Goal: Task Accomplishment & Management: Manage account settings

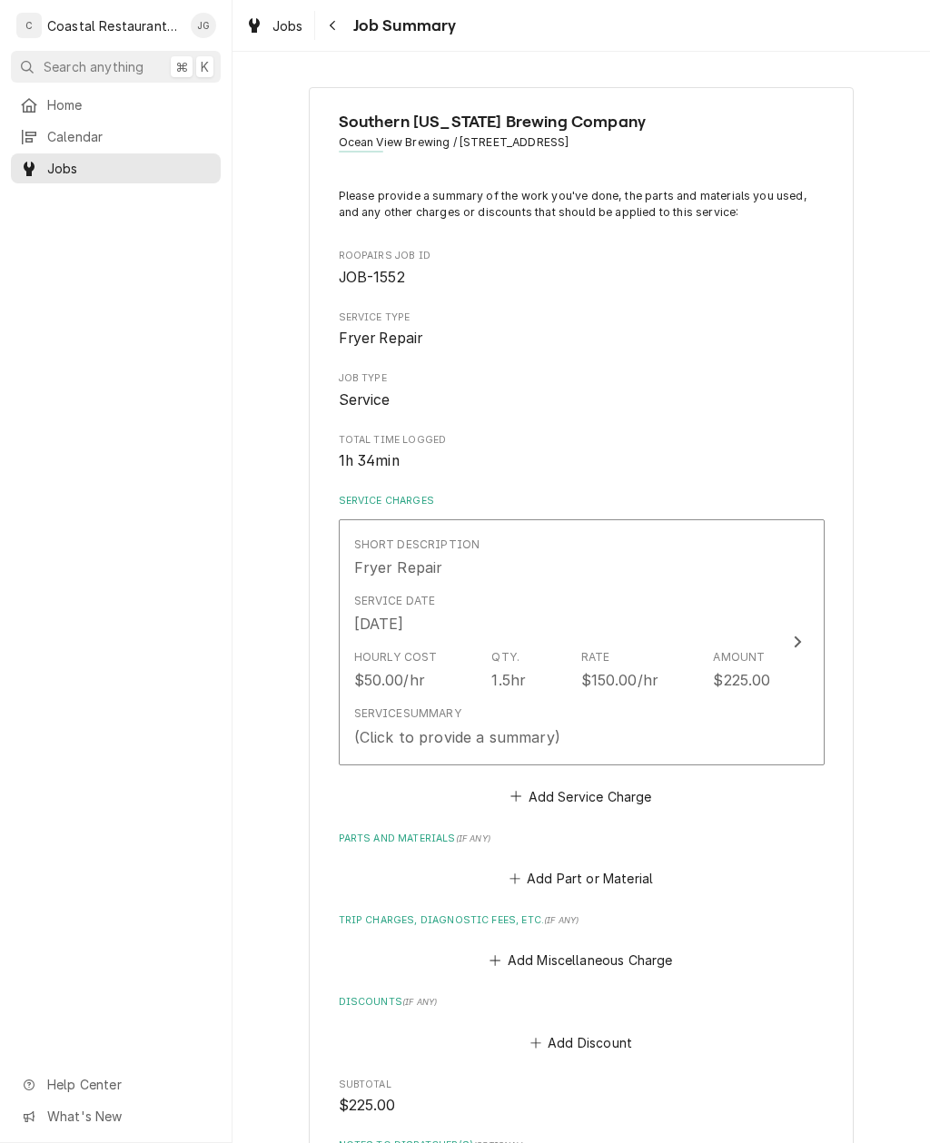
click at [516, 948] on button "Add Miscellaneous Charge" at bounding box center [581, 960] width 189 height 25
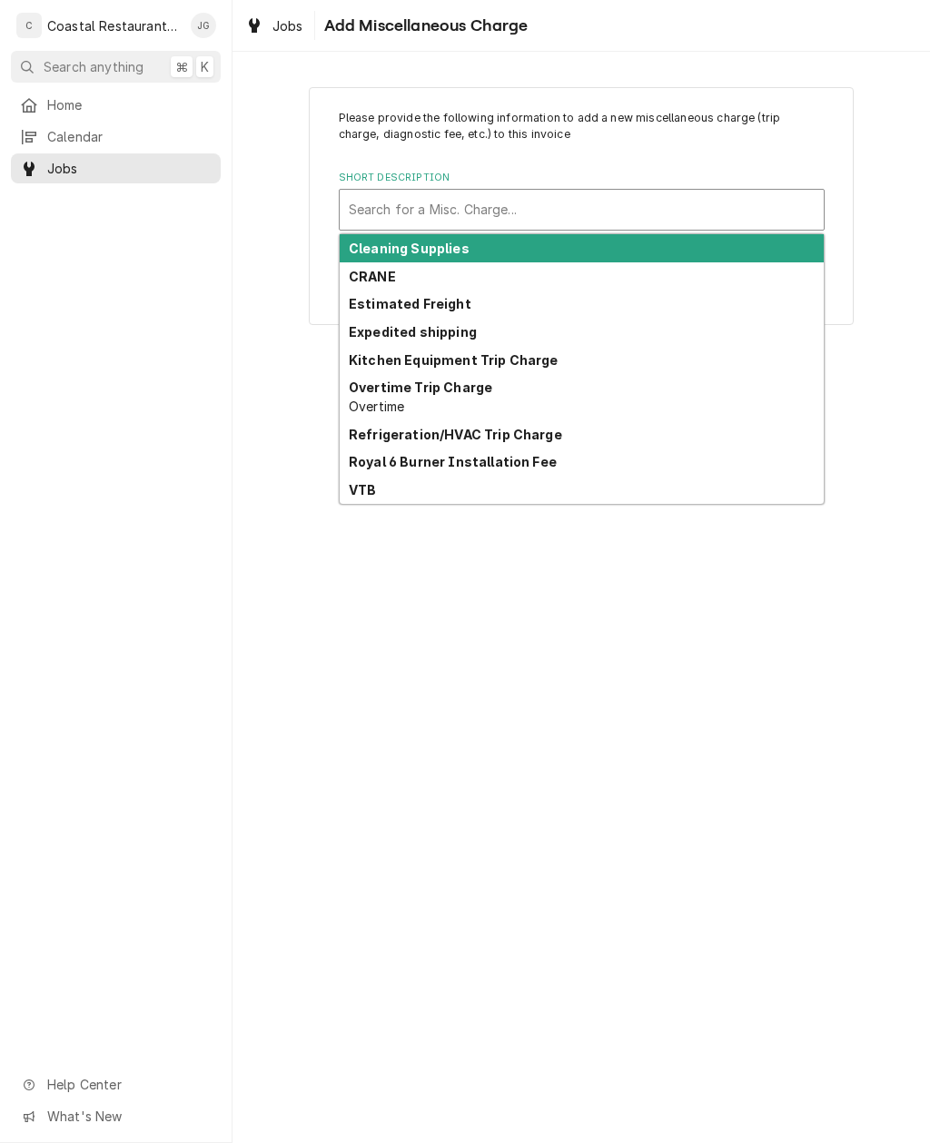
click at [540, 360] on strong "Kitchen Equipment Trip Charge" at bounding box center [454, 359] width 210 height 15
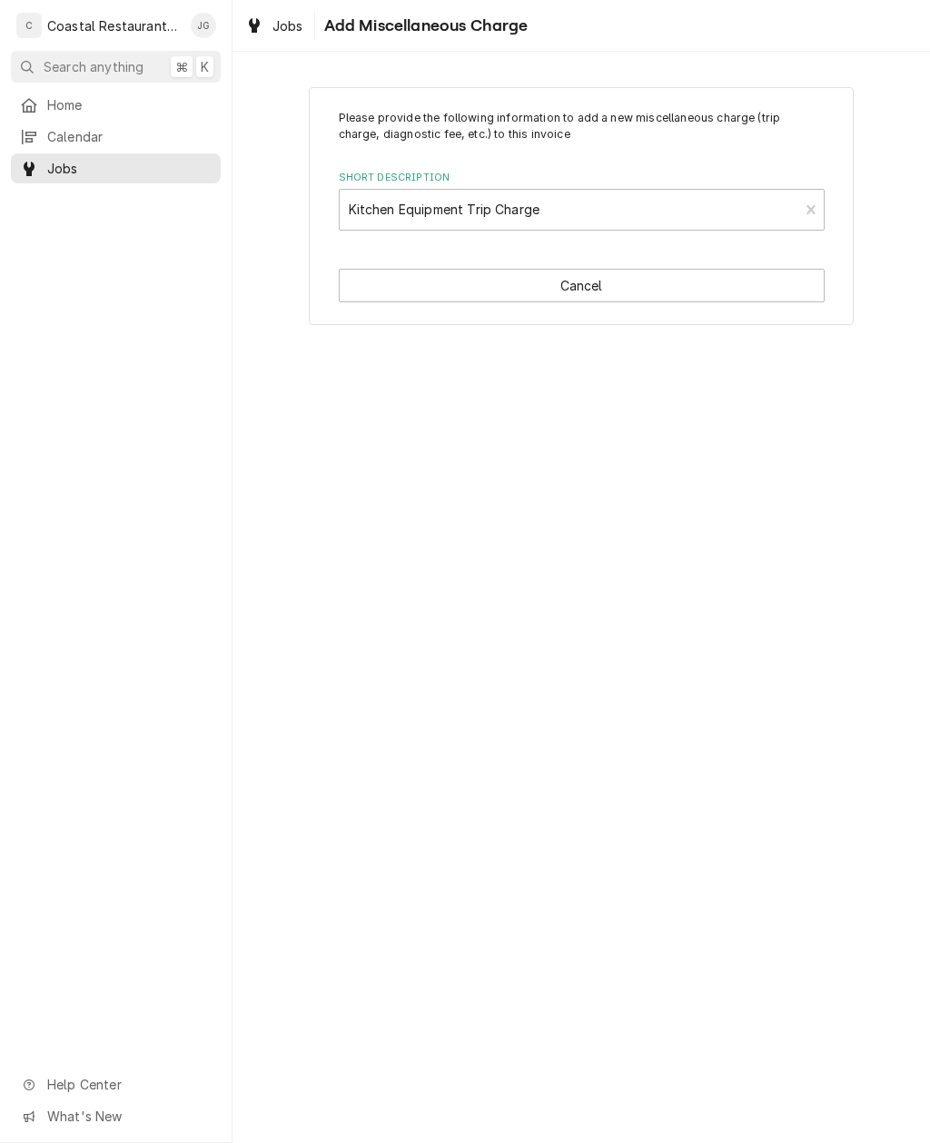
type textarea "x"
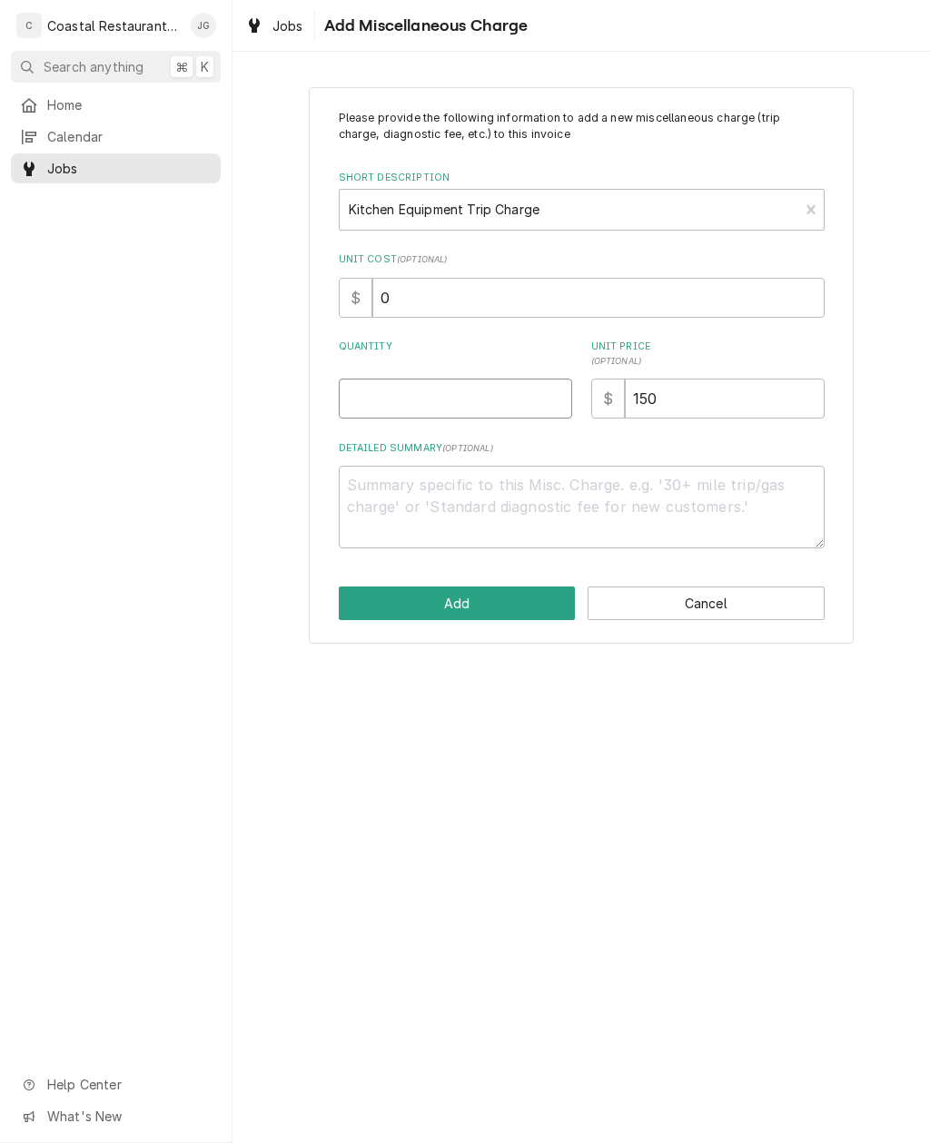
click at [498, 398] on input "Quantity" at bounding box center [455, 399] width 233 height 40
type input "1"
click at [481, 600] on button "Add" at bounding box center [457, 604] width 237 height 34
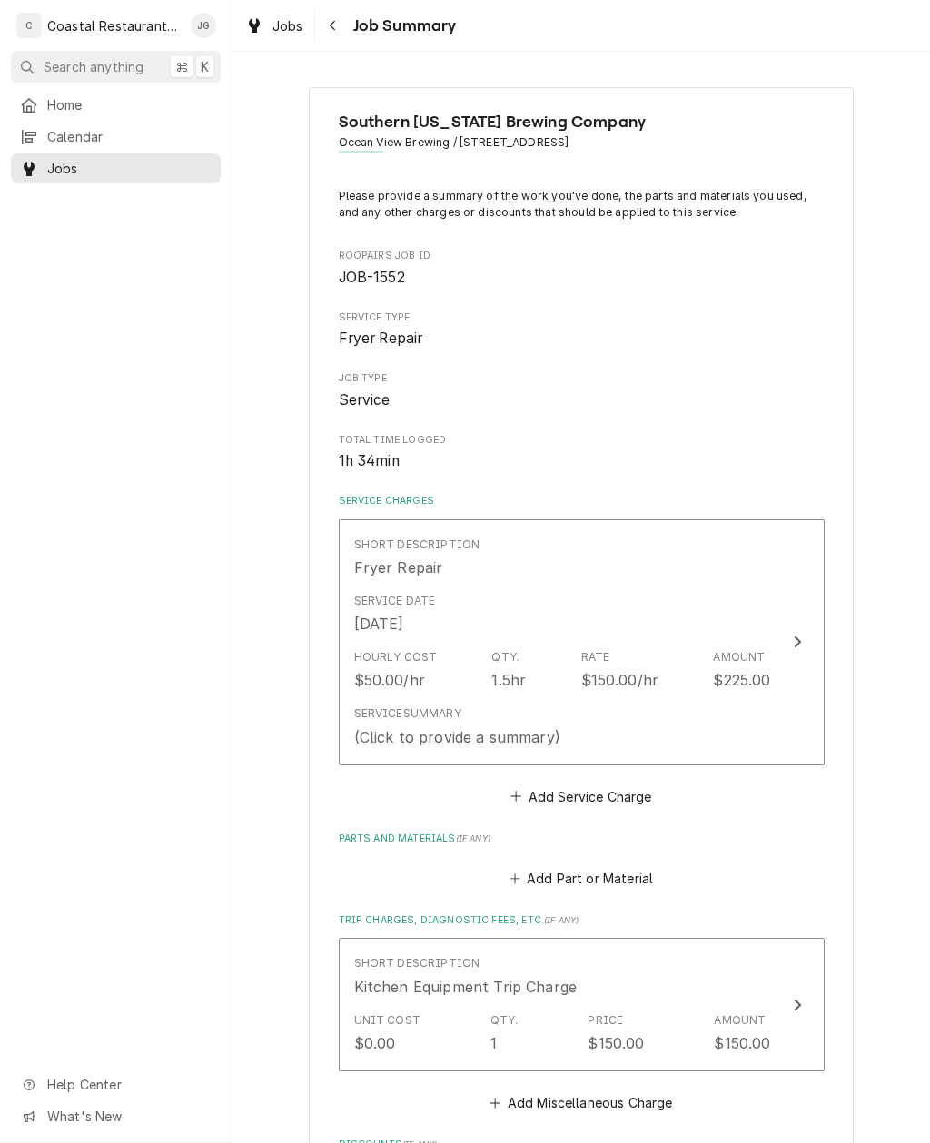
click at [589, 705] on div "Service Summary (Click to provide a summary)" at bounding box center [562, 726] width 417 height 56
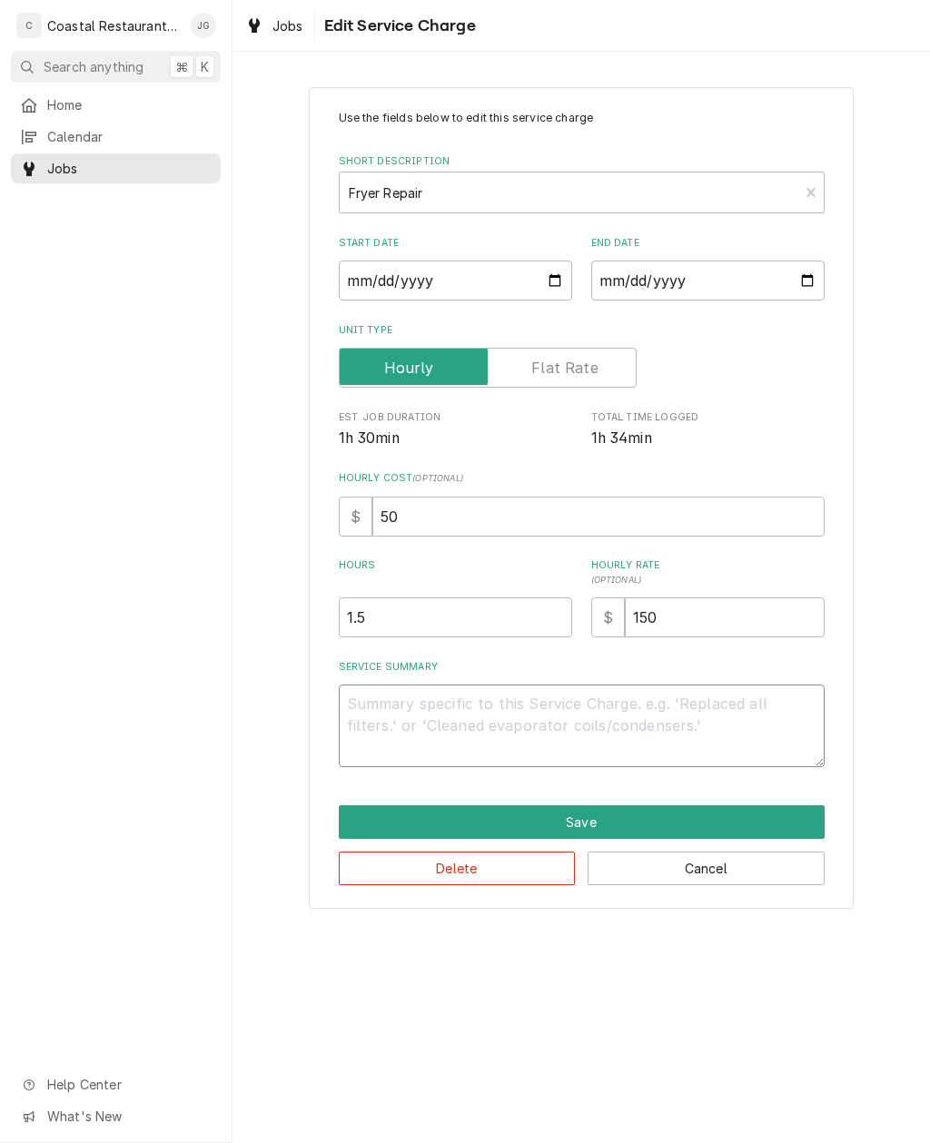
click at [469, 715] on textarea "Service Summary" at bounding box center [582, 726] width 486 height 83
type textarea "x"
type textarea "Ar"
type textarea "x"
type textarea "Arri"
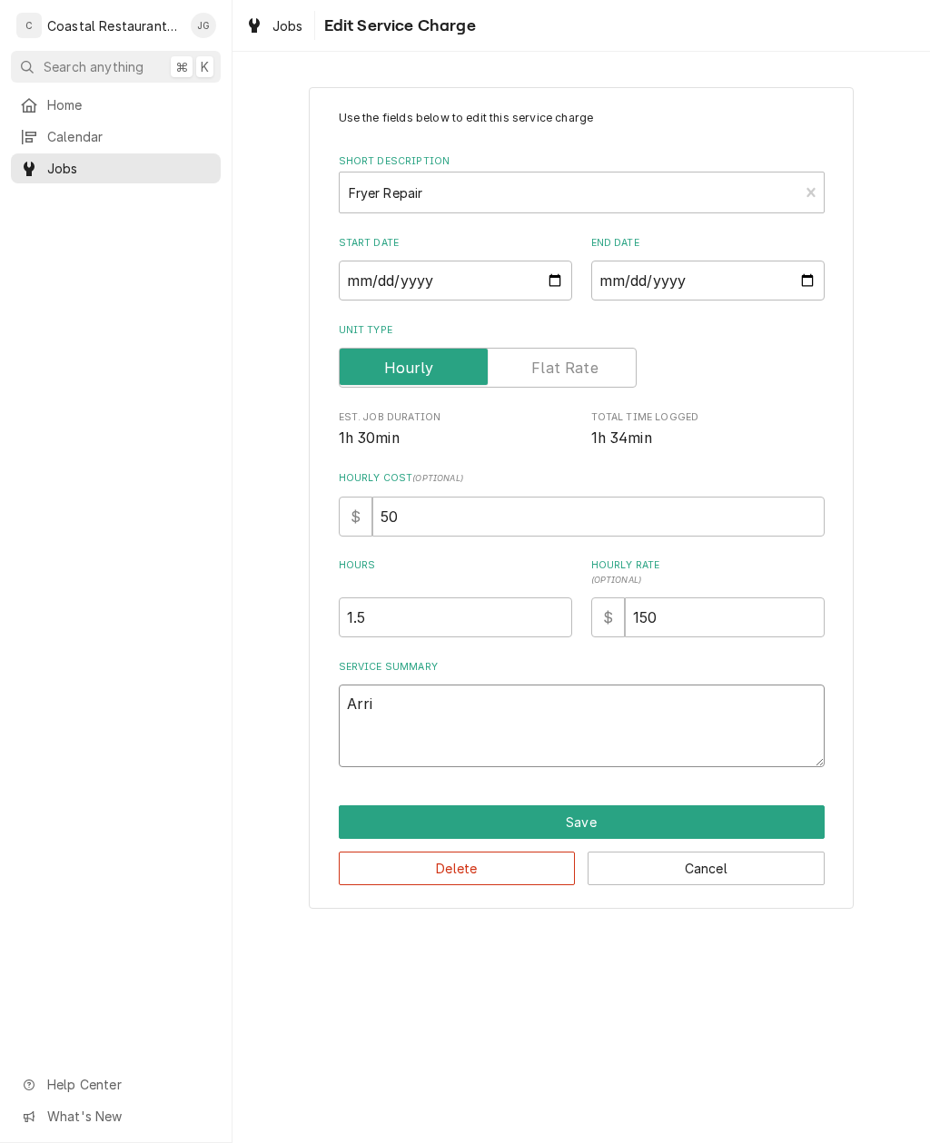
type textarea "x"
type textarea "Arrive"
type textarea "x"
type textarea "Arrived"
type textarea "x"
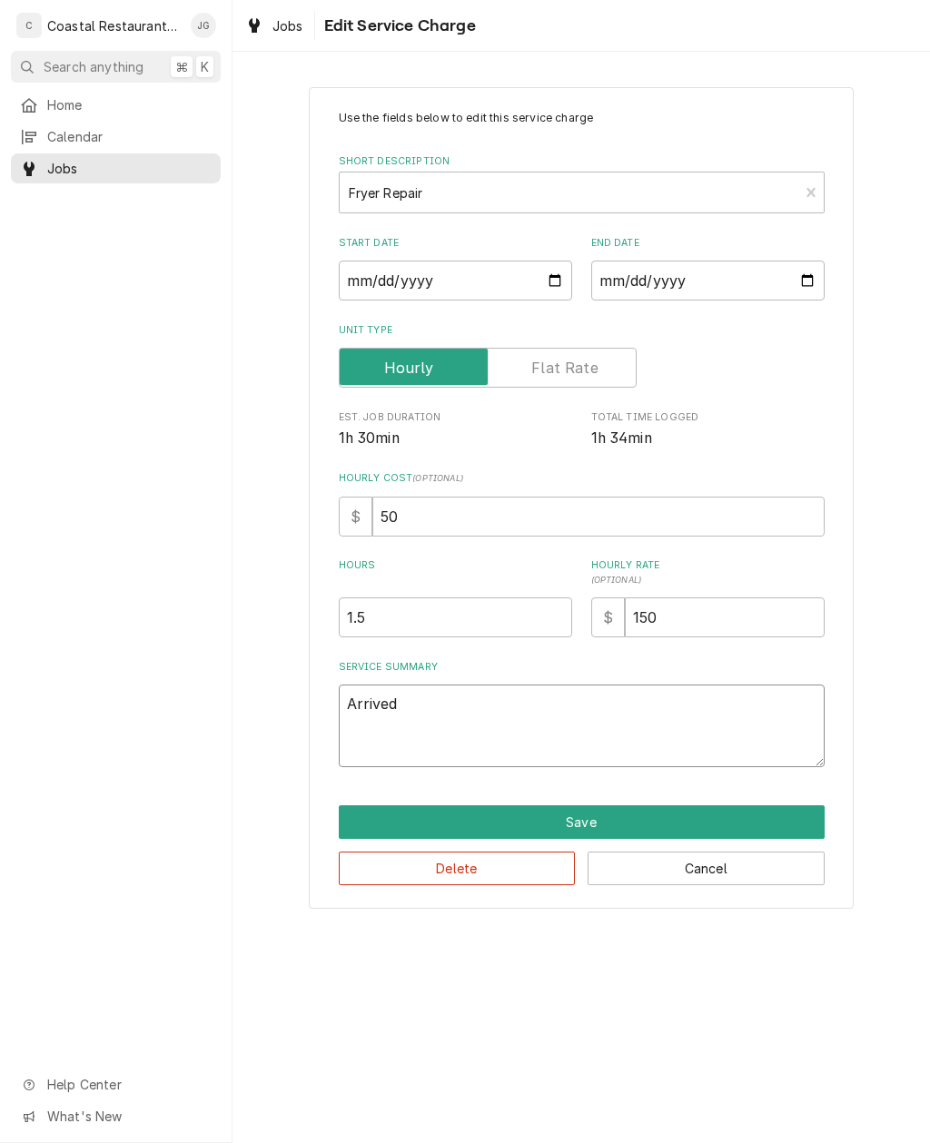
type textarea "Arrived on site"
type textarea "x"
type textarea "Arrived on site found unit"
type textarea "x"
type textarea "Arrived on site found unit off"
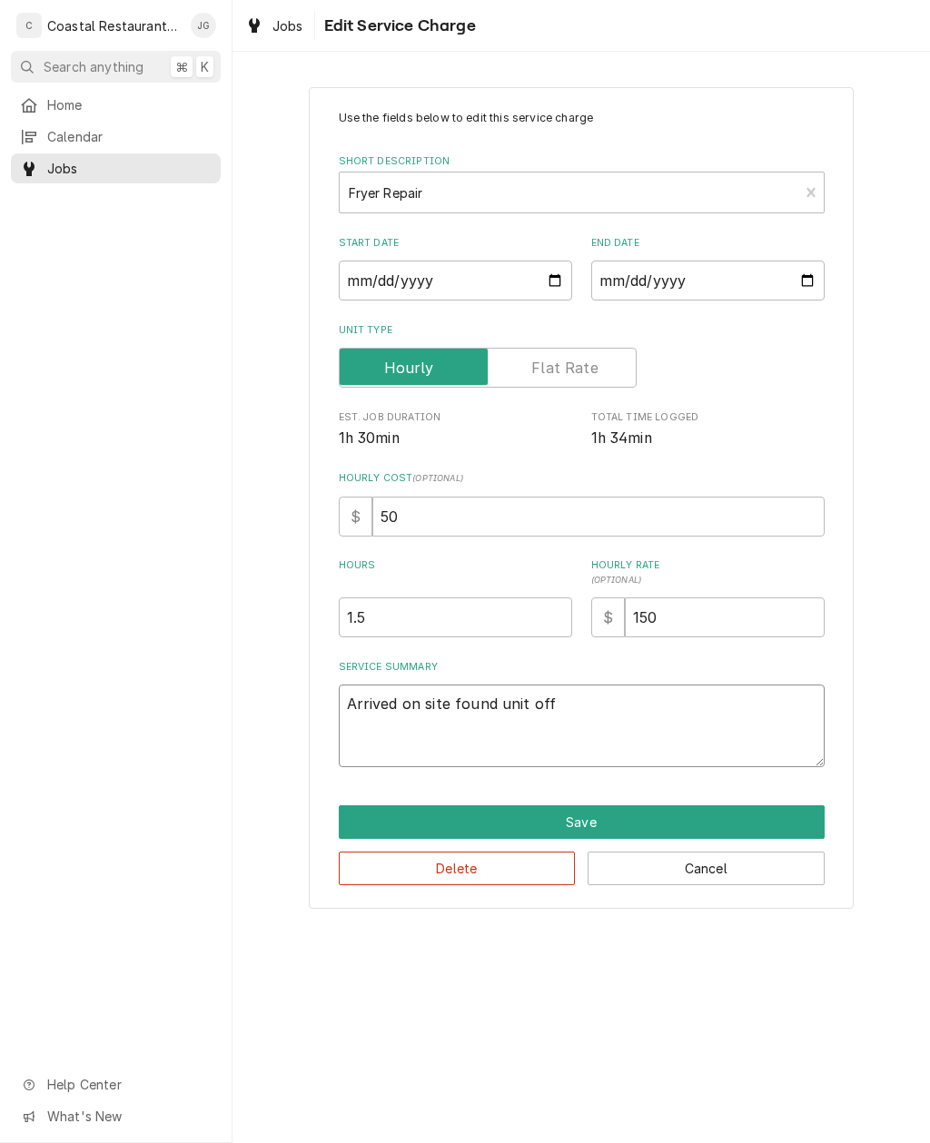
type textarea "x"
type textarea "Arrived on site found unit off, checked"
type textarea "x"
type textarea "Arrived on site found unit off checked operation"
type textarea "x"
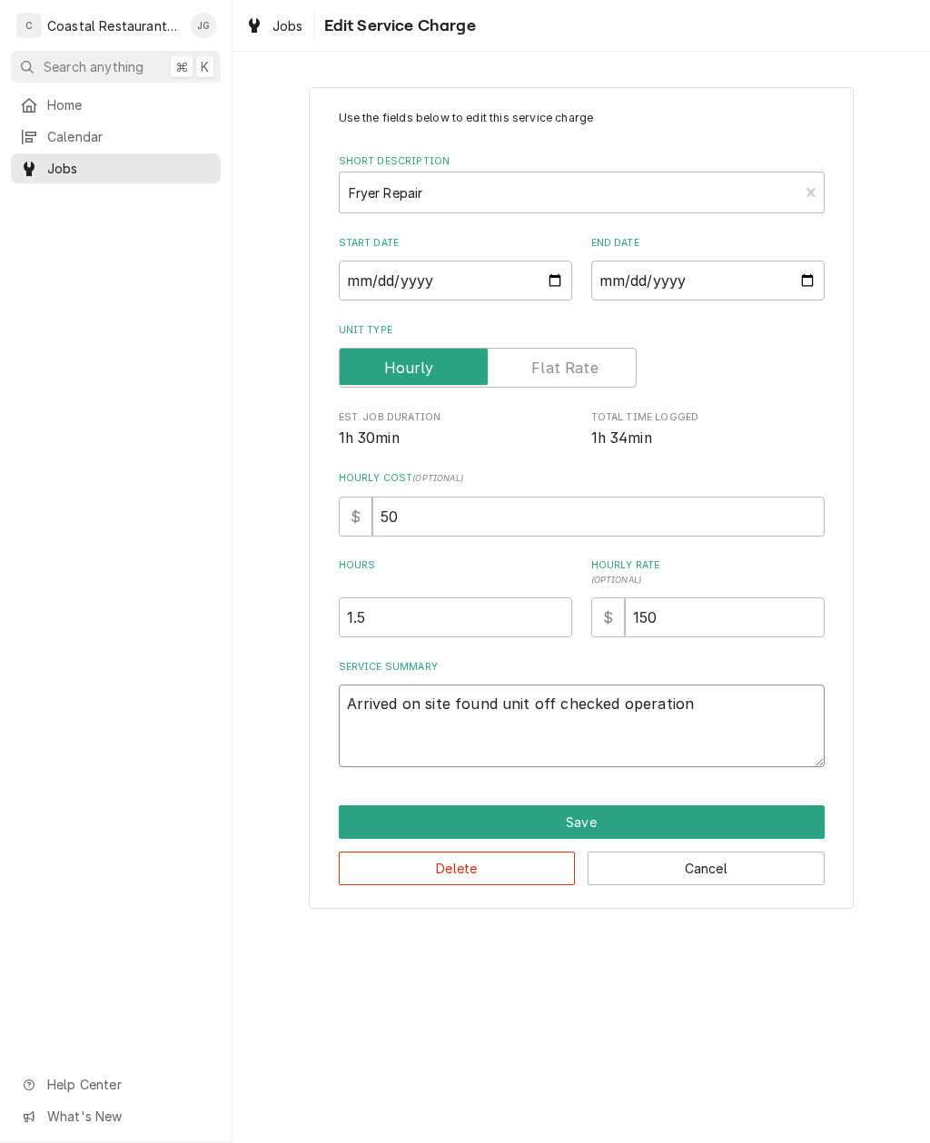
type textarea "Arrived on site found unit off checked operation found"
type textarea "x"
type textarea "Arrived on site found unit off checked operation found burn"
type textarea "x"
type textarea "Arrived on site found unit off checked operation found burners"
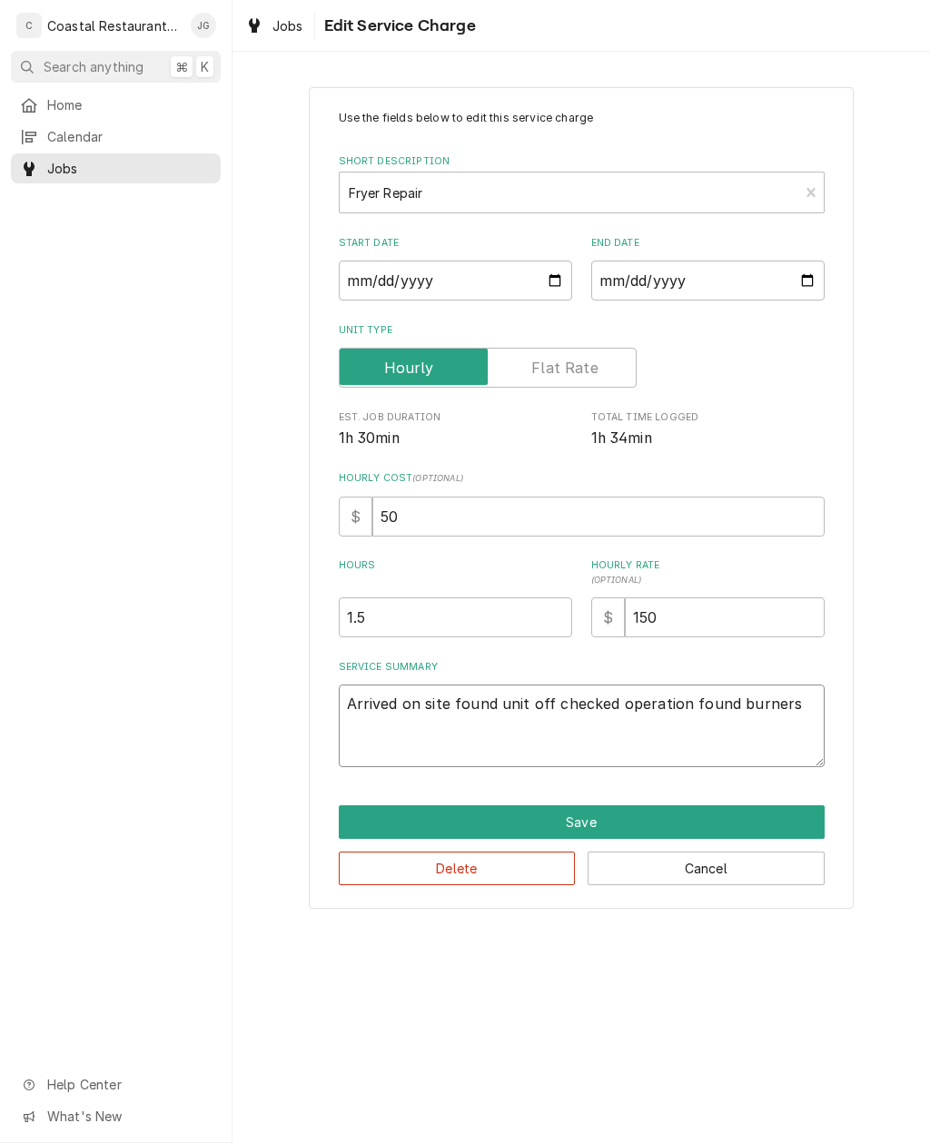
type textarea "x"
type textarea "Arrived on site found unit off checked operation found burners block"
type textarea "x"
type textarea "Arrived on site found unit off checked operation found burners blocked"
type textarea "x"
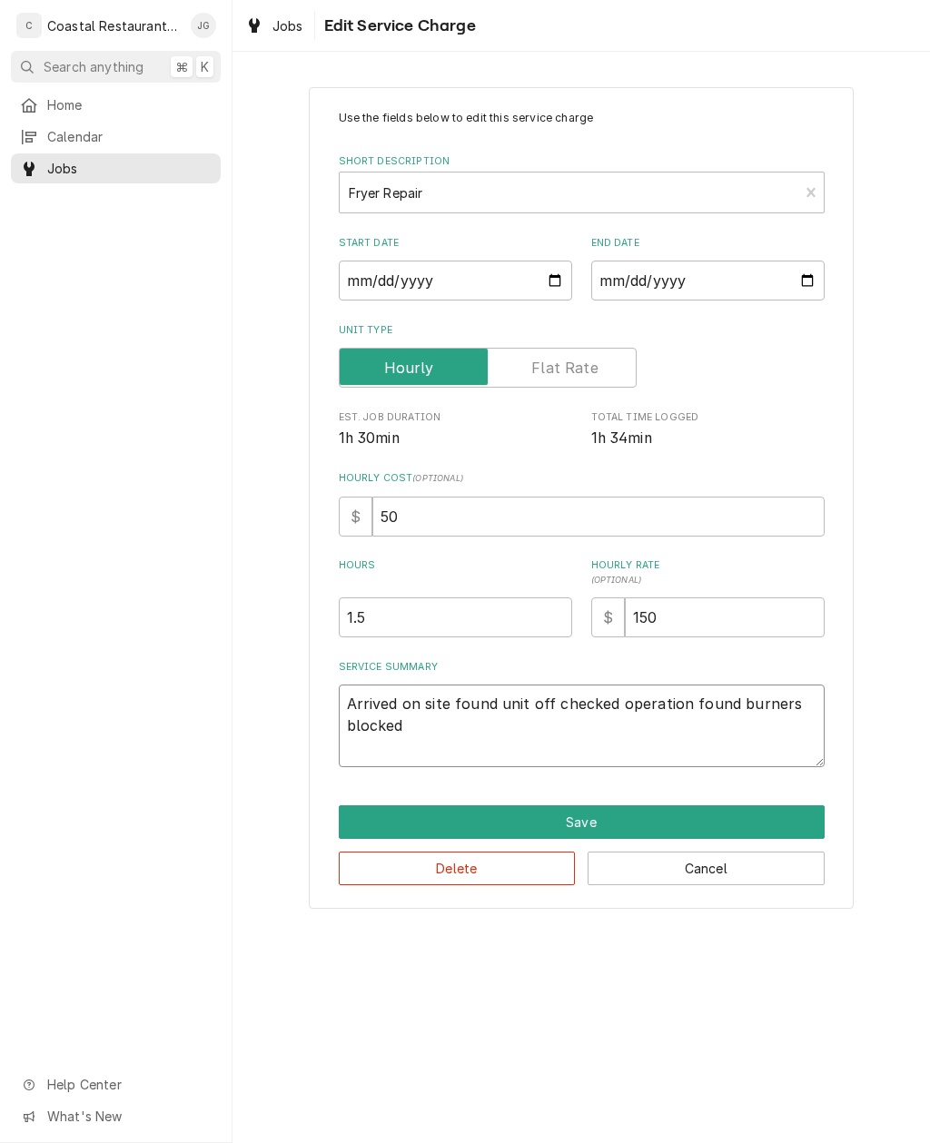
type textarea "Arrived on site found unit off checked operation found burners"
type textarea "x"
type textarea "Arrived on site found unit off checked operation found"
type textarea "x"
type textarea "Arrived on site found unit off checked operation found bu"
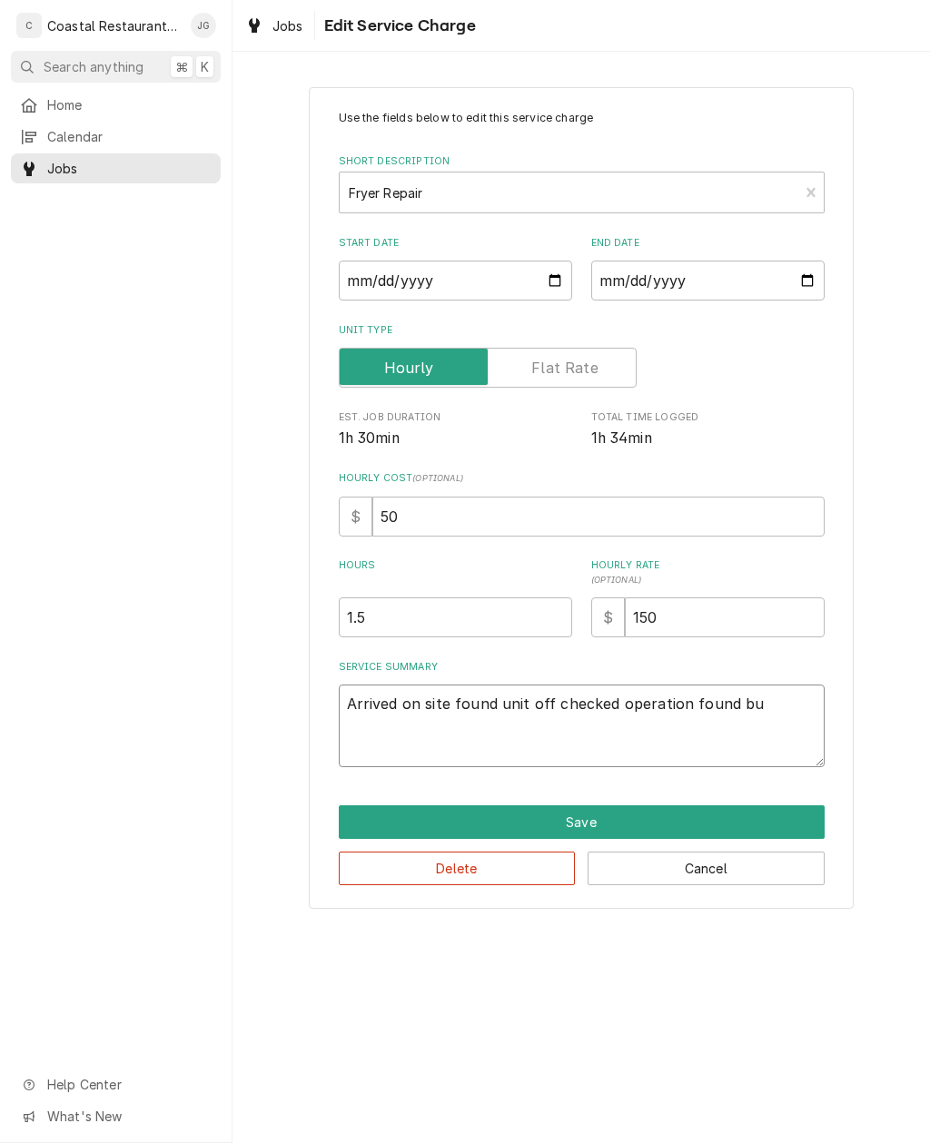
type textarea "x"
type textarea "Arrived on site found unit off checked operation found burn"
type textarea "x"
type textarea "Arrived on site found unit off checked operation found burner"
type textarea "x"
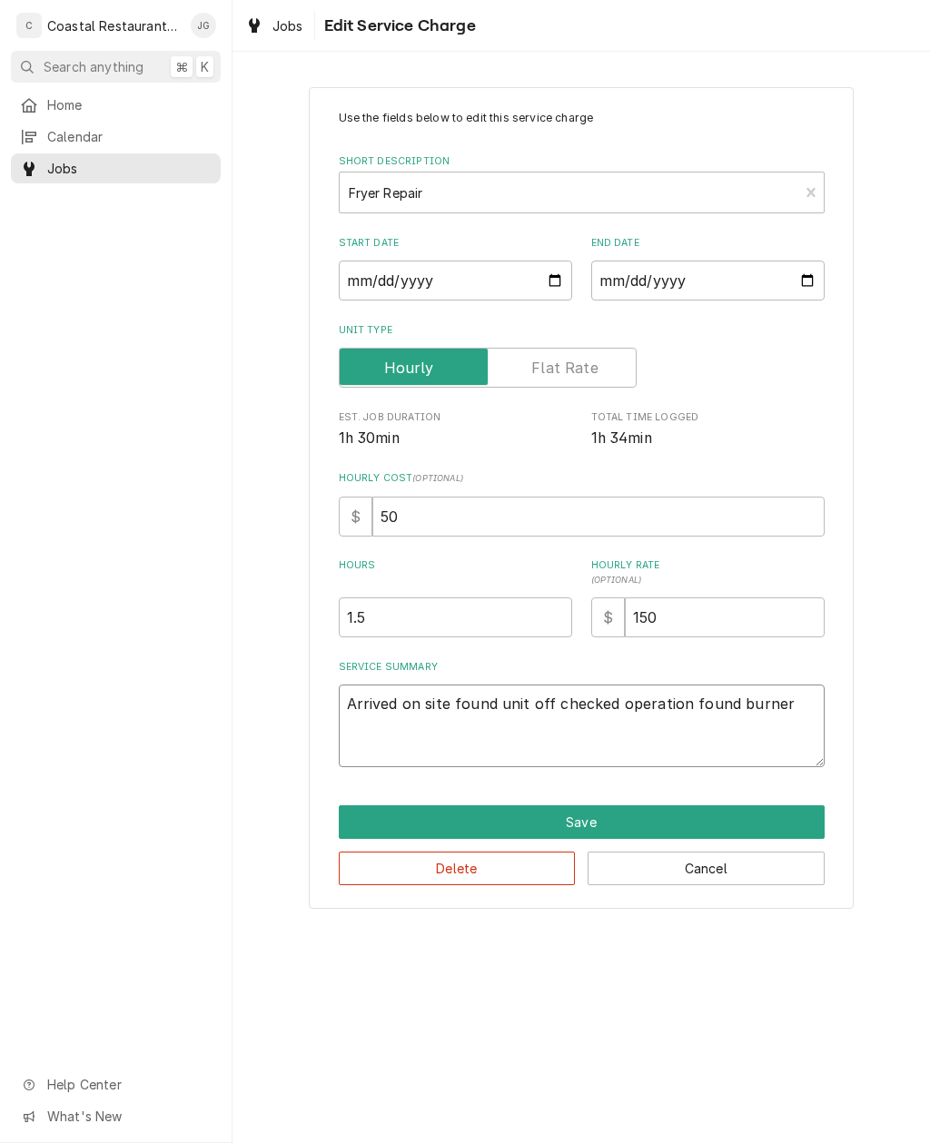
type textarea "Arrived on site found unit off checked operation found burner or"
type textarea "x"
type textarea "Arrived on site found unit off checked operation found burner orifice"
type textarea "x"
type textarea "Arrived on site found unit off checked operation found burner orifices"
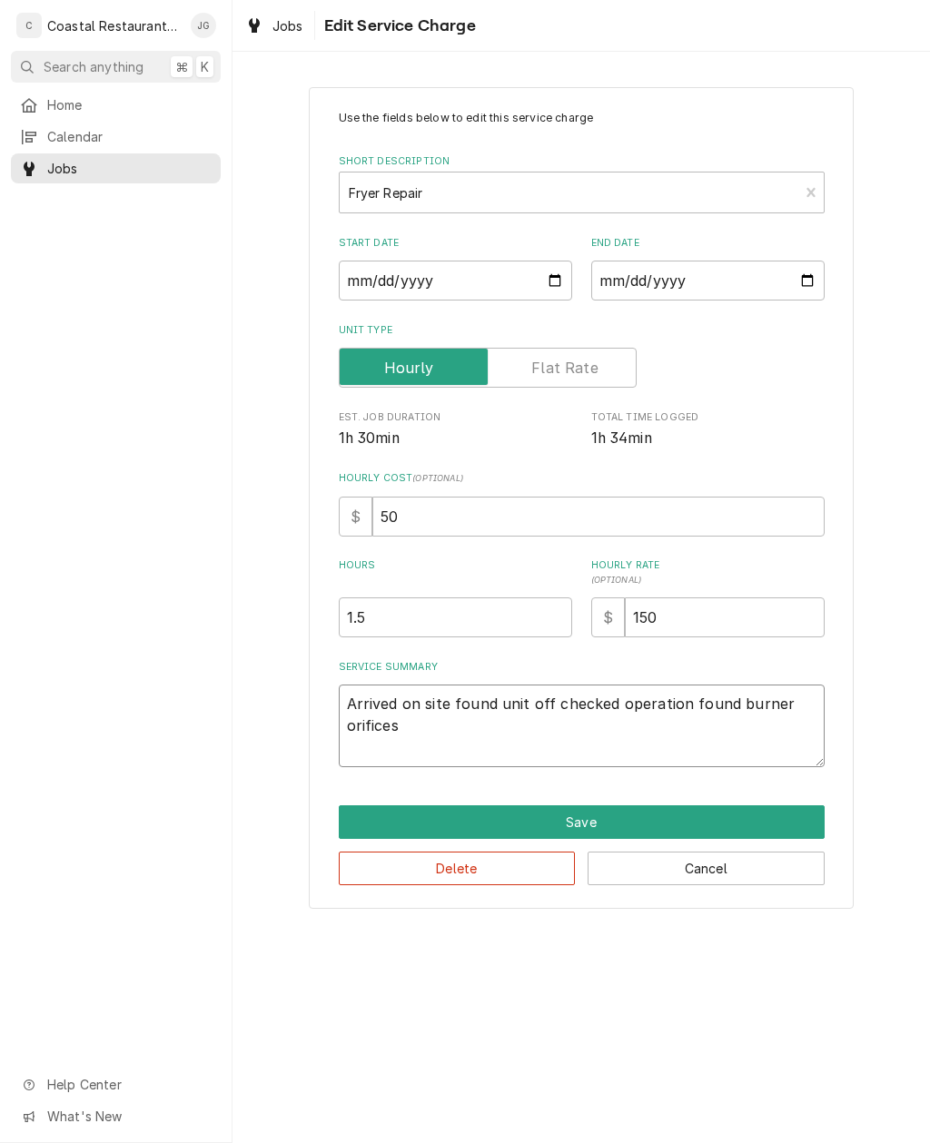
type textarea "x"
type textarea "Arrived on site found unit off checked operation found burner orifices block"
type textarea "x"
type textarea "Arrived on site found unit off checked operation found burner"
type textarea "x"
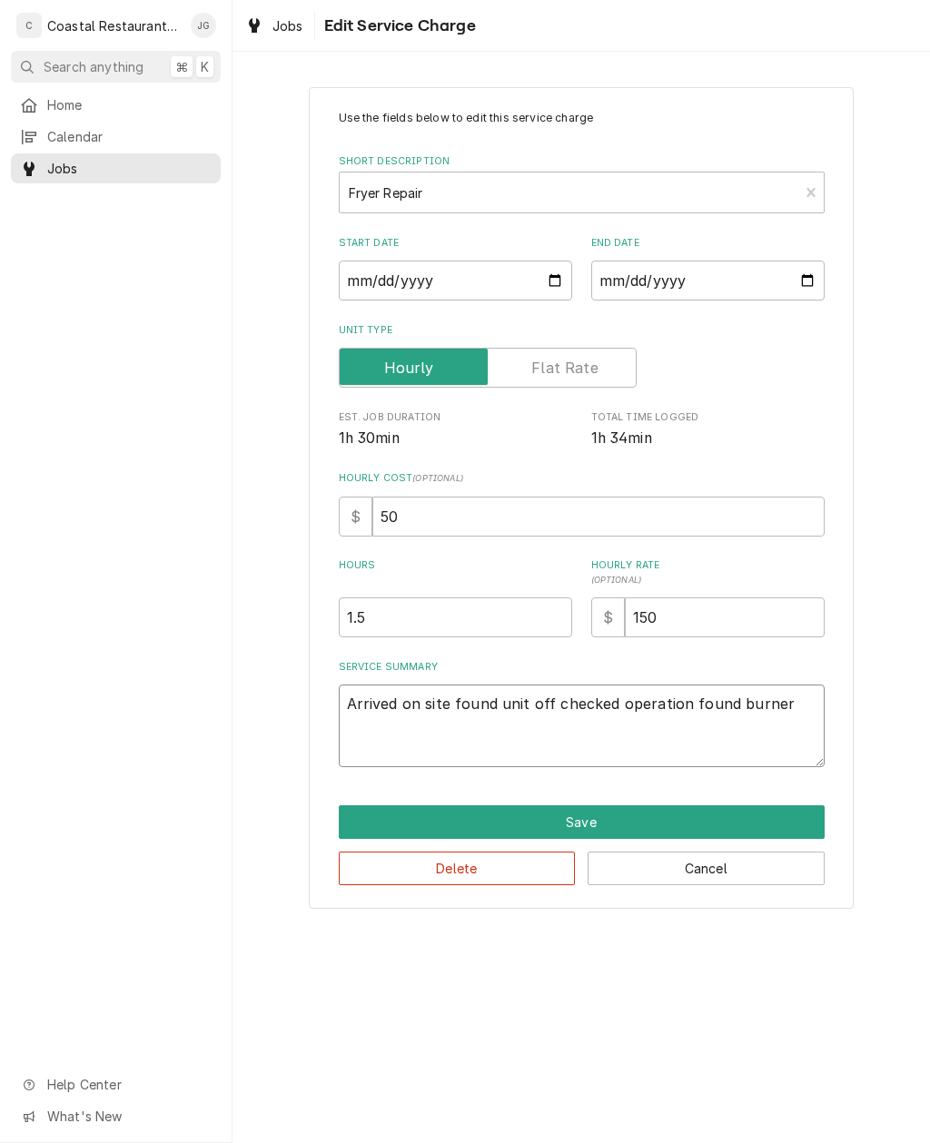
type textarea "Arrived on site found unit off checked operation found burner orifices block"
type textarea "x"
type textarea "Arrived on site found unit off checked operation found burner orifices block."
type textarea "x"
type textarea "Arrived on site found unit off checked operation found burner orifices block"
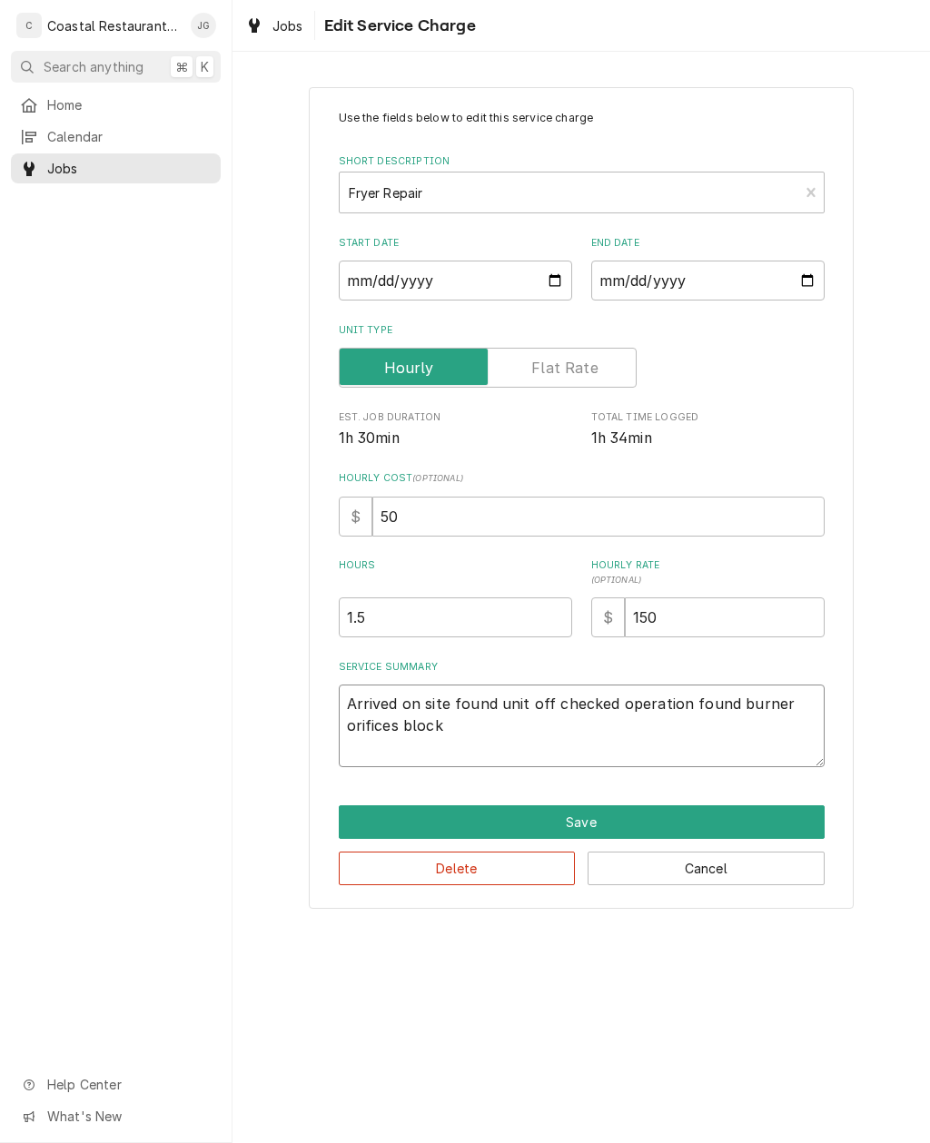
type textarea "x"
type textarea "Arrived on site found unit off checked operation found burner orifices blocked"
type textarea "x"
type textarea "Arrived on site found unit off checked operation found burner orifices blocked"
type textarea "x"
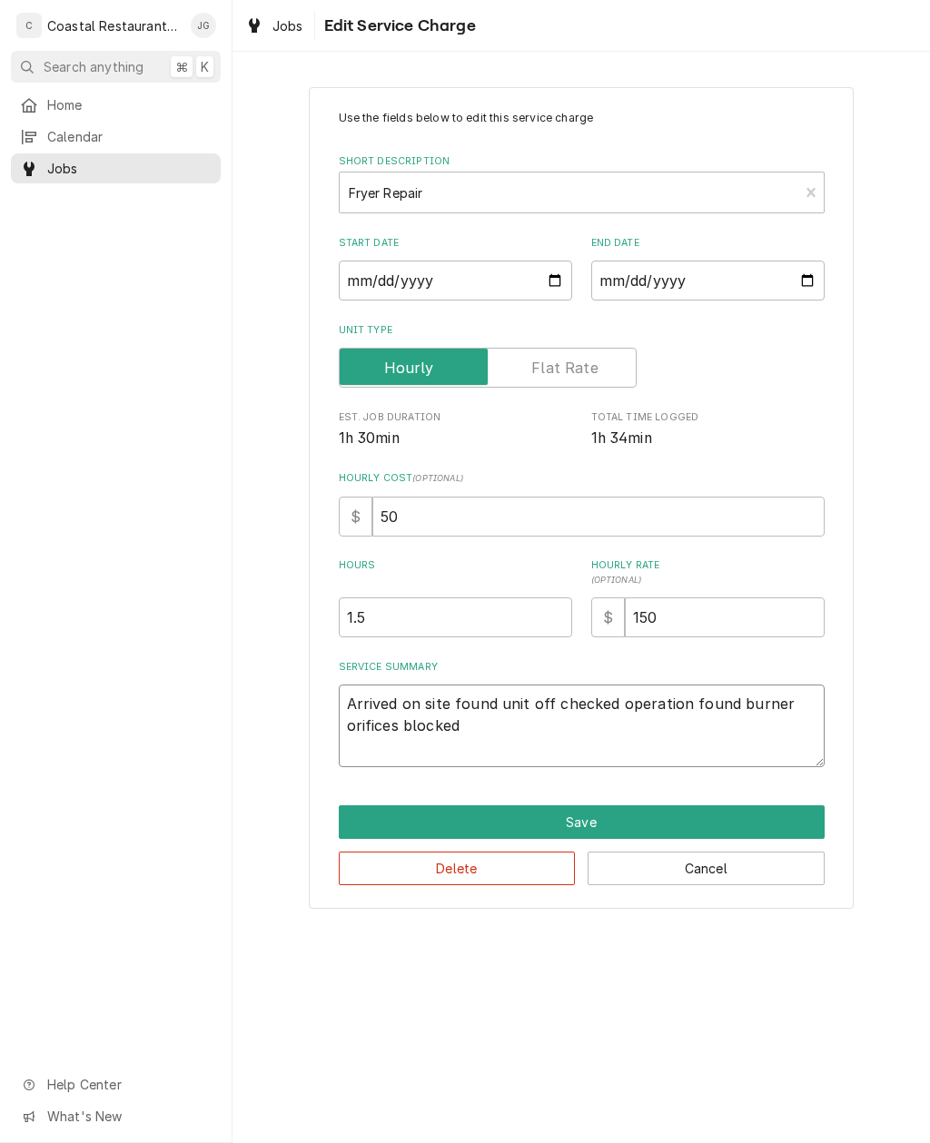
type textarea "Arrived on site found unit off checked operation found burner orifices blocked"
type textarea "x"
type textarea "Arrived on site found unit off checked operation found burner orifices blocked."
type textarea "x"
type textarea "Arrived on site found unit off checked operation found burner orifices blocked.…"
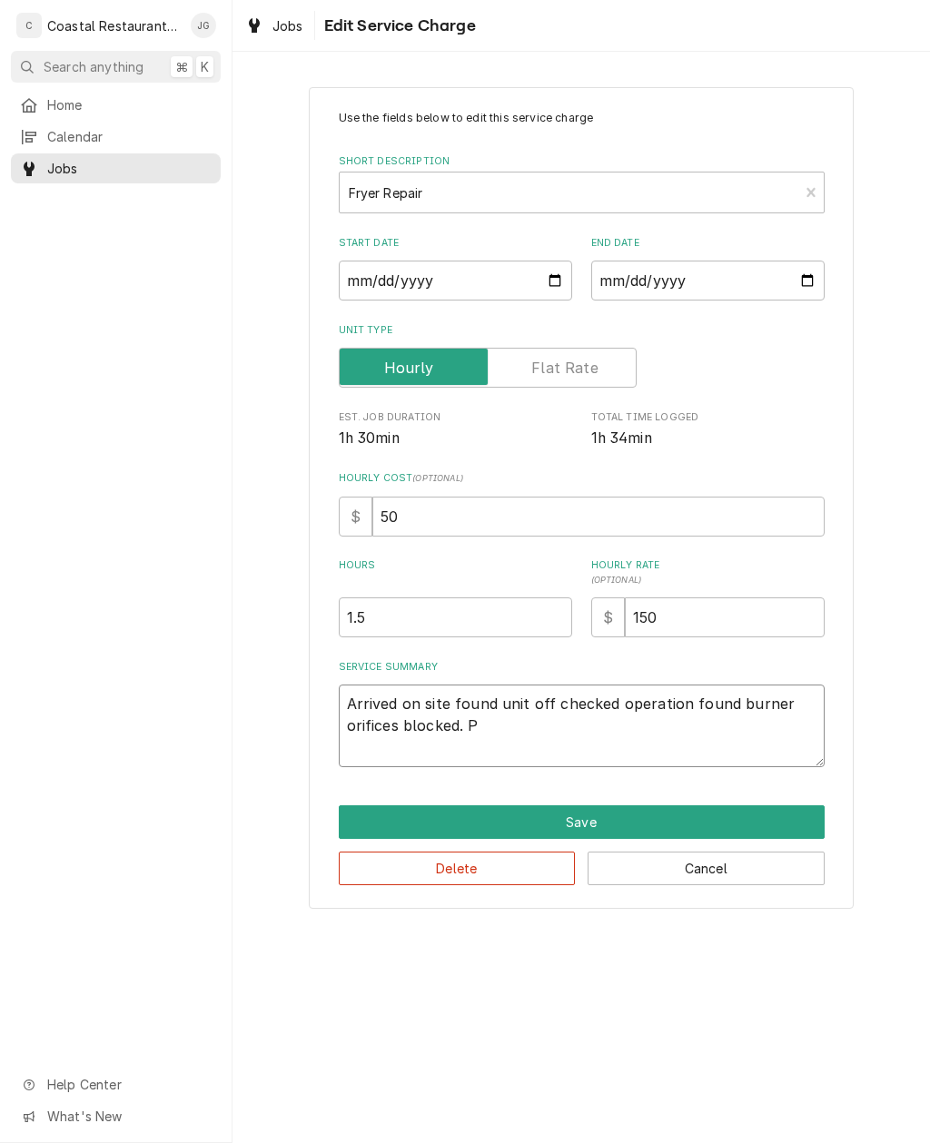
type textarea "x"
type textarea "Arrived on site found unit off checked operation found burner orifices blocked.…"
type textarea "x"
type textarea "Arrived on site found unit off checked operation found burner orifices blocked.…"
type textarea "x"
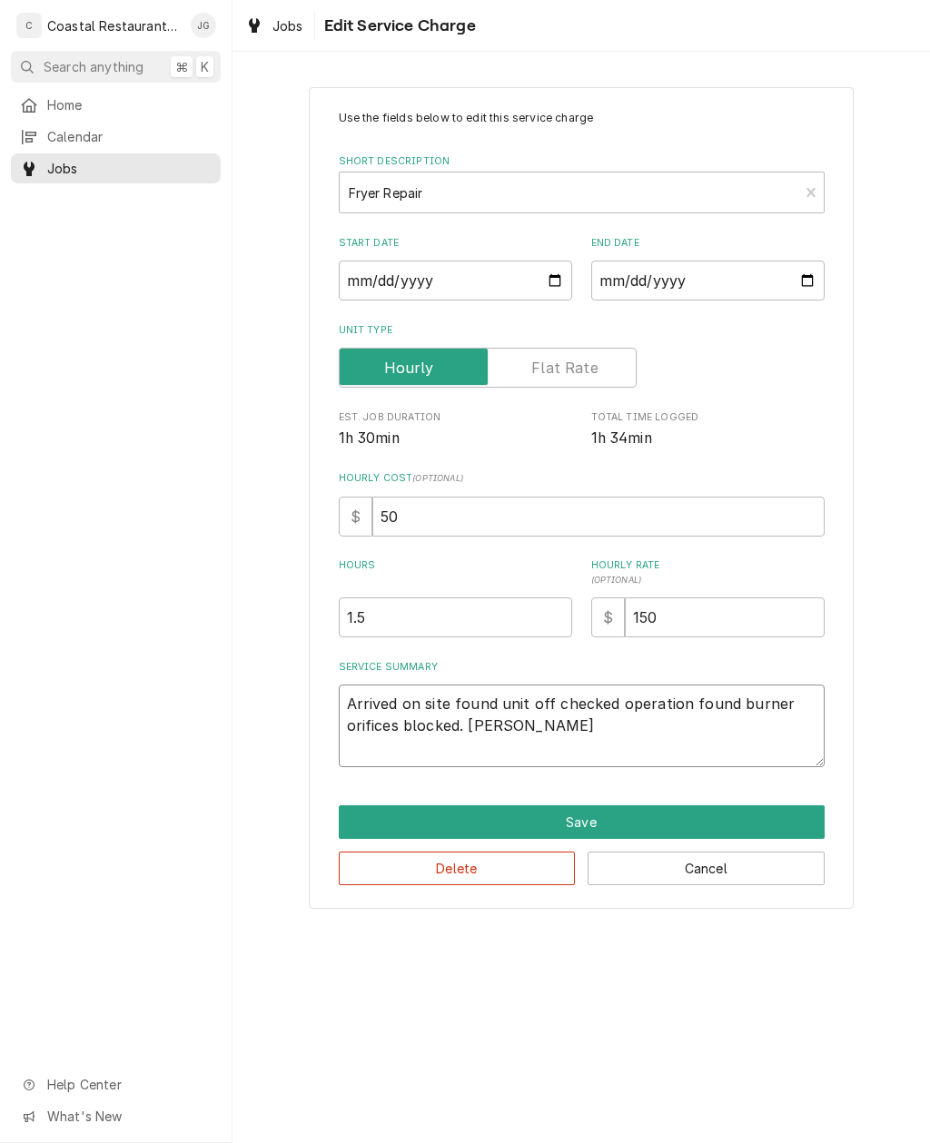
type textarea "Arrived on site found unit off checked operation found burner orifices blocked.…"
type textarea "x"
type textarea "Arrived on site found unit off checked operation found burner orifices blocked.…"
type textarea "x"
type textarea "Arrived on site found unit off checked operation found burner orifices blocked.…"
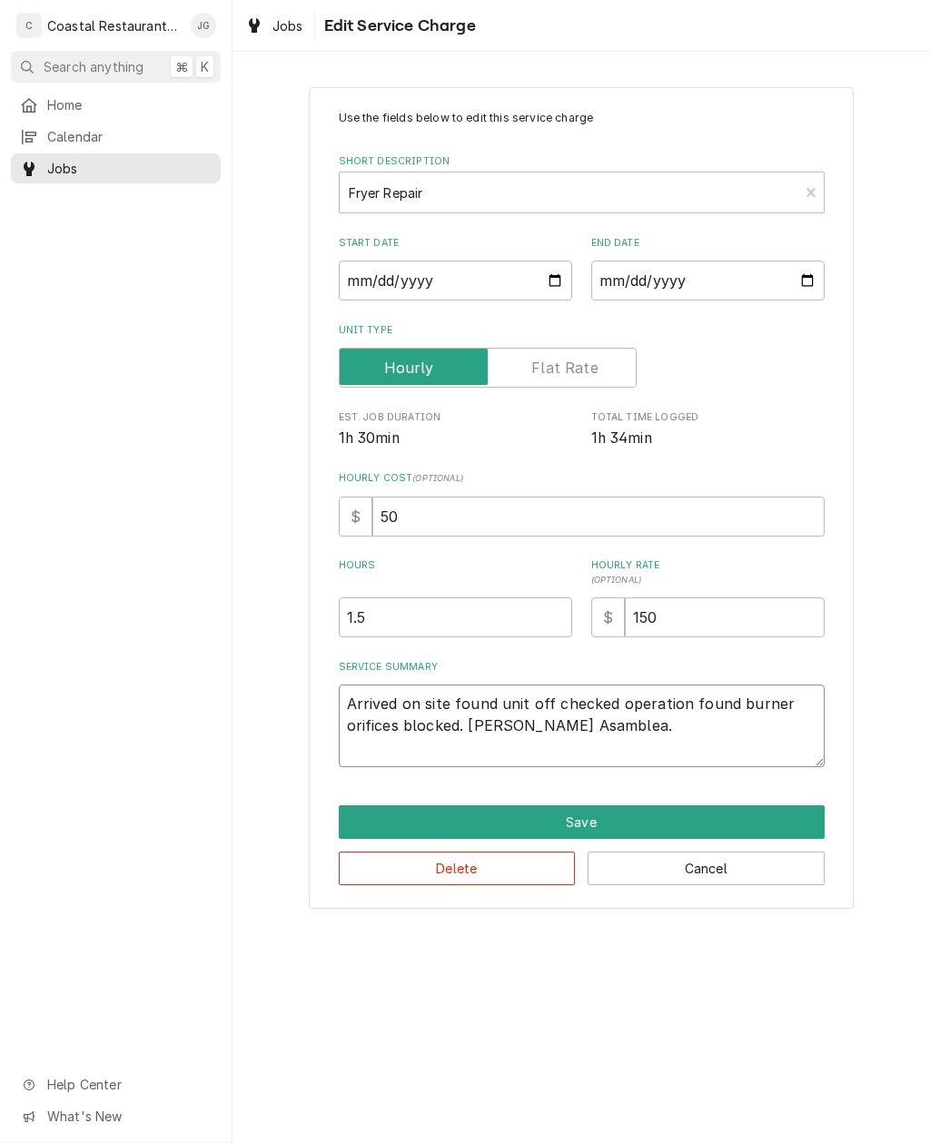
type textarea "x"
type textarea "Arrived on site found unit off checked operation found burner orifices blocked.…"
type textarea "x"
type textarea "Arrived on site found unit off checked operation found burner orifices blocked.…"
type textarea "x"
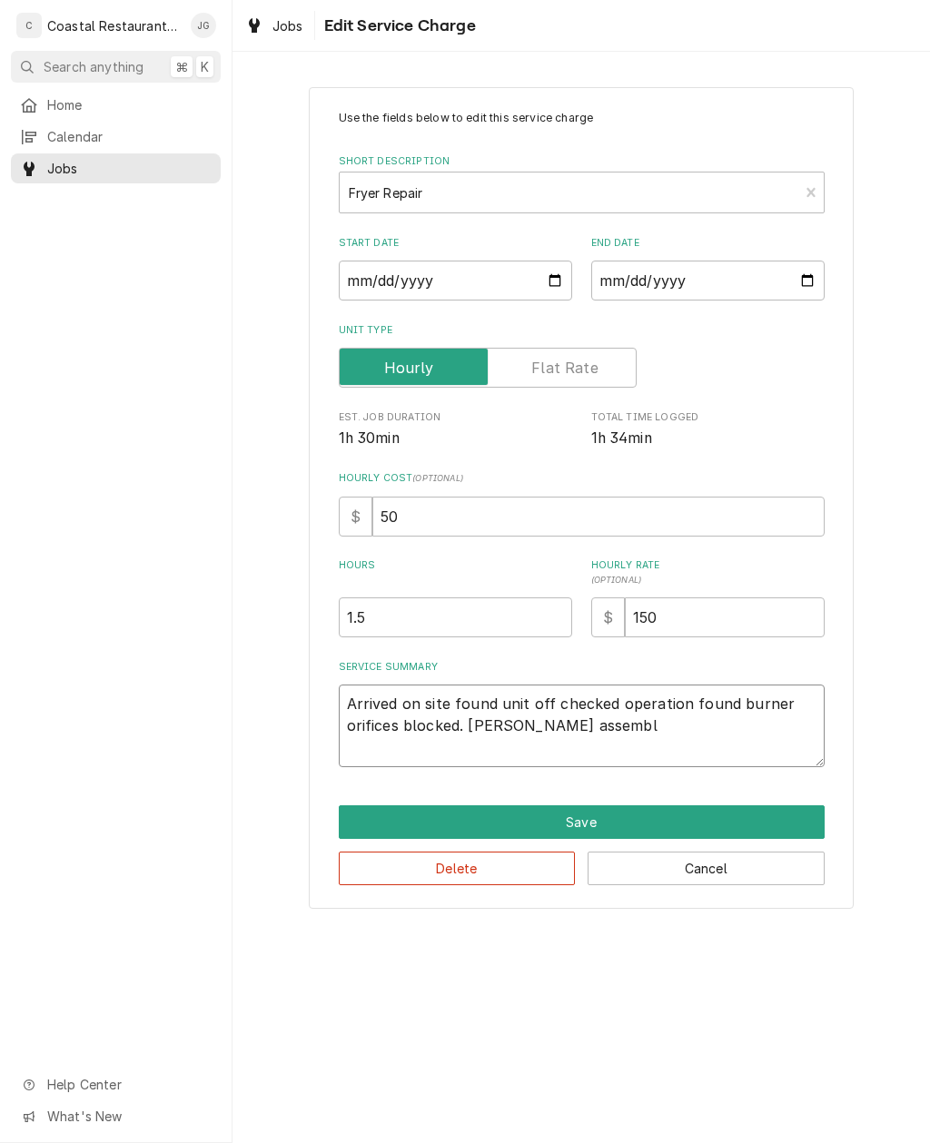
type textarea "Arrived on site found unit off checked operation found burner orifices blocked.…"
type textarea "x"
type textarea "Arrived on site found unit off checked operation found burner orifices blocked.…"
type textarea "x"
type textarea "Arrived on site found unit off checked operation found burner orifices blocked.…"
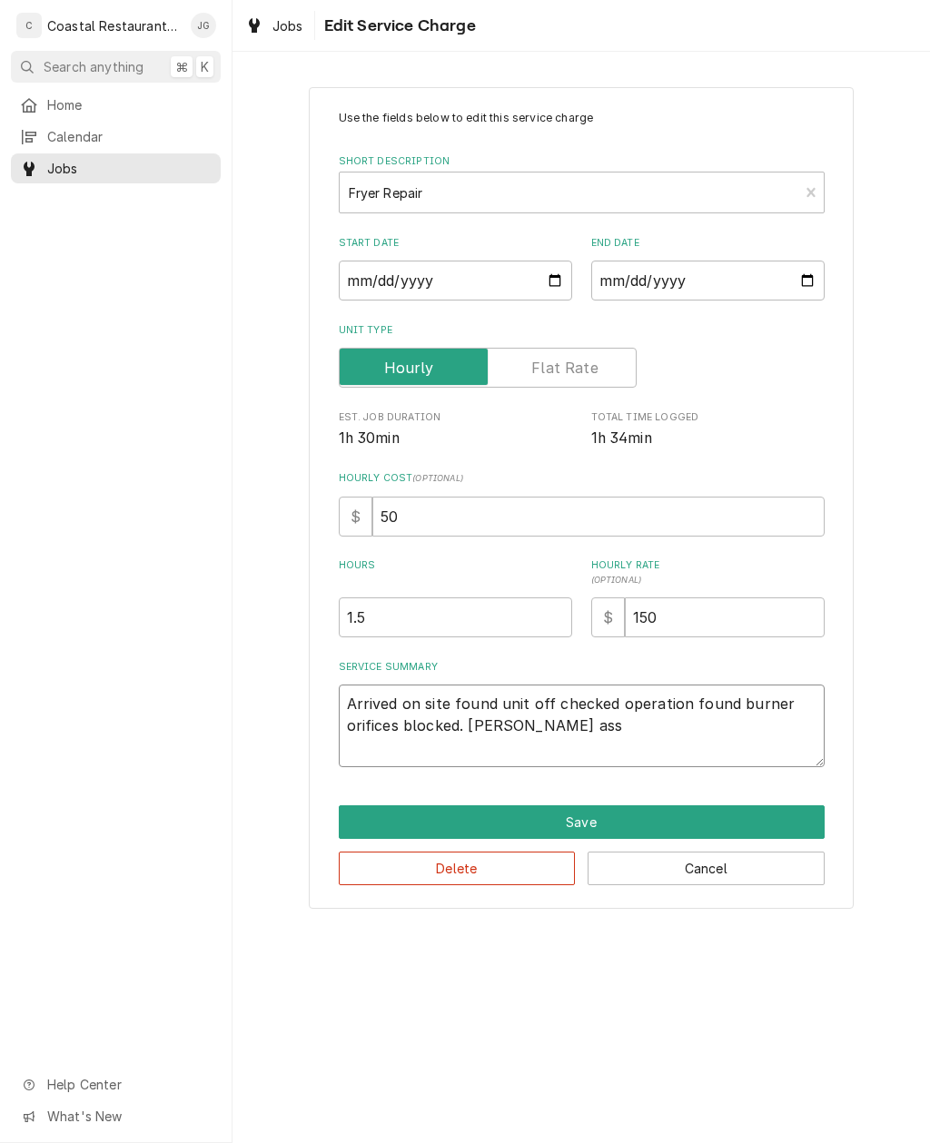
type textarea "x"
type textarea "Arrived on site found unit off checked operation found burner orifices blocked.…"
type textarea "x"
type textarea "Arrived on site found unit off checked operation found burner orifices blocked.…"
type textarea "x"
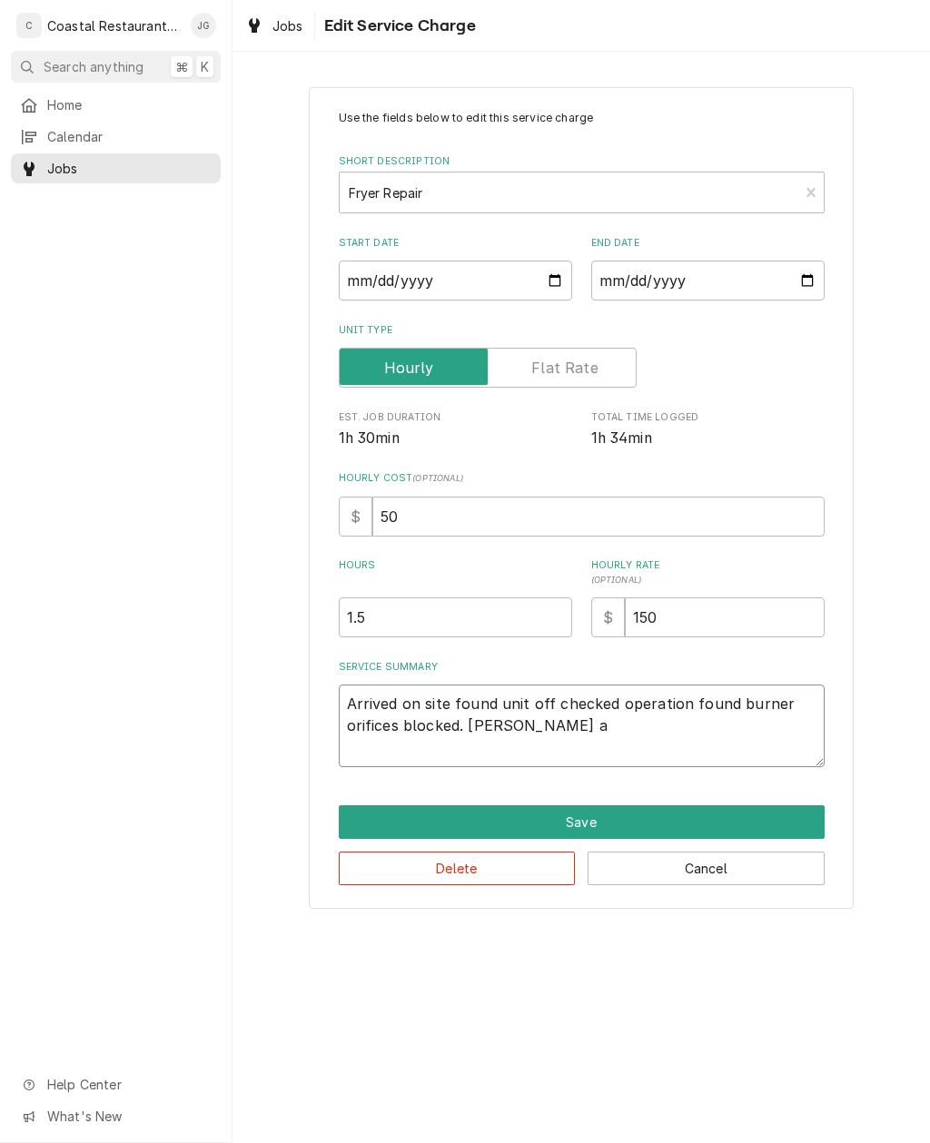
type textarea "Arrived on site found unit off checked operation found burner orifices blocked.…"
type textarea "x"
type textarea "Arrived on site found unit off checked operation found burner orifices blocked.…"
type textarea "x"
type textarea "Arrived on site found unit off checked operation found burner orifices blocked.…"
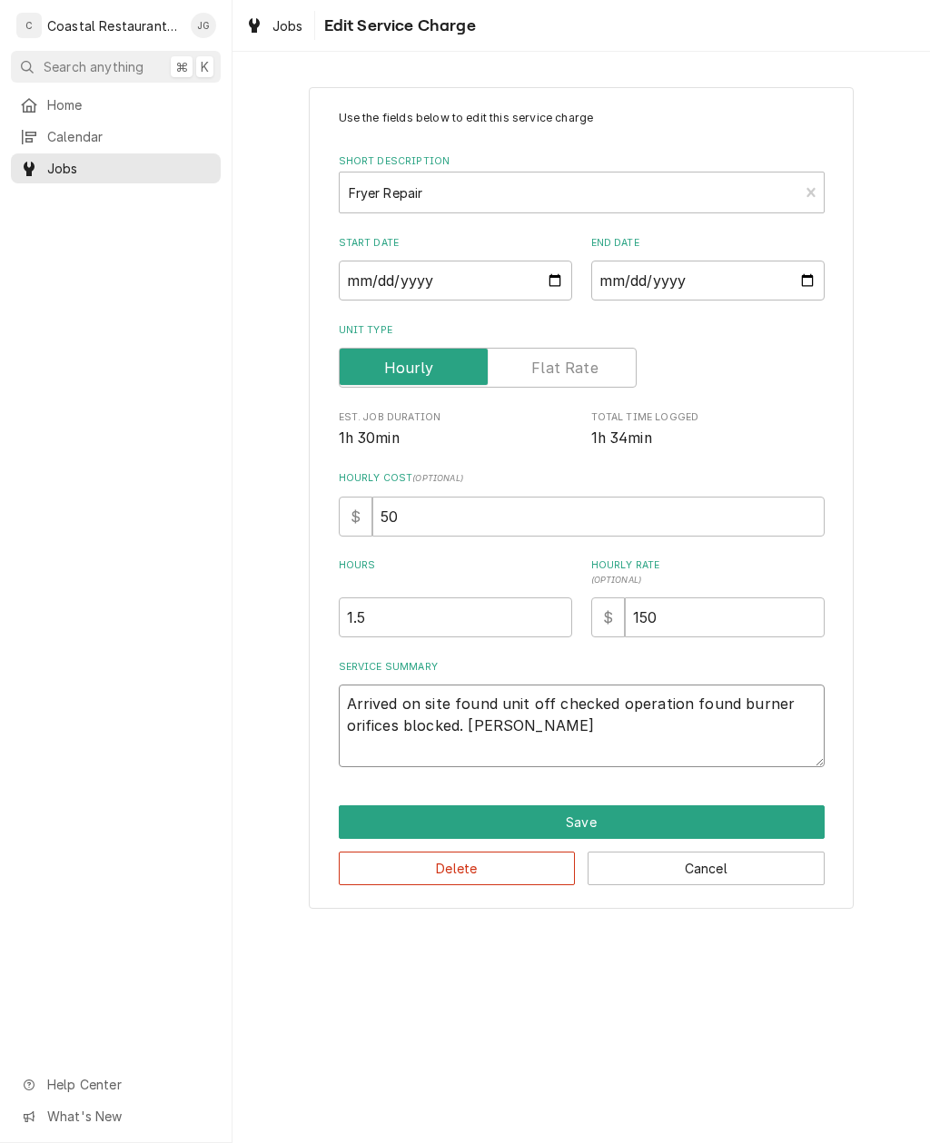
type textarea "x"
type textarea "Arrived on site found unit off checked operation found burner orifices blocked.…"
type textarea "x"
type textarea "Arrived on site found unit off checked operation found burner orifices blocked.…"
type textarea "x"
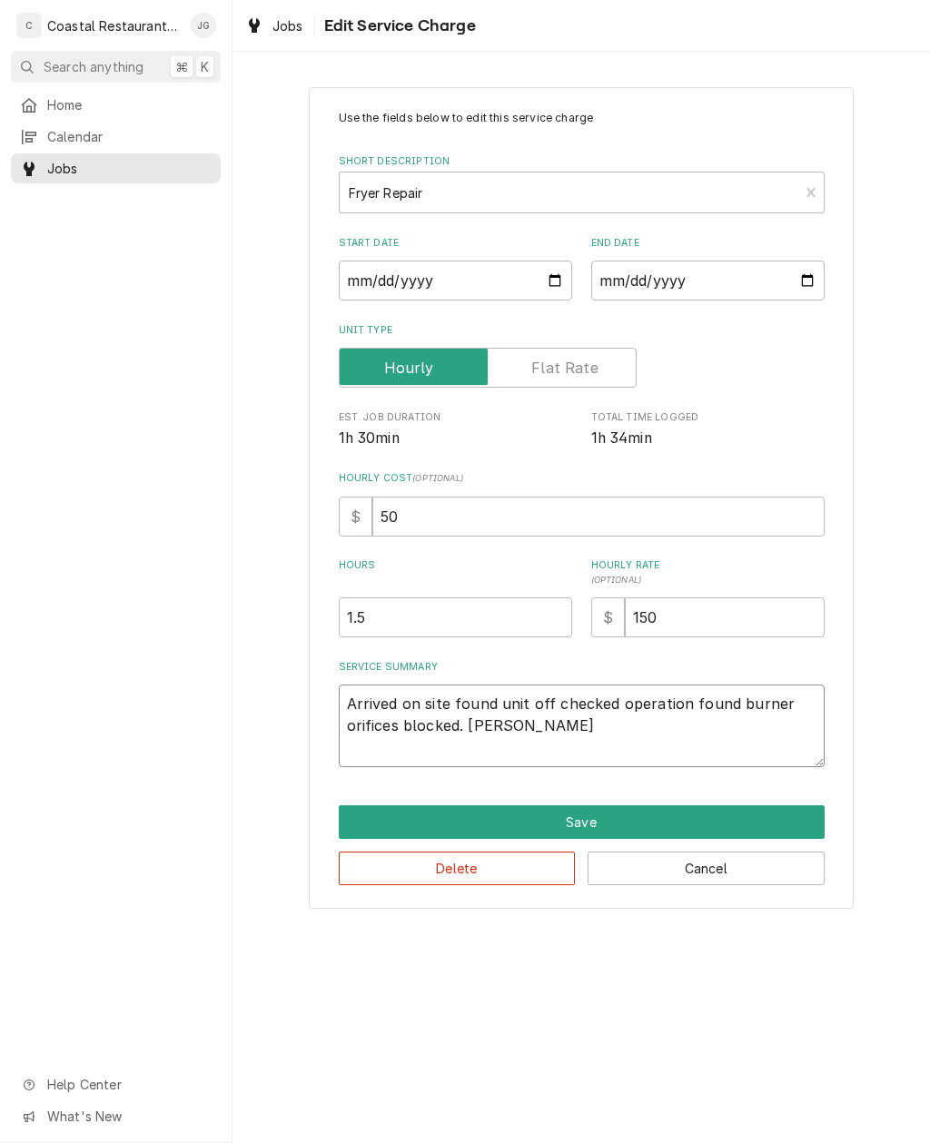
type textarea "Arrived on site found unit off checked operation found burner orifices blocked.…"
type textarea "x"
type textarea "Arrived on site found unit off checked operation found burner orifices blocked.…"
type textarea "x"
type textarea "Arrived on site found unit off checked operation found burner orifices blocked.…"
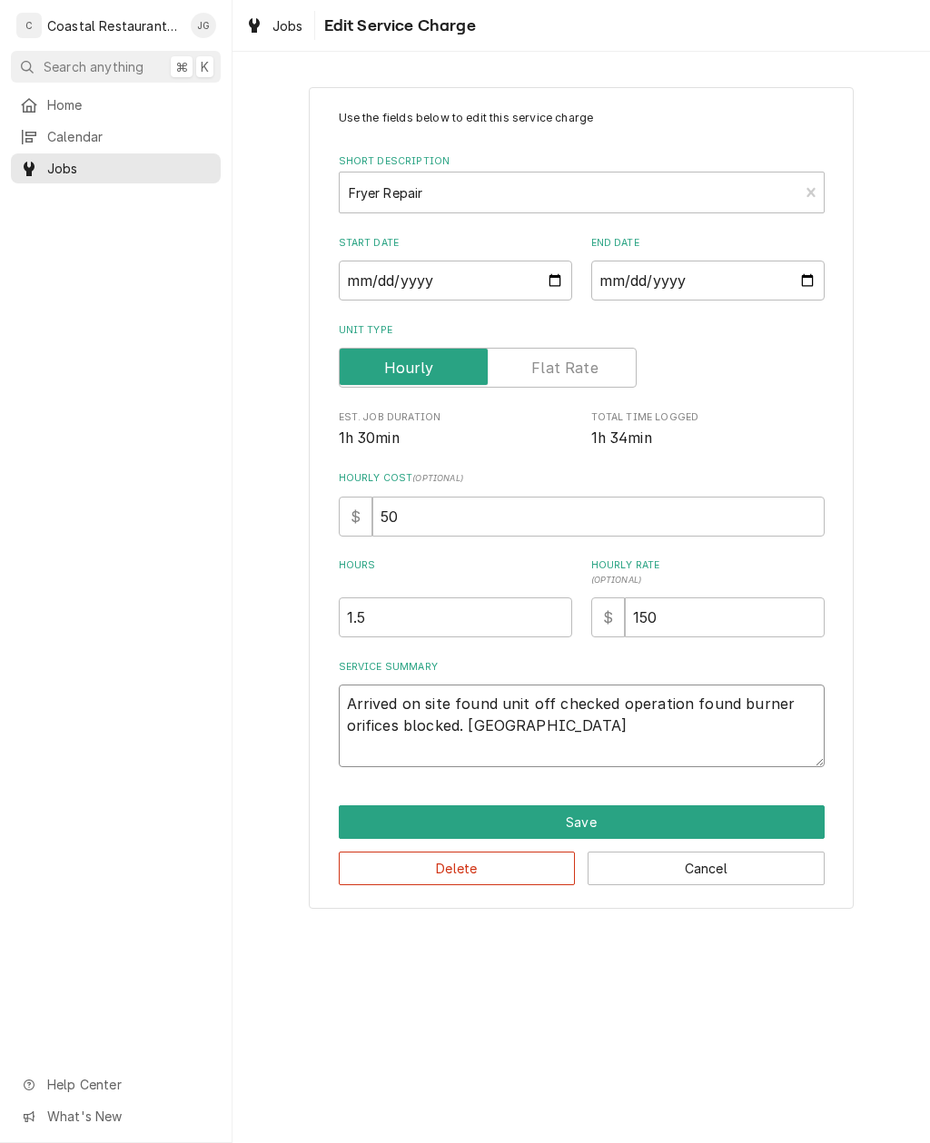
type textarea "x"
type textarea "Arrived on site found unit off checked operation found burner orifices blocked.…"
type textarea "x"
type textarea "Arrived on site found unit off checked operation found burner orifices blocked.…"
type textarea "x"
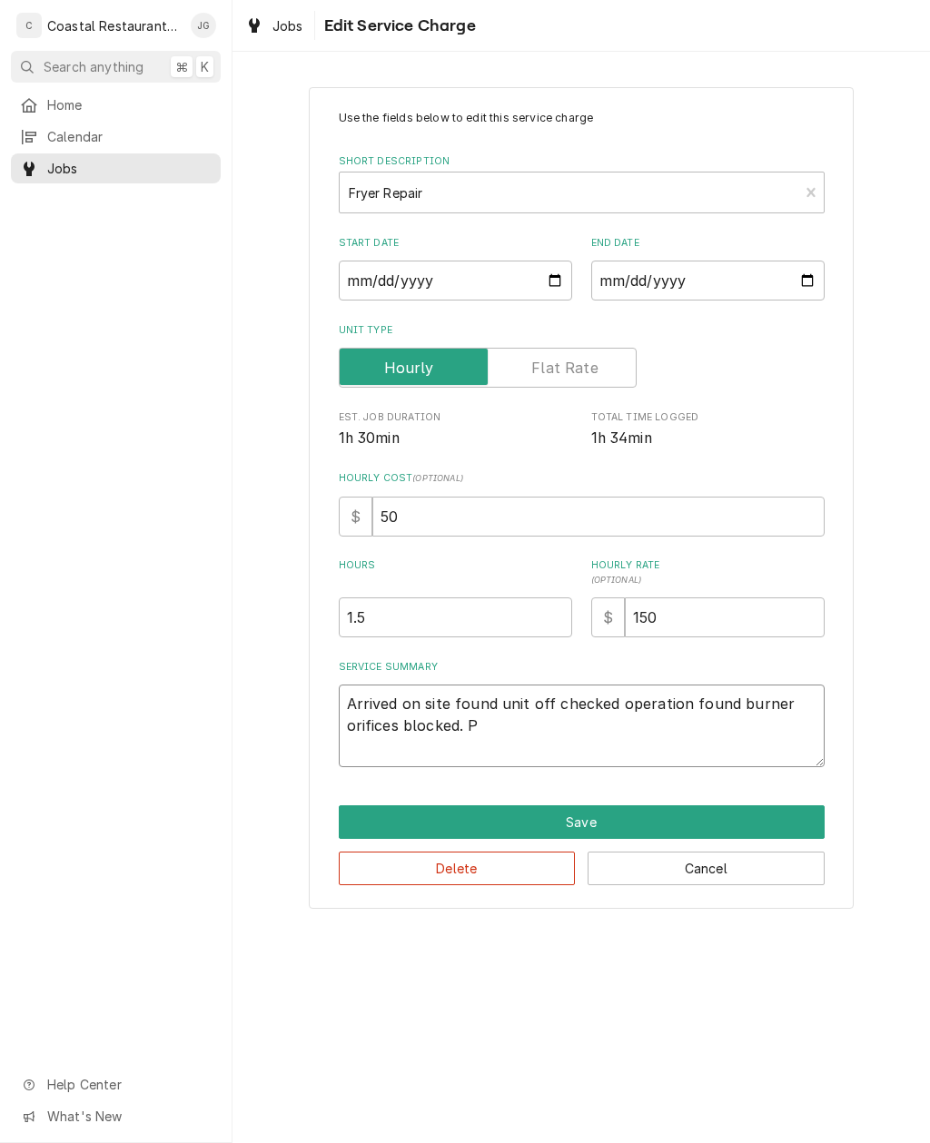
type textarea "Arrived on site found unit off checked operation found burner orifices blocked."
type textarea "x"
type textarea "Arrived on site found unit off checked operation found burner orifices blocked.…"
type textarea "x"
type textarea "Arrived on site found unit off checked operation found burner orifices blocked.…"
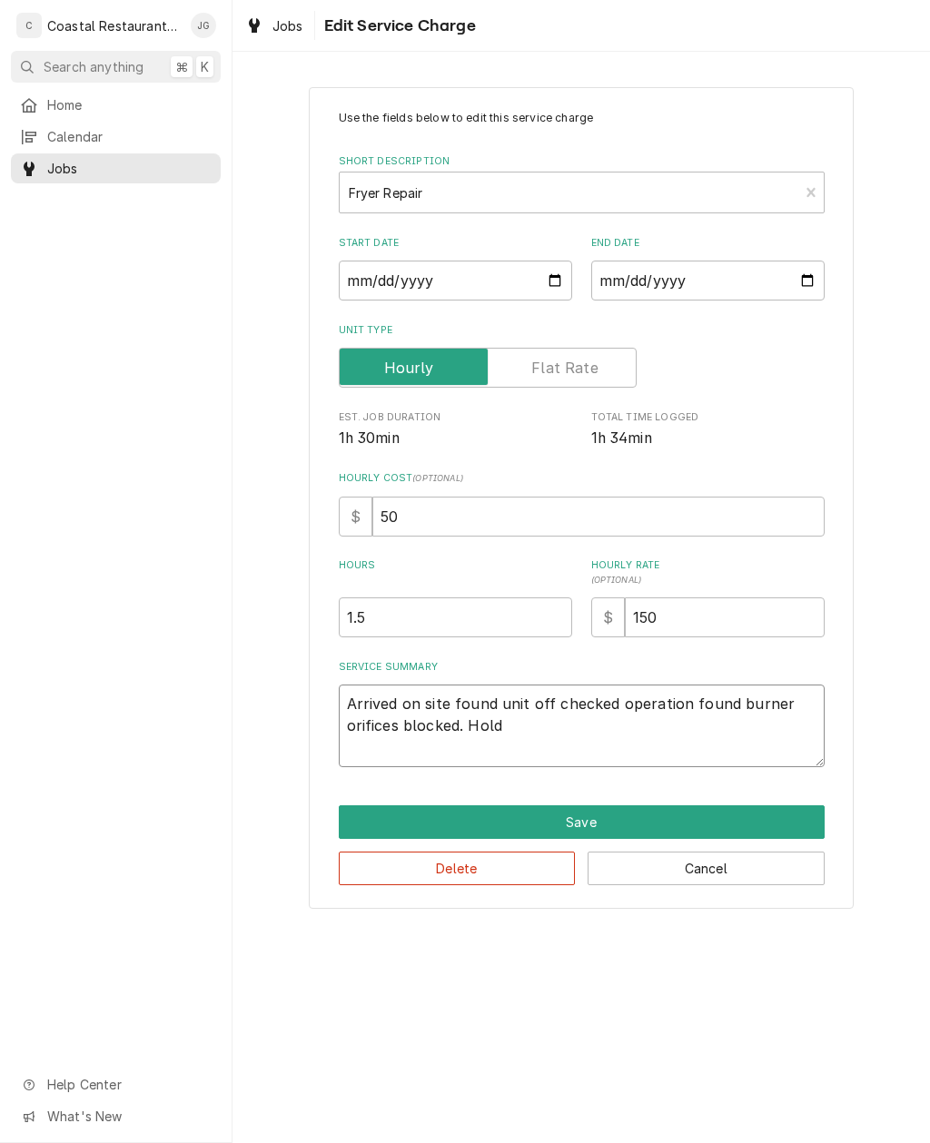
type textarea "x"
type textarea "Arrived on site found unit off checked operation found burner orifices blocked.…"
type textarea "x"
type textarea "Arrived on site found unit off checked operation found burner orifices blocked.…"
type textarea "x"
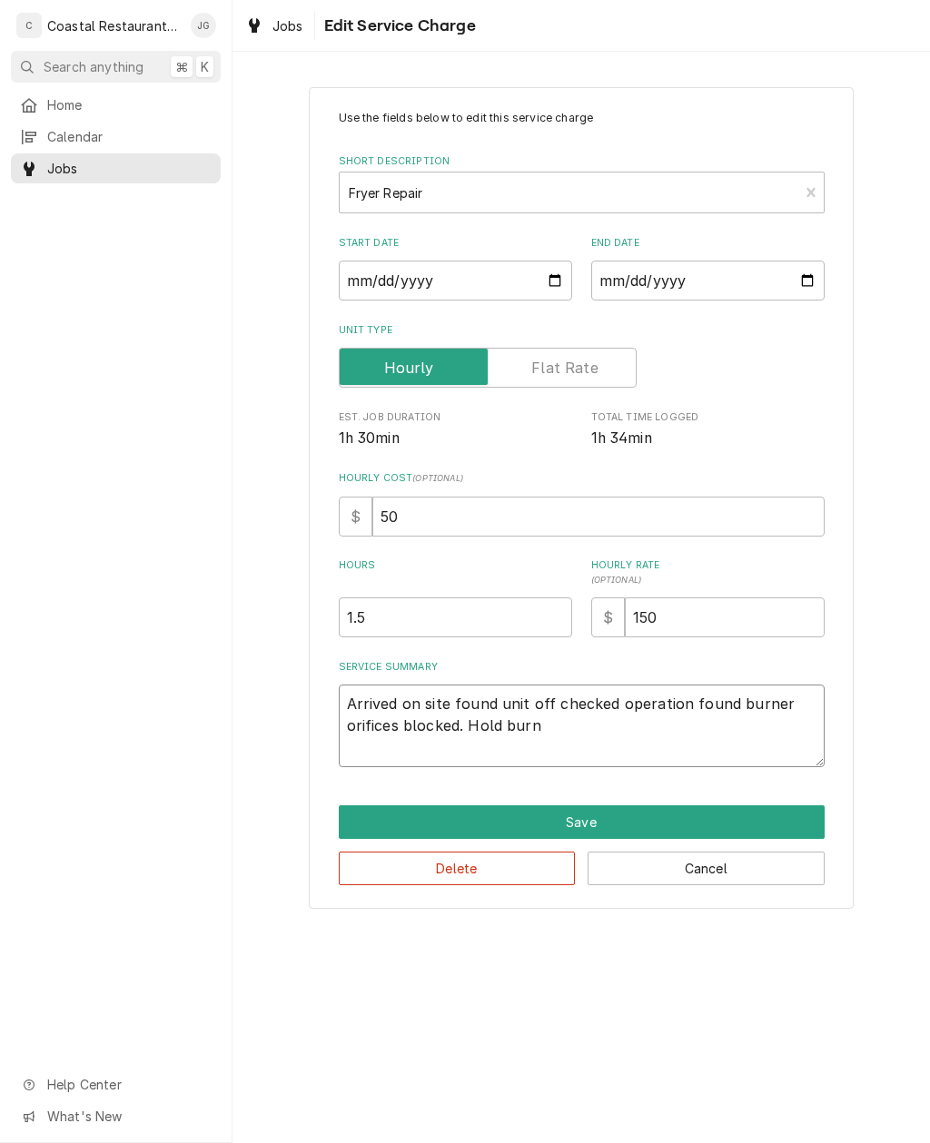
type textarea "Arrived on site found unit off checked operation found burner orifices blocked.…"
type textarea "x"
type textarea "Arrived on site found unit off checked operation found burner orifices blocked.…"
type textarea "x"
type textarea "Arrived on site found unit off checked operation found burner orifices blocked.…"
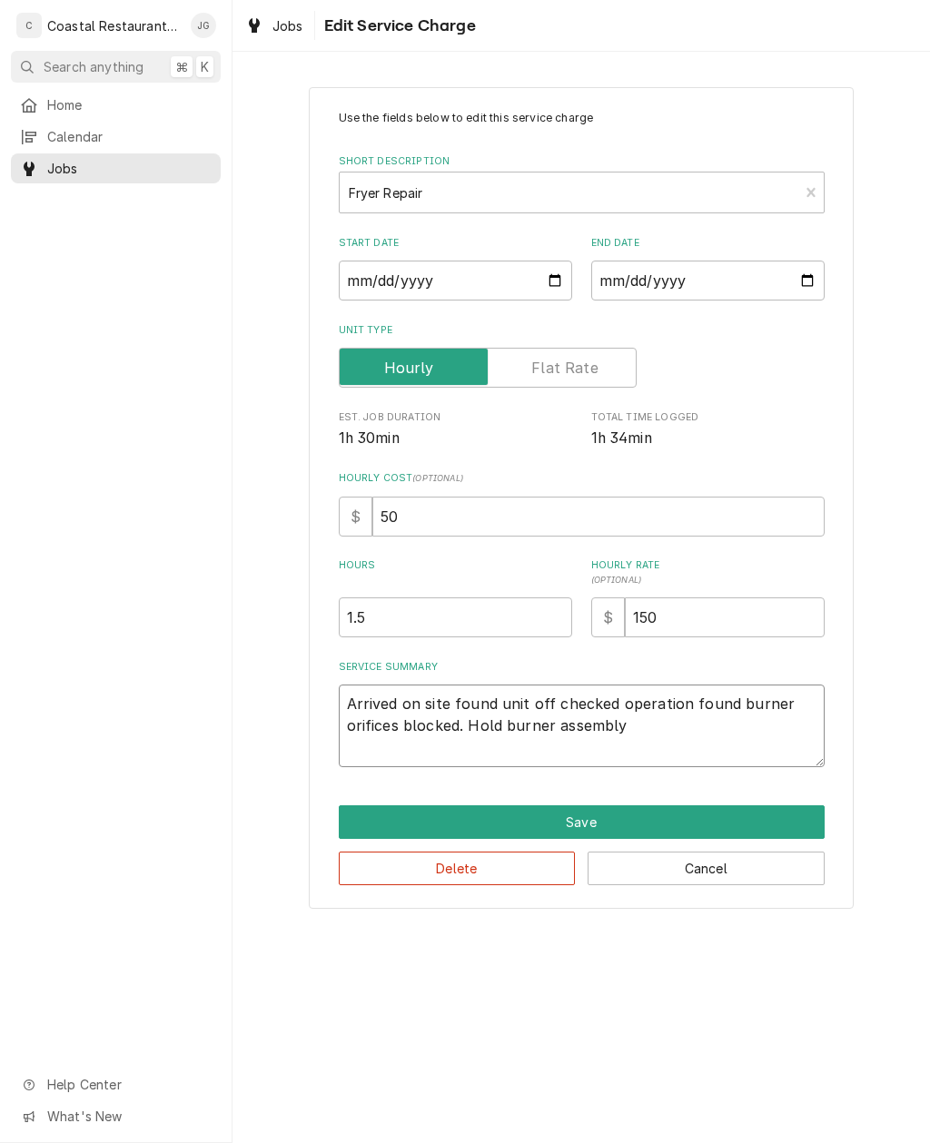
type textarea "x"
type textarea "Arrived on site found unit off checked operation found burner orifices blocked.…"
type textarea "x"
type textarea "Arrived on site found unit off checked operation found burner orifices blocked.…"
type textarea "x"
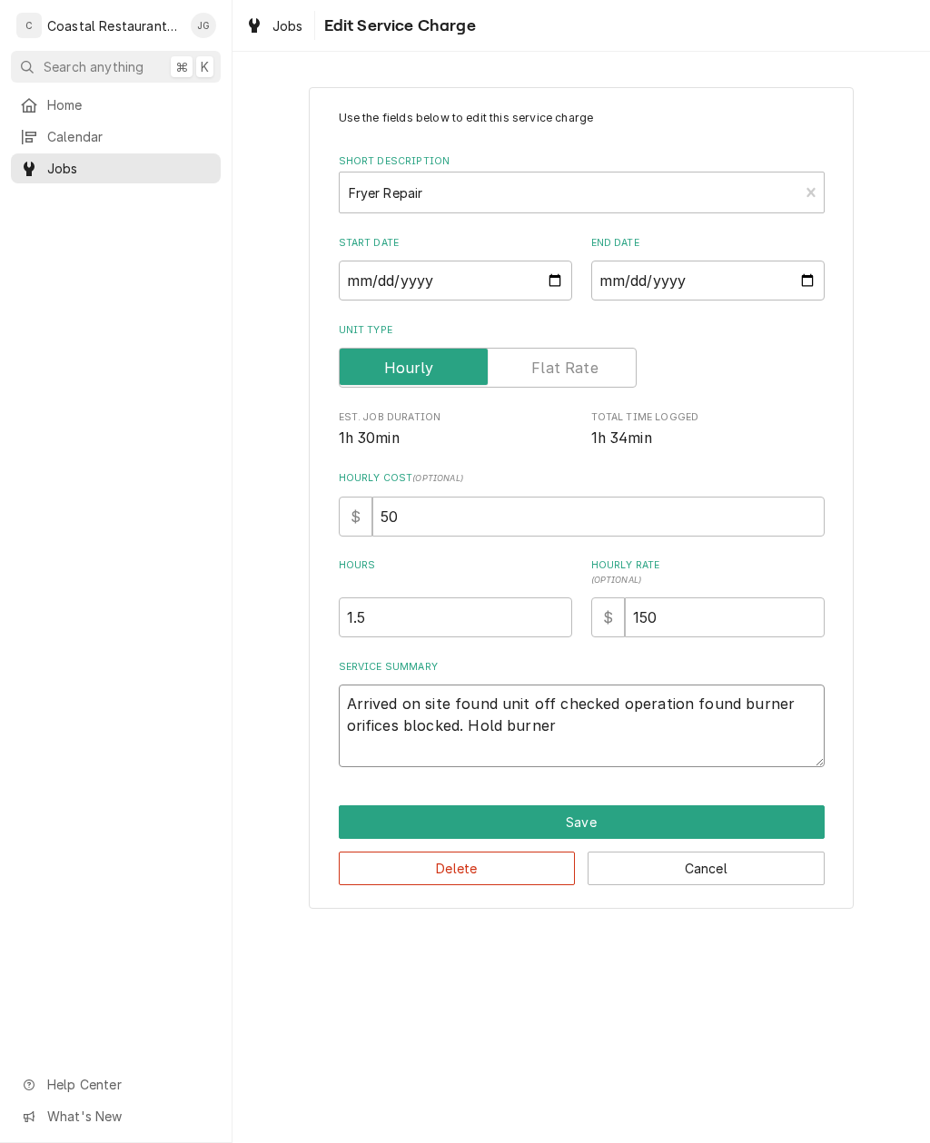
type textarea "Arrived on site found unit off checked operation found burner orifices blocked.…"
type textarea "x"
type textarea "Arrived on site found unit off checked operation found burner orifices blocked."
type textarea "x"
type textarea "Arrived on site found unit off checked operation found burner orifices blocked."
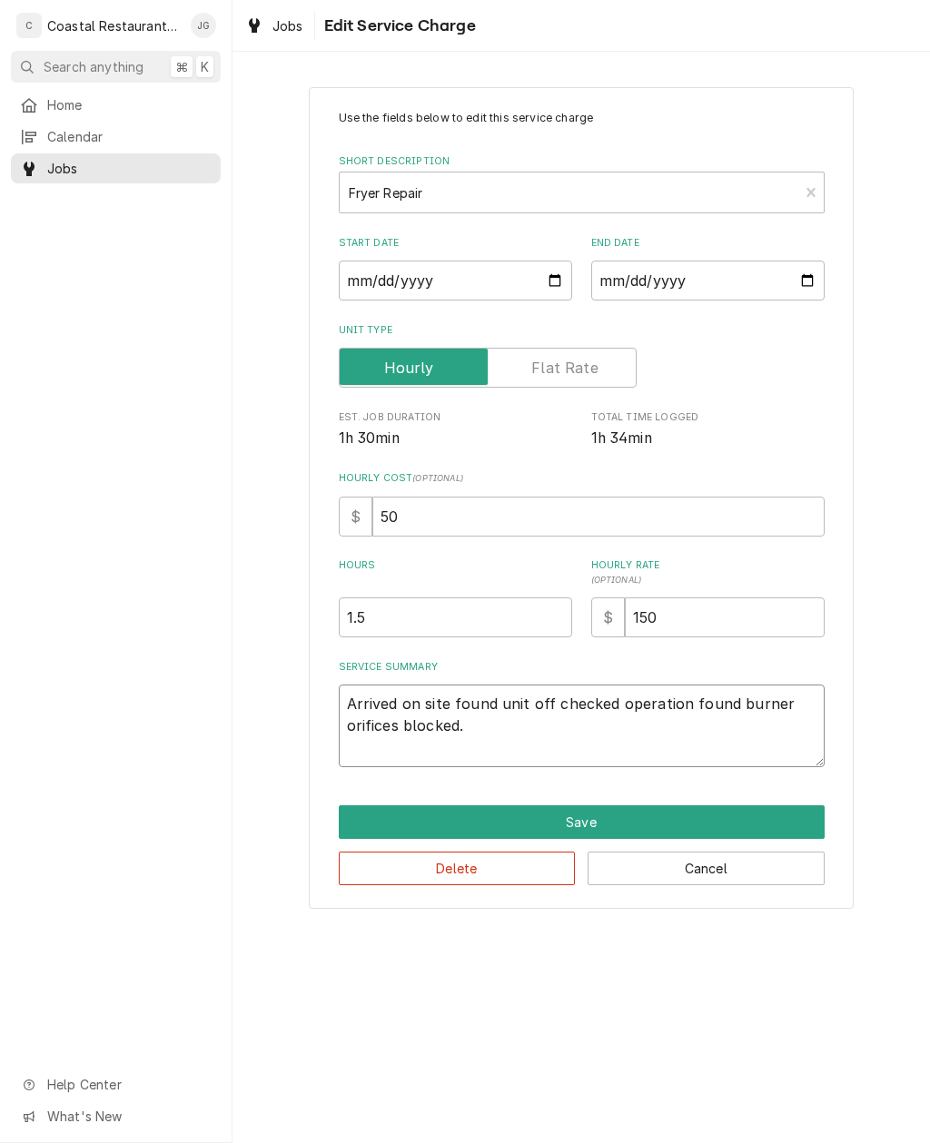
type textarea "x"
type textarea "Arrived on site found unit off checked operation found burner orifices blocked.…"
type textarea "x"
type textarea "Arrived on site found unit off checked operation found burner orifices blocked.…"
type textarea "x"
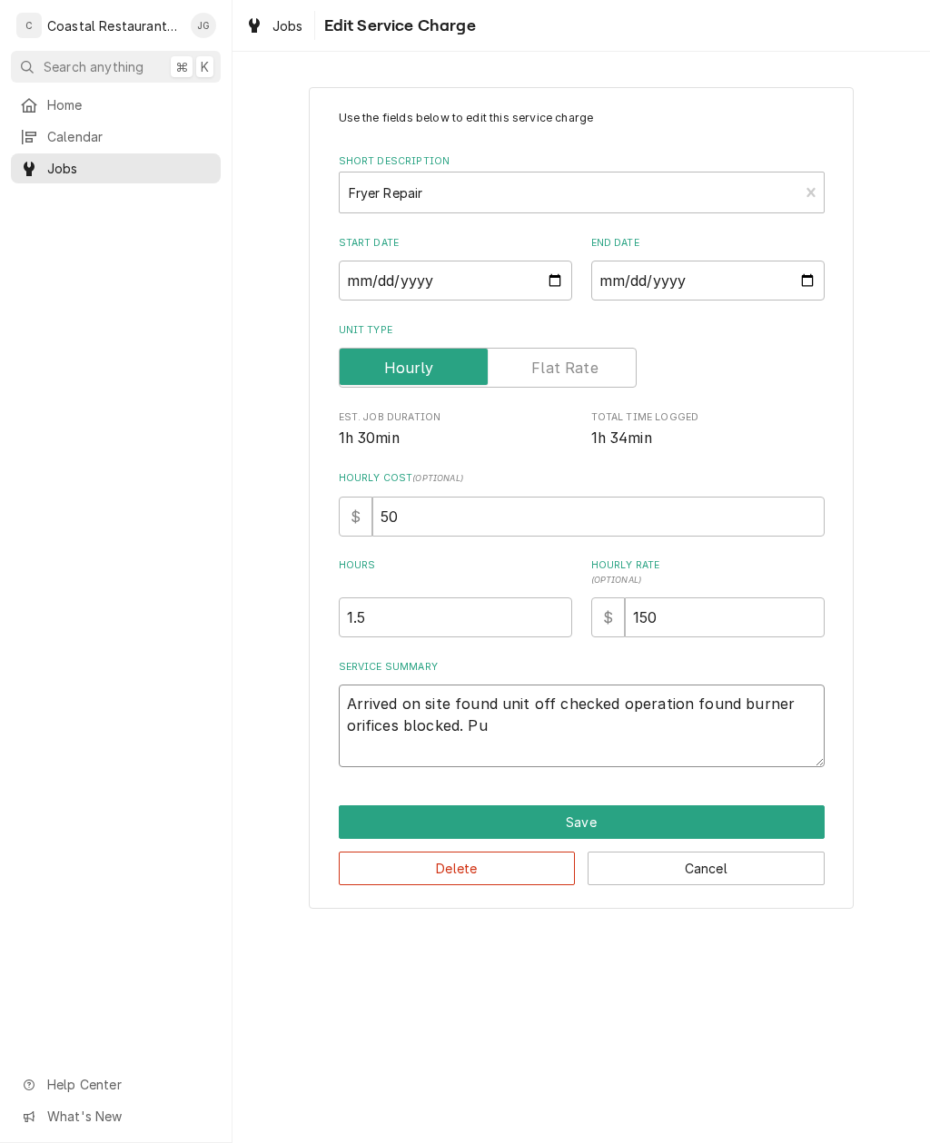
type textarea "Arrived on site found unit off checked operation found burner orifices blocked.…"
type textarea "x"
type textarea "Arrived on site found unit off checked operation found burner orifices blocked.…"
type textarea "x"
type textarea "Arrived on site found unit off checked operation found burner orifices blocked.…"
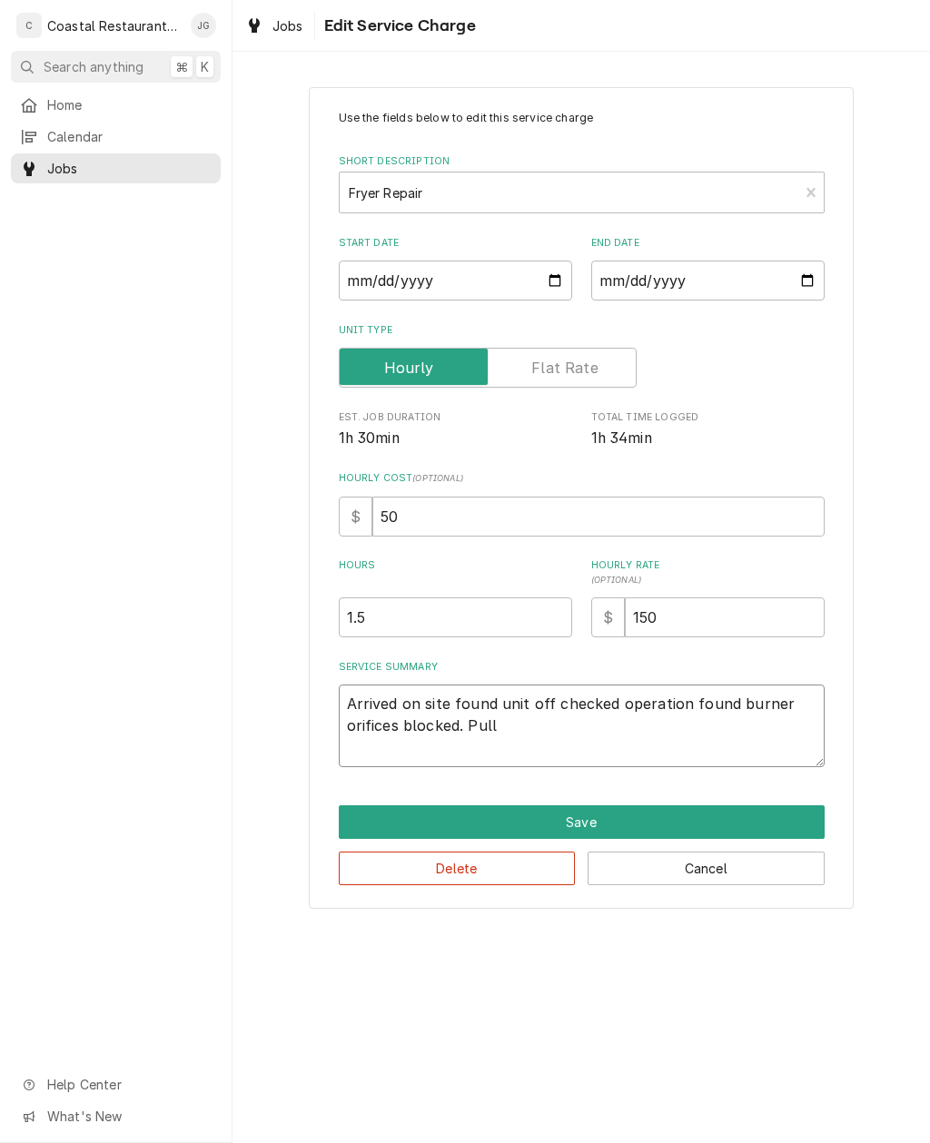
type textarea "x"
type textarea "Arrived on site found unit off checked operation found burner orifices blocked.…"
type textarea "x"
type textarea "Arrived on site found unit off checked operation found burner orifices blocked.…"
type textarea "x"
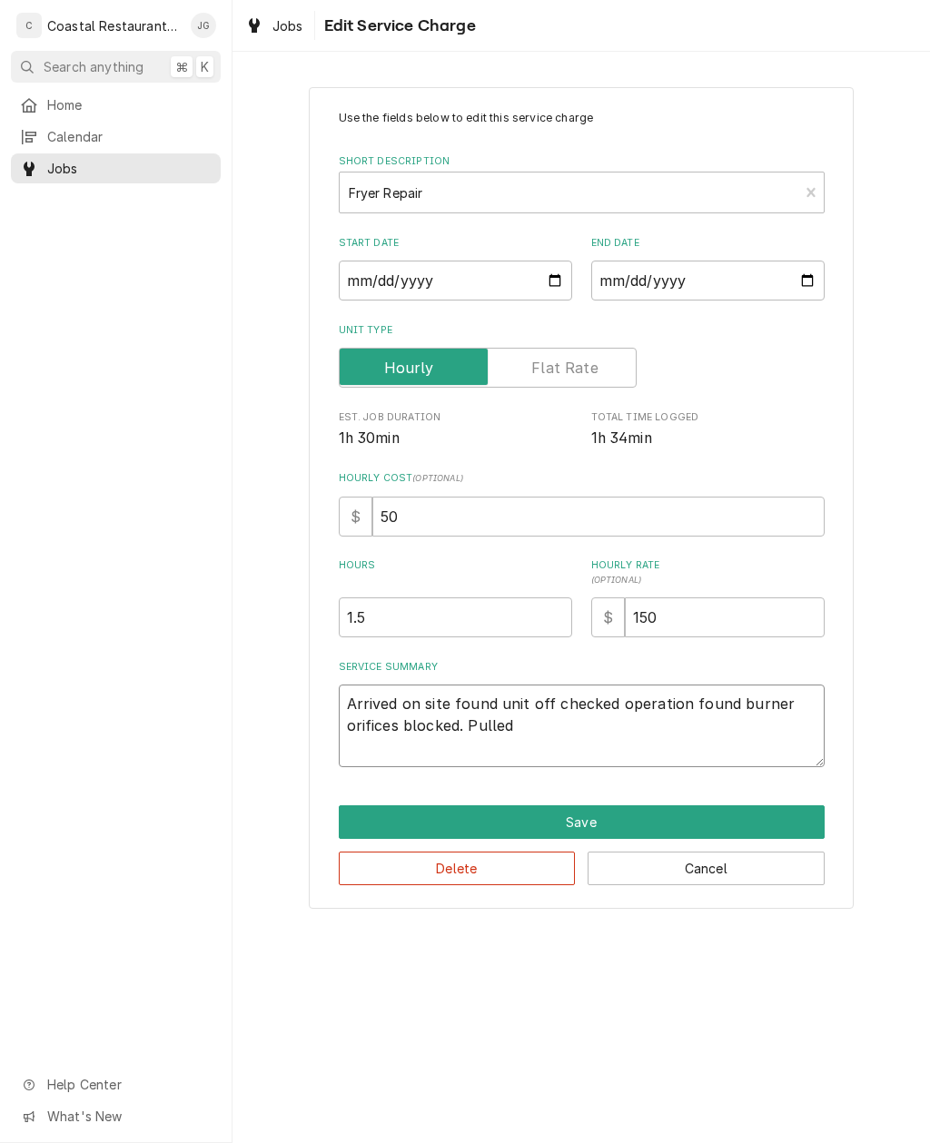
type textarea "Arrived on site found unit off checked operation found burner orifices blocked.…"
type textarea "x"
type textarea "Arrived on site found unit off checked operation found burner orifices blocked.…"
type textarea "x"
type textarea "Arrived on site found unit off checked operation found burner orifices blocked.…"
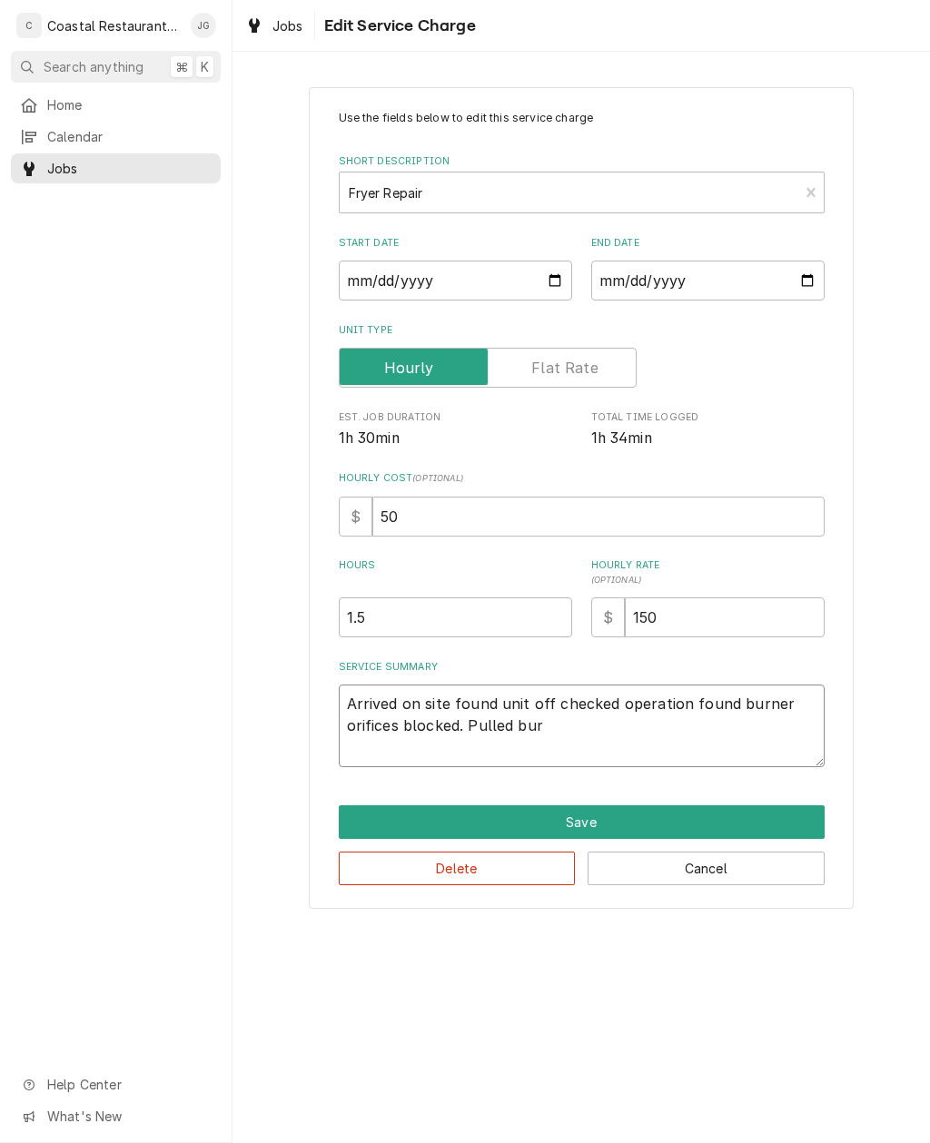
type textarea "x"
type textarea "Arrived on site found unit off checked operation found burner orifices blocked.…"
type textarea "x"
type textarea "Arrived on site found unit off checked operation found burner orifices blocked.…"
type textarea "x"
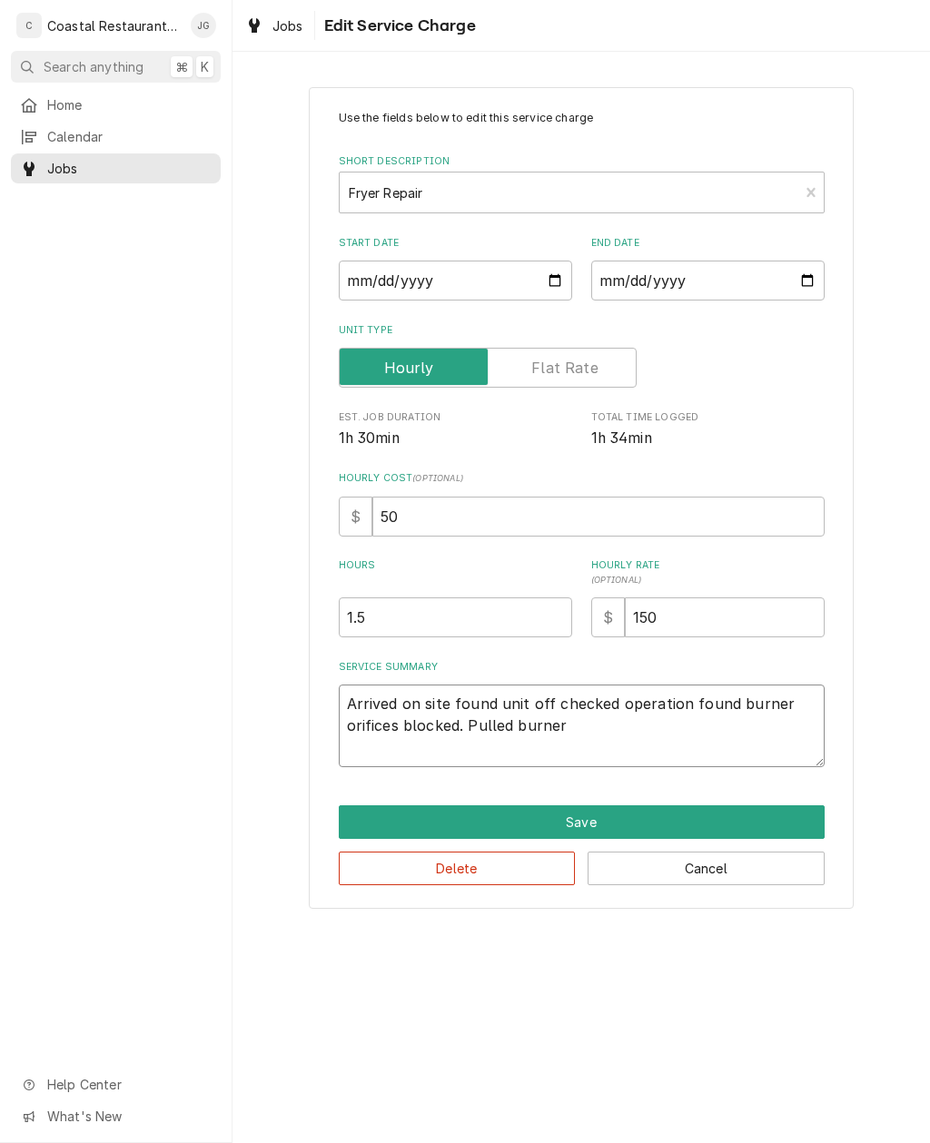
type textarea "Arrived on site found unit off checked operation found burner orifices blocked.…"
type textarea "x"
type textarea "Arrived on site found unit off checked operation found burner orifices blocked.…"
type textarea "x"
type textarea "Arrived on site found unit off checked operation found burner orifices blocked.…"
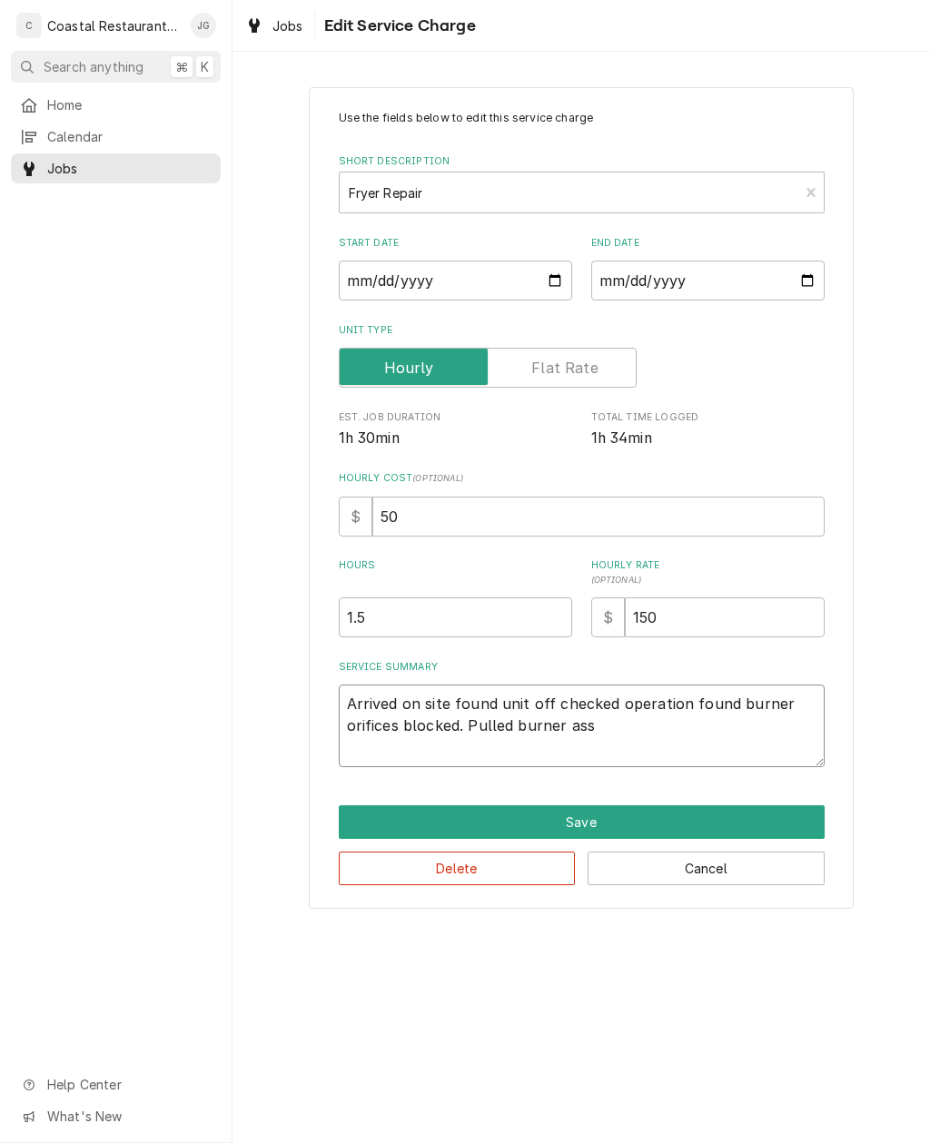
type textarea "x"
type textarea "Arrived on site found unit off checked operation found burner orifices blocked.…"
type textarea "x"
type textarea "Arrived on site found unit off checked operation found burner orifices blocked.…"
type textarea "x"
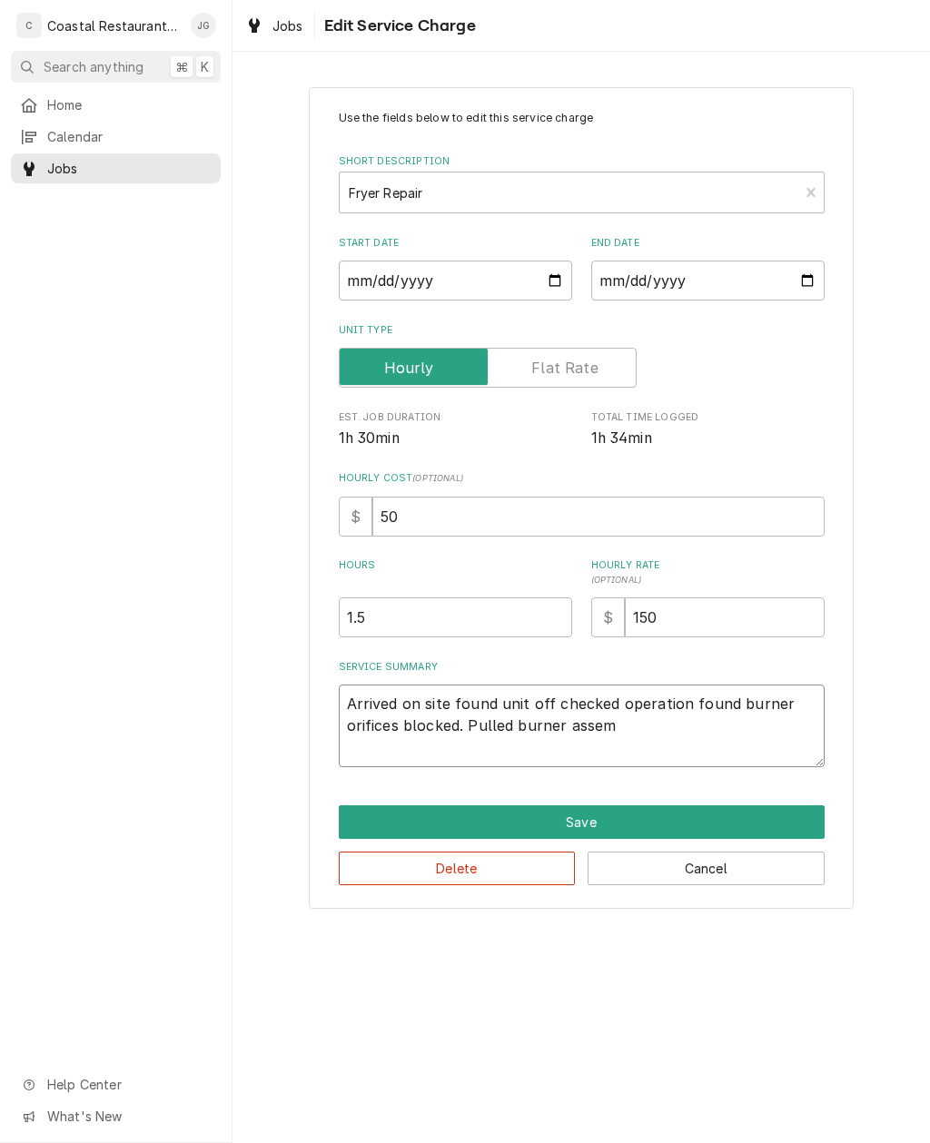
type textarea "Arrived on site found unit off checked operation found burner orifices blocked.…"
type textarea "x"
type textarea "Arrived on site found unit off checked operation found burner orifices blocked.…"
type textarea "x"
type textarea "Arrived on site found unit off checked operation found burner orifices blocked.…"
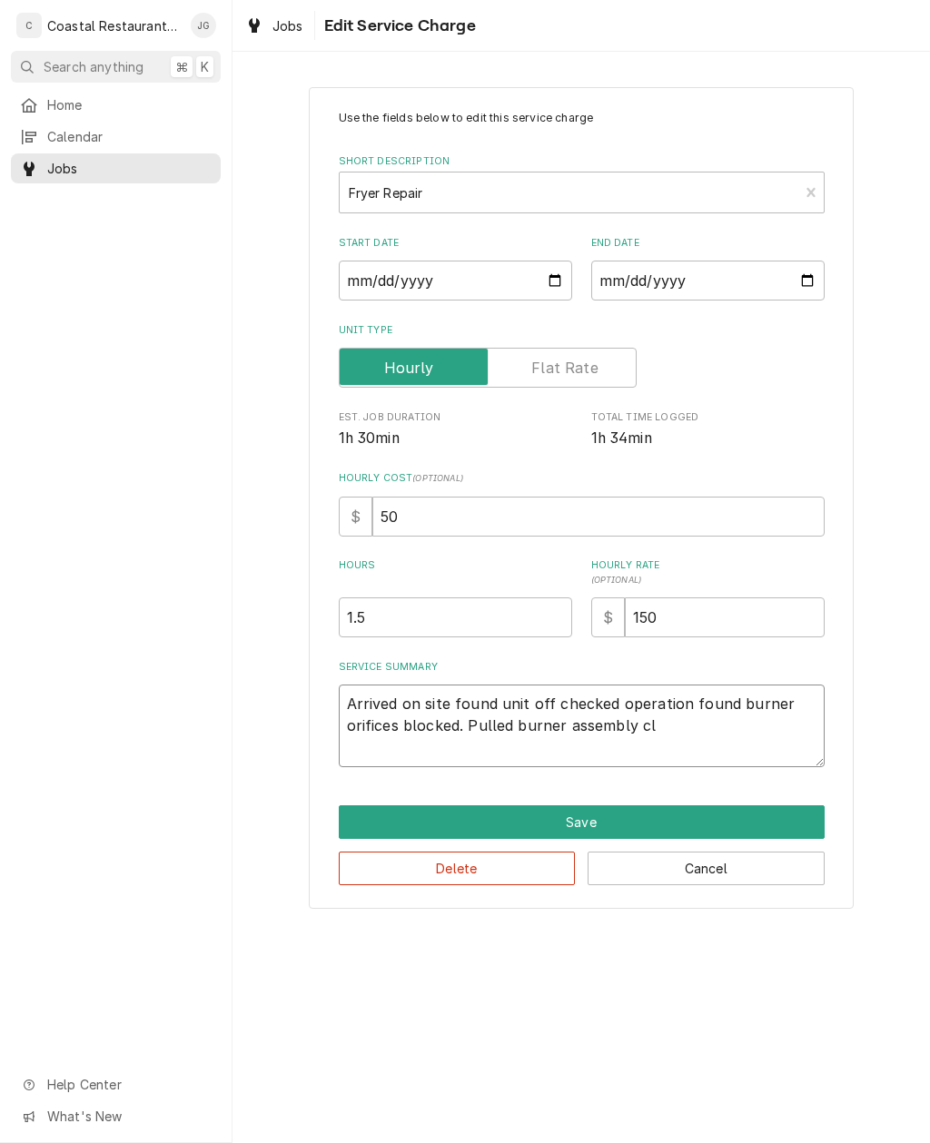
type textarea "x"
type textarea "Arrived on site found unit off checked operation found burner orifices blocked.…"
type textarea "x"
type textarea "Arrived on site found unit off checked operation found burner orifices blocked.…"
type textarea "x"
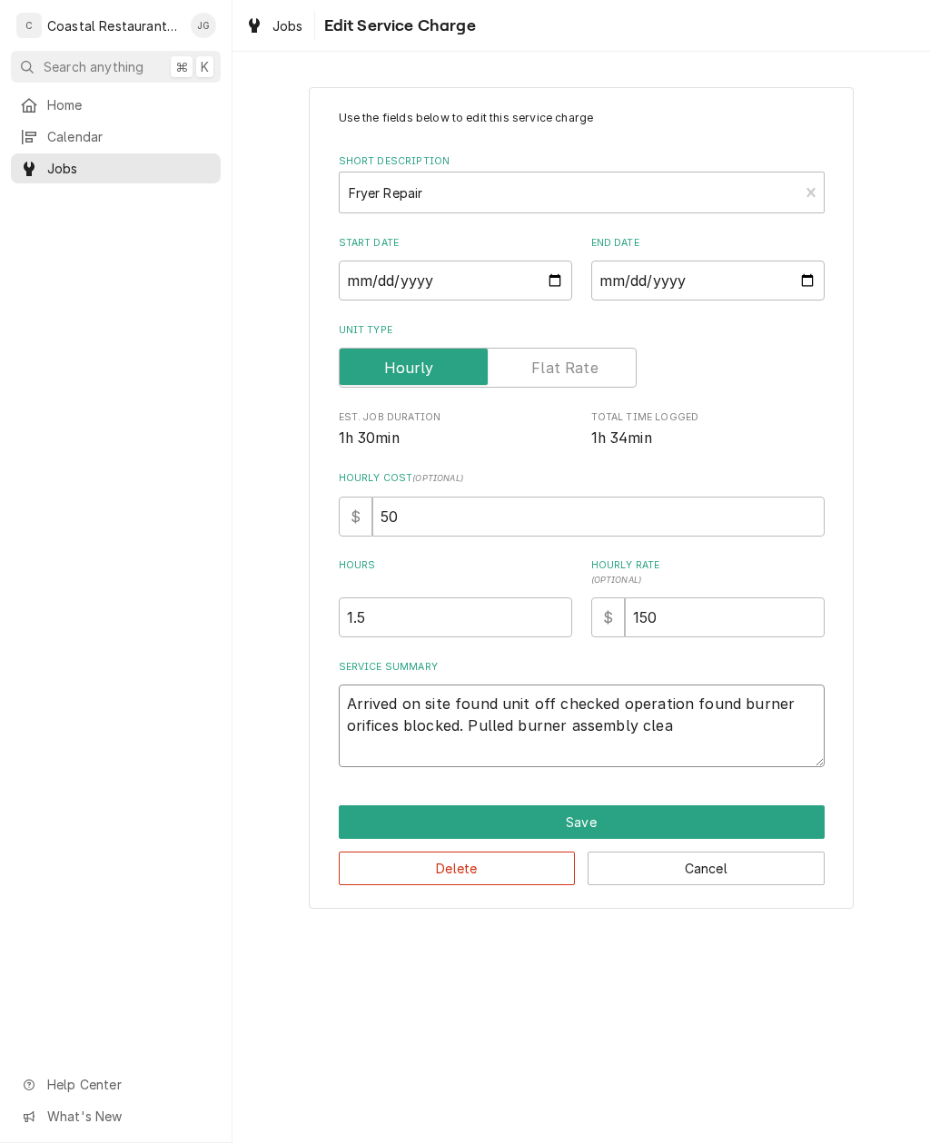
type textarea "Arrived on site found unit off checked operation found burner orifices blocked.…"
type textarea "x"
type textarea "Arrived on site found unit off checked operation found burner orifices blocked.…"
type textarea "x"
type textarea "Arrived on site found unit off checked operation found burner orifices blocked.…"
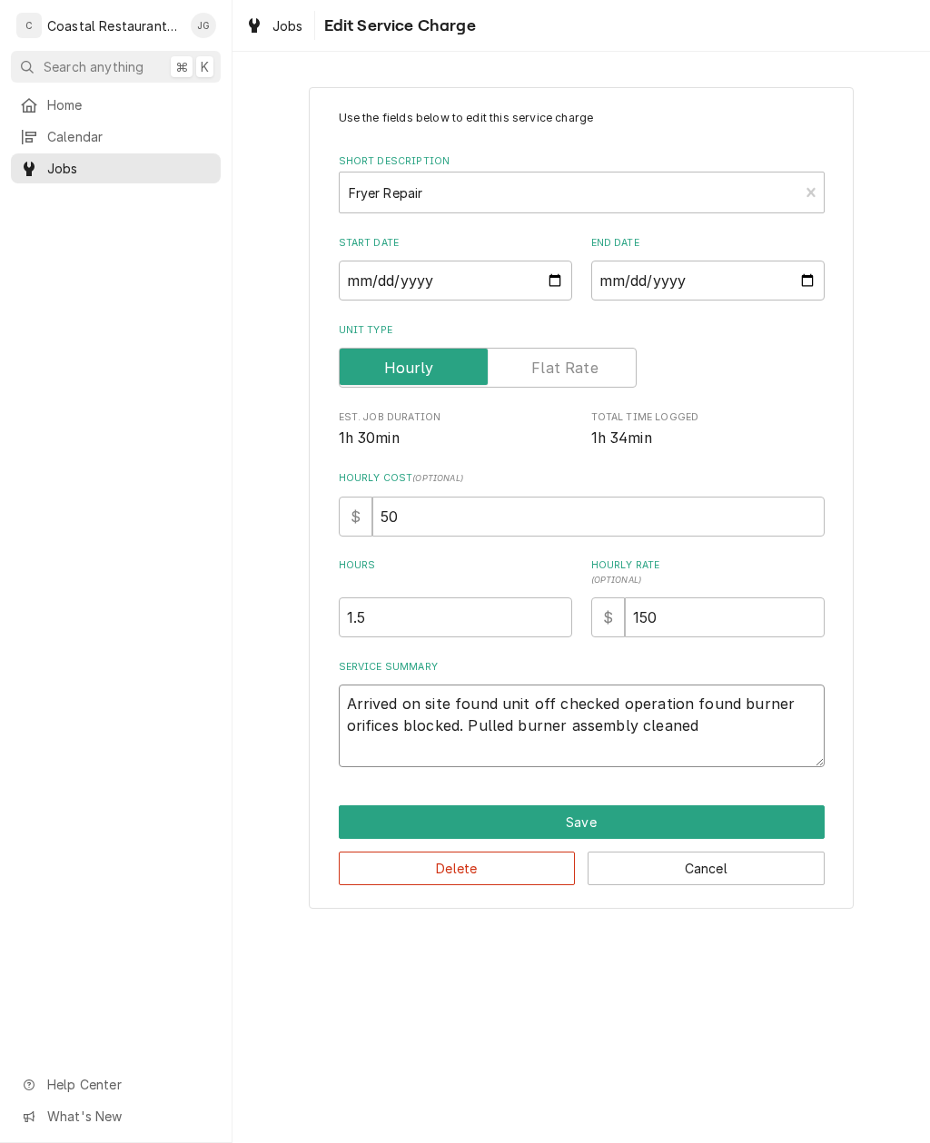
type textarea "x"
type textarea "Arrived on site found unit off checked operation found burner orifices blocked.…"
type textarea "x"
type textarea "Arrived on site found unit off checked operation found burner orifices blocked.…"
type textarea "x"
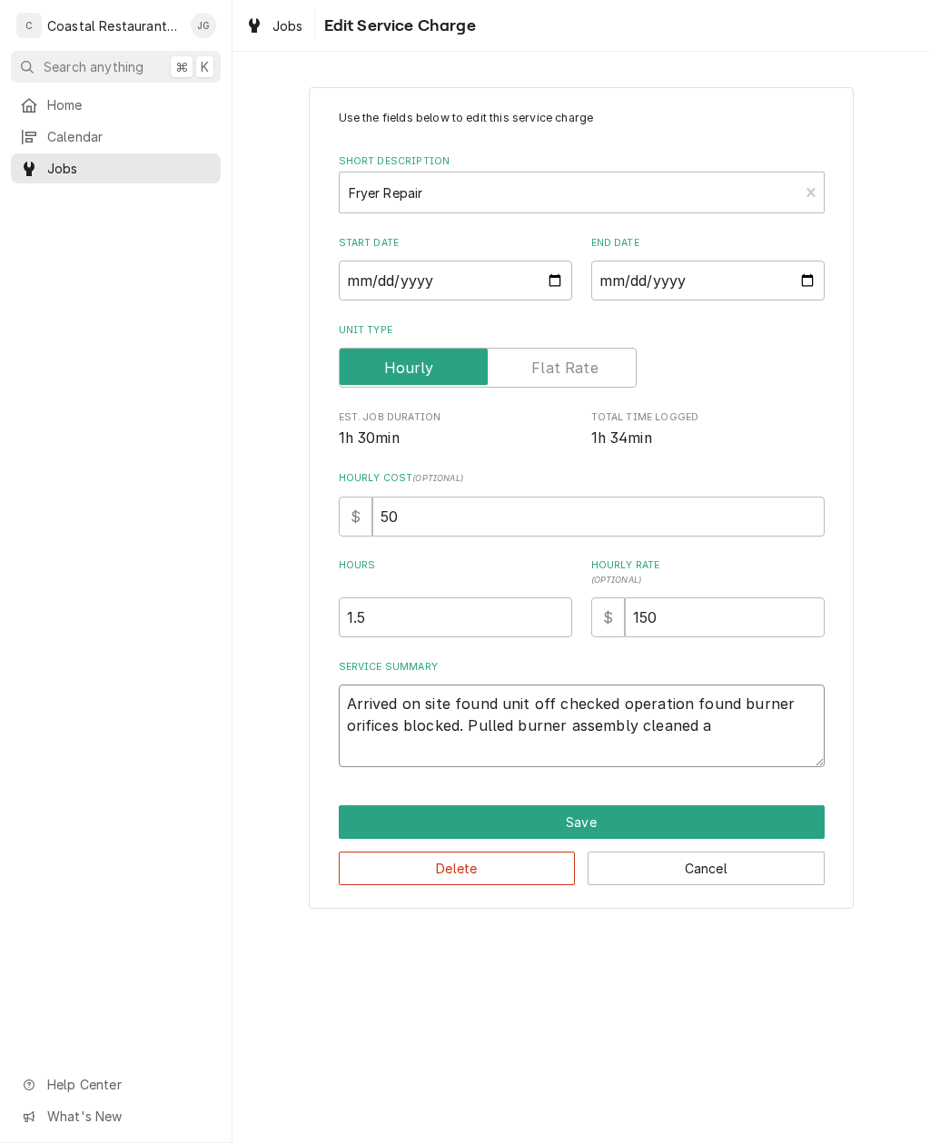
type textarea "Arrived on site found unit off checked operation found burner orifices blocked.…"
type textarea "x"
type textarea "Arrived on site found unit off checked operation found burner orifices blocked.…"
type textarea "x"
type textarea "Arrived on site found unit off checked operation found burner orifices blocked.…"
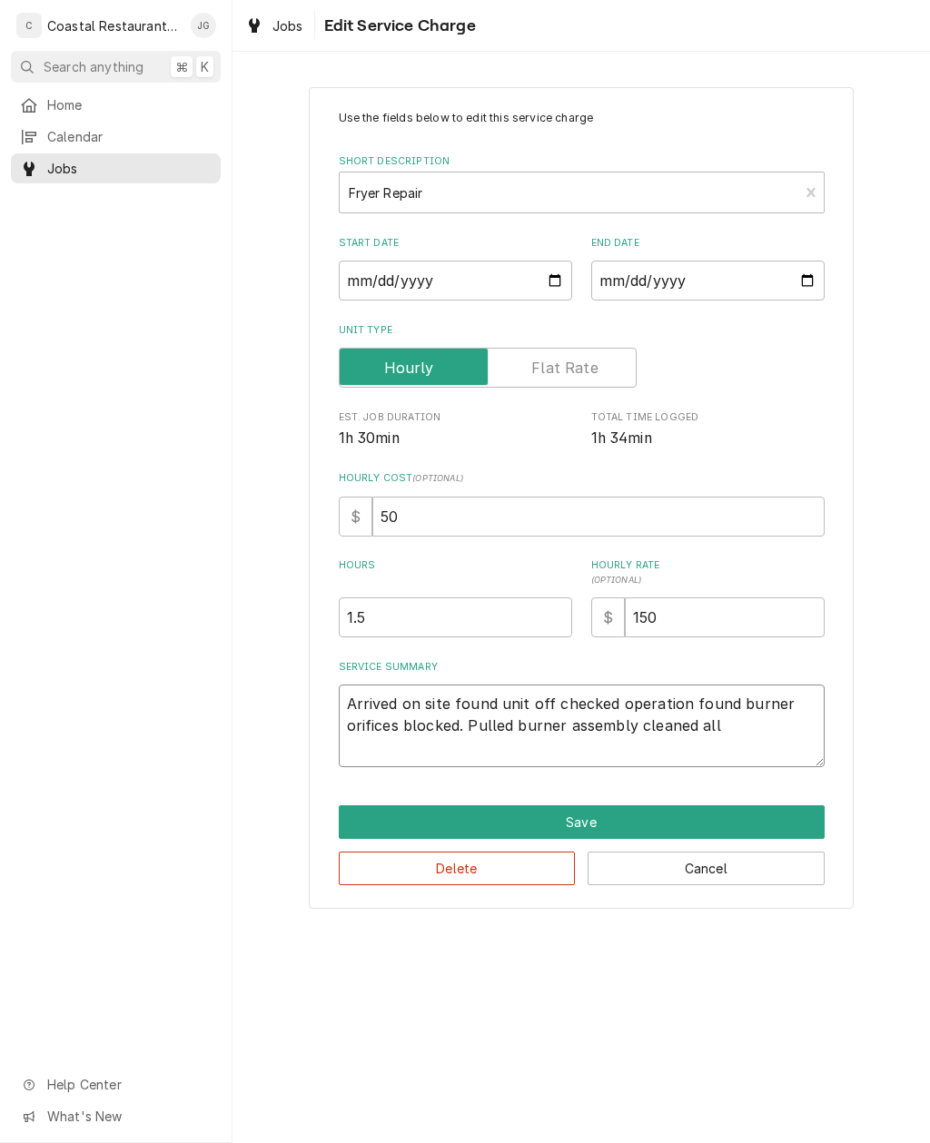
type textarea "x"
type textarea "Arrived on site found unit off checked operation found burner orifices blocked.…"
type textarea "x"
type textarea "Arrived on site found unit off checked operation found burner orifices blocked.…"
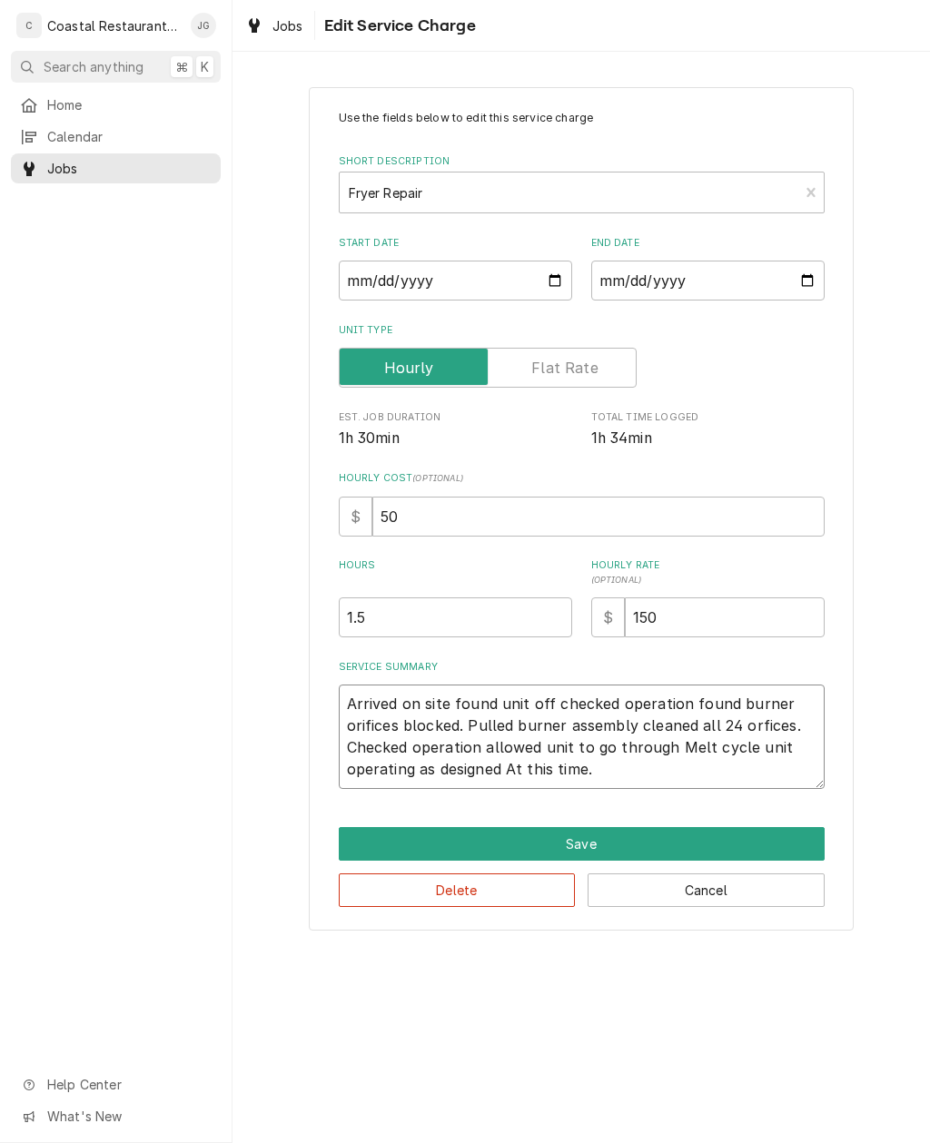
click at [786, 722] on textarea "Arrived on site found unit off checked operation found burner orifices blocked.…" at bounding box center [582, 737] width 486 height 104
click at [792, 731] on textarea "Arrived on site found unit off checked operation found burner orifices blocked.…" at bounding box center [582, 737] width 486 height 104
click at [795, 719] on textarea "Arrived on site found unit off checked operation found burner orifices blocked.…" at bounding box center [582, 737] width 486 height 104
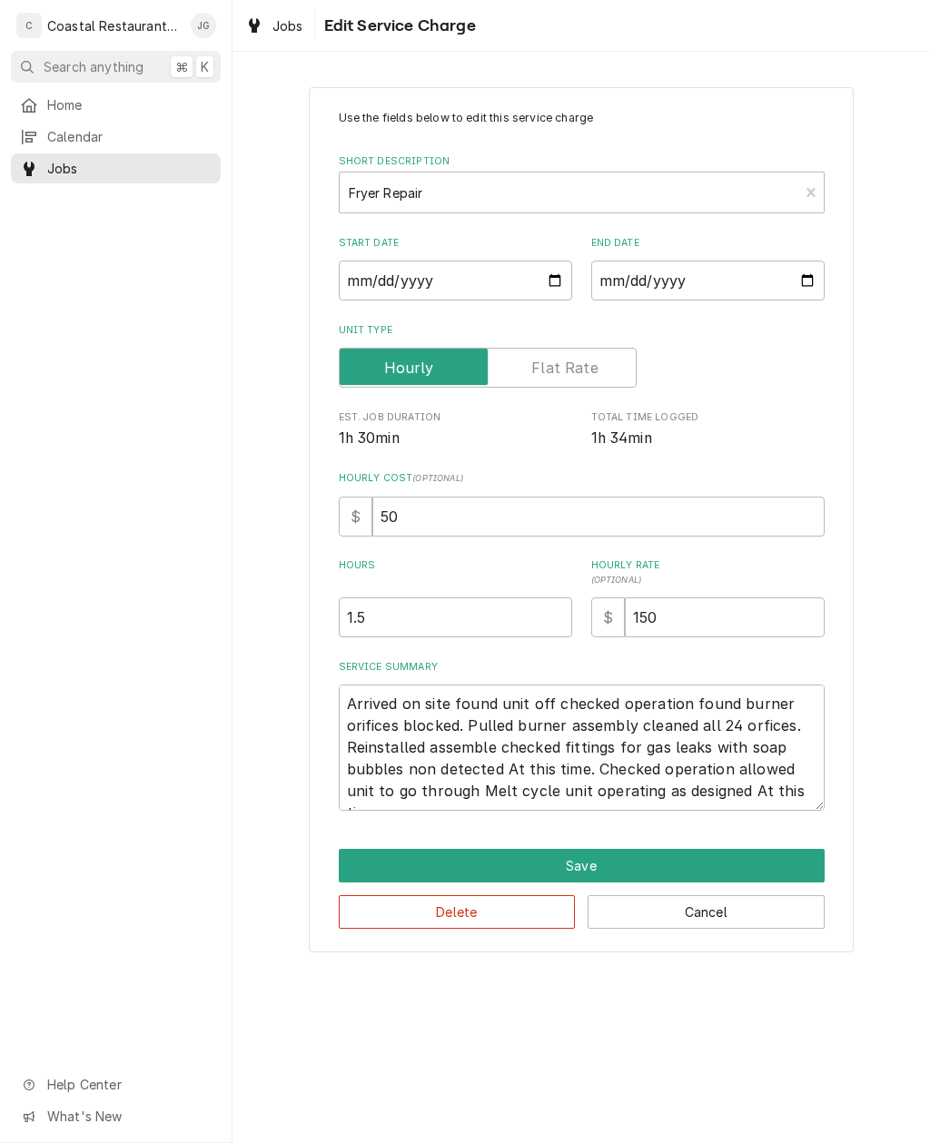
click at [860, 702] on div "Use the fields below to edit this service charge Short Description Fryer Repair…" at bounding box center [580, 519] width 697 height 897
click at [686, 854] on button "Save" at bounding box center [582, 866] width 486 height 34
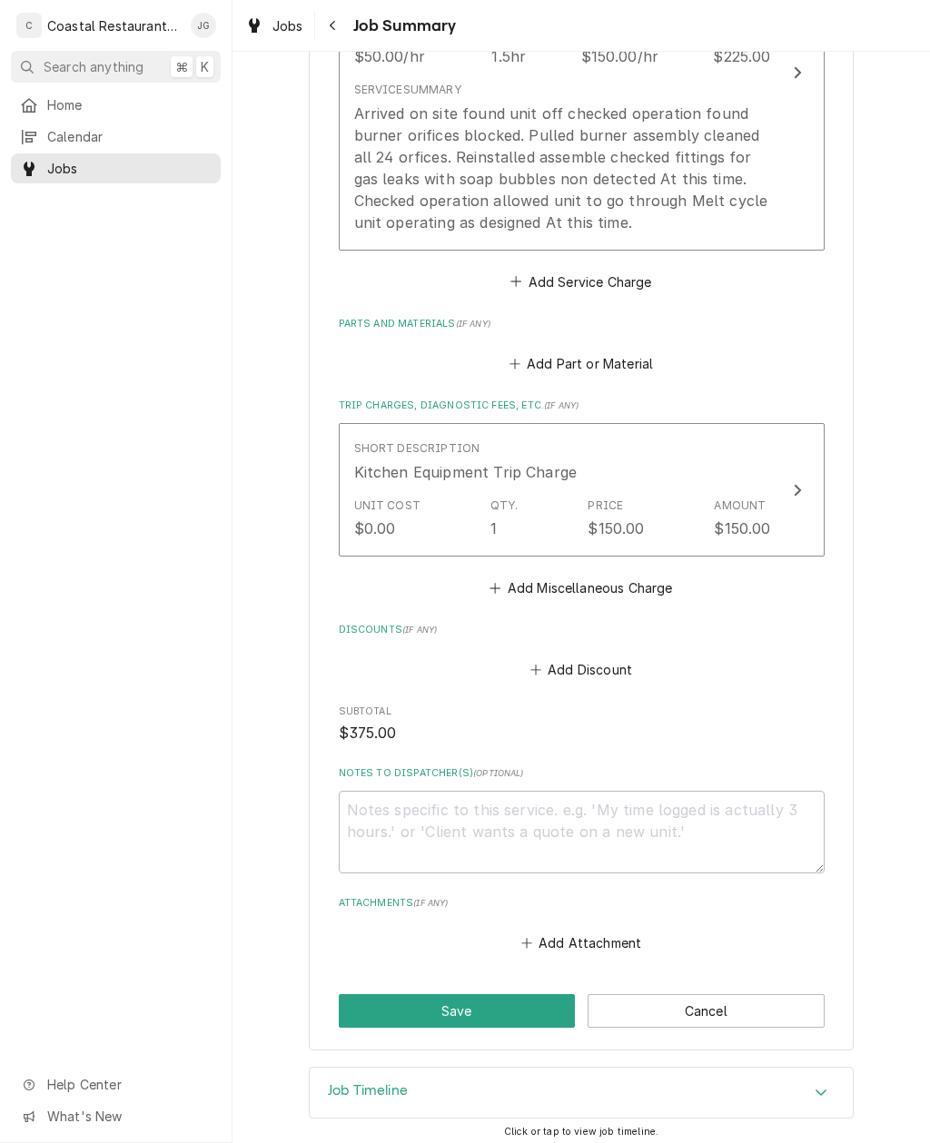
scroll to position [623, 0]
click at [509, 995] on button "Save" at bounding box center [457, 1012] width 237 height 34
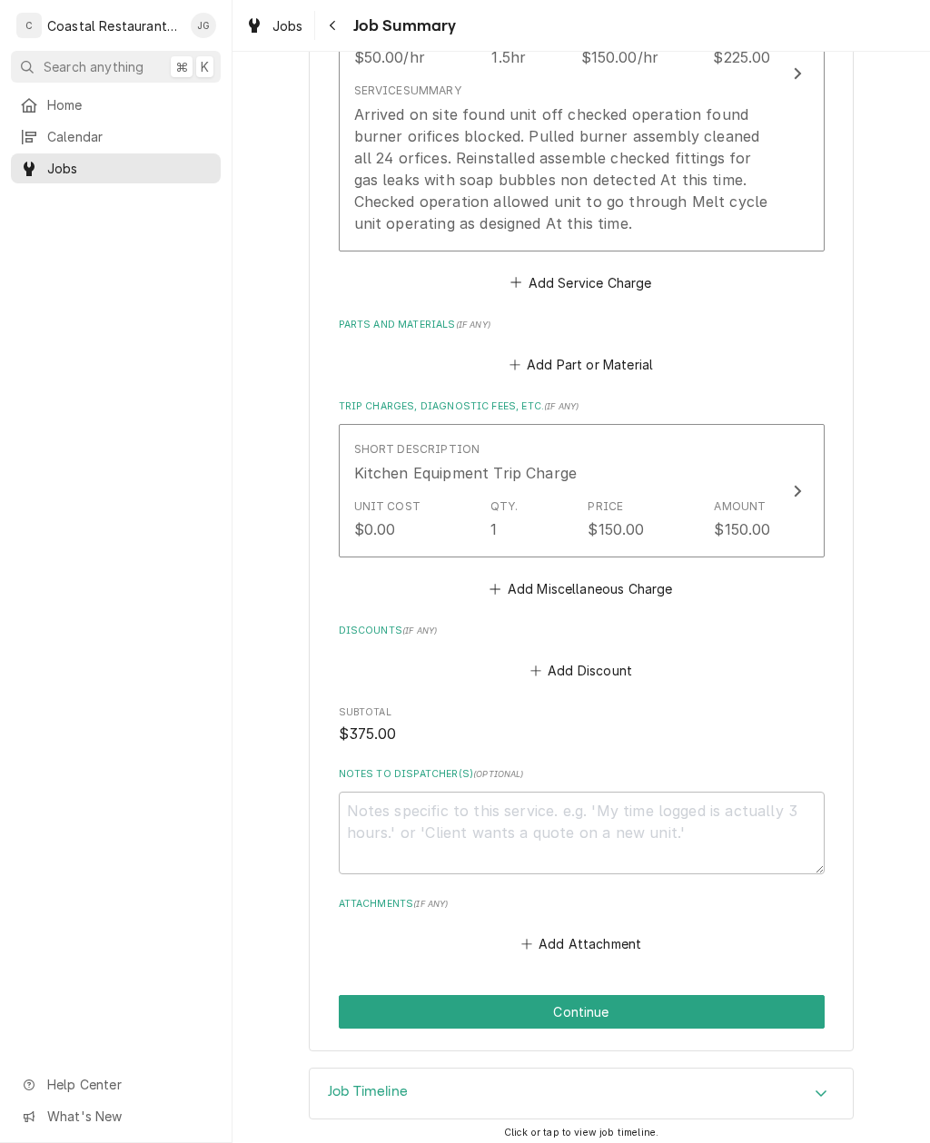
click at [689, 995] on button "Continue" at bounding box center [582, 1012] width 486 height 34
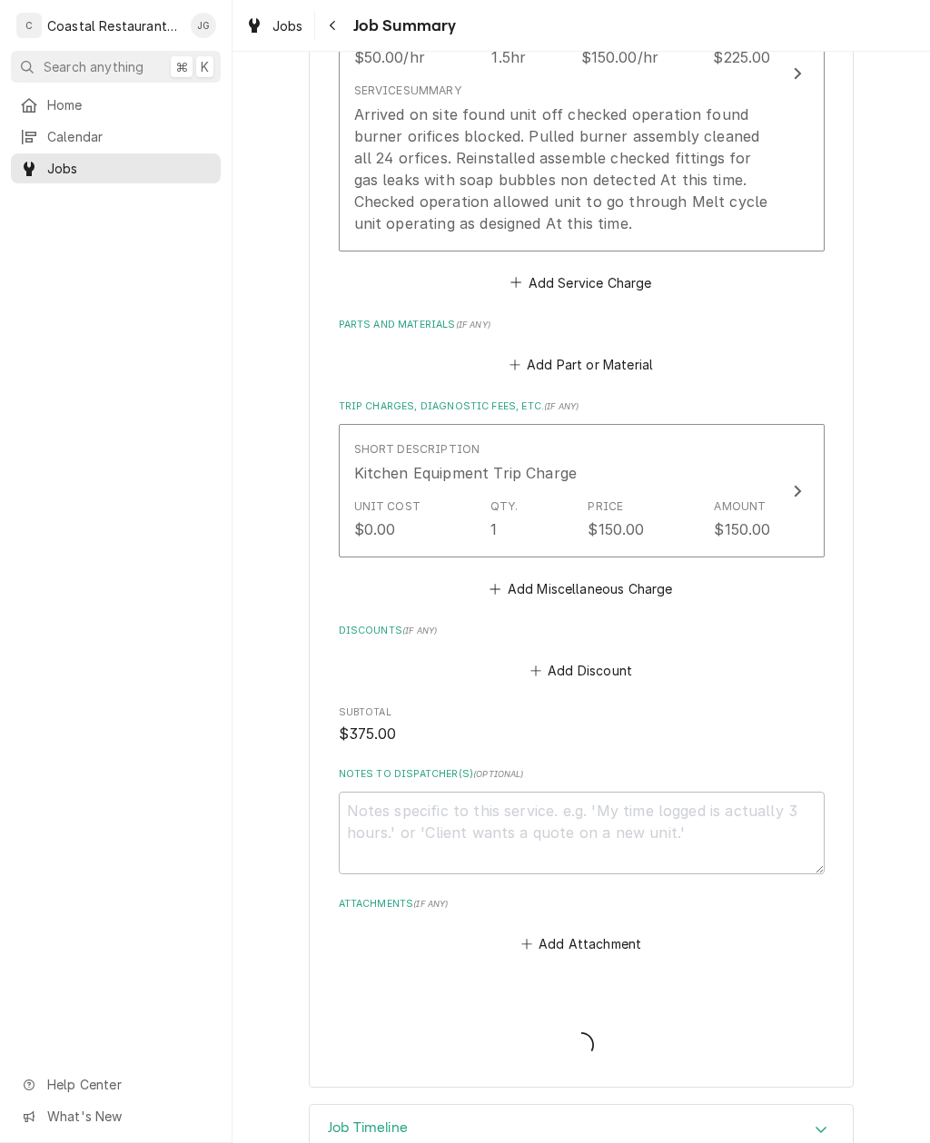
type textarea "x"
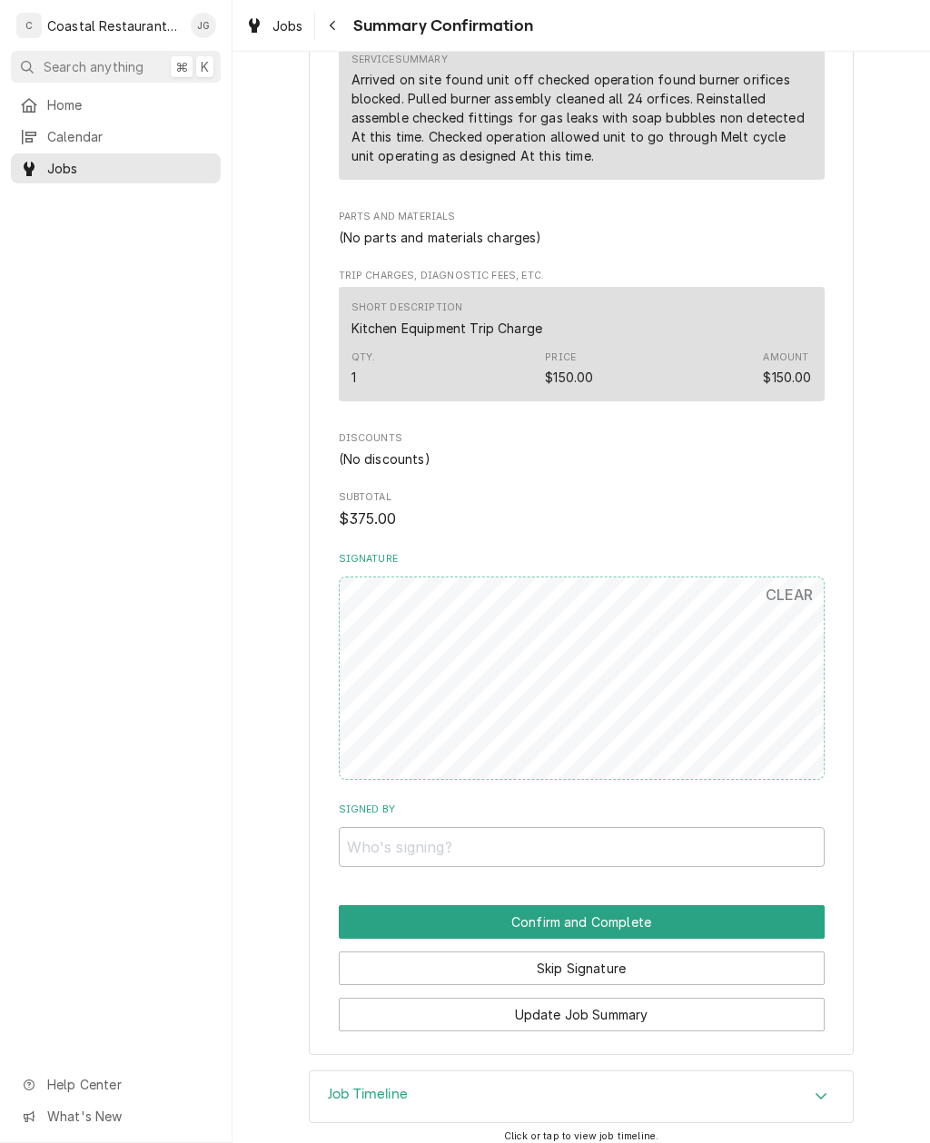
scroll to position [621, 0]
click at [477, 828] on input "Signed By" at bounding box center [582, 848] width 486 height 40
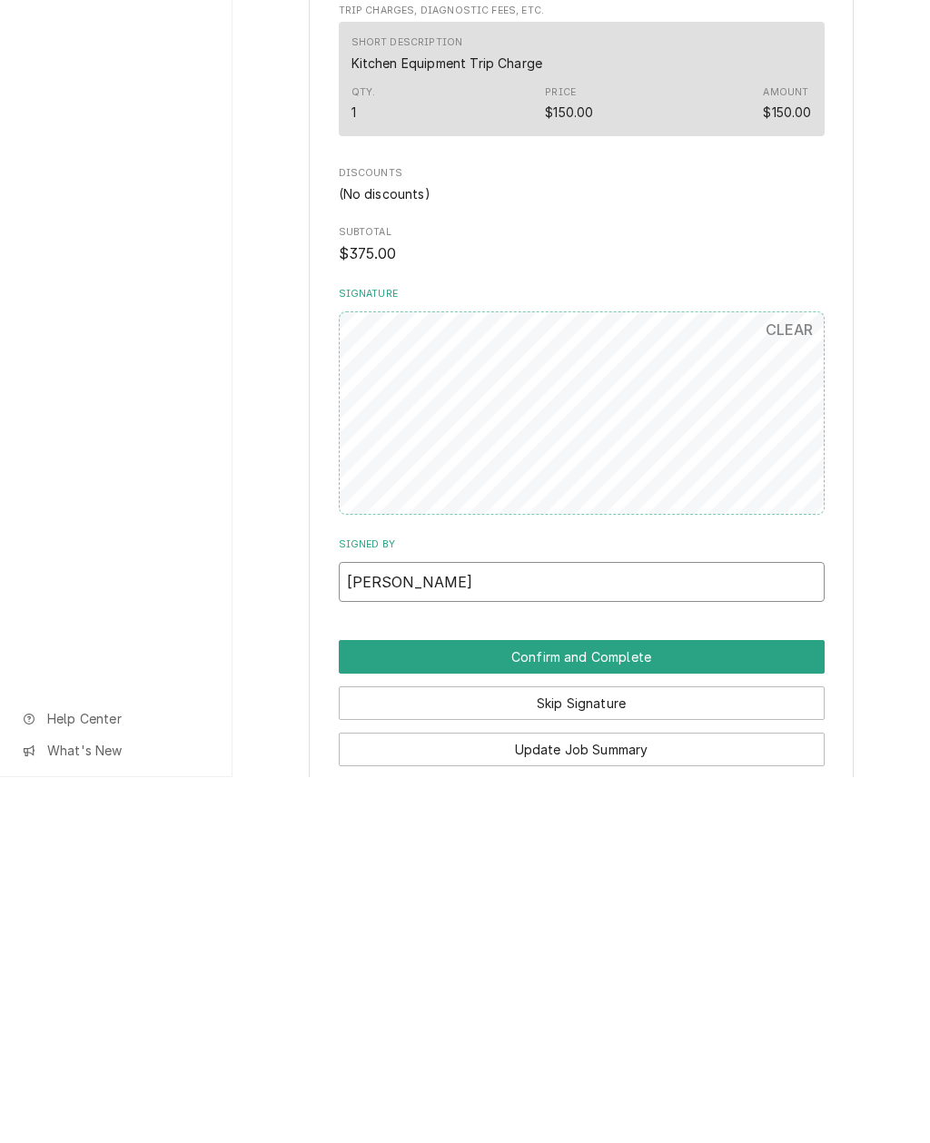
scroll to position [524, 0]
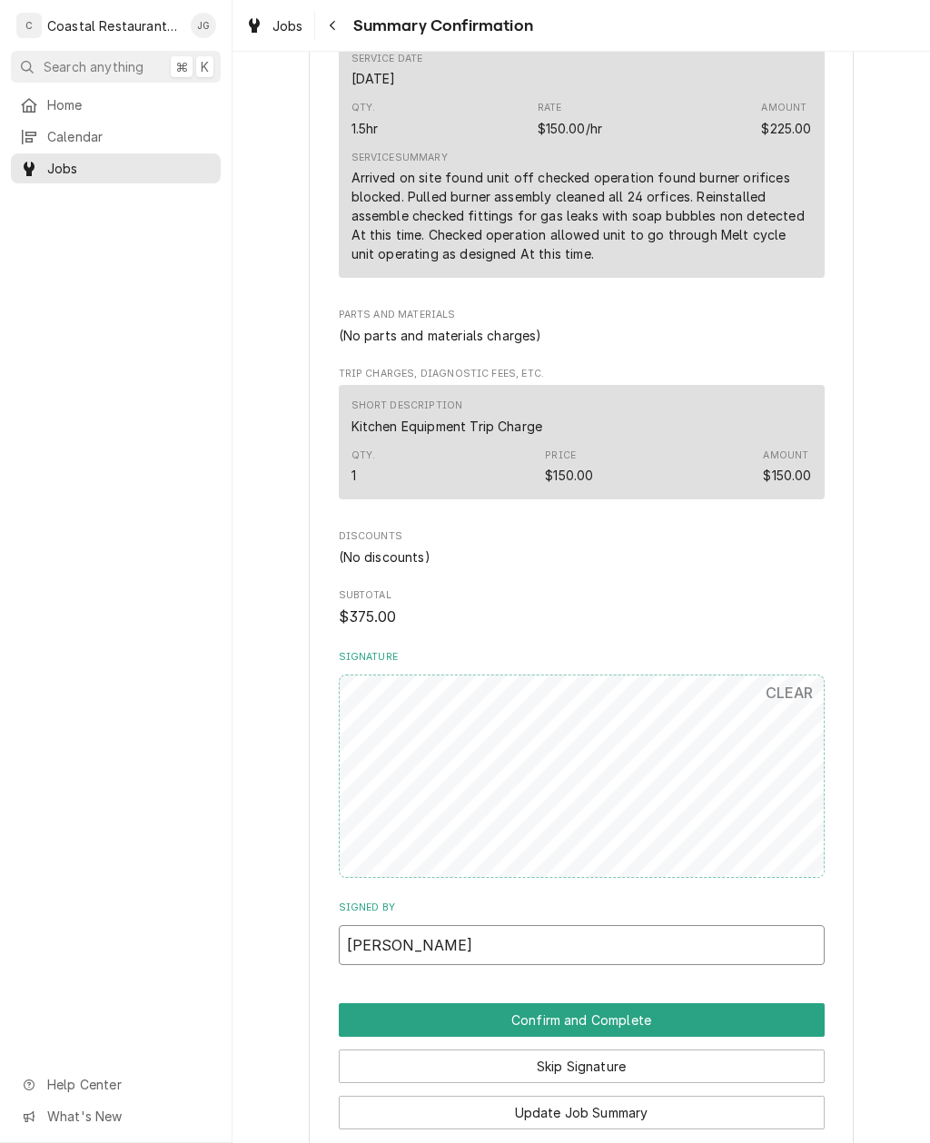
type input "[PERSON_NAME]"
click at [606, 1003] on button "Confirm and Complete" at bounding box center [582, 1020] width 486 height 34
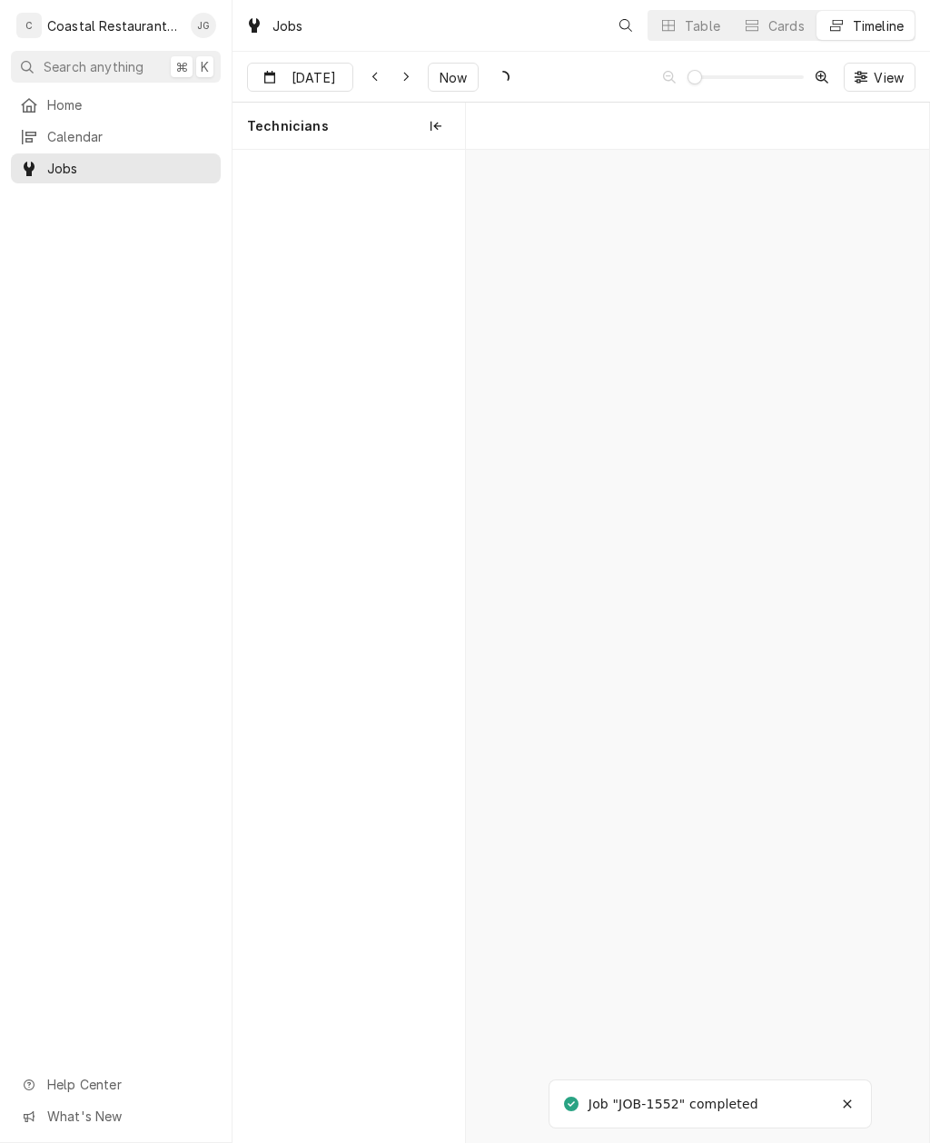
scroll to position [0, 9180]
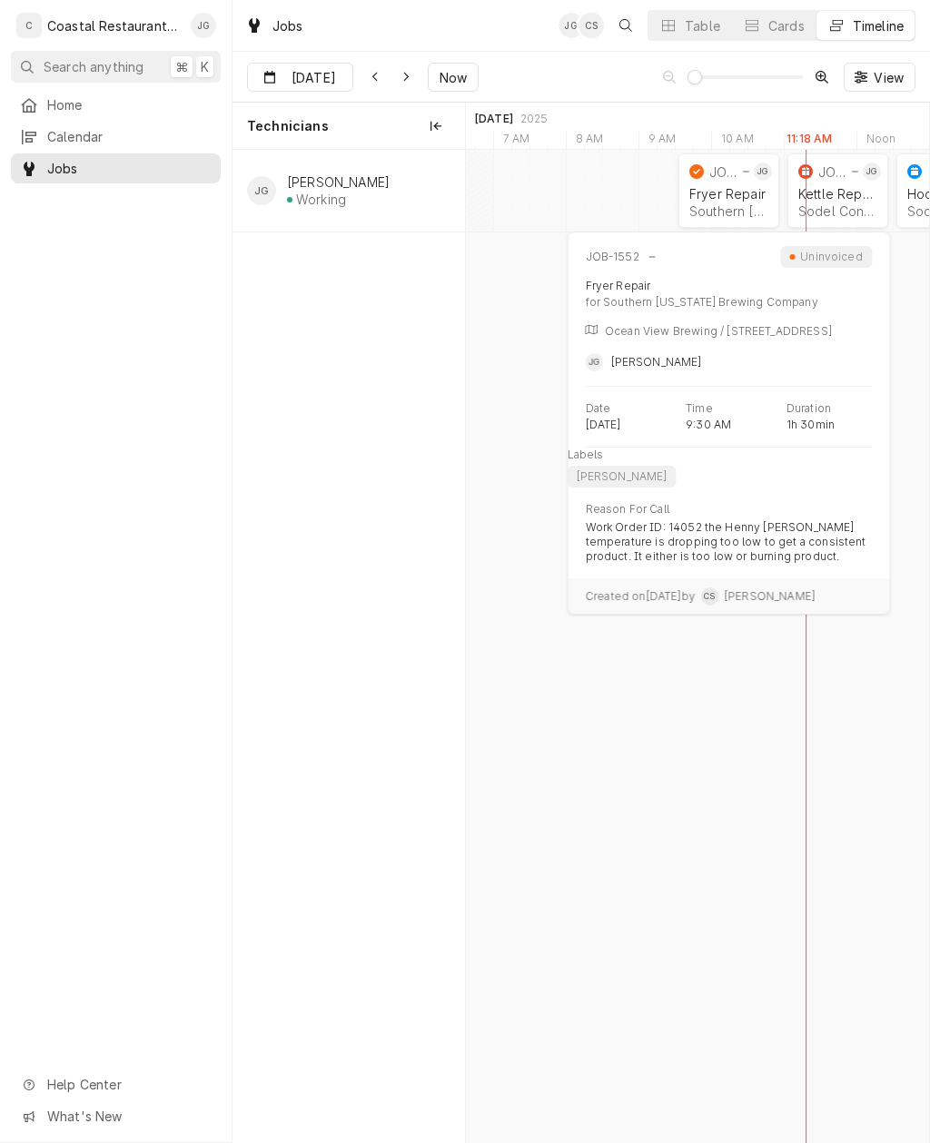
click at [733, 203] on div "Southern Delaware Brewing Company | Ocean View, 19970" at bounding box center [728, 210] width 79 height 15
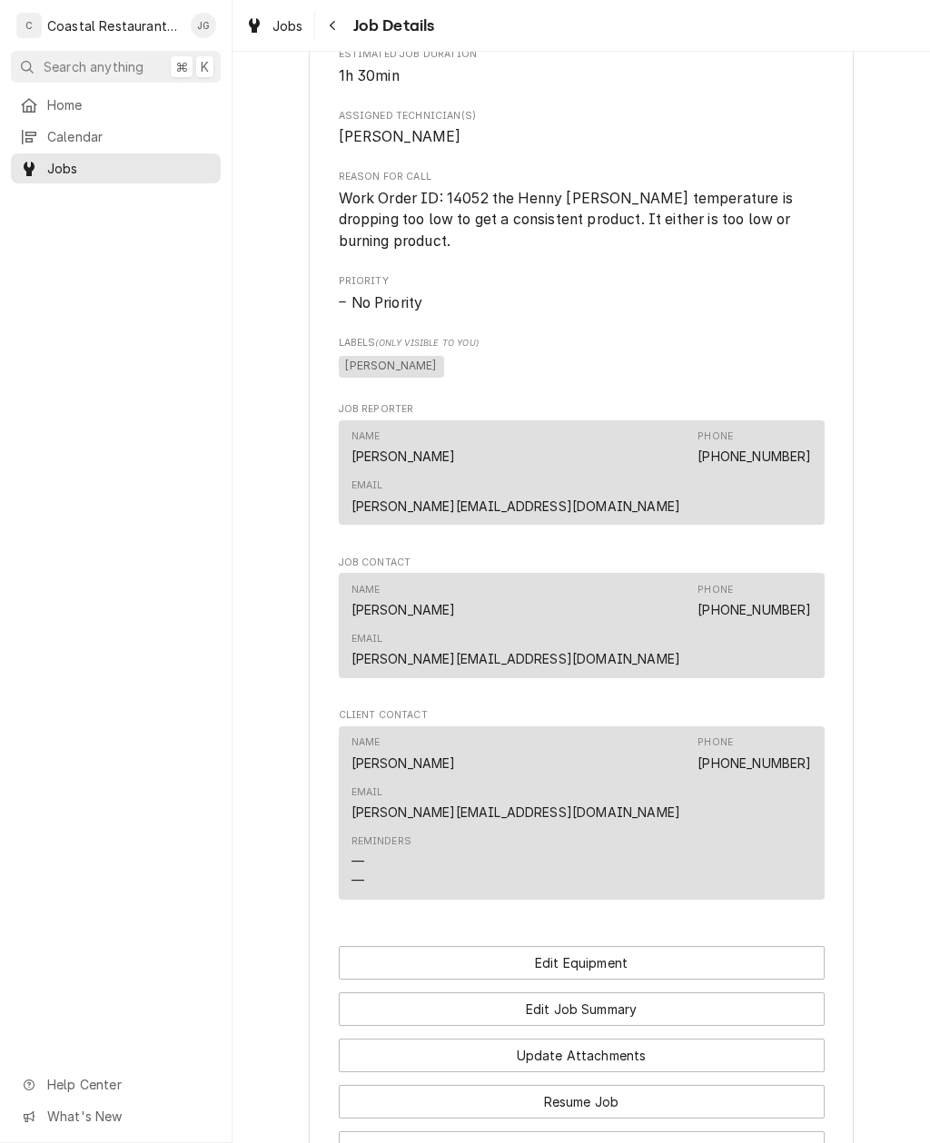
scroll to position [833, 0]
click at [635, 992] on button "Edit Job Summary" at bounding box center [582, 1009] width 486 height 34
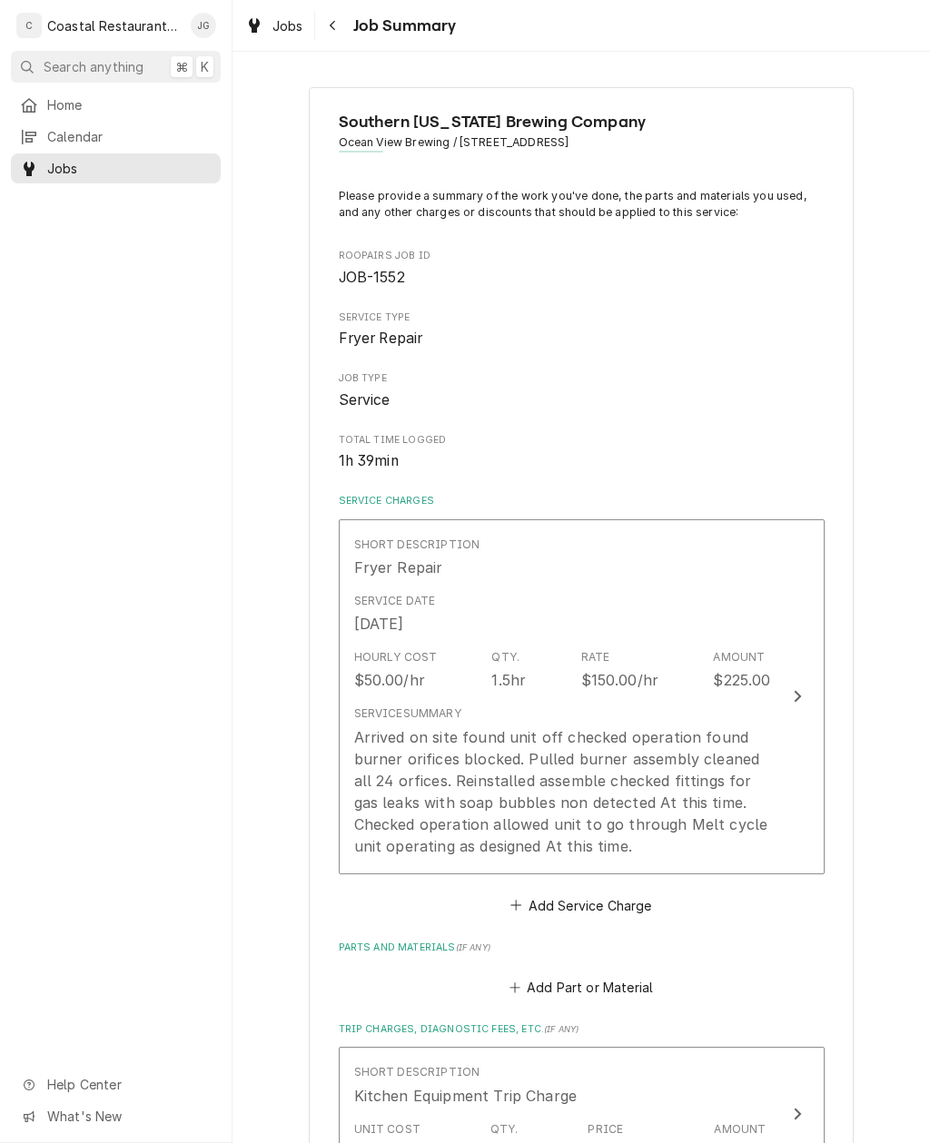
click at [609, 753] on div "Arrived on site found unit off checked operation found burner orifices blocked.…" at bounding box center [562, 791] width 417 height 131
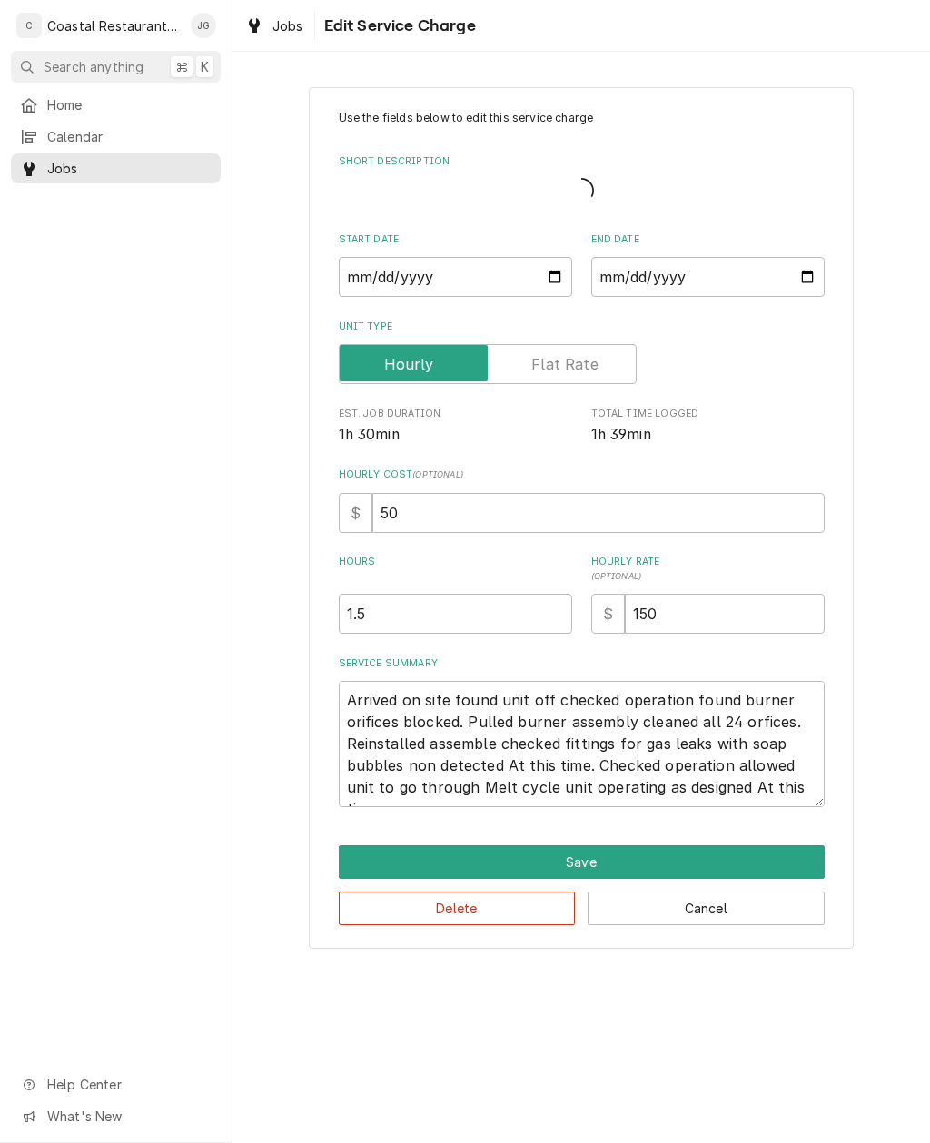
type textarea "x"
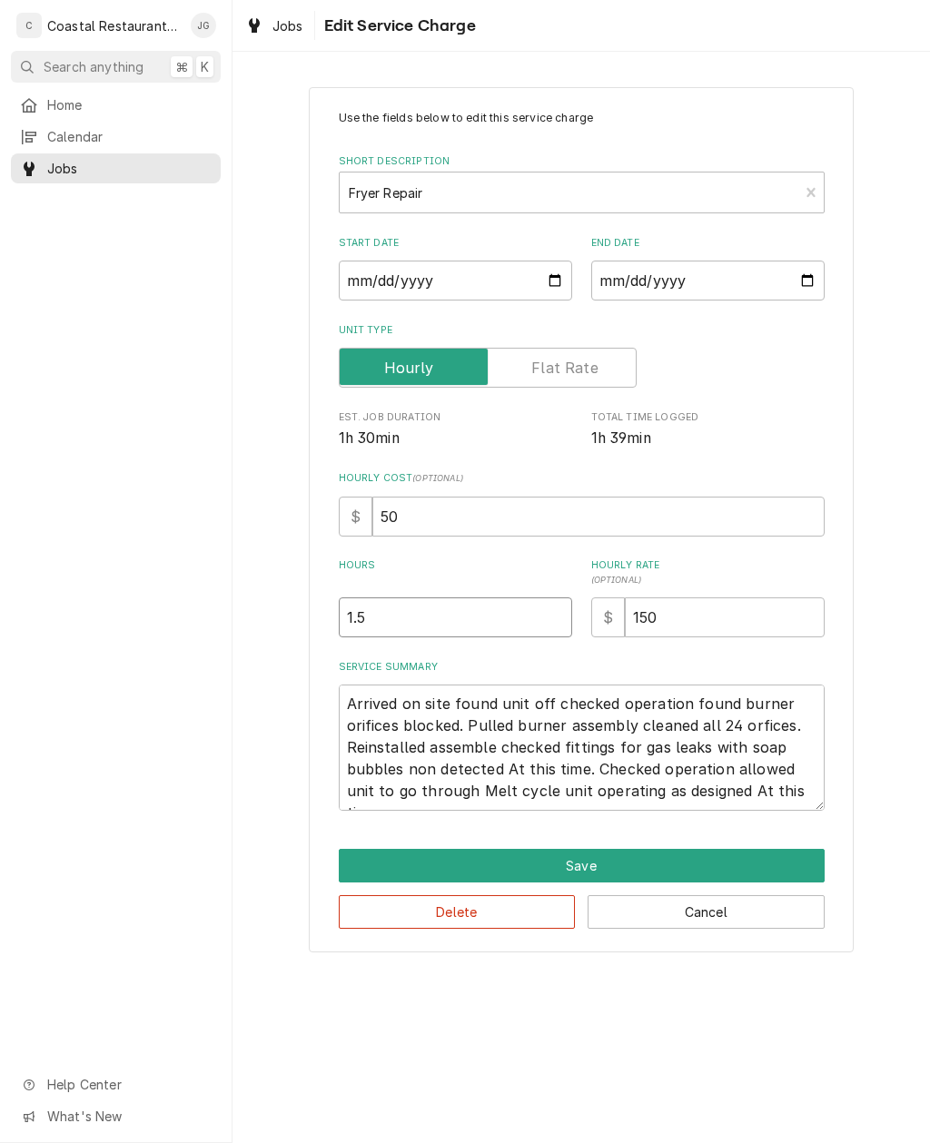
click at [453, 618] on input "1.5" at bounding box center [455, 617] width 233 height 40
type input "1"
type textarea "x"
type input "2"
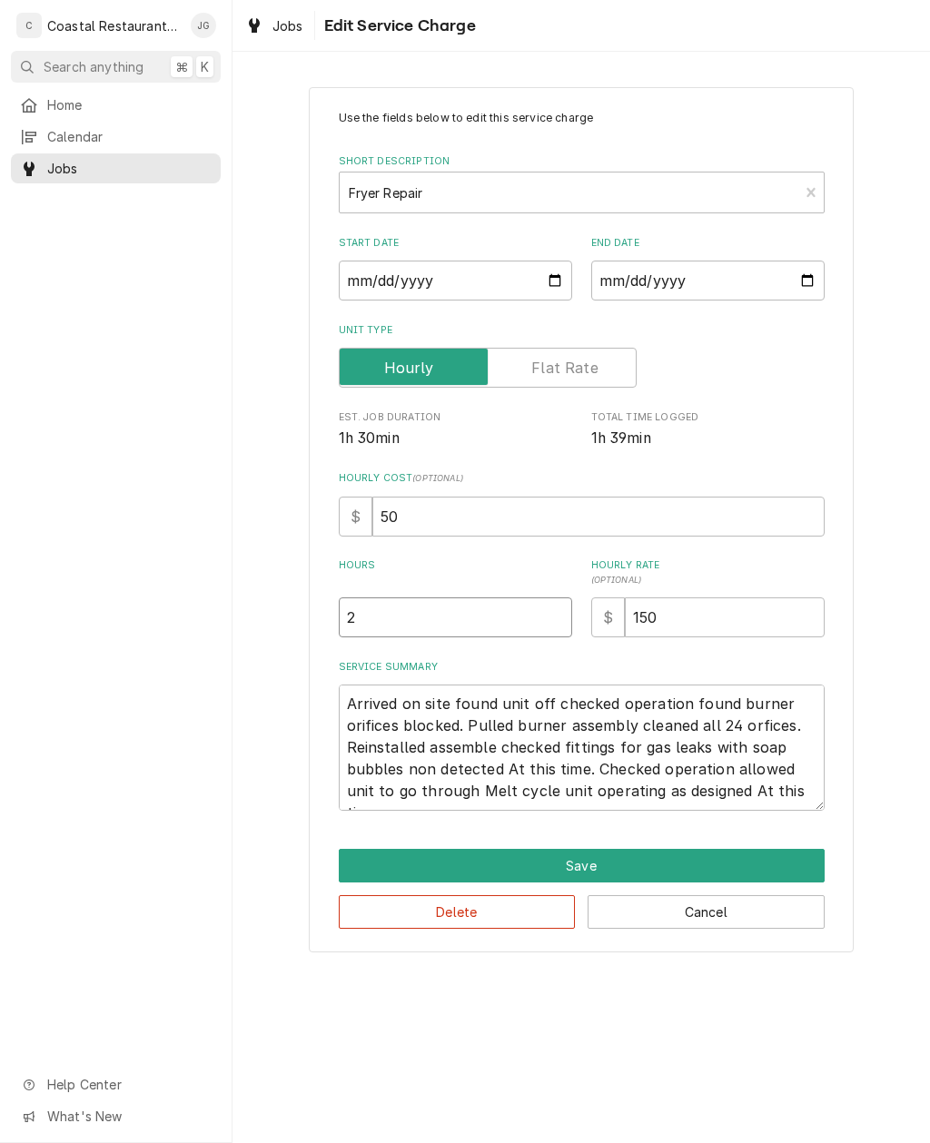
type textarea "x"
type input "2.0"
type textarea "x"
type input "2.0"
click at [886, 587] on div "Use the fields below to edit this service charge Short Description Fryer Repair…" at bounding box center [580, 519] width 697 height 897
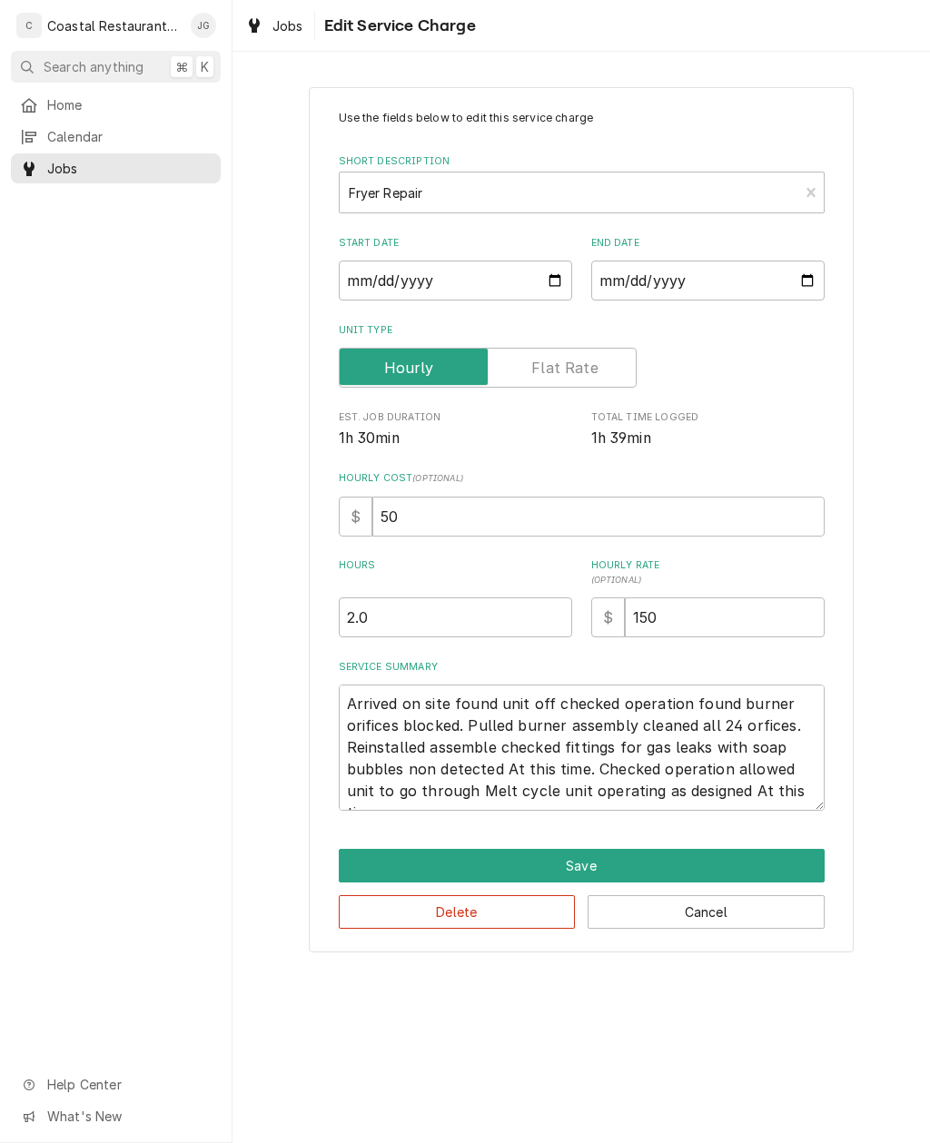
click at [664, 867] on button "Save" at bounding box center [582, 866] width 486 height 34
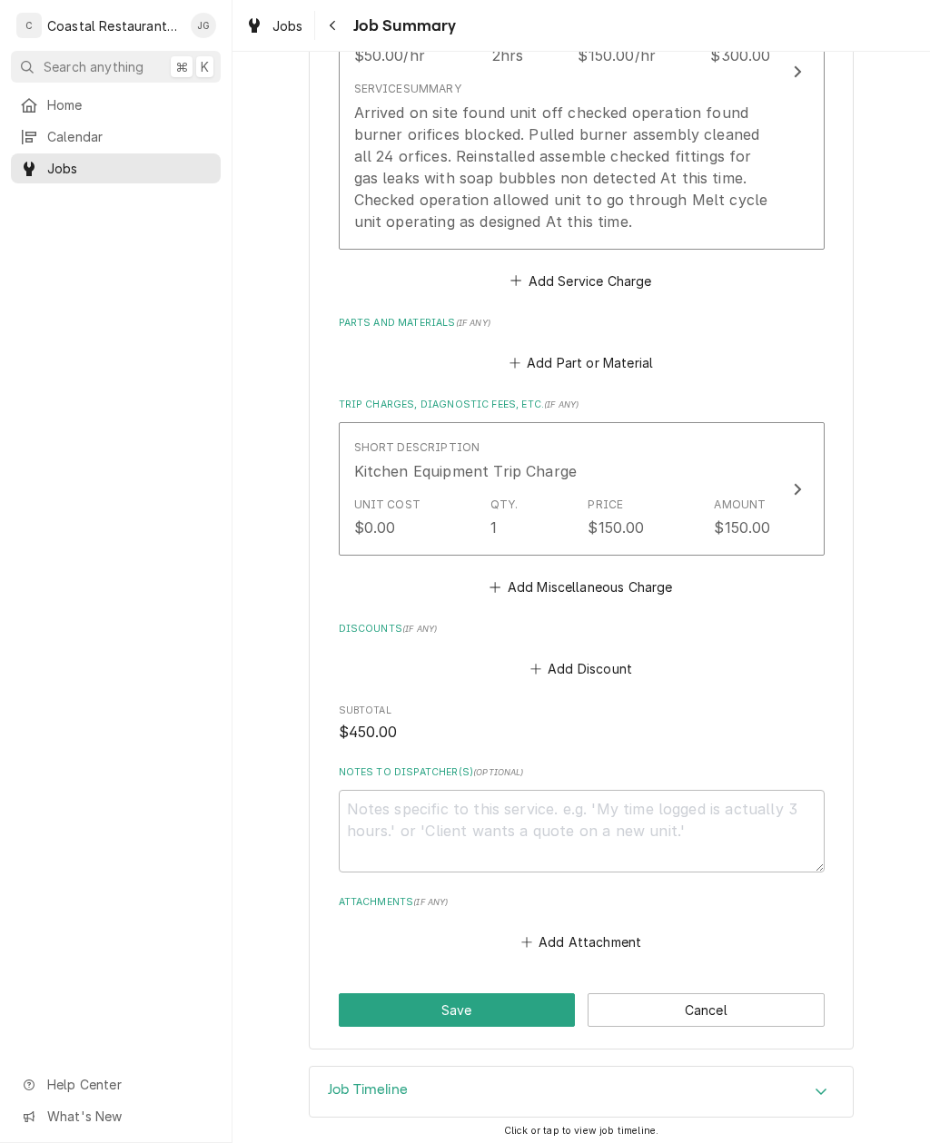
scroll to position [623, 0]
click at [502, 1007] on button "Save" at bounding box center [457, 1012] width 237 height 34
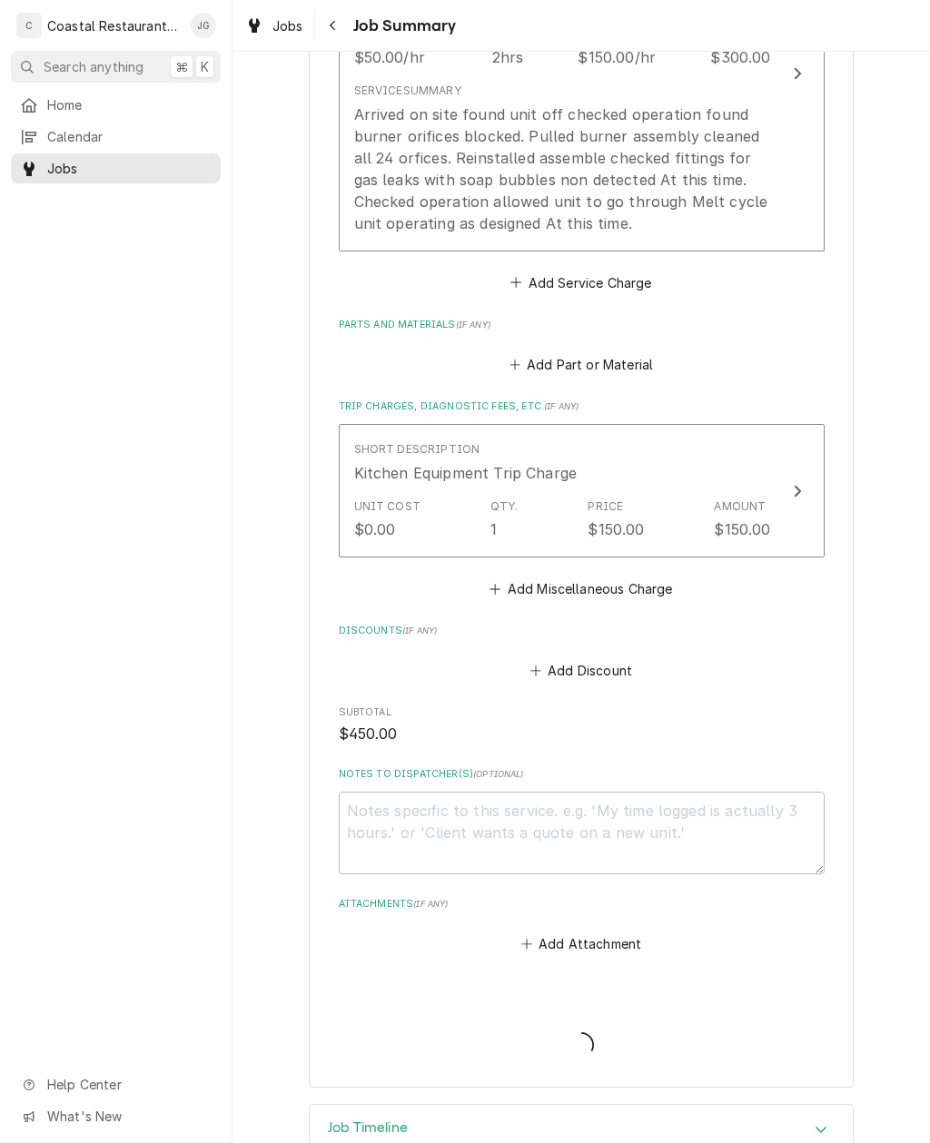
type textarea "x"
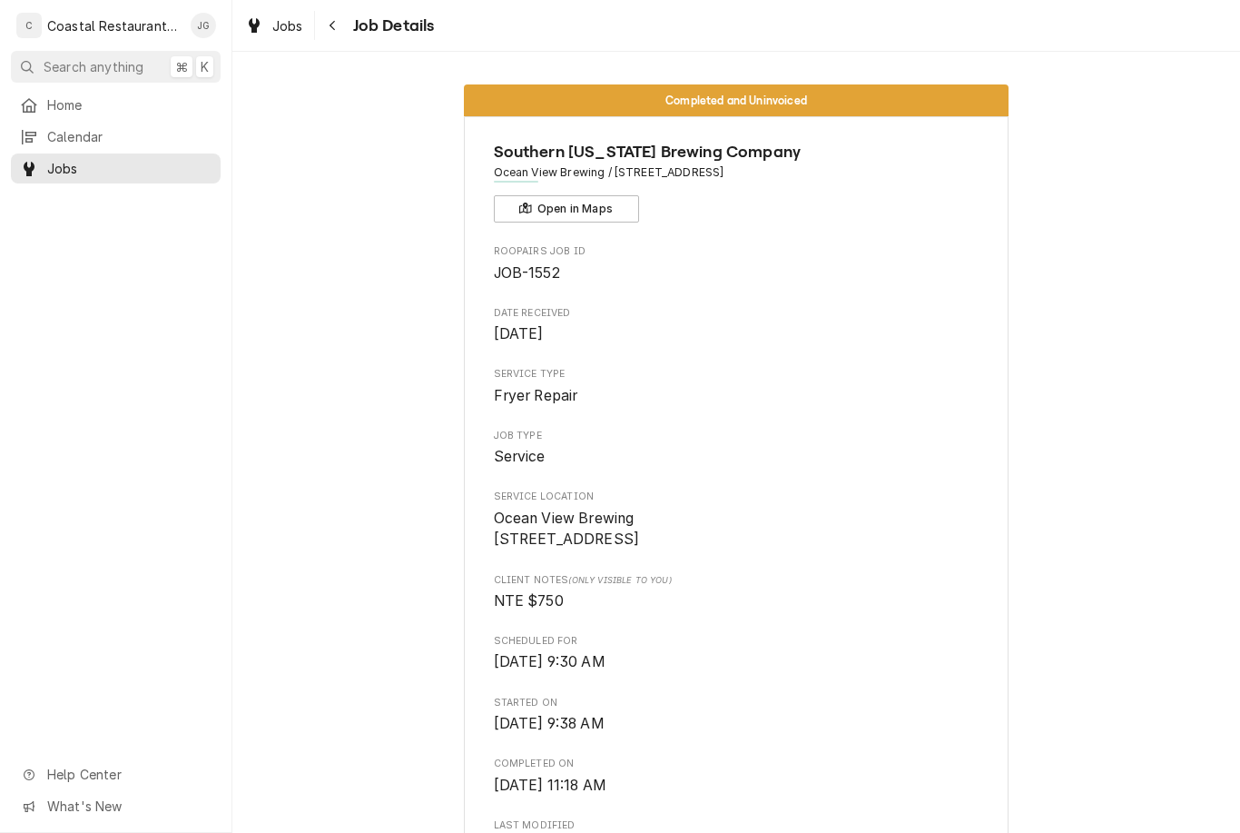
click at [108, 96] on span "Home" at bounding box center [129, 104] width 164 height 19
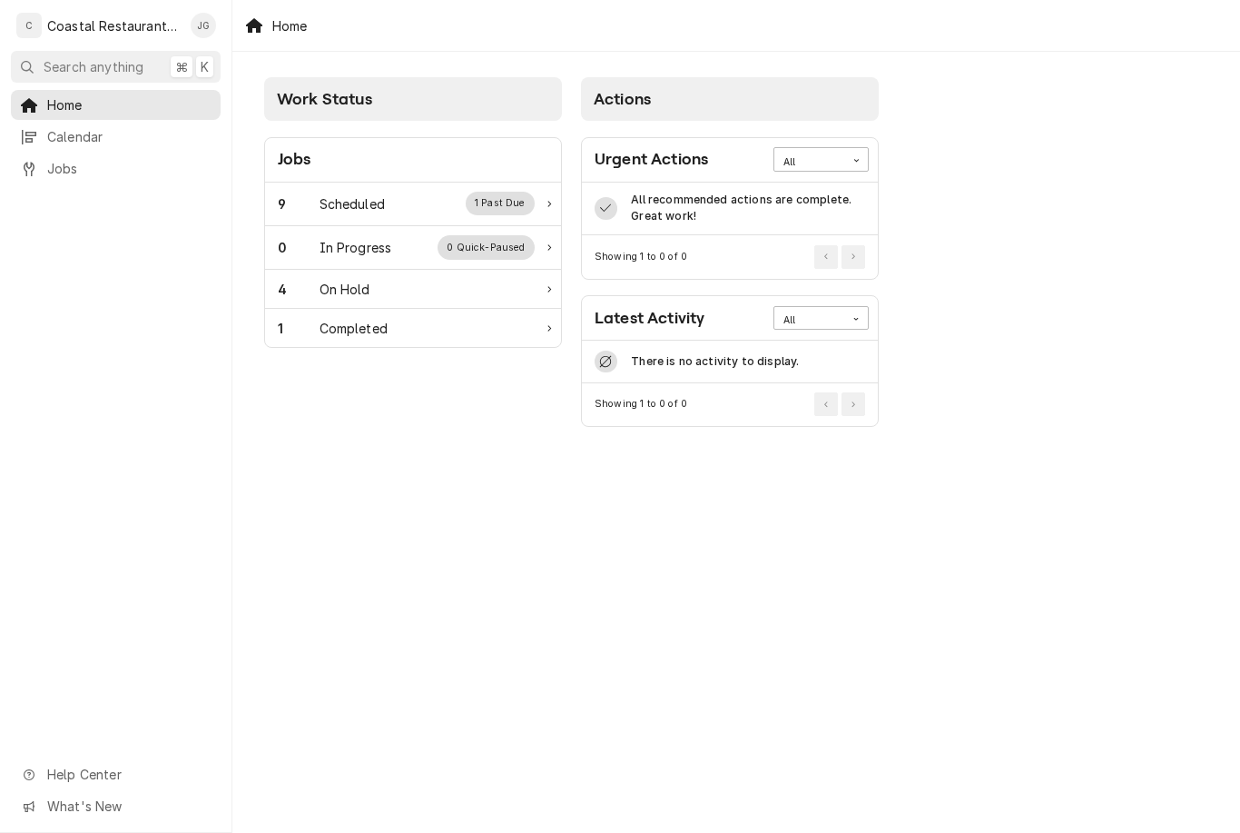
click at [366, 197] on div "Scheduled" at bounding box center [352, 203] width 65 height 19
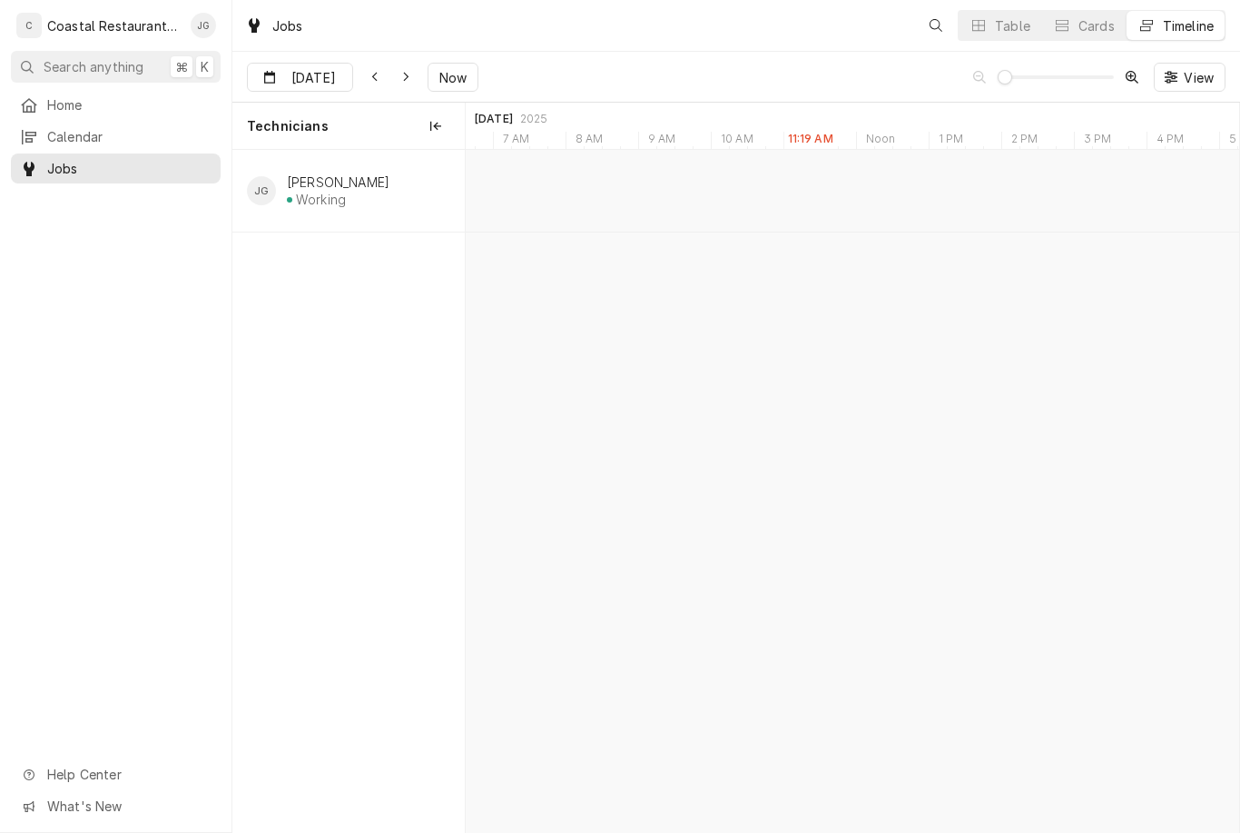
scroll to position [0, 15318]
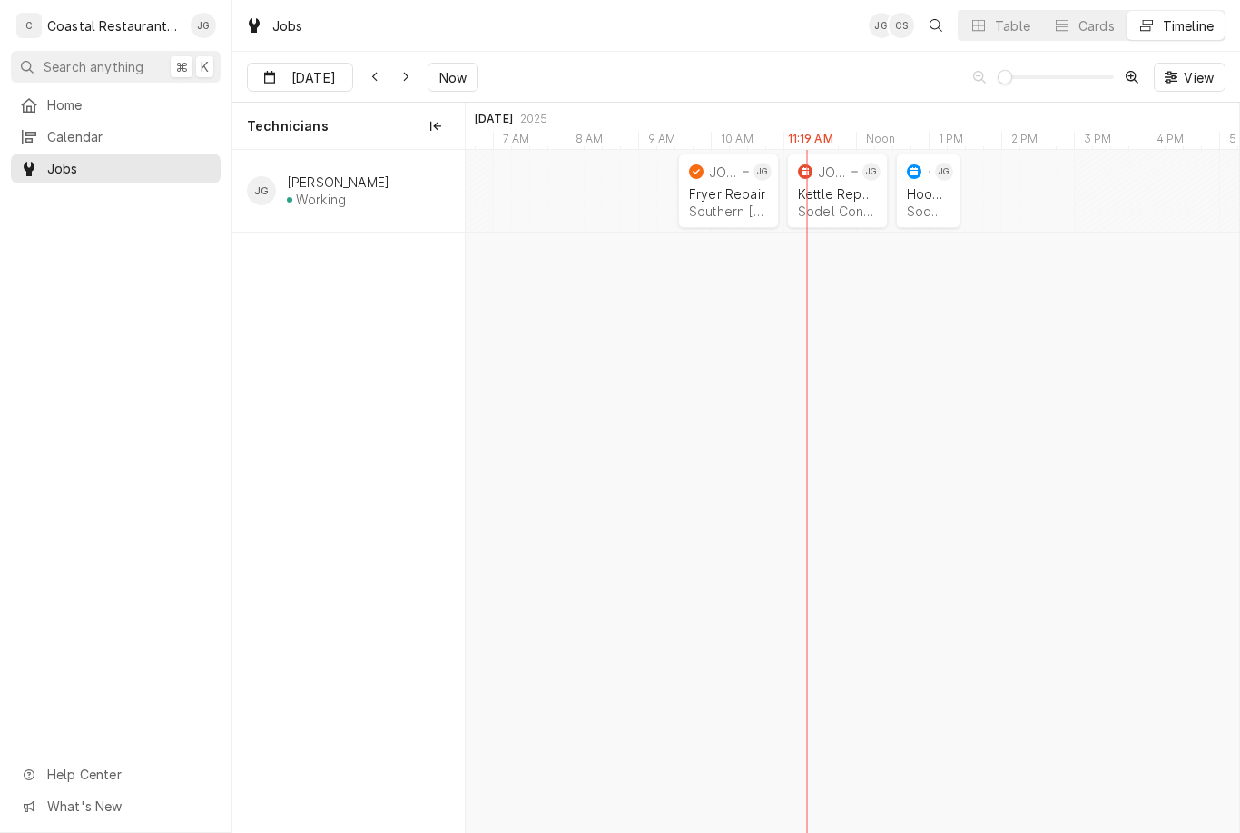
click at [852, 198] on div "Kettle Repair" at bounding box center [837, 193] width 79 height 15
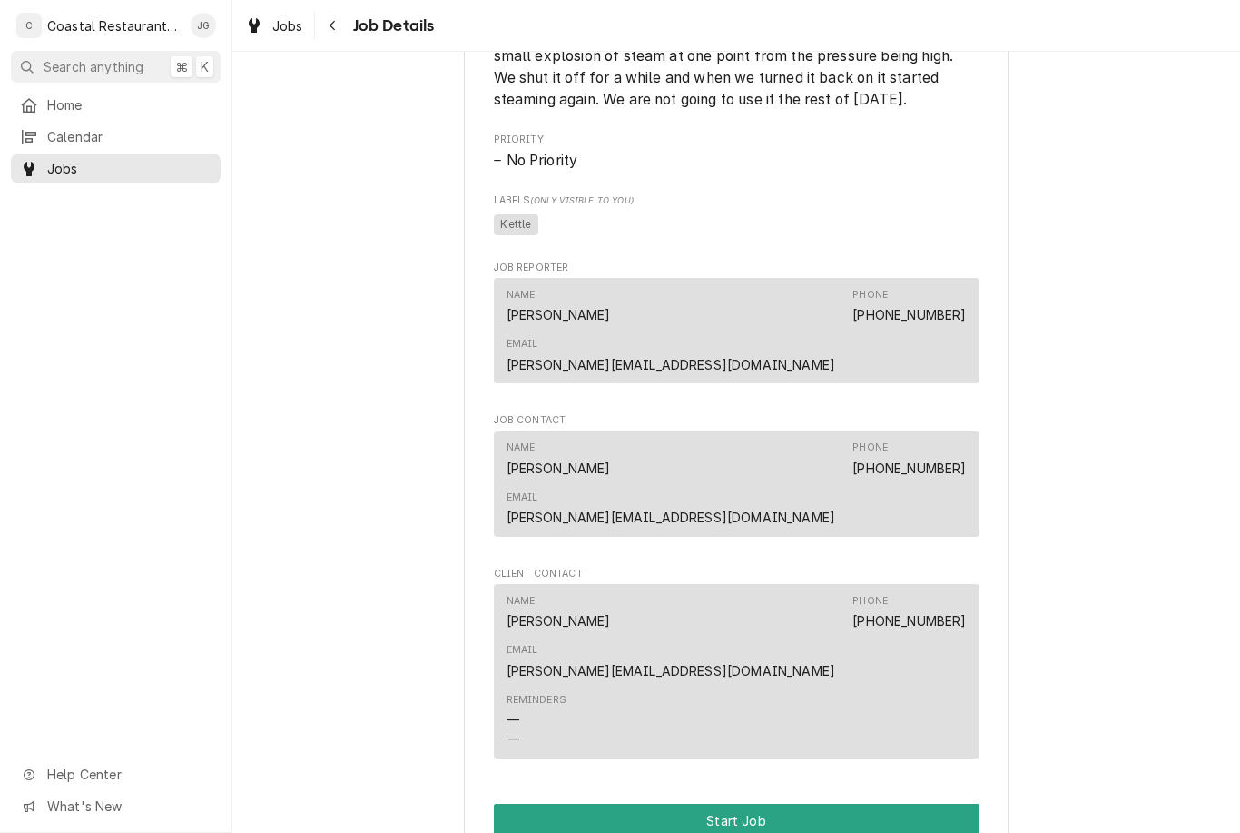
scroll to position [1012, 0]
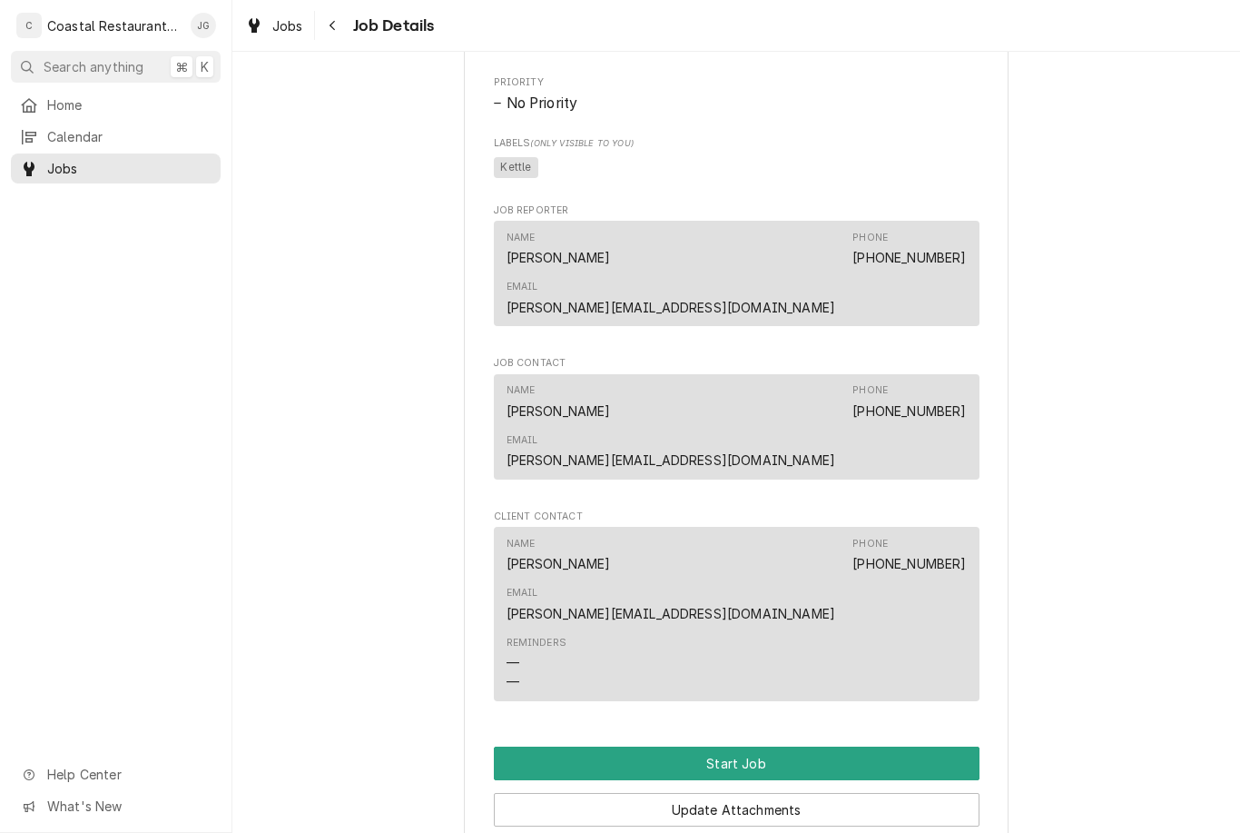
click at [720, 746] on button "Start Job" at bounding box center [737, 763] width 486 height 34
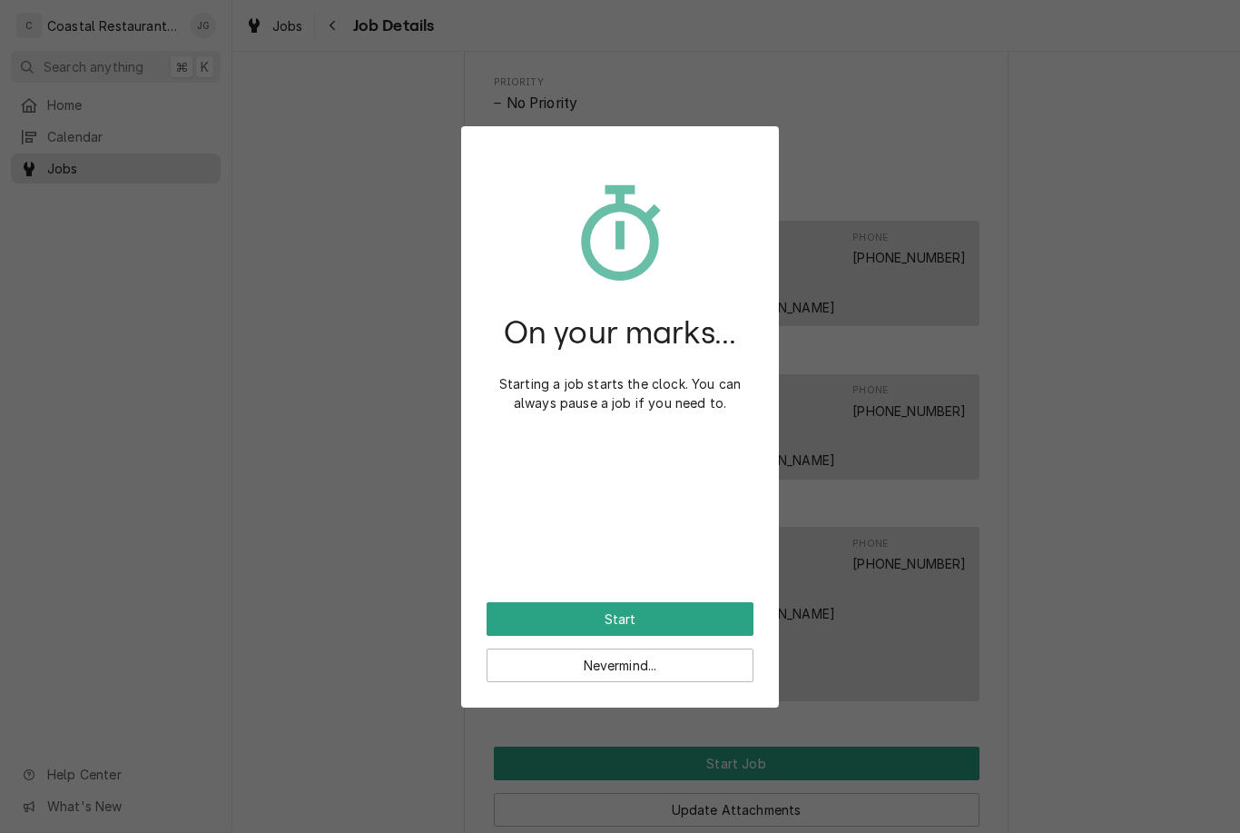
click at [659, 611] on button "Start" at bounding box center [620, 619] width 267 height 34
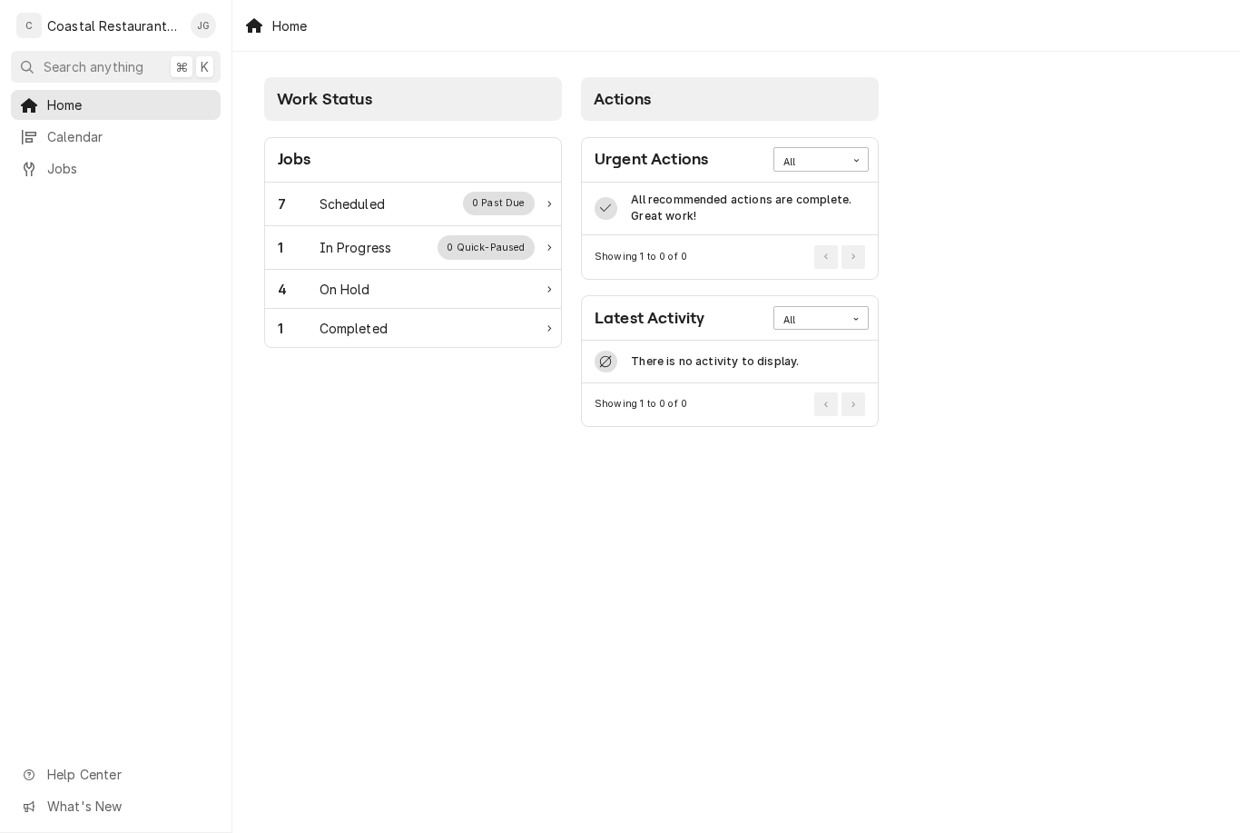
click at [110, 109] on span "Home" at bounding box center [129, 104] width 164 height 19
click at [370, 209] on div "Scheduled" at bounding box center [352, 203] width 65 height 19
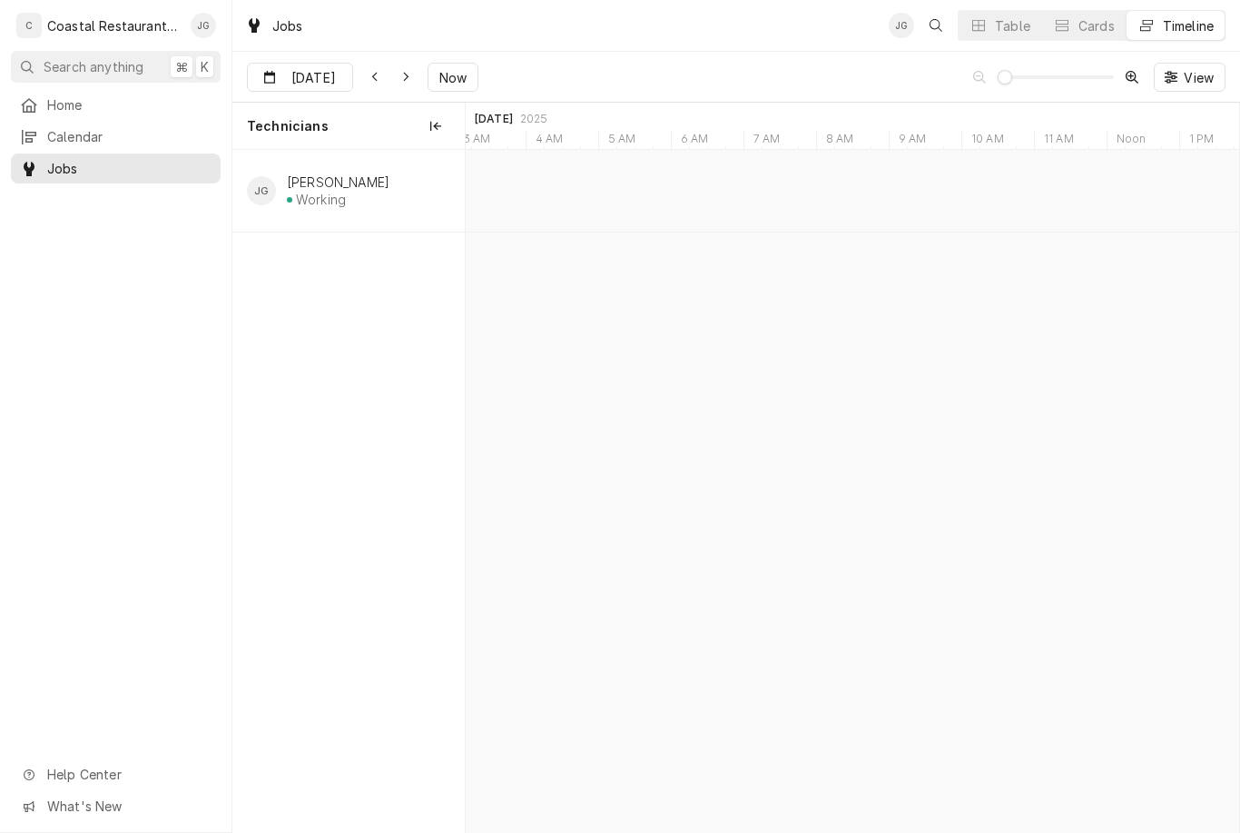
type input "Aug 21"
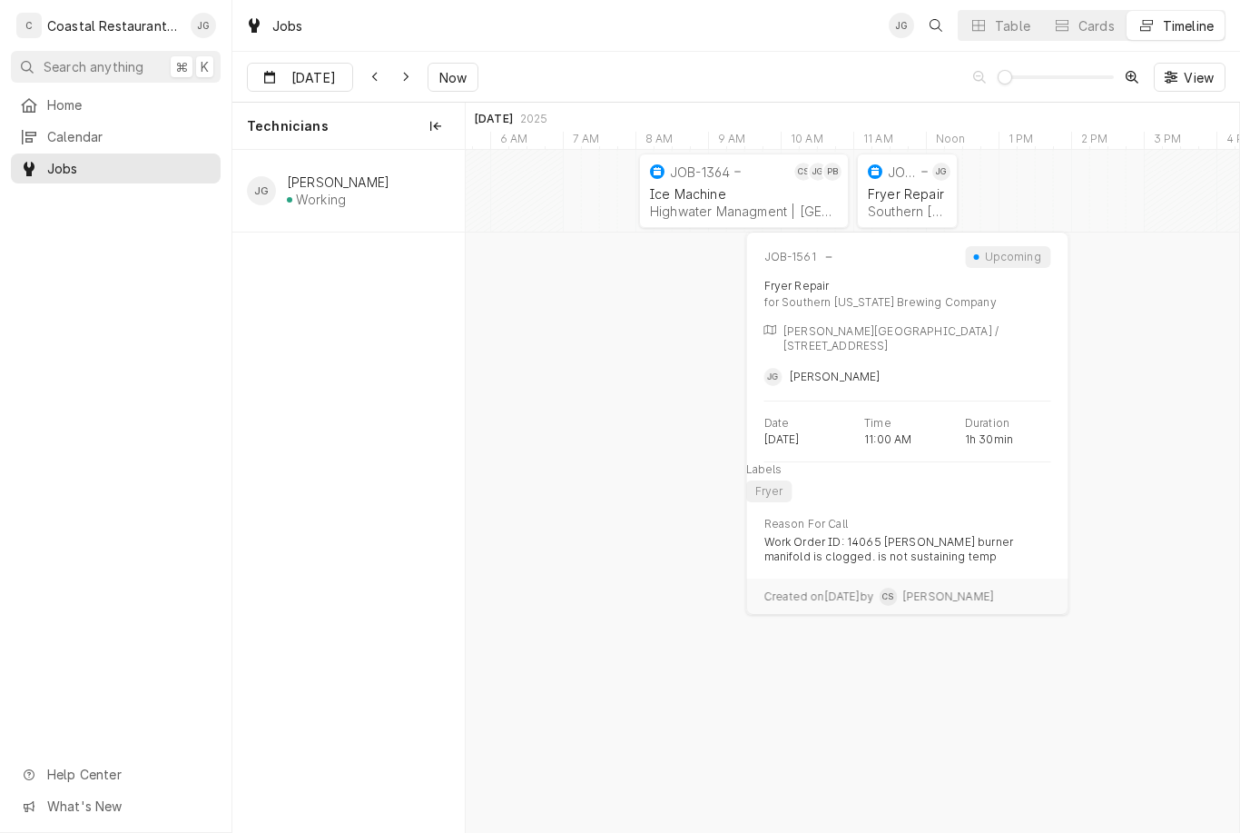
click at [908, 185] on div "Fryer Repair Southern Delaware Brewing Company | Rehoboth Beach, 19971" at bounding box center [907, 203] width 86 height 40
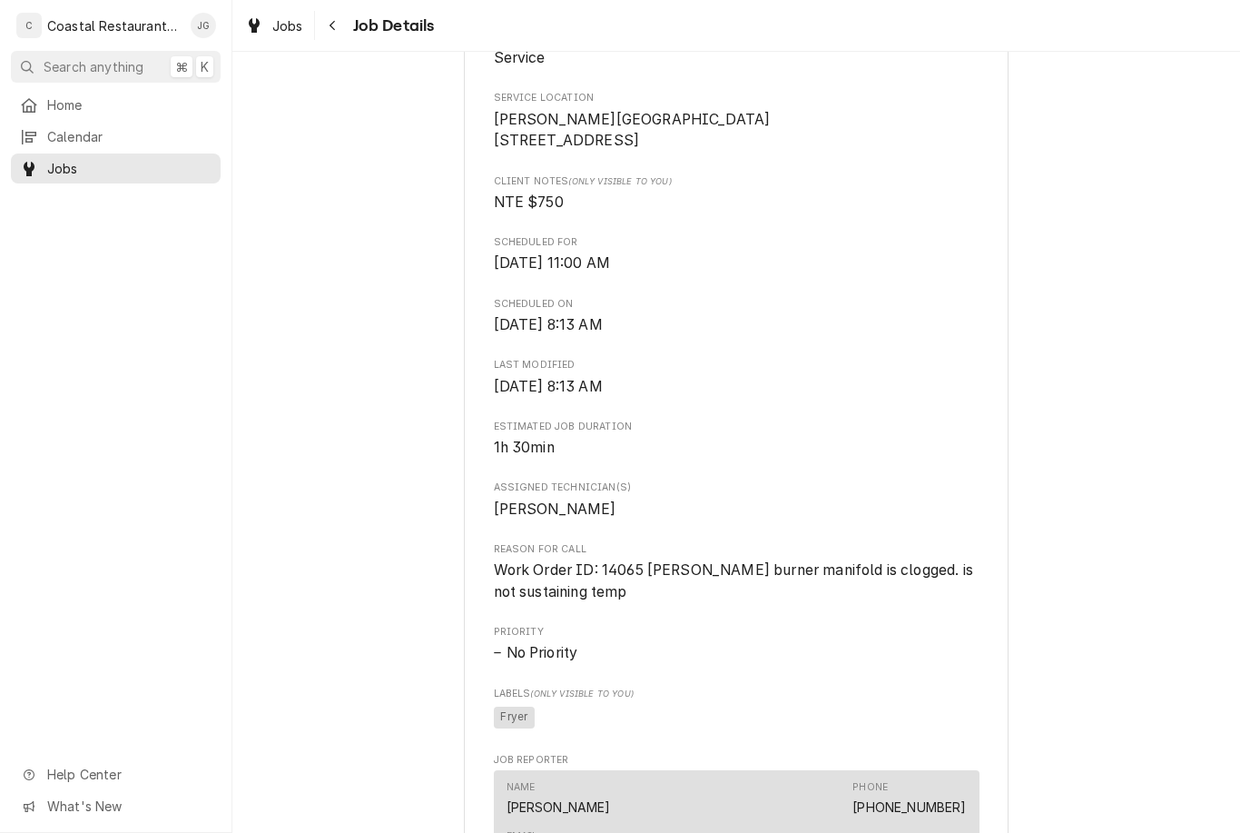
scroll to position [400, 0]
click at [79, 125] on div "Calendar" at bounding box center [116, 136] width 202 height 23
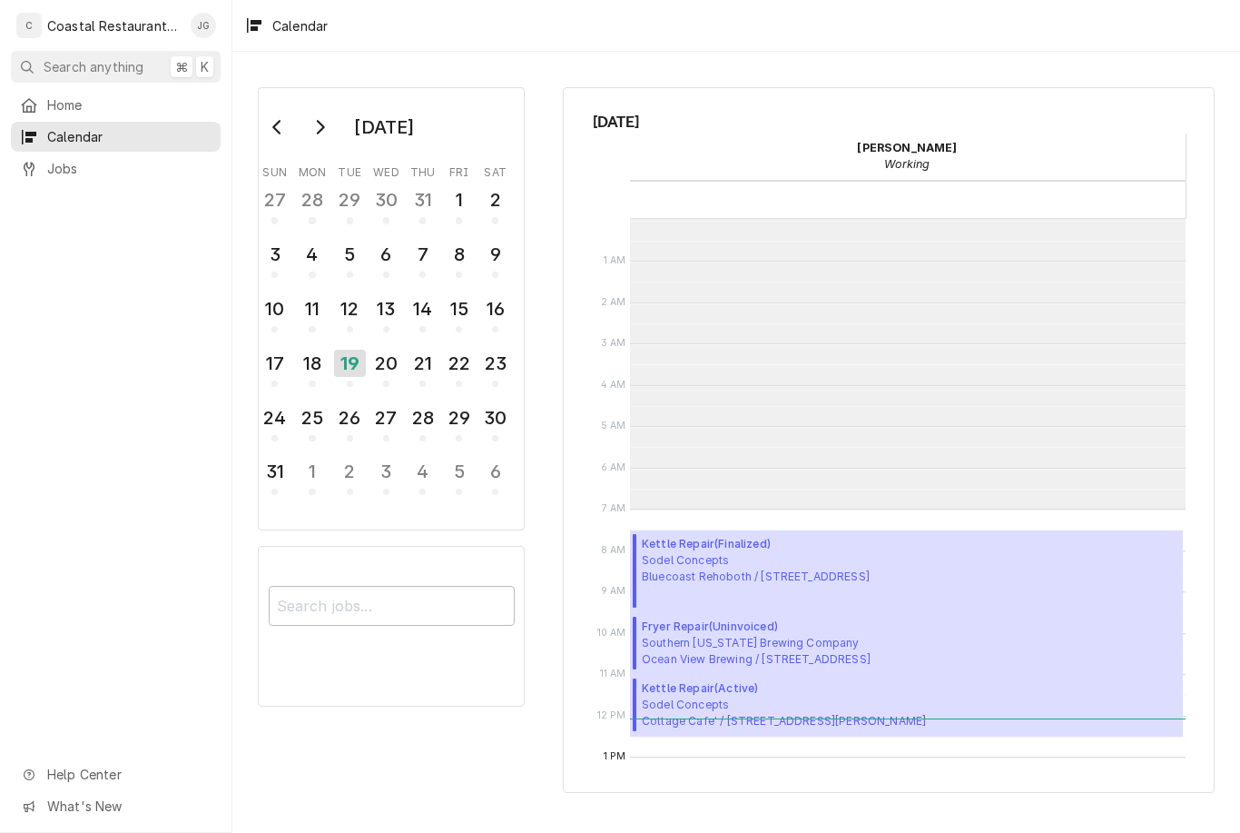
scroll to position [290, 0]
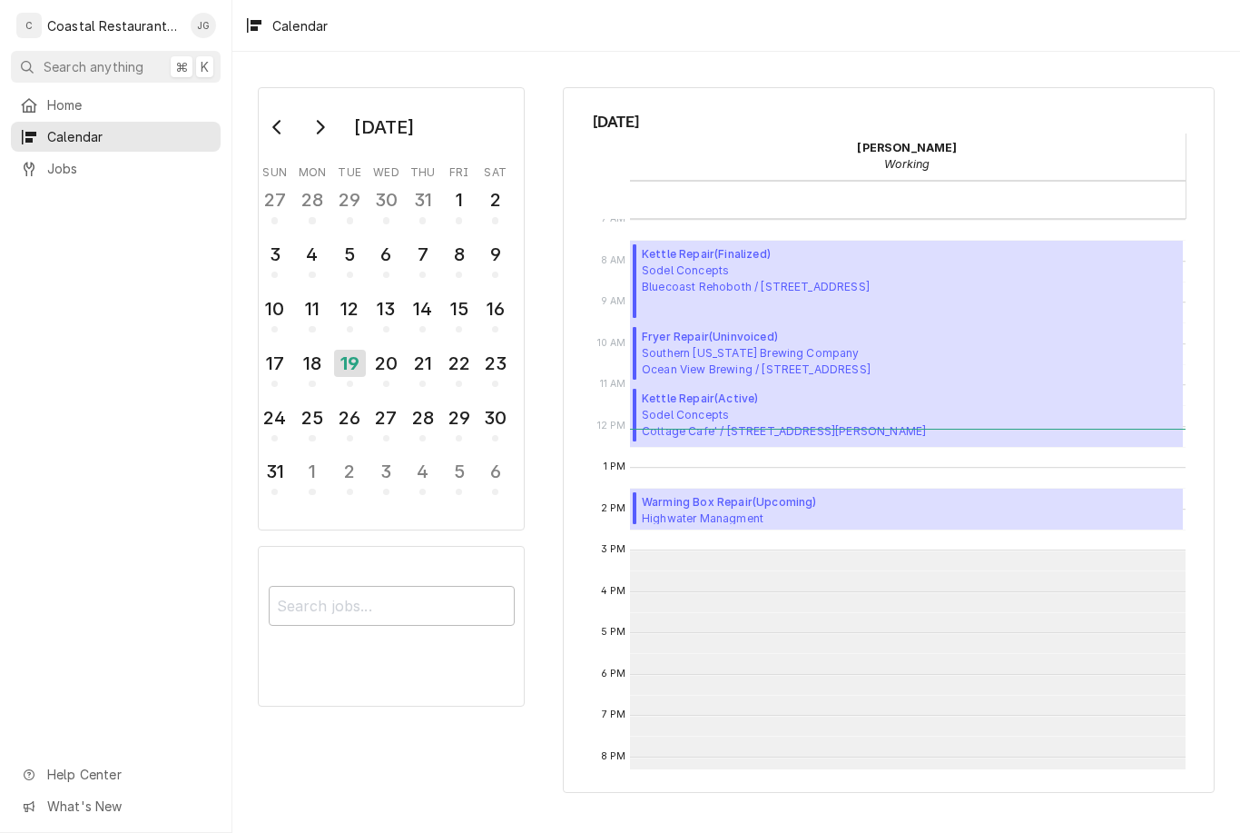
click at [80, 96] on span "Home" at bounding box center [129, 104] width 164 height 19
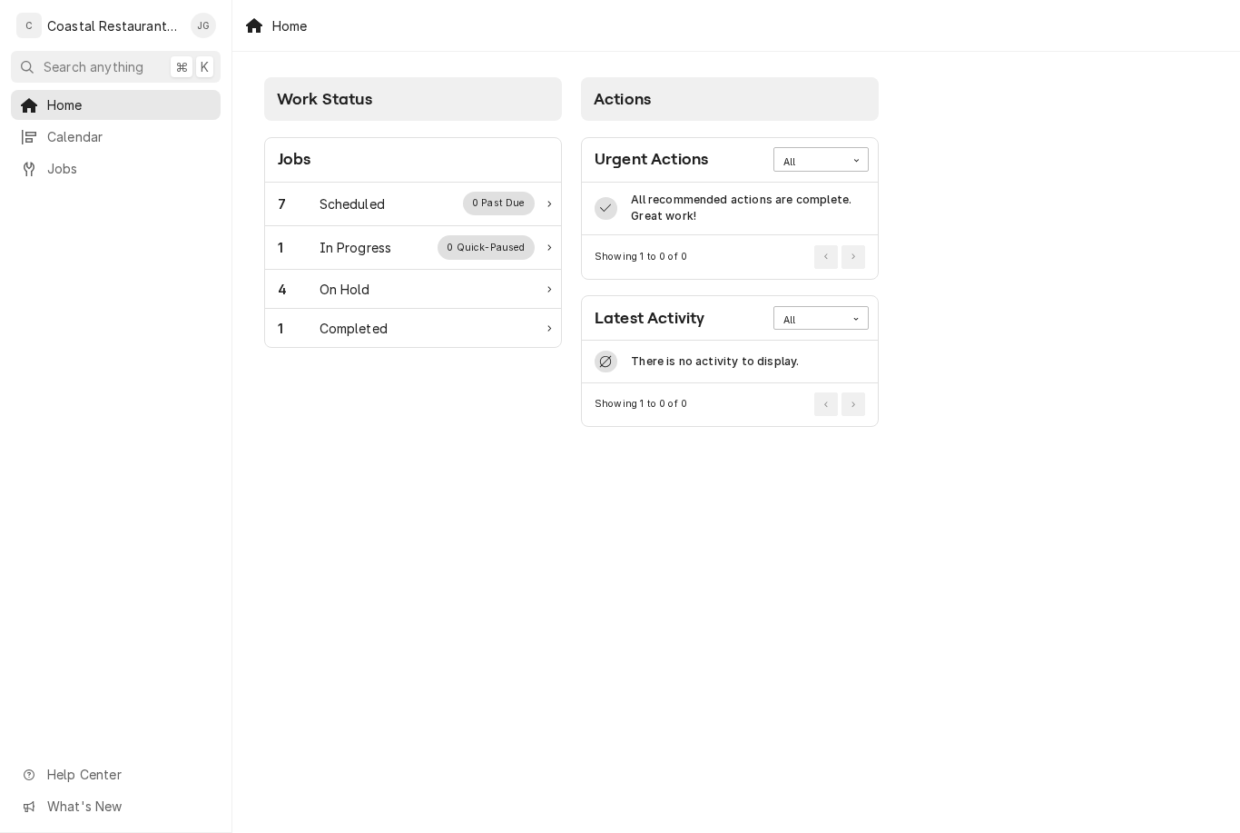
click at [390, 197] on div "7 Scheduled 0 Past Due" at bounding box center [406, 204] width 257 height 24
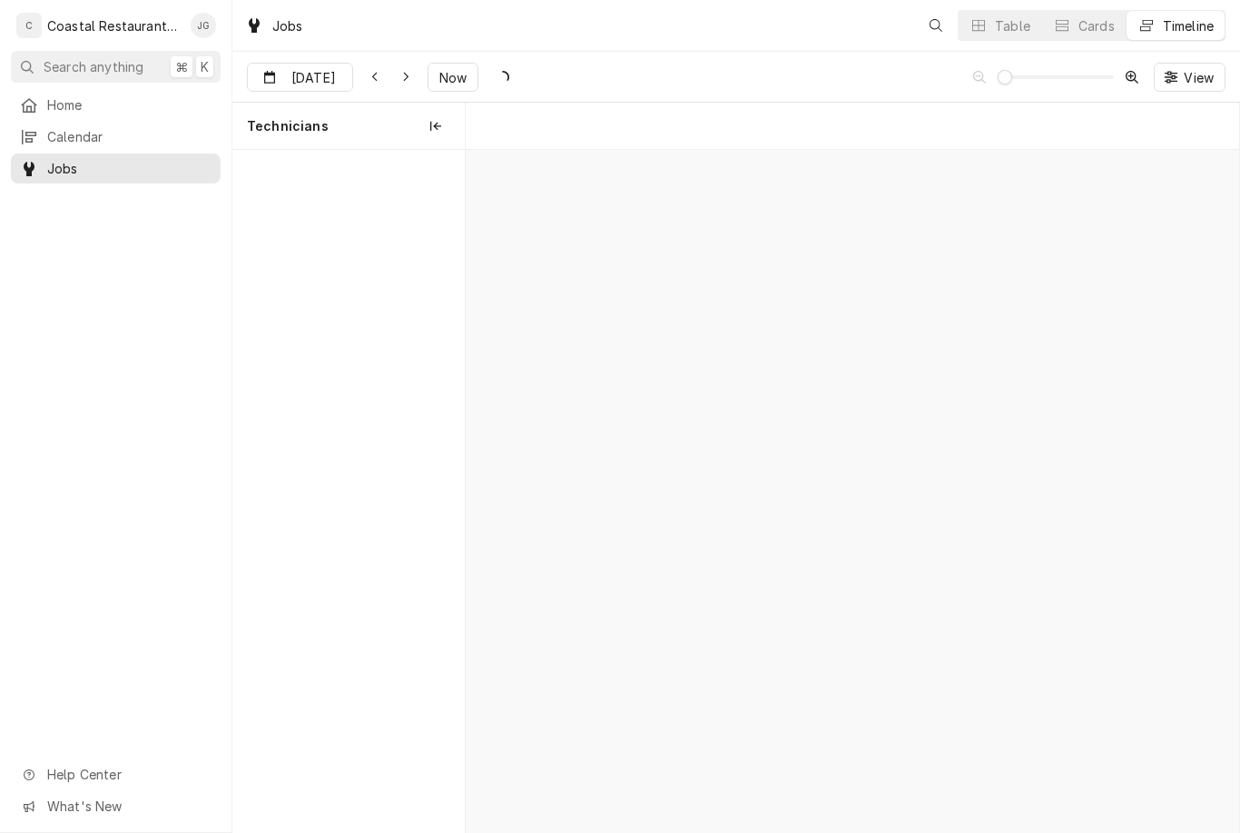
scroll to position [0, 15320]
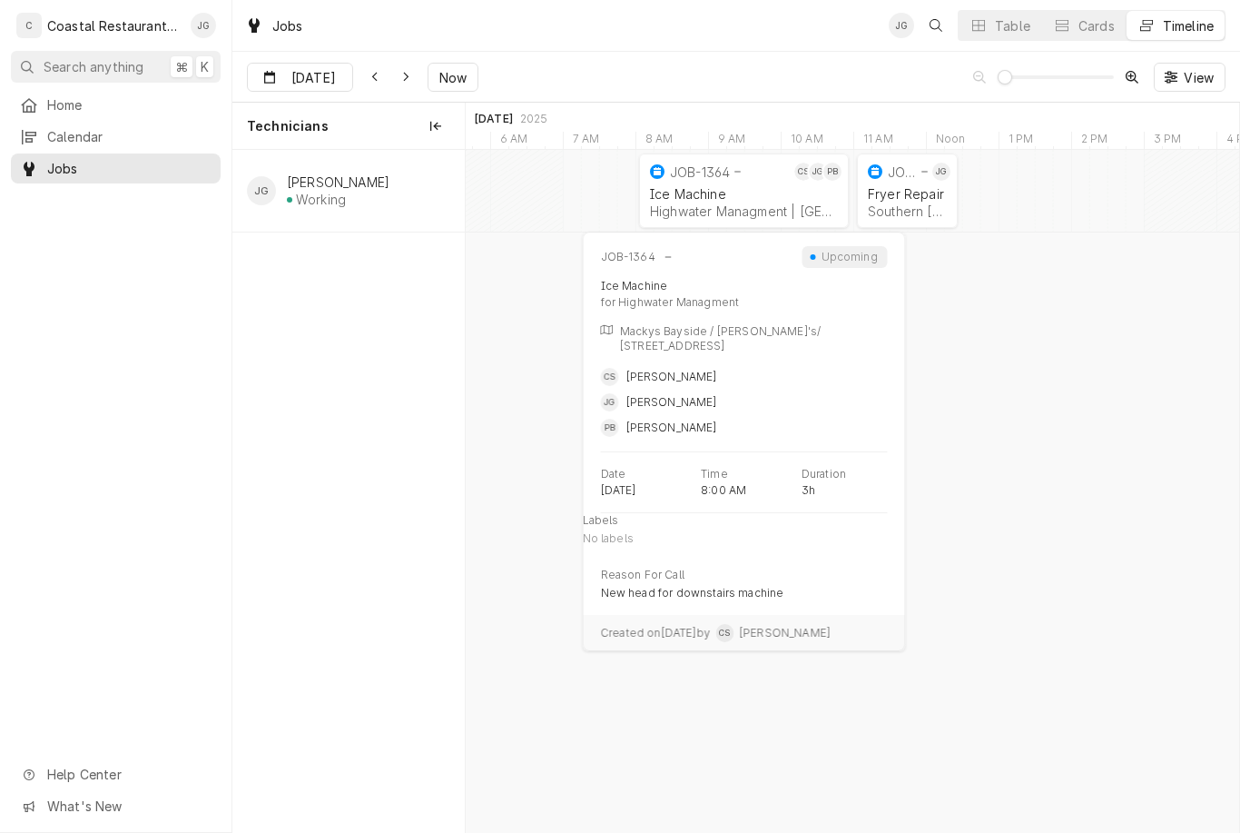
click at [720, 194] on div "Ice Machine" at bounding box center [744, 193] width 188 height 15
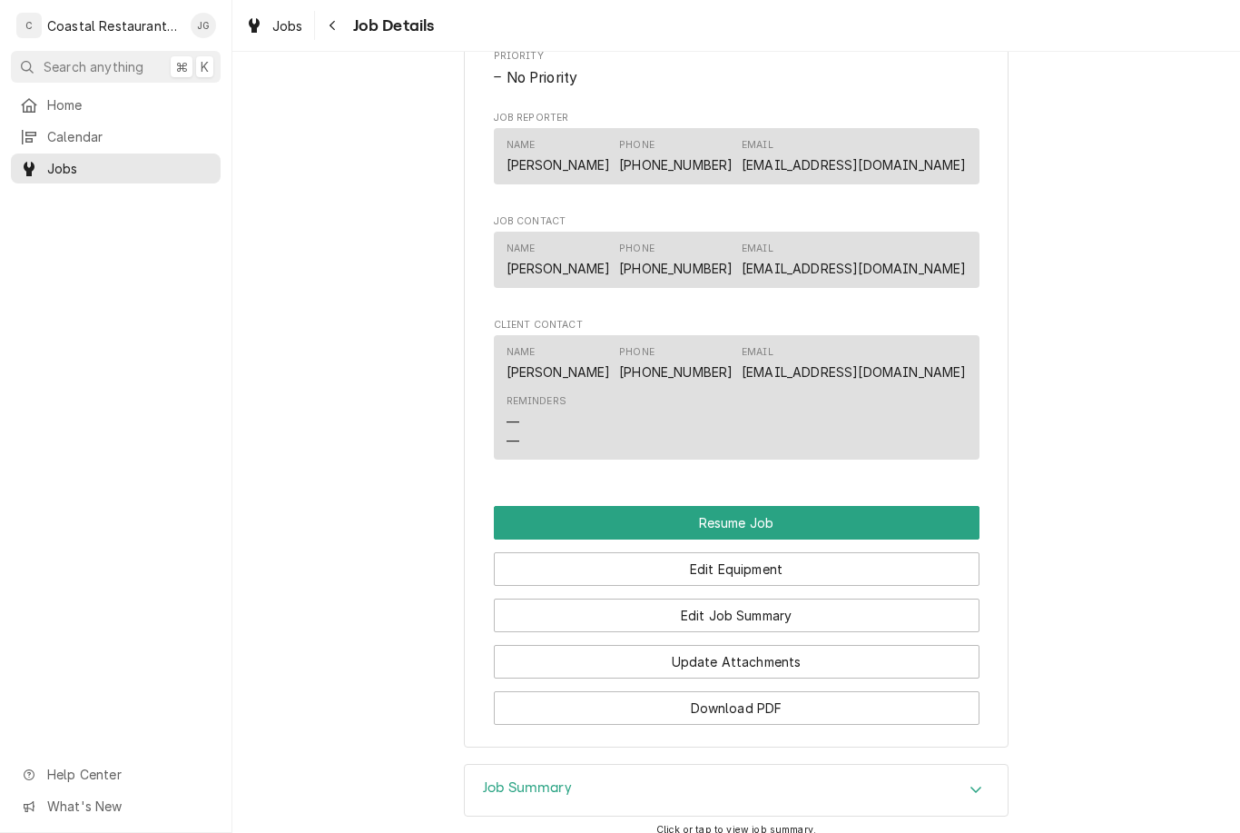
scroll to position [1433, 0]
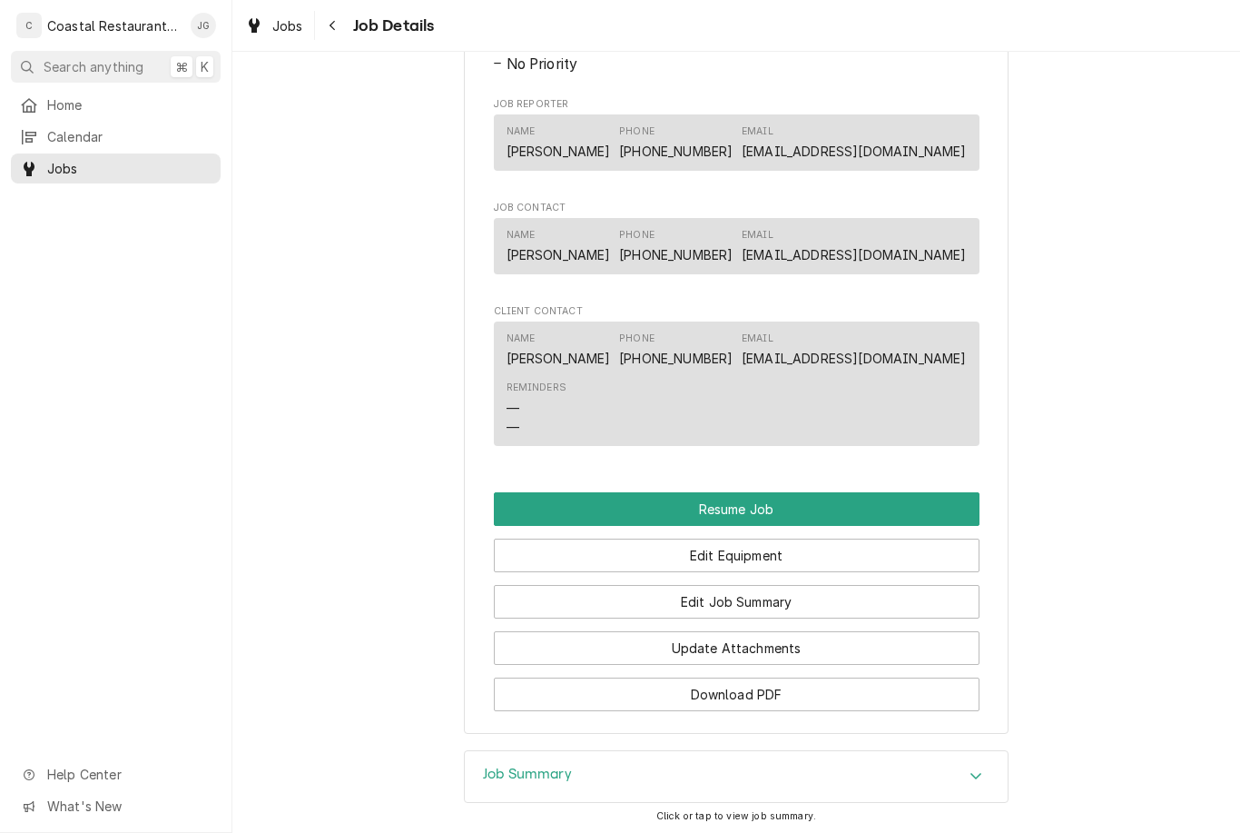
click at [97, 106] on span "Home" at bounding box center [129, 104] width 164 height 19
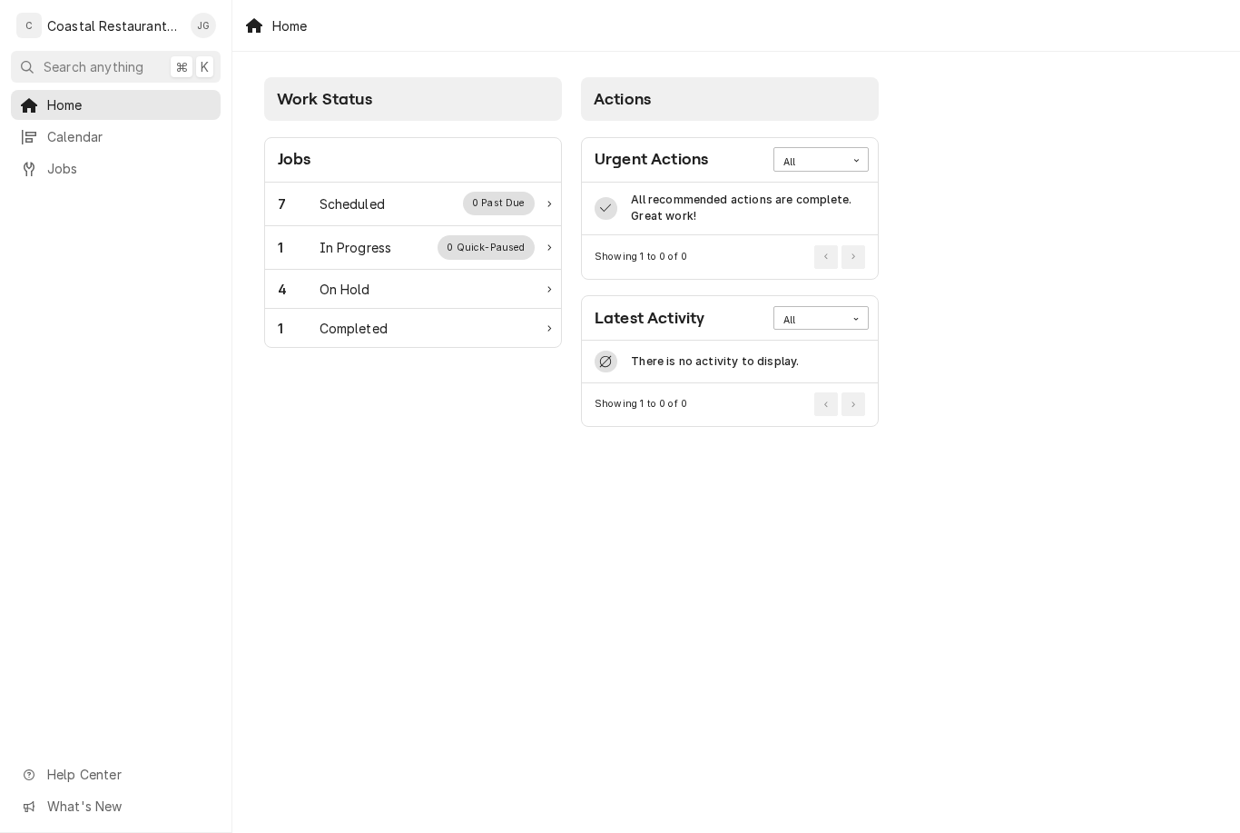
click at [356, 208] on div "Scheduled" at bounding box center [352, 203] width 65 height 19
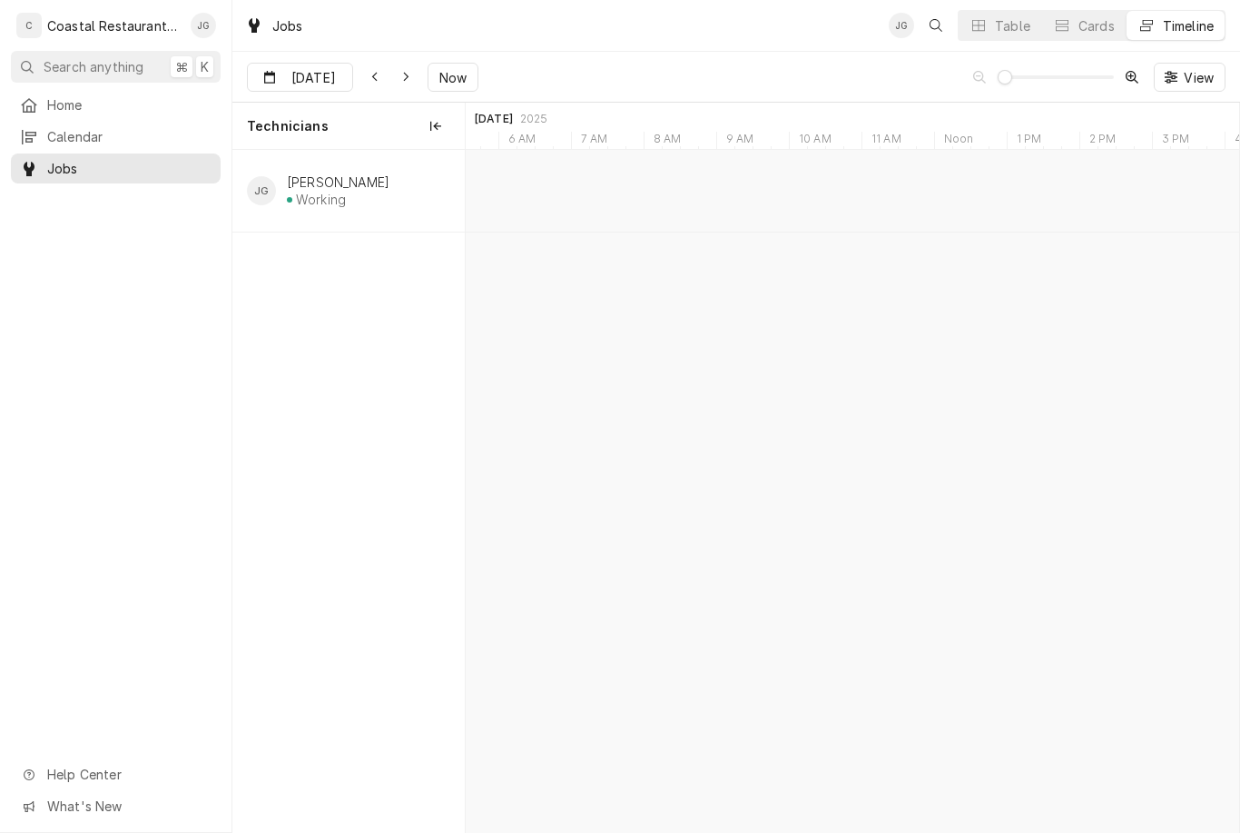
type input "Aug 22"
click at [107, 114] on link "Home" at bounding box center [116, 105] width 210 height 30
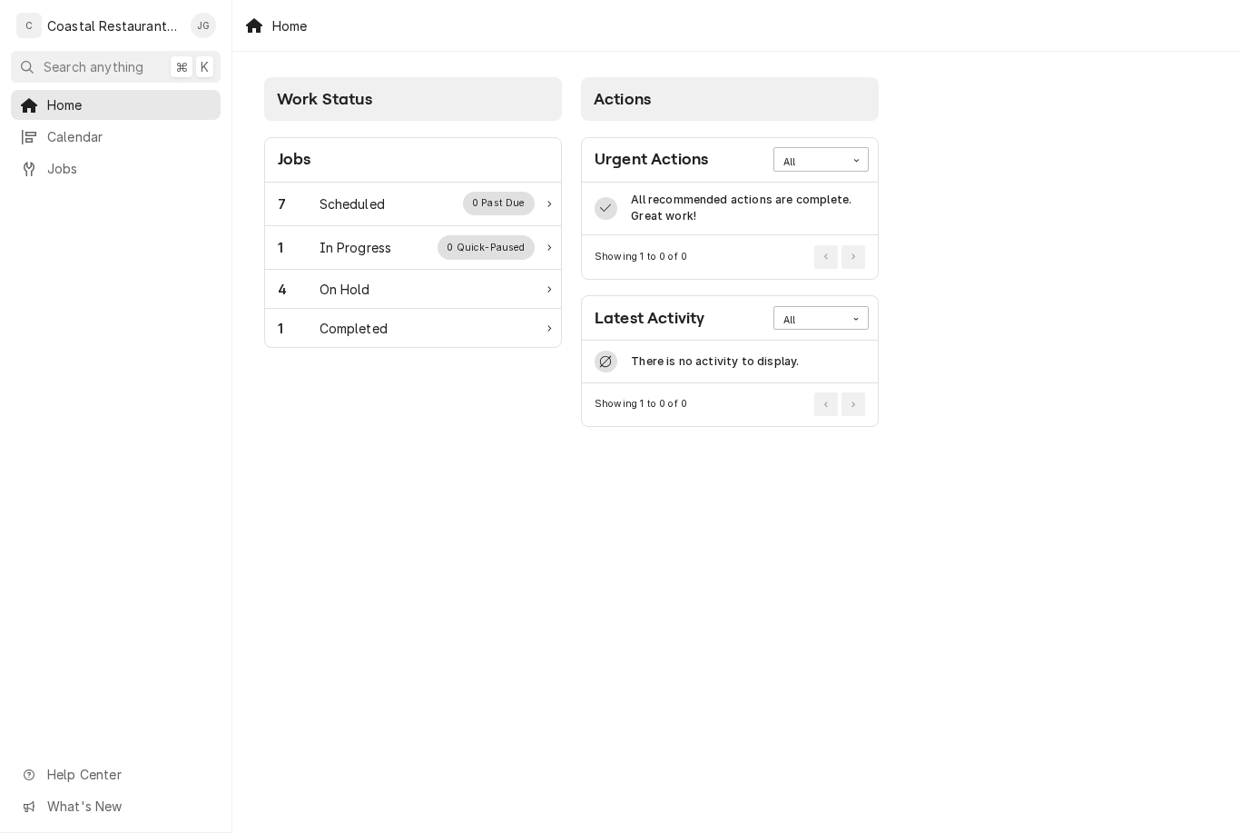
click at [398, 200] on div "7 Scheduled 0 Past Due" at bounding box center [406, 204] width 257 height 24
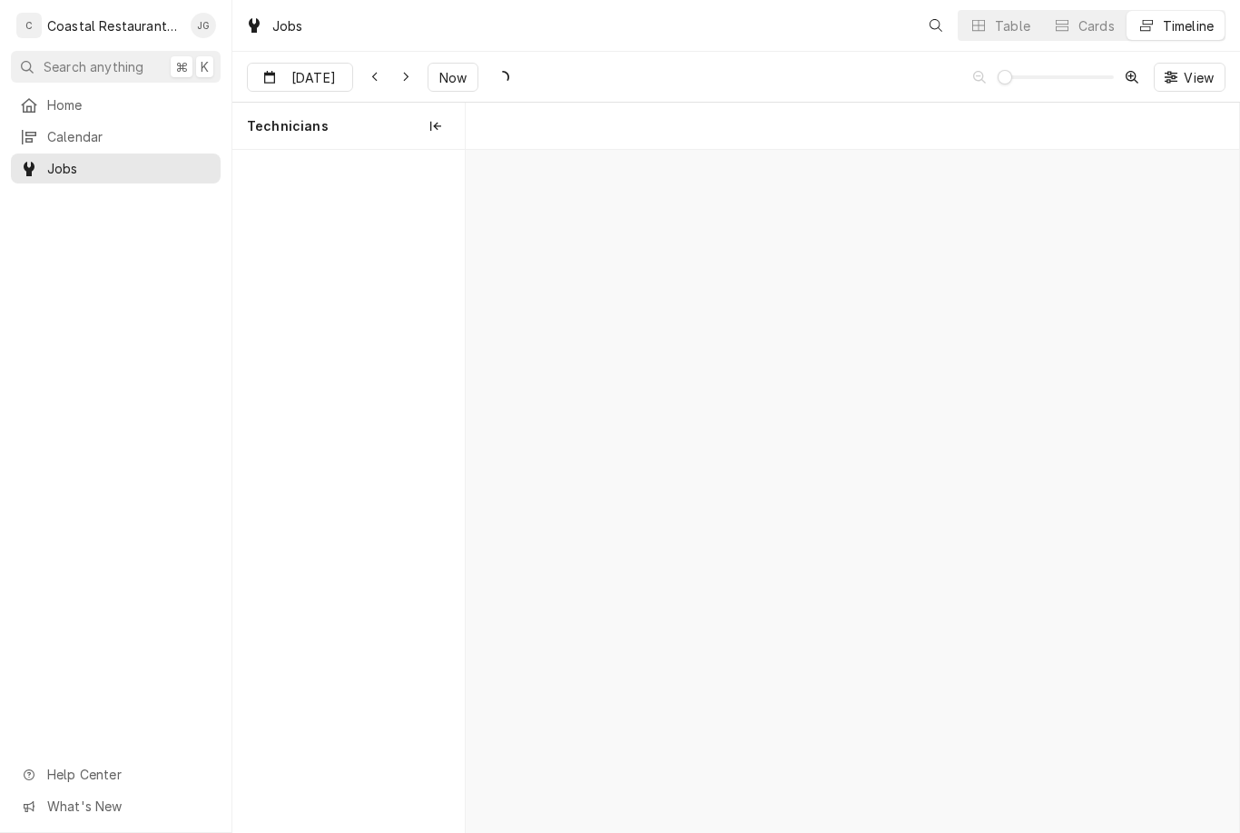
scroll to position [0, 15330]
click at [461, 84] on span "Now" at bounding box center [453, 77] width 35 height 19
type input "Aug 19"
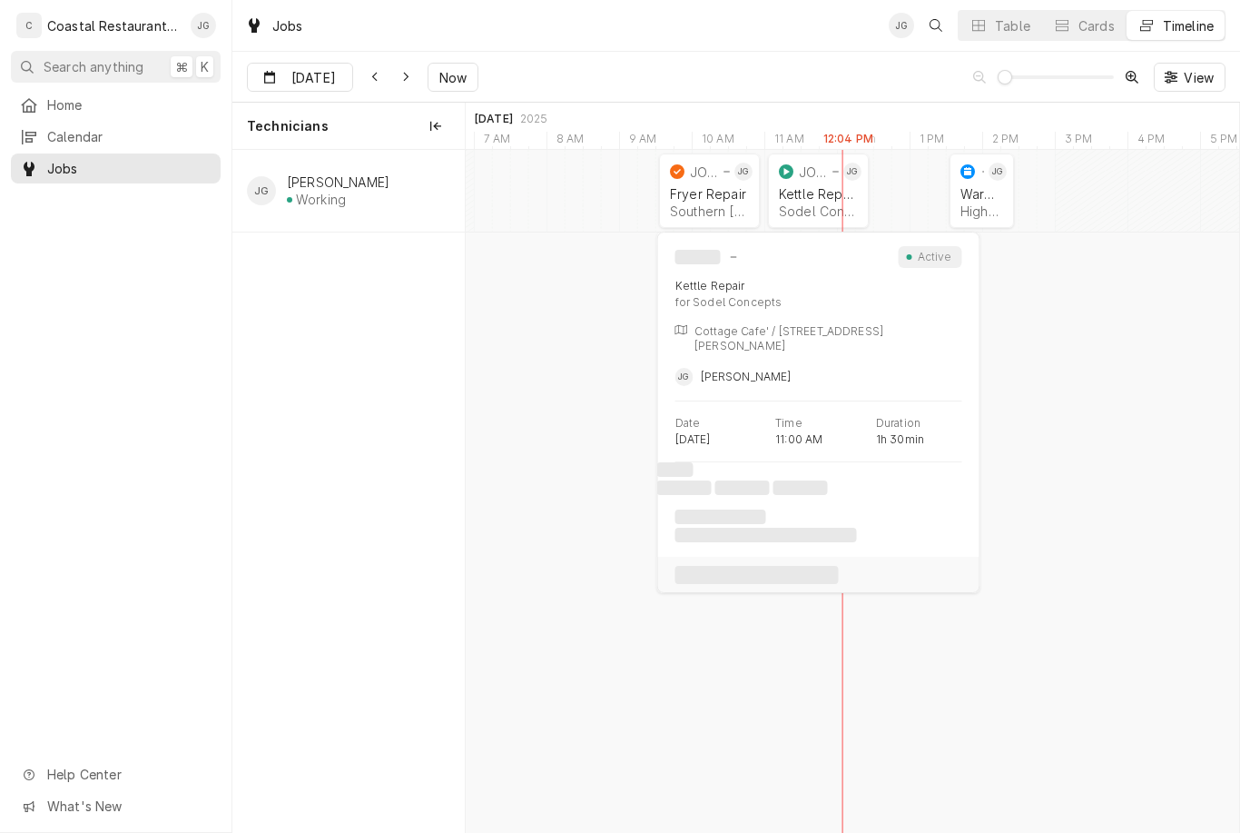
click at [834, 176] on div "normal" at bounding box center [836, 171] width 6 height 11
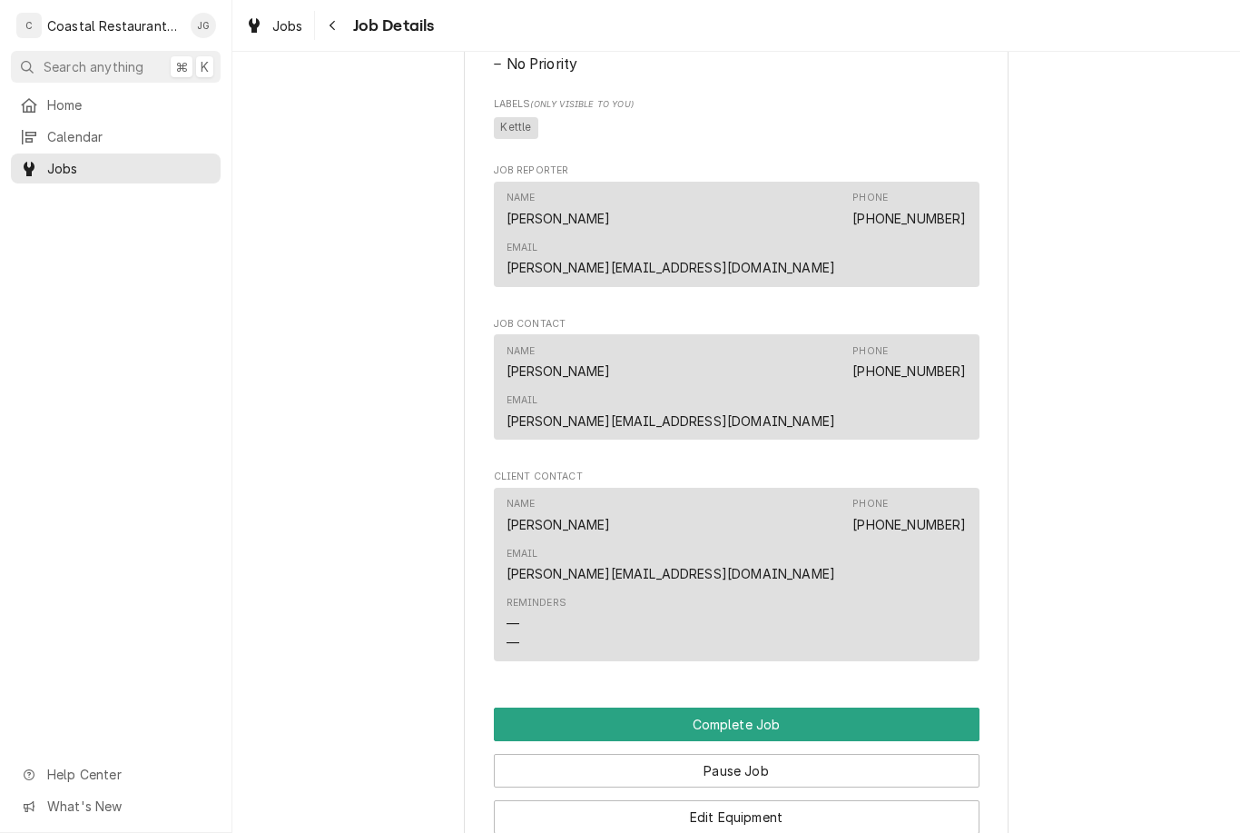
scroll to position [1115, 0]
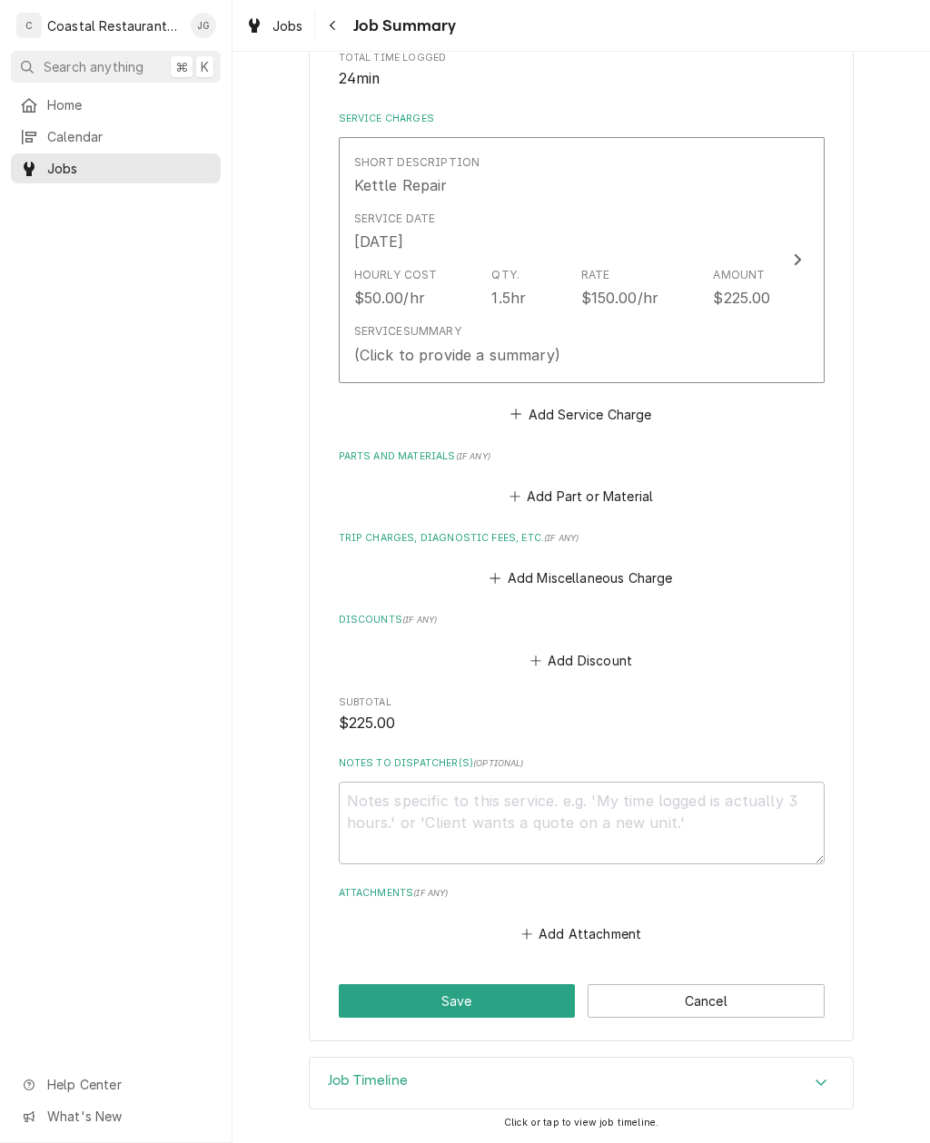
scroll to position [371, 0]
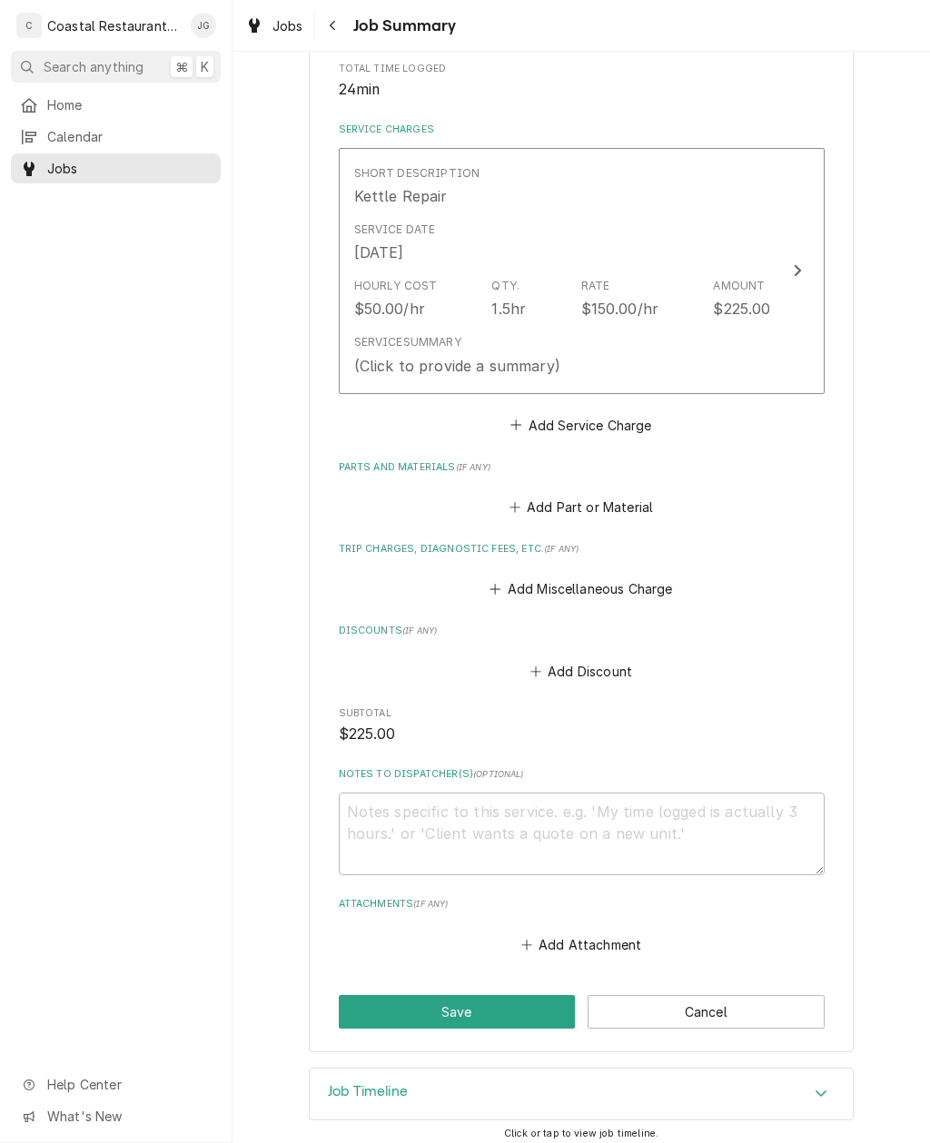
click at [504, 586] on button "Add Miscellaneous Charge" at bounding box center [581, 589] width 189 height 25
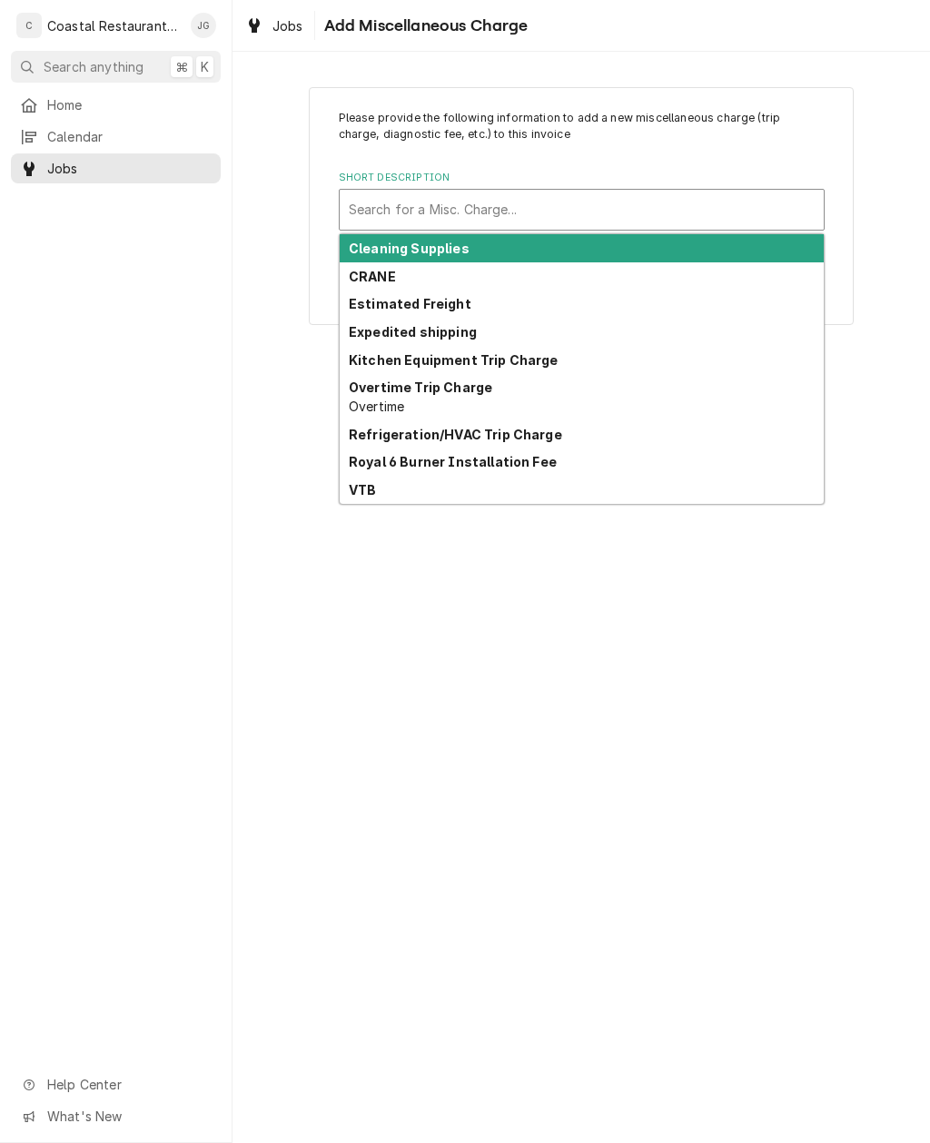
click at [527, 359] on strong "Kitchen Equipment Trip Charge" at bounding box center [454, 359] width 210 height 15
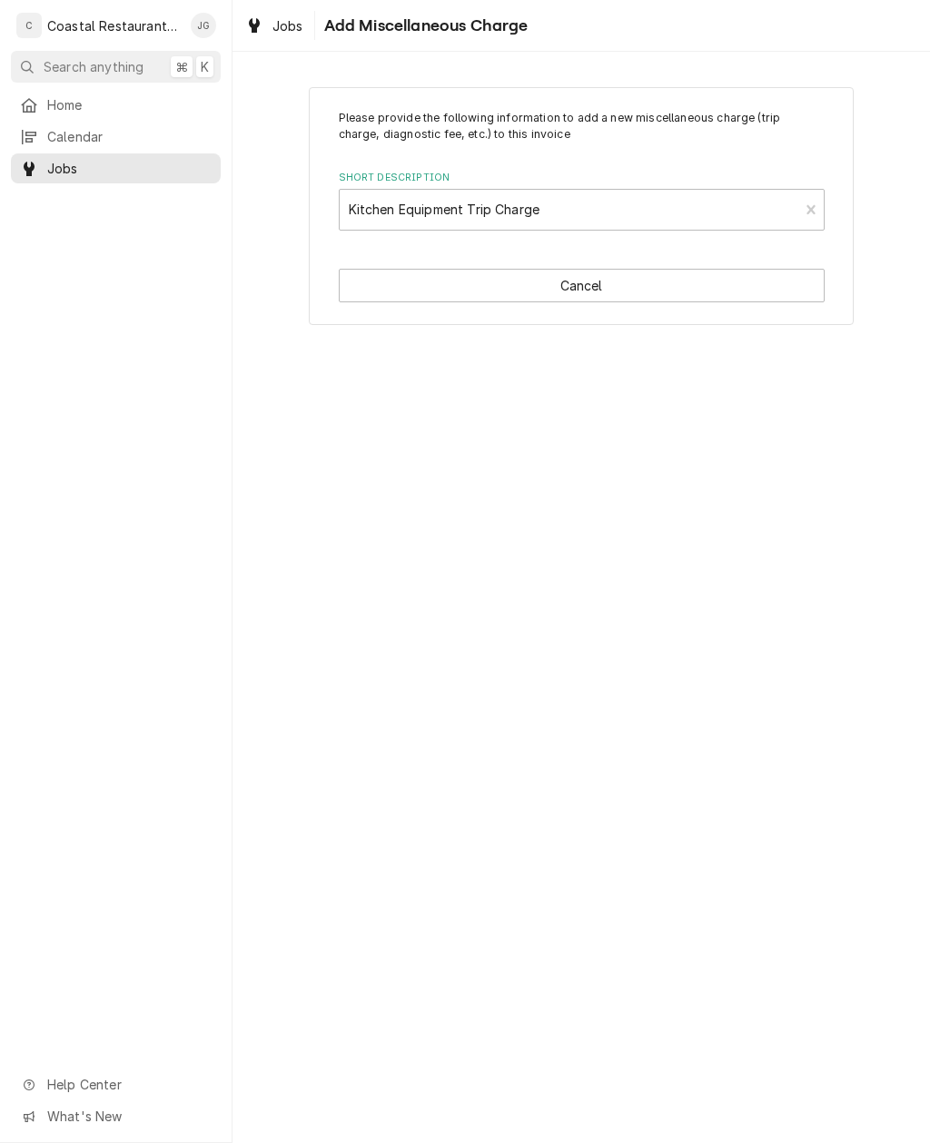
type textarea "x"
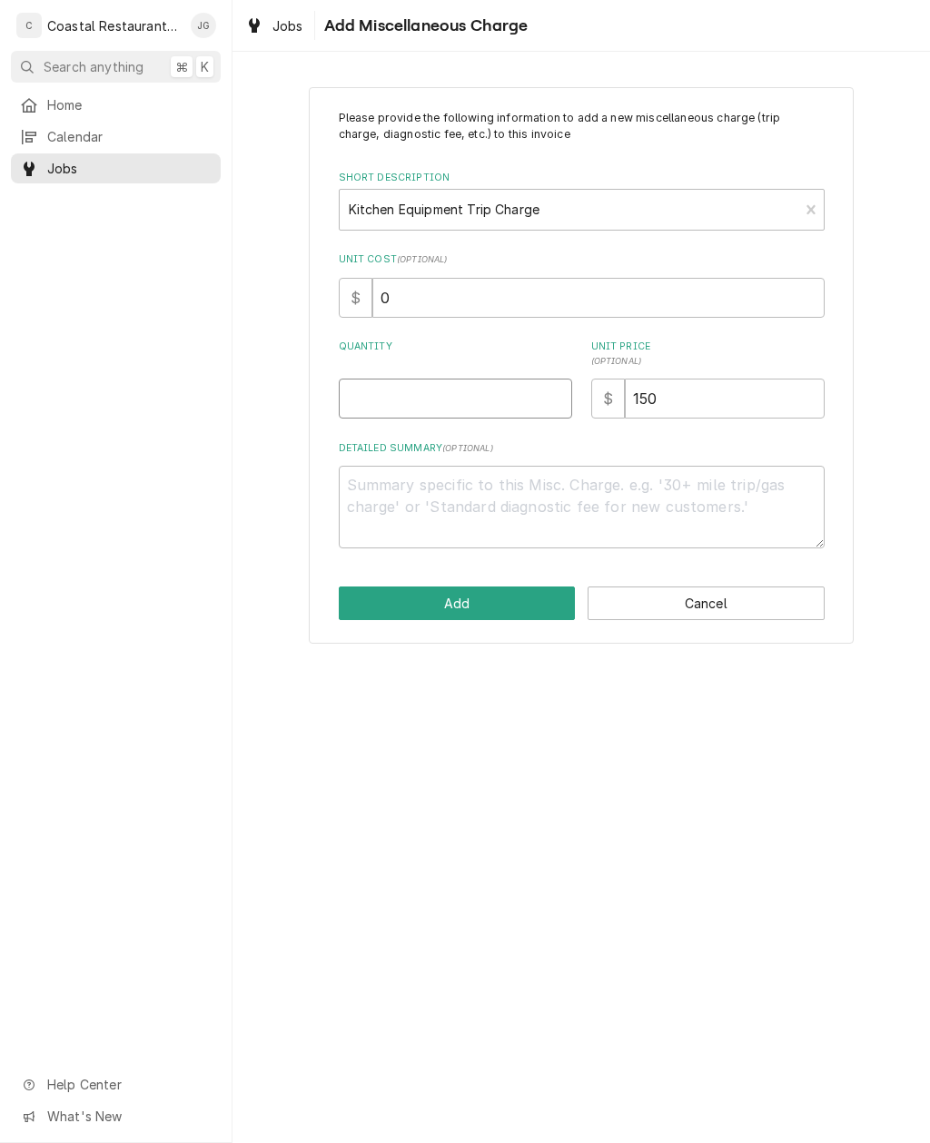
click at [480, 390] on input "Quantity" at bounding box center [455, 399] width 233 height 40
type input "1"
click at [456, 594] on button "Add" at bounding box center [457, 604] width 237 height 34
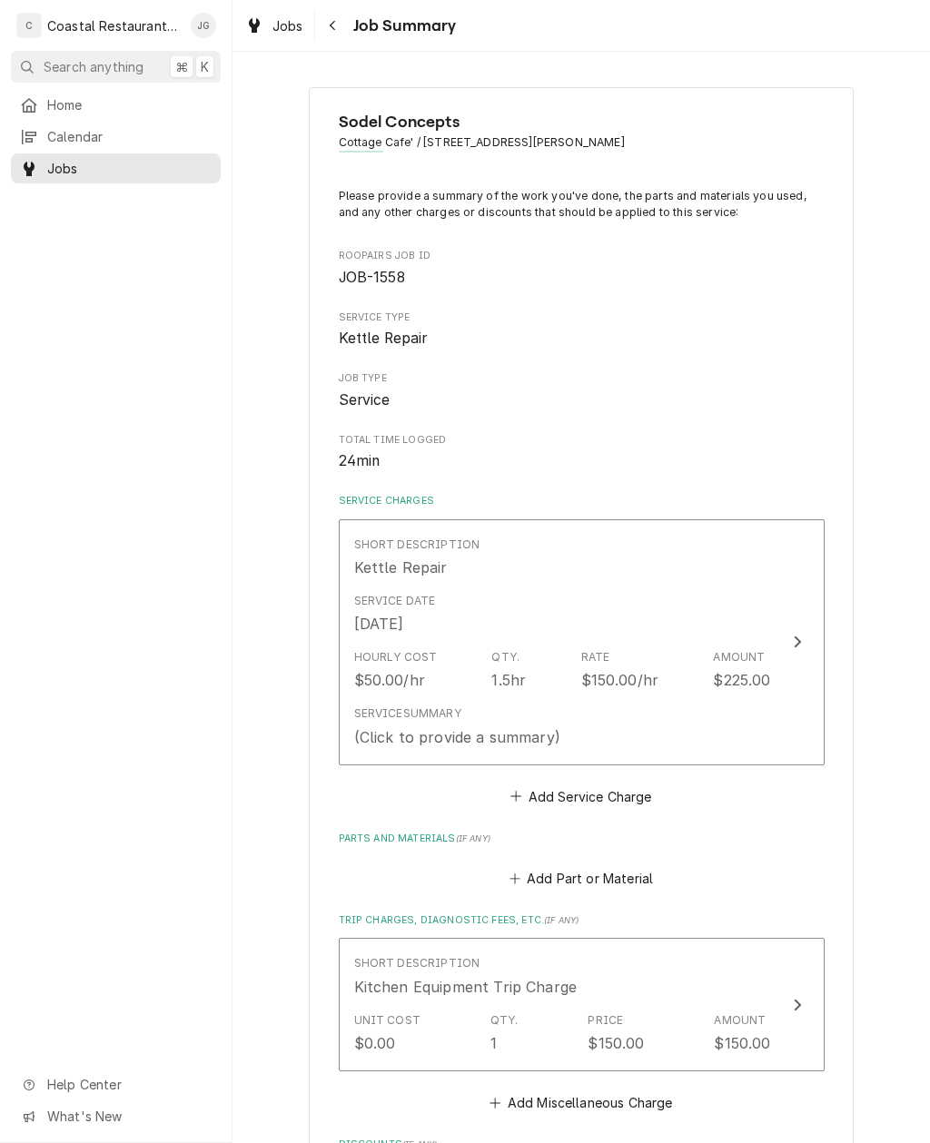
scroll to position [371, 0]
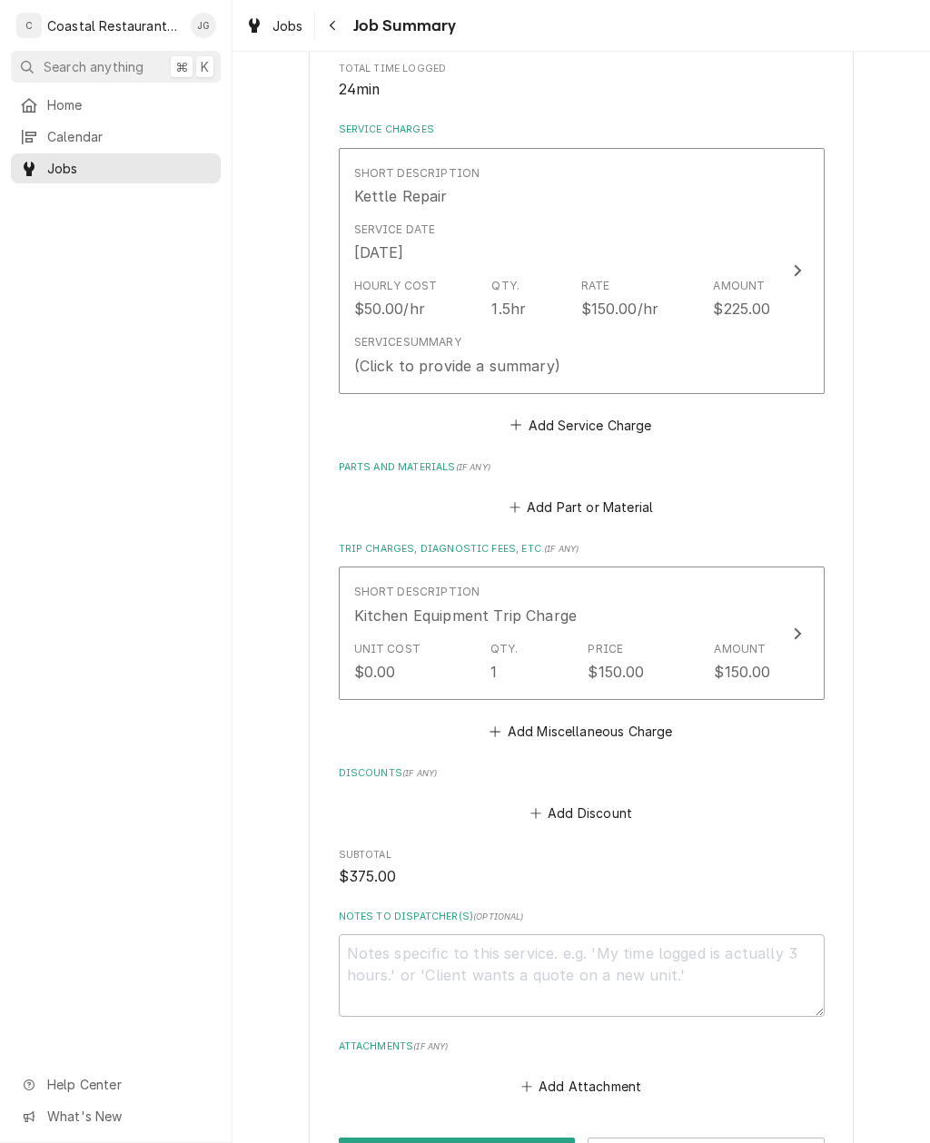
click at [543, 340] on div "Service Summary (Click to provide a summary)" at bounding box center [457, 355] width 206 height 42
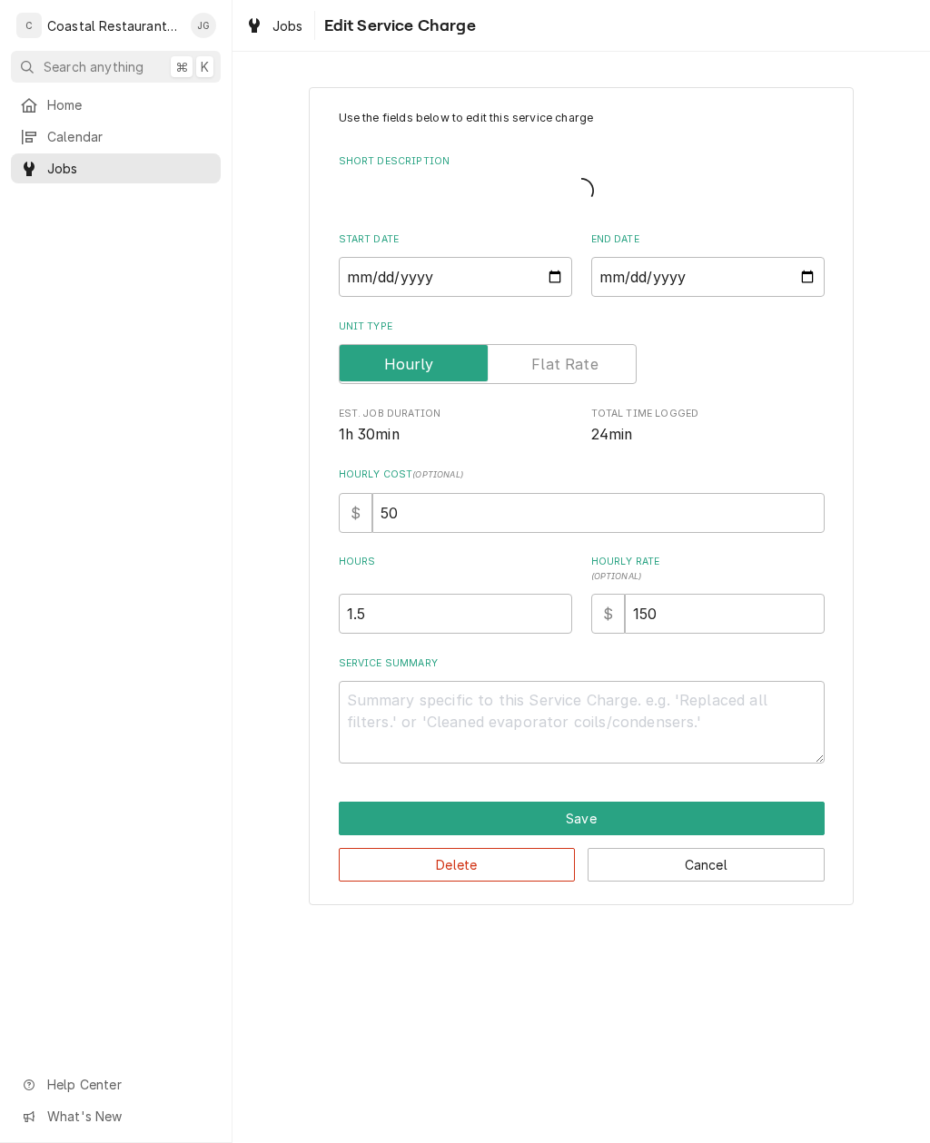
type textarea "x"
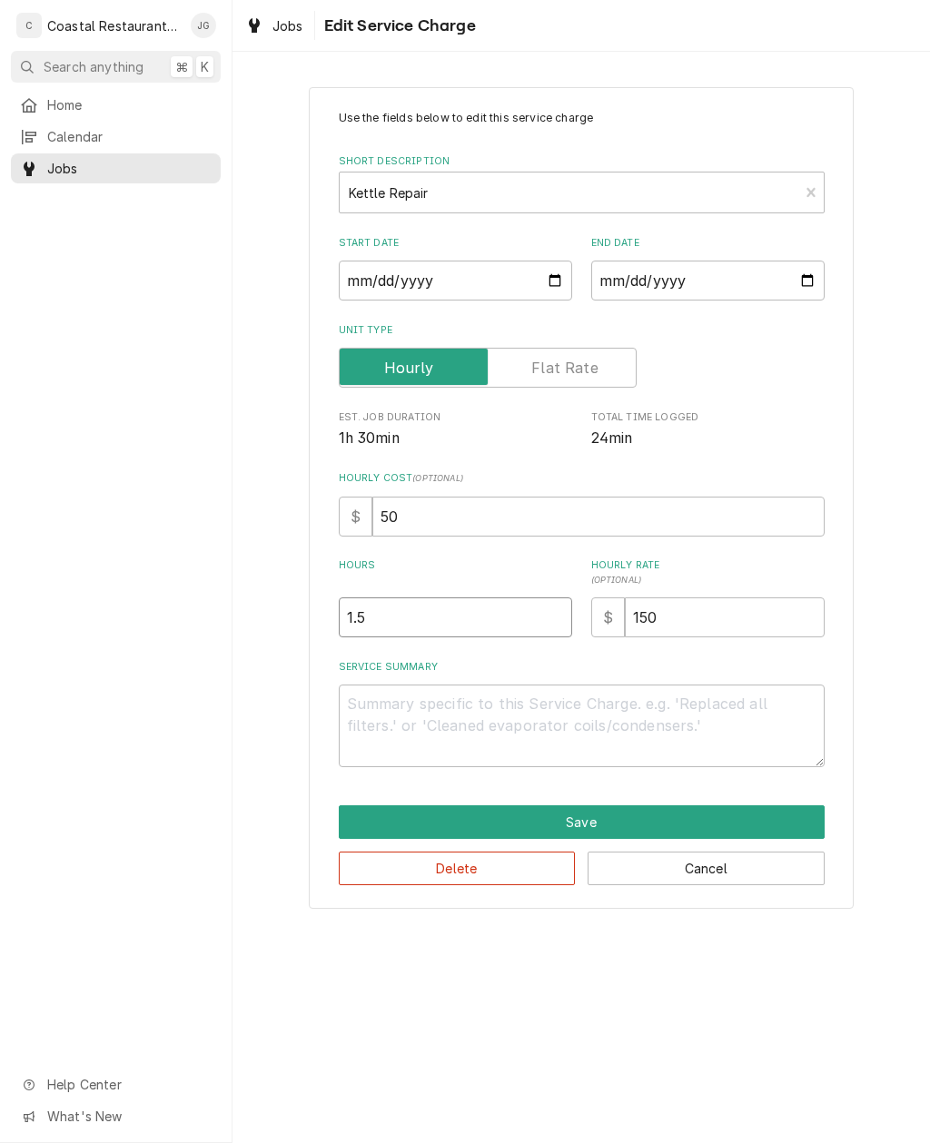
click at [436, 612] on input "1.5" at bounding box center [455, 617] width 233 height 40
type input "1"
type textarea "x"
type input "1"
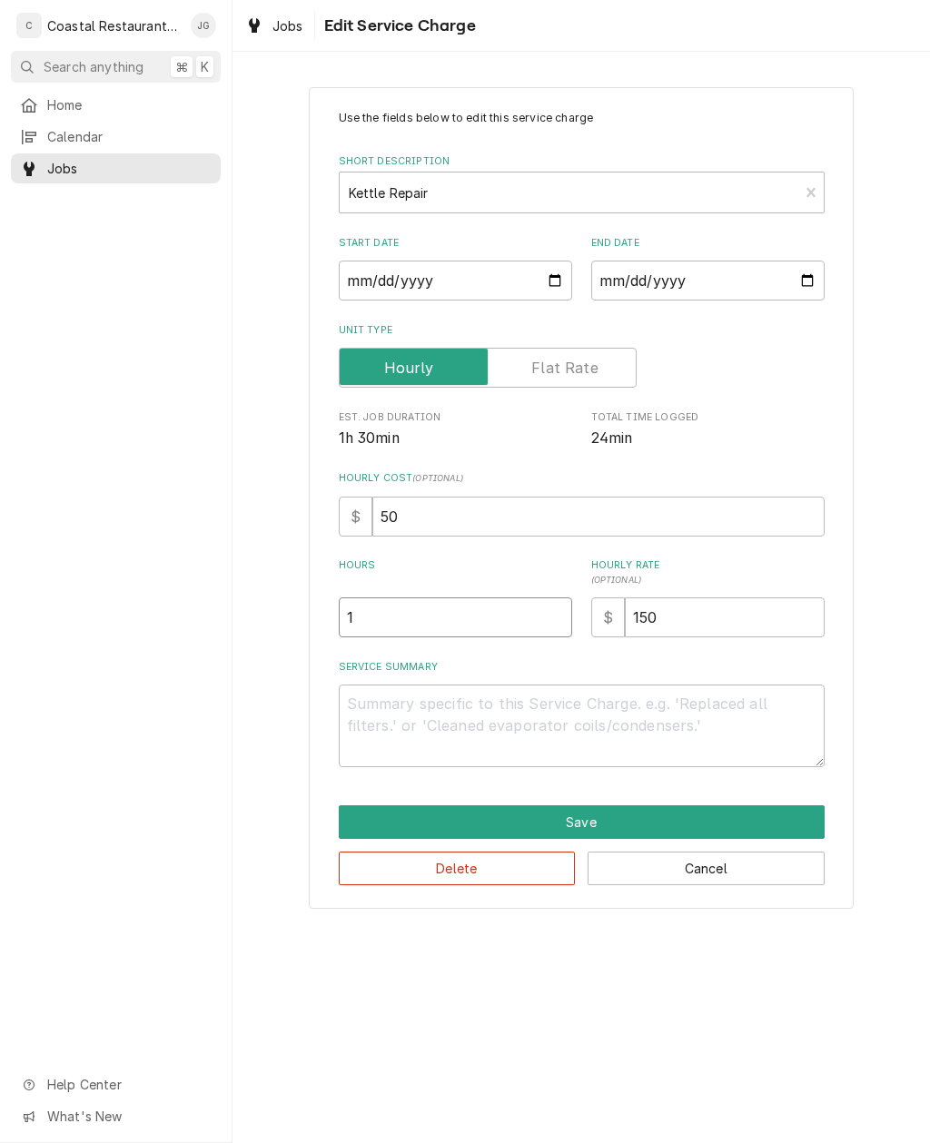
type textarea "x"
type input "1"
click at [475, 735] on textarea "Service Summary" at bounding box center [582, 726] width 486 height 83
type textarea "x"
type textarea "Arr"
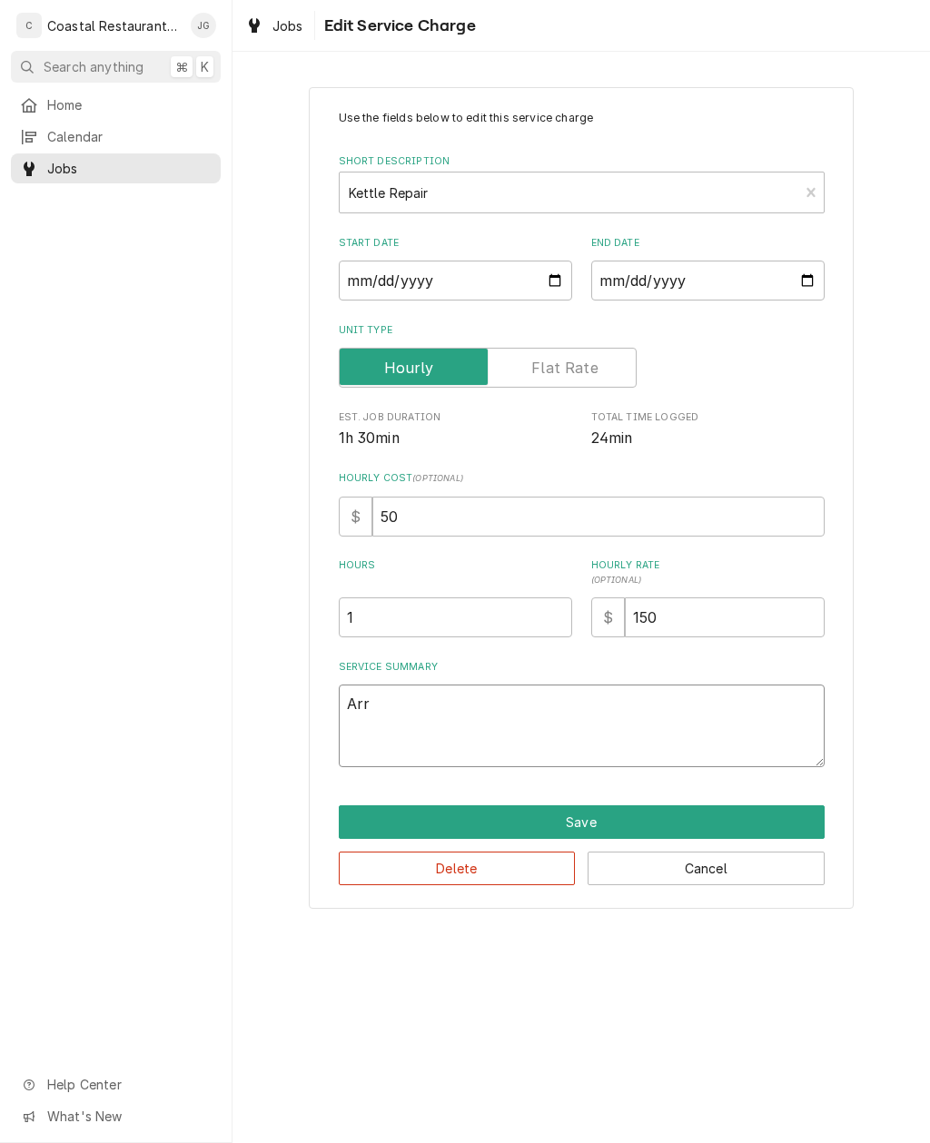
type textarea "x"
type textarea "Arriv"
type textarea "x"
type textarea "Arrived"
type textarea "x"
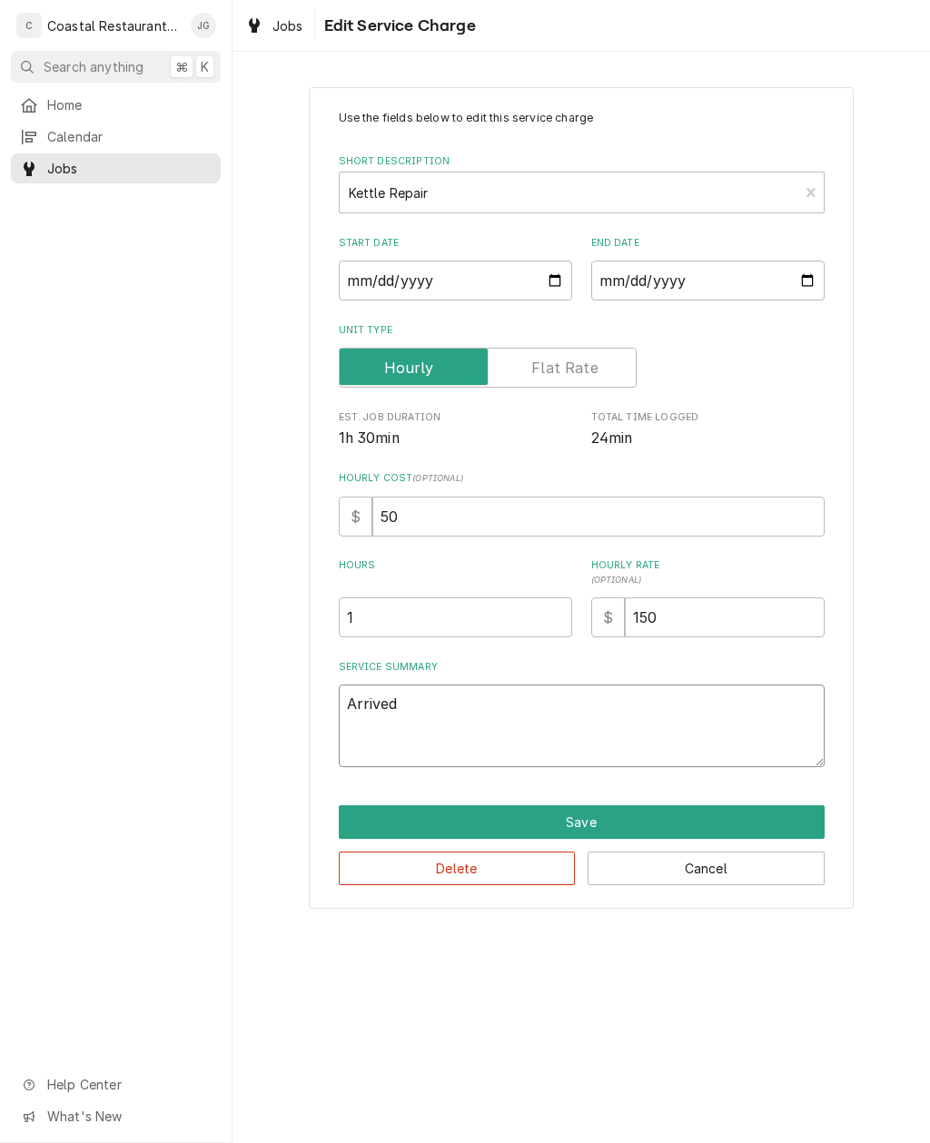
type textarea "Arrived on"
type textarea "x"
type textarea "Arrived on site"
type textarea "x"
type textarea "Arrived on site found unit"
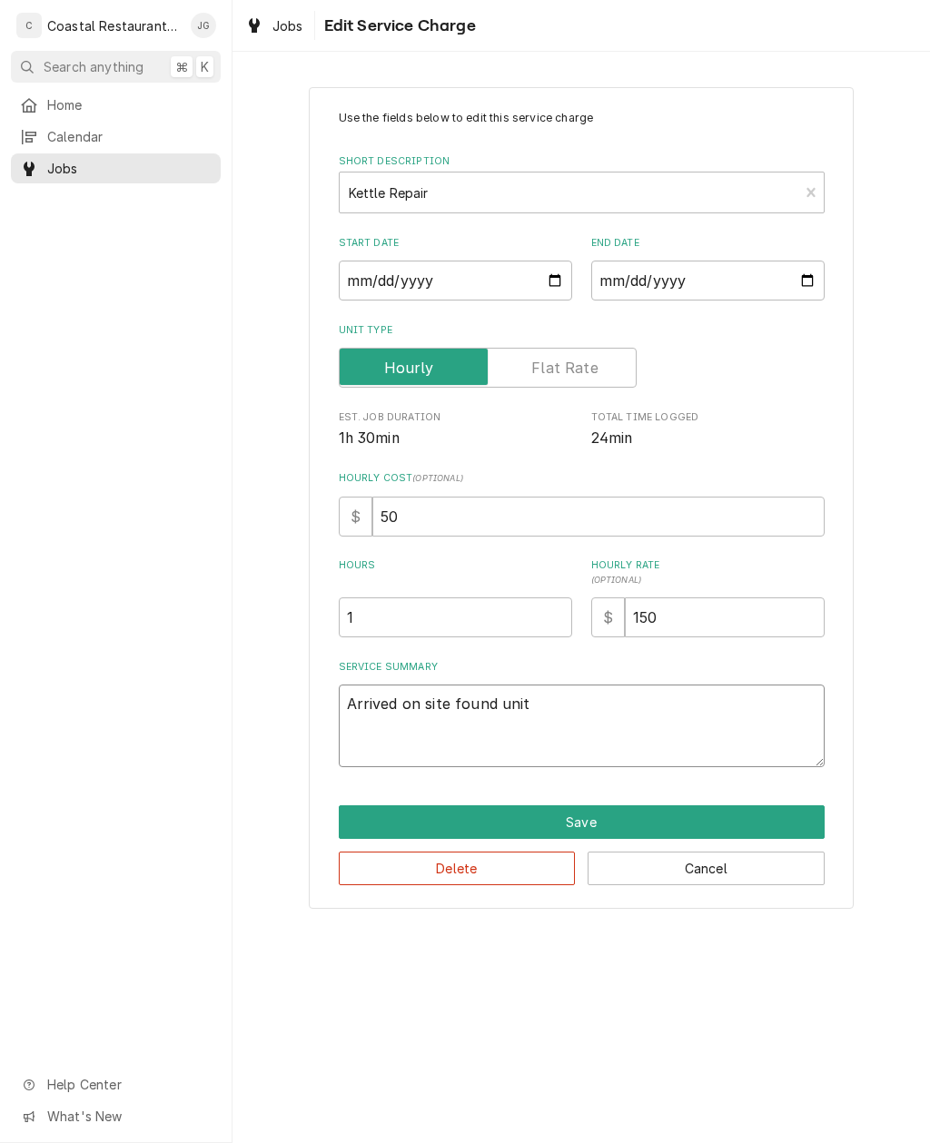
type textarea "x"
type textarea "Arrived on site found unit off"
type textarea "x"
type textarea "Arrived on site found unit off, checked"
type textarea "x"
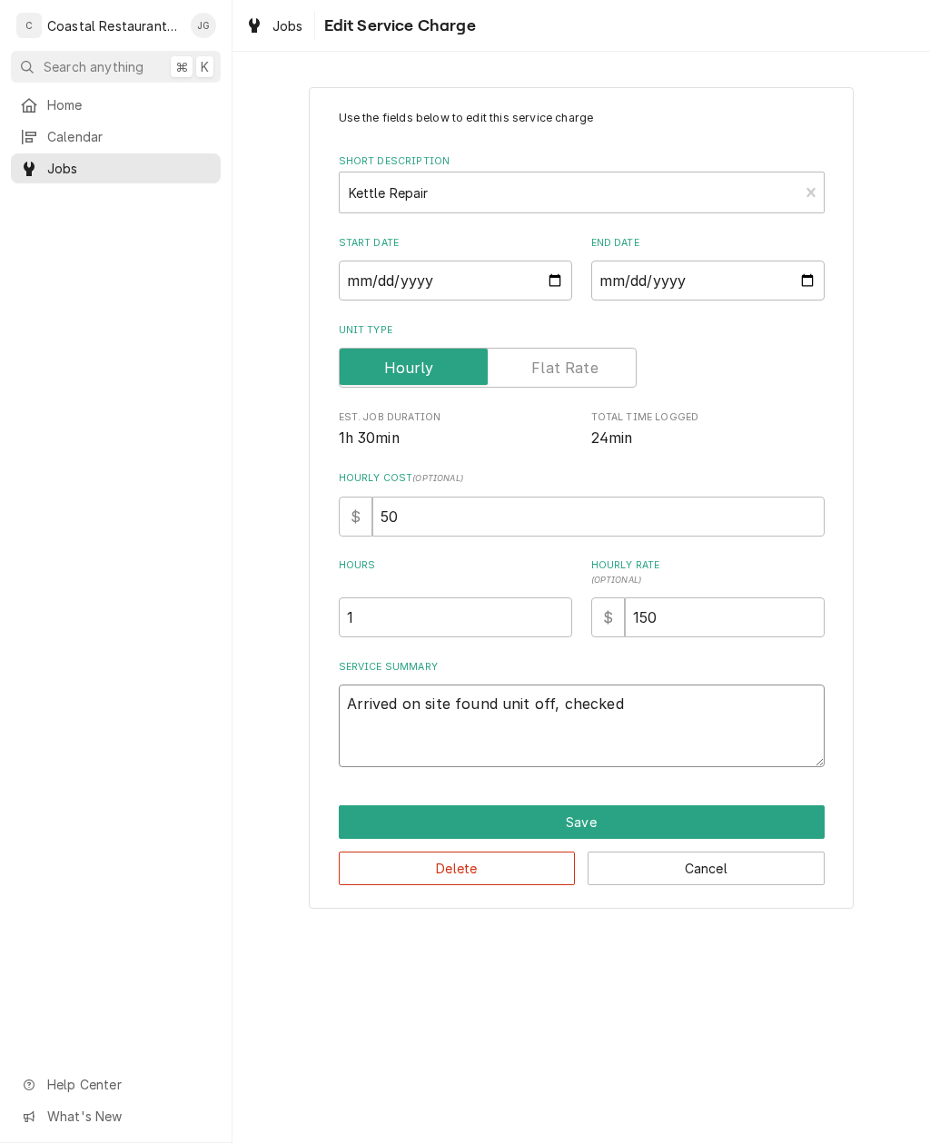
type textarea "Arrived on site found unit off checked operation"
type textarea "x"
type textarea "Arrived on site found unit off, checked operation by fill"
type textarea "x"
type textarea "Arrived on site found unit off, checked operation by filling unit"
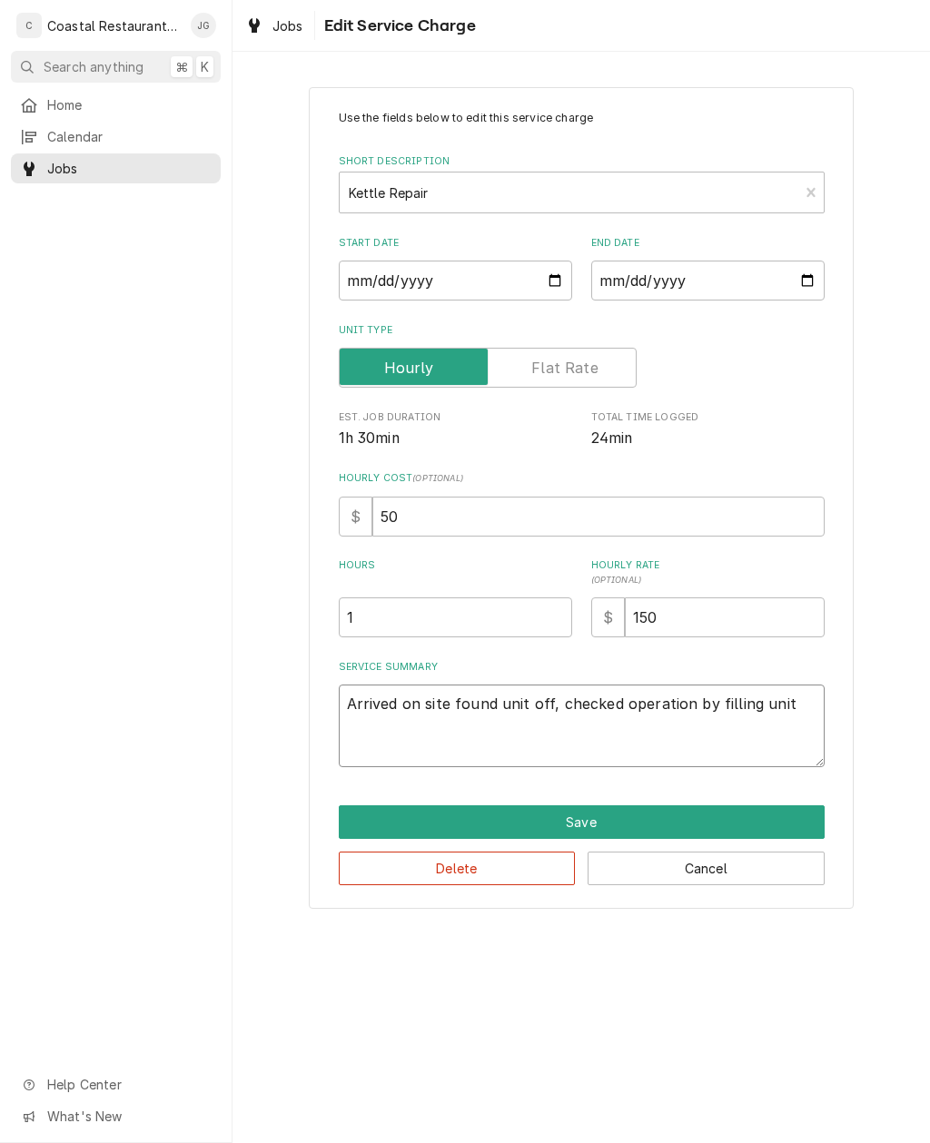
type textarea "x"
type textarea "Arrived on site found unit off, checked operation by filling unit with"
type textarea "x"
type textarea "Arrived on site found unit off, checked operation by filling unit with water"
type textarea "x"
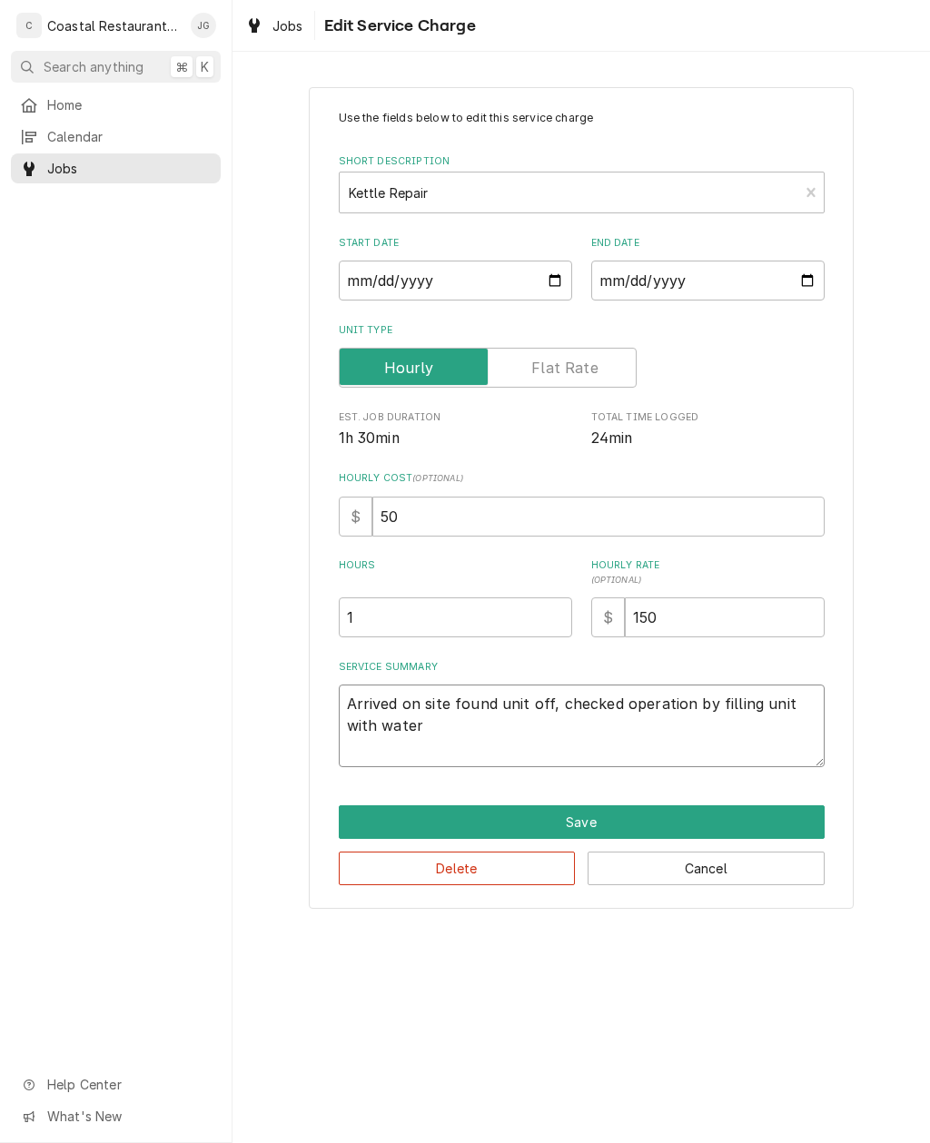
type textarea "Arrived on site found unit off checked operation by filling unit with water set…"
type textarea "x"
type textarea "Arrived on site found unit off, checked operation by filling unit with water se…"
type textarea "x"
type textarea "Arrived on site found unit off checked operation by filling unit with water set…"
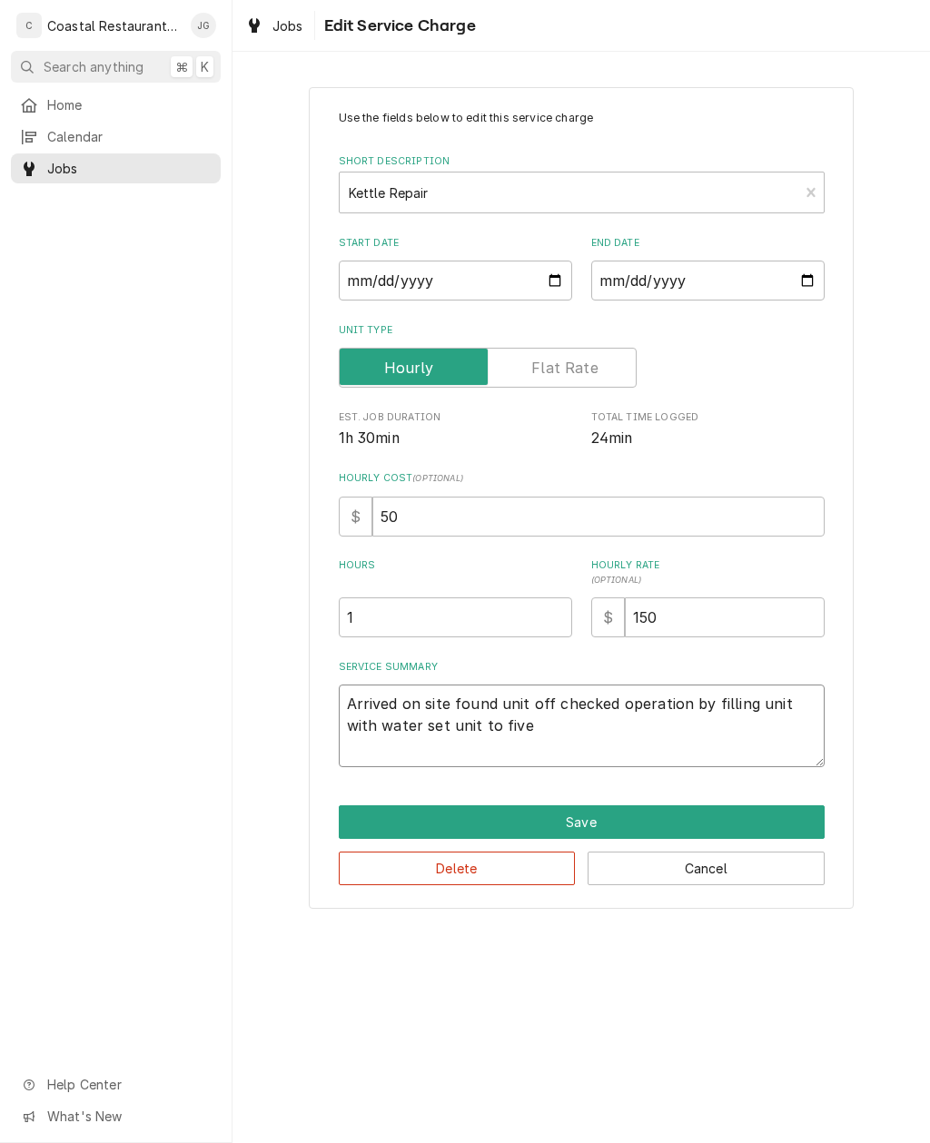
type textarea "x"
type textarea "Arrived on site found unit off checked operation by filling unit with water set…"
type textarea "x"
type textarea "Arrived on site found unit off checked operation by filling unit with water set…"
type textarea "x"
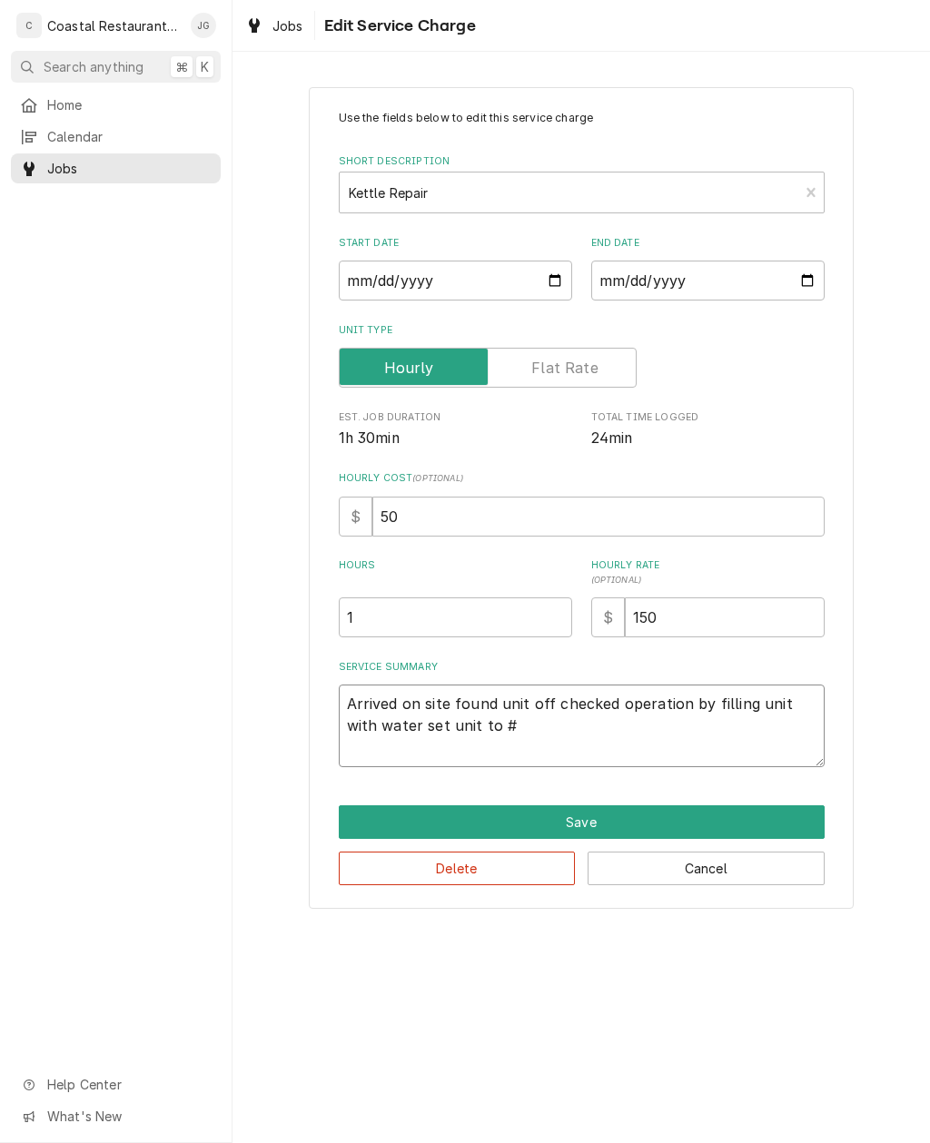
type textarea "Arrived on site found unit off checked operation by filling unit with water set…"
type textarea "x"
click at [560, 741] on textarea "Arrived on site found unit off checked operation by filling unit with water set…" at bounding box center [582, 726] width 486 height 83
click at [113, 689] on div "Home Calendar Jobs Help Center What's New" at bounding box center [116, 616] width 232 height 1053
click at [543, 732] on textarea "Arrived on site found unit off checked operation by filling unit with water set…" at bounding box center [582, 726] width 486 height 83
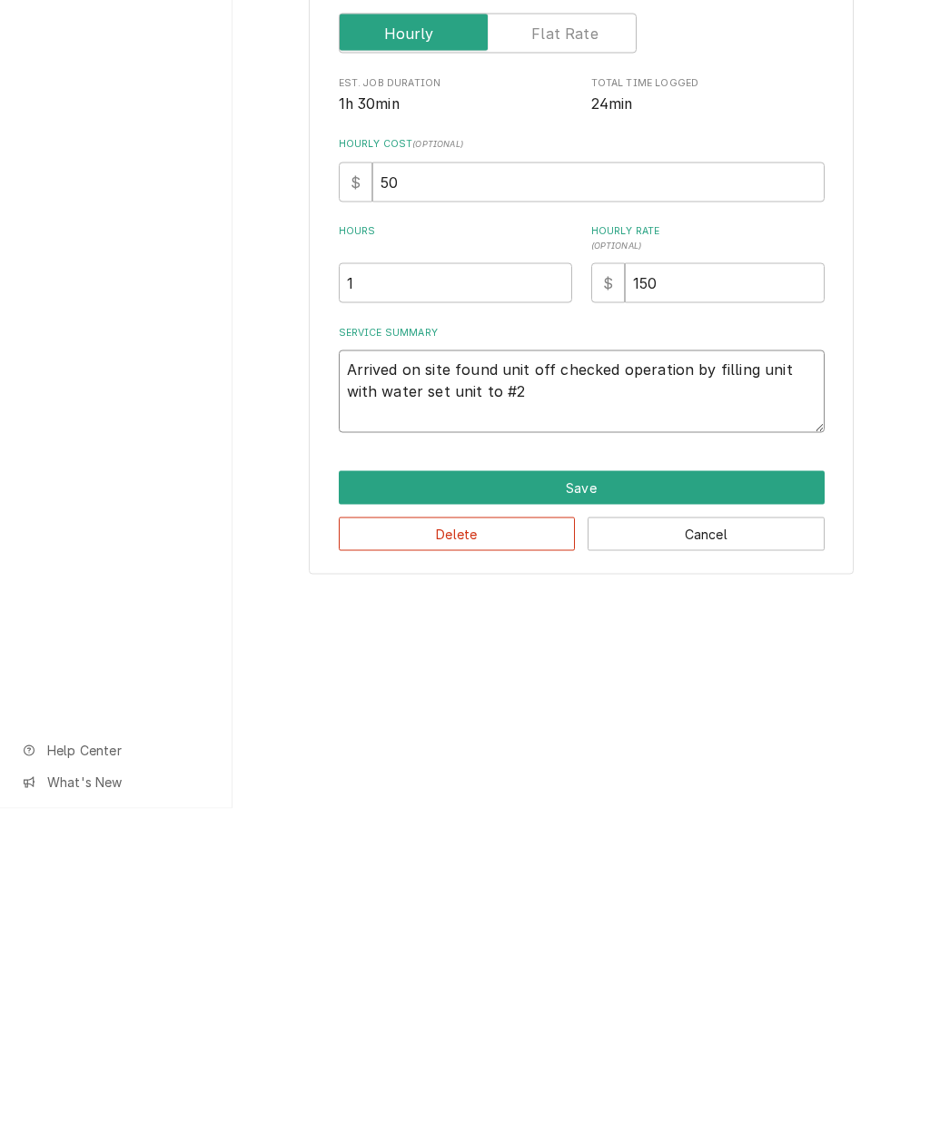
type textarea "Arrived on site found unit off checked operation by filling unit with water set…"
type textarea "x"
type textarea "Arrived on site found unit off checked operation by filling unit with water set…"
type textarea "x"
type textarea "Arrived on site found unit off checked operation by filling unit with water set…"
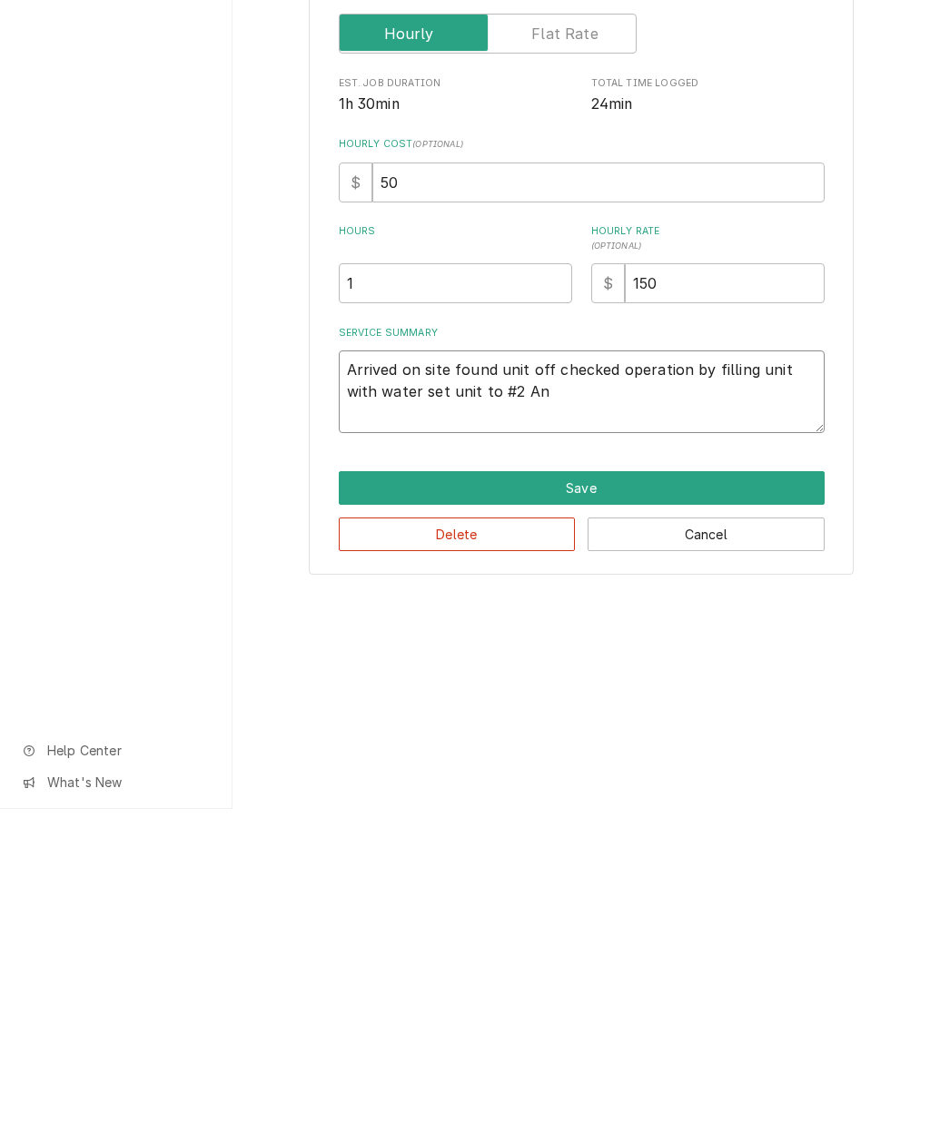
type textarea "x"
type textarea "Arrived on site found unit off checked operation by filling unit with water set…"
type textarea "x"
type textarea "Arrived on site found unit off checked operation by filling unit with water set…"
type textarea "x"
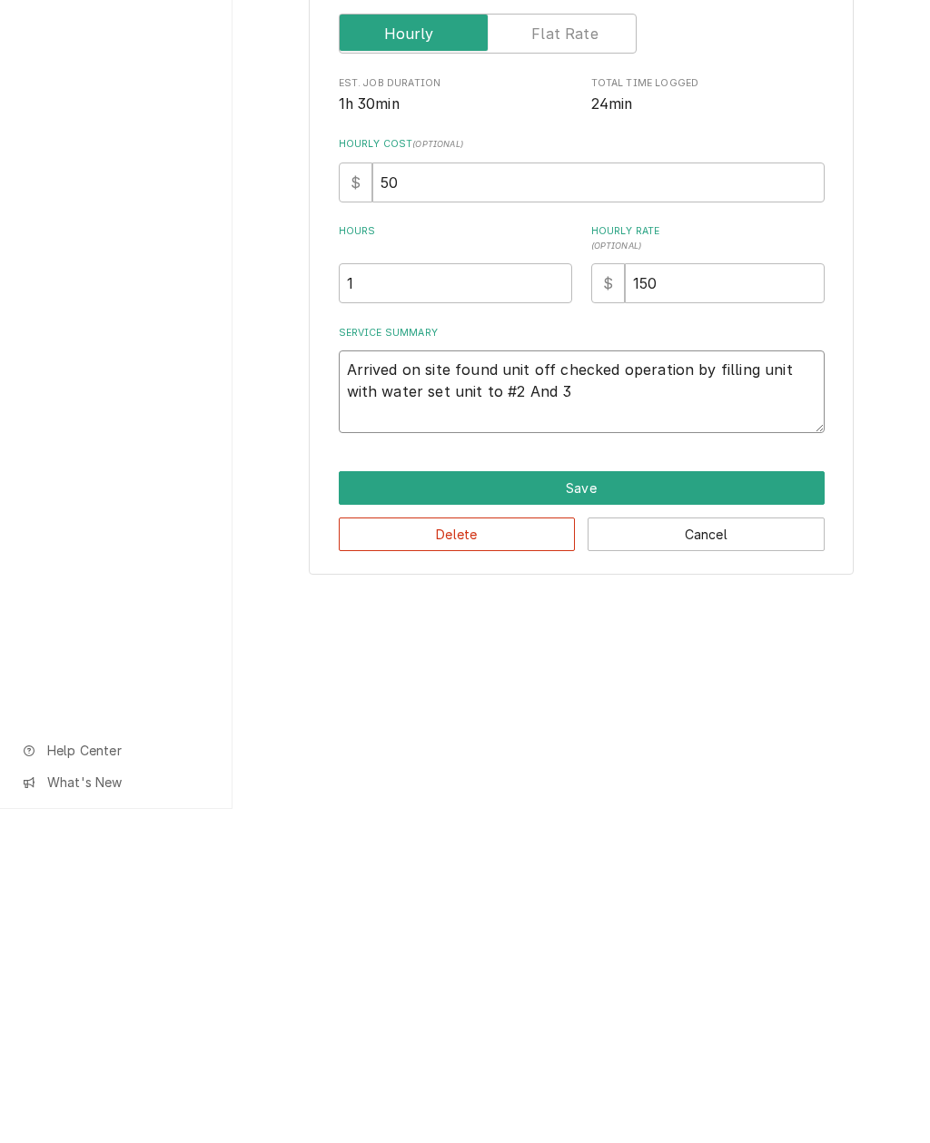
type textarea "Arrived on site found unit off checked operation by filling unit with water set…"
type textarea "x"
type textarea "Arrived on site found unit off checked operation by filling unit with water set…"
type textarea "x"
type textarea "Arrived on site found unit off checked operation by filling unit with water set…"
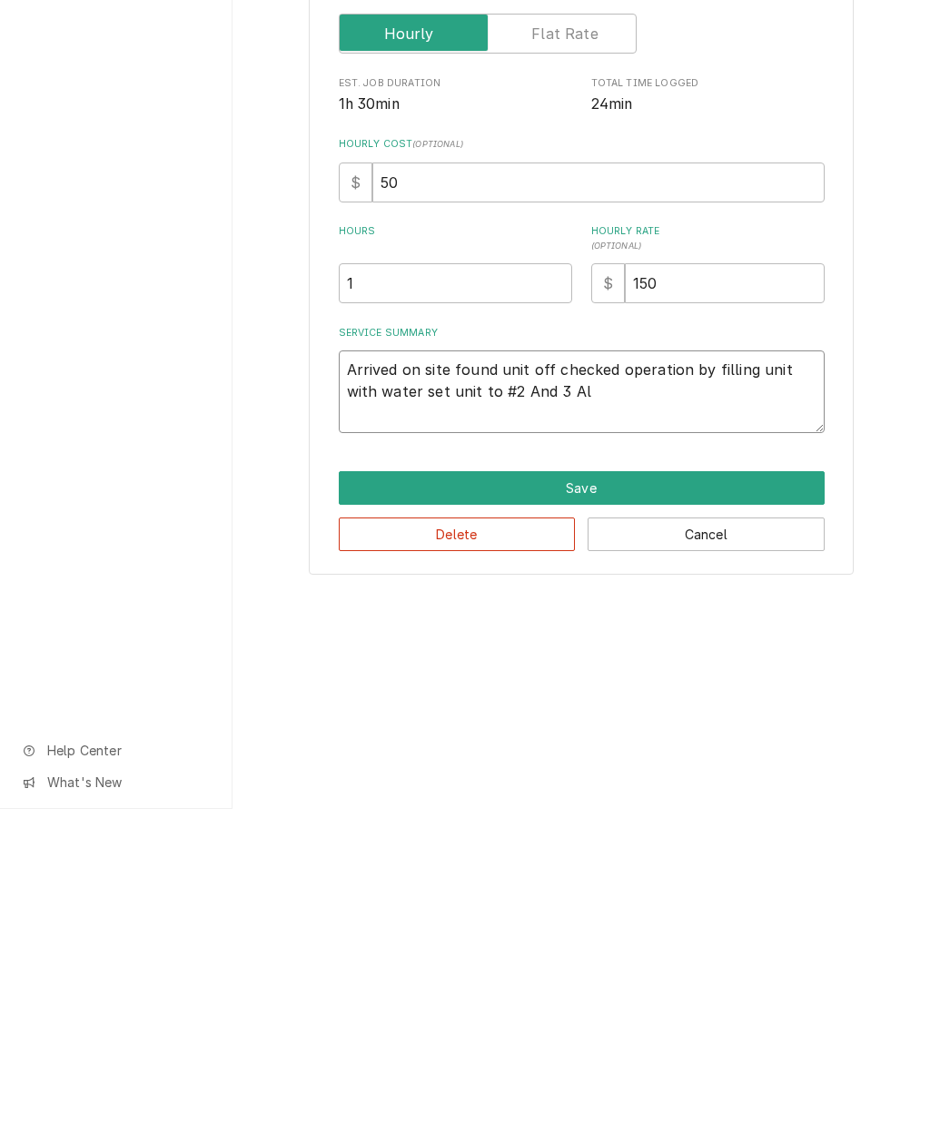
type textarea "x"
type textarea "Arrived on site found unit off checked operation by filling unit with water set…"
type textarea "x"
type textarea "Arrived on site found unit off checked operation by filling unit with water set…"
type textarea "x"
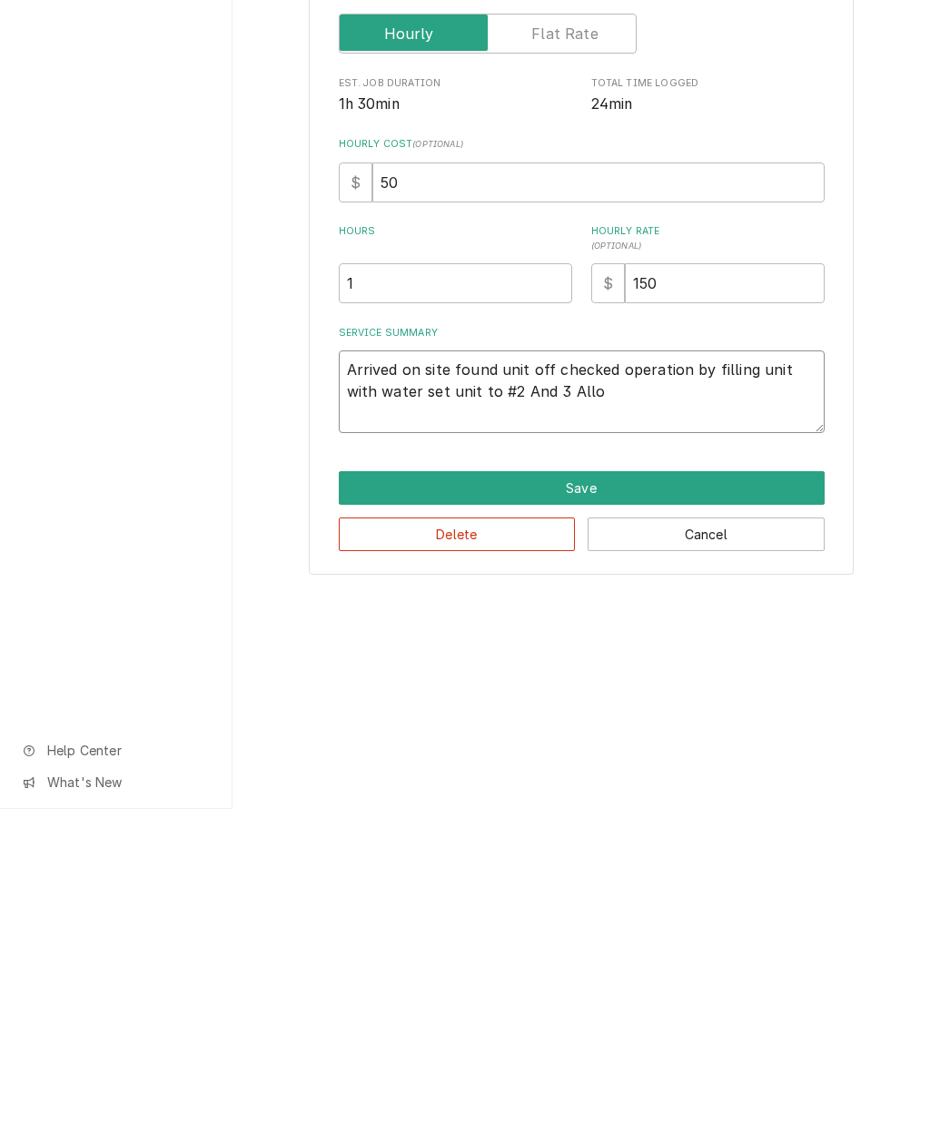
type textarea "Arrived on site found unit off checked operation by filling unit with water set…"
type textarea "x"
type textarea "Arrived on site found unit off checked operation by filling unit with water set…"
type textarea "x"
type textarea "Arrived on site found unit off checked operation by filling unit with water set…"
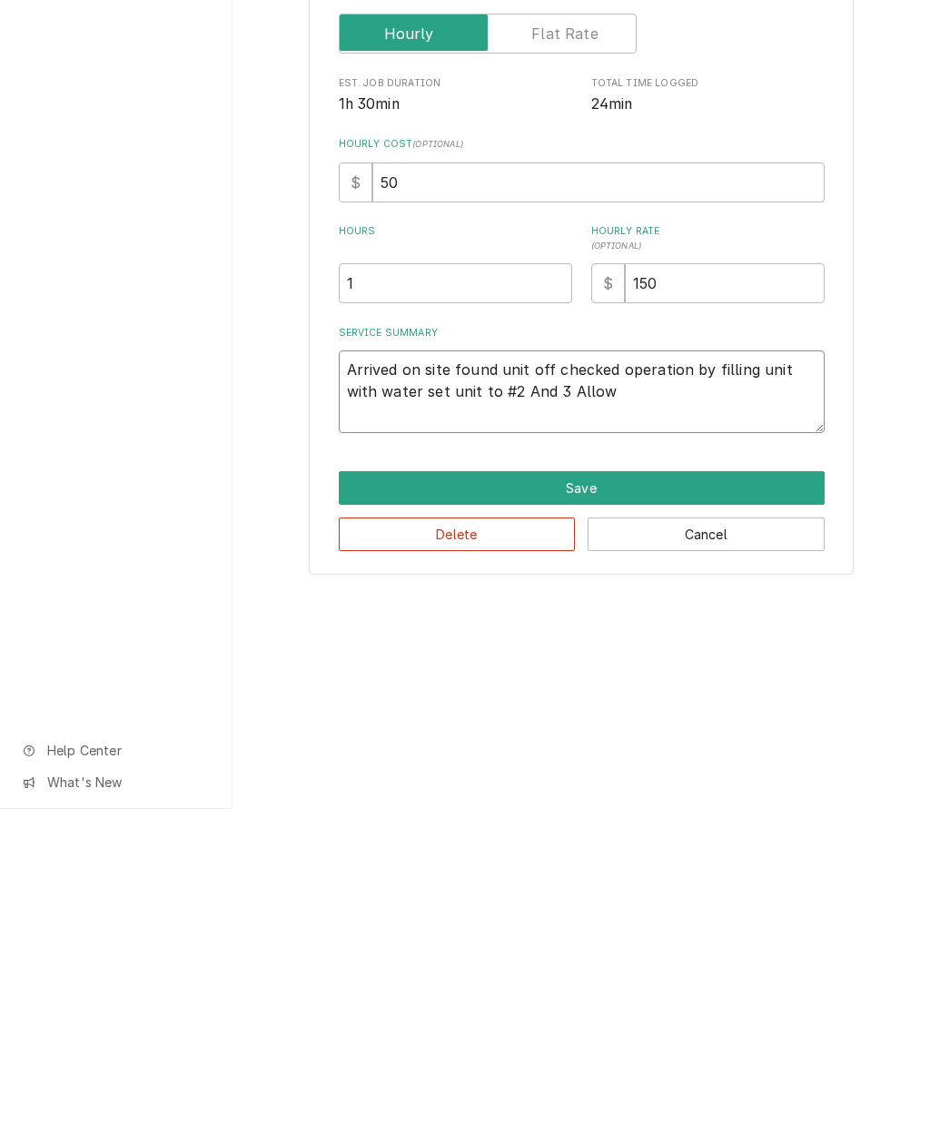
type textarea "x"
type textarea "Arrived on site found unit off checked operation by filling unit with water set…"
type textarea "x"
type textarea "Arrived on site found unit off checked operation by filling unit with water set…"
type textarea "x"
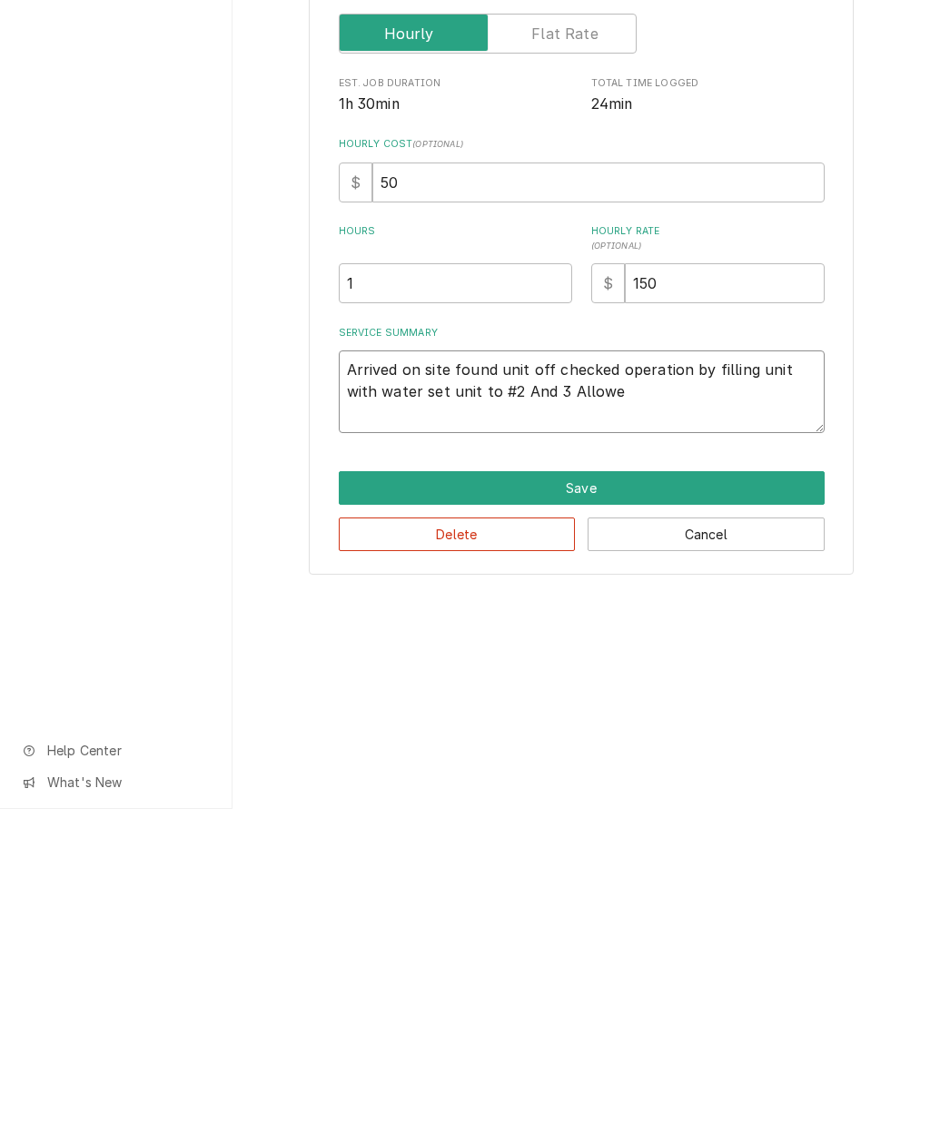
type textarea "Arrived on site found unit off checked operation by filling unit with water set…"
type textarea "x"
type textarea "Arrived on site found unit off checked operation by filling unit with water set…"
type textarea "x"
type textarea "Arrived on site found unit off checked operation by filling unit with water set…"
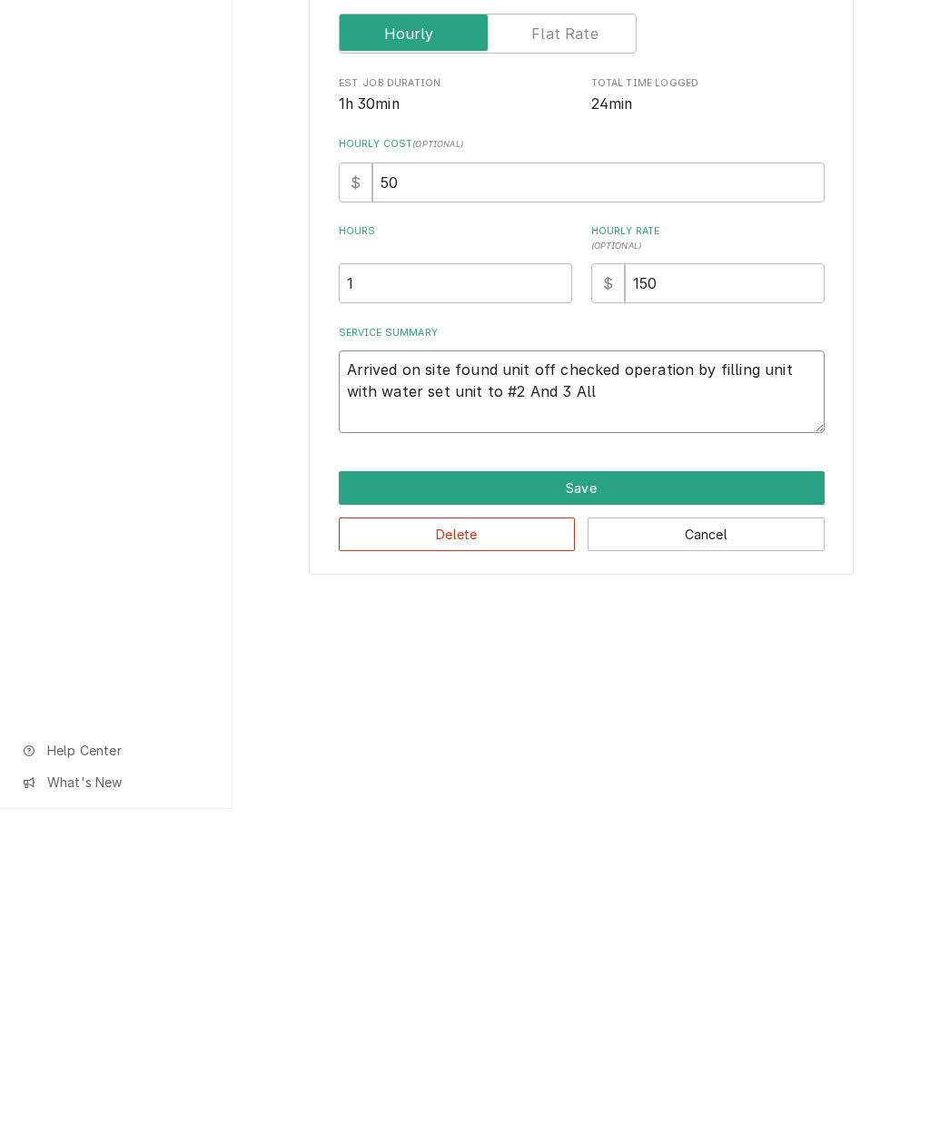
type textarea "x"
type textarea "Arrived on site found unit off checked operation by filling unit with water set…"
type textarea "x"
type textarea "Arrived on site found unit off checked operation by filling unit with water set…"
type textarea "x"
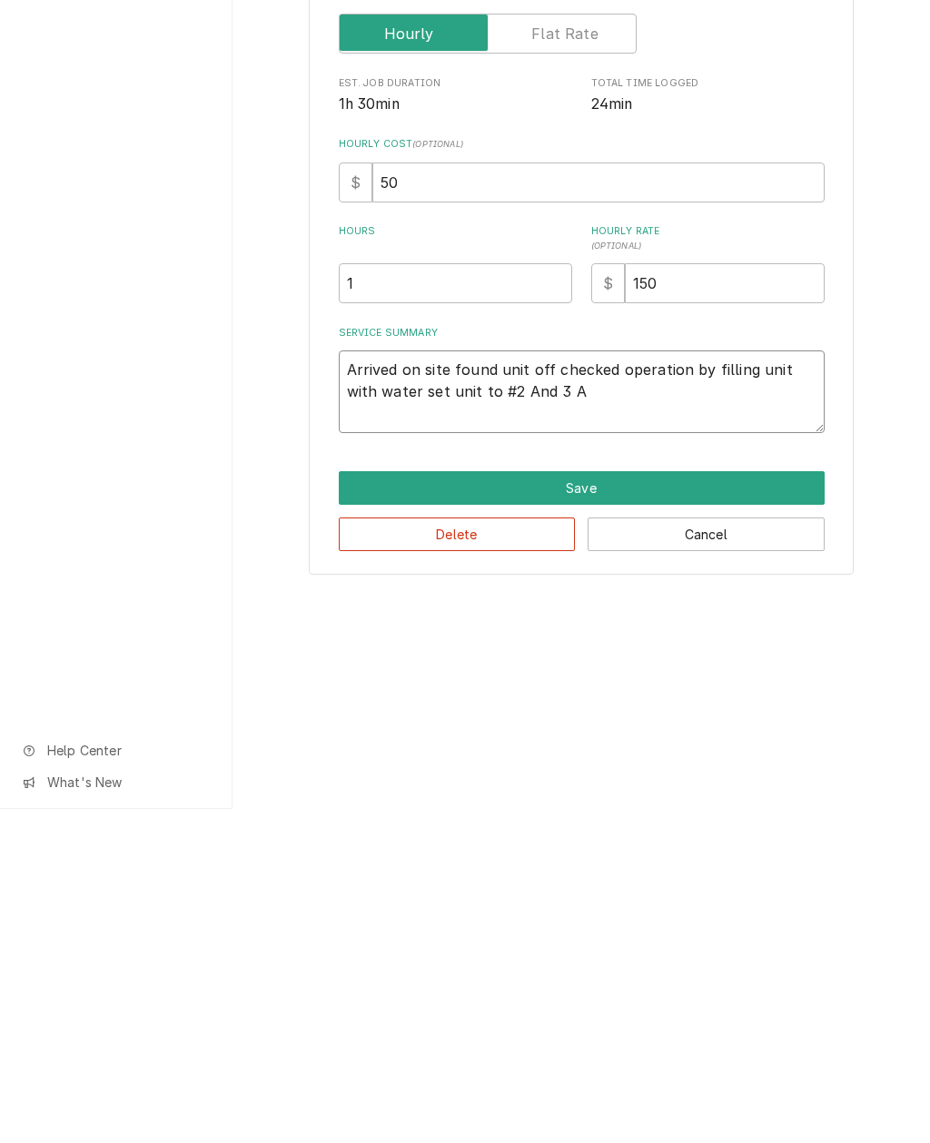
type textarea "Arrived on site found unit off checked operation by filling unit with water set…"
type textarea "x"
type textarea "Arrived on site found unit off checked operation by filling unit with water set…"
type textarea "x"
type textarea "Arrived on site found unit off checked operation by filling unit with water set…"
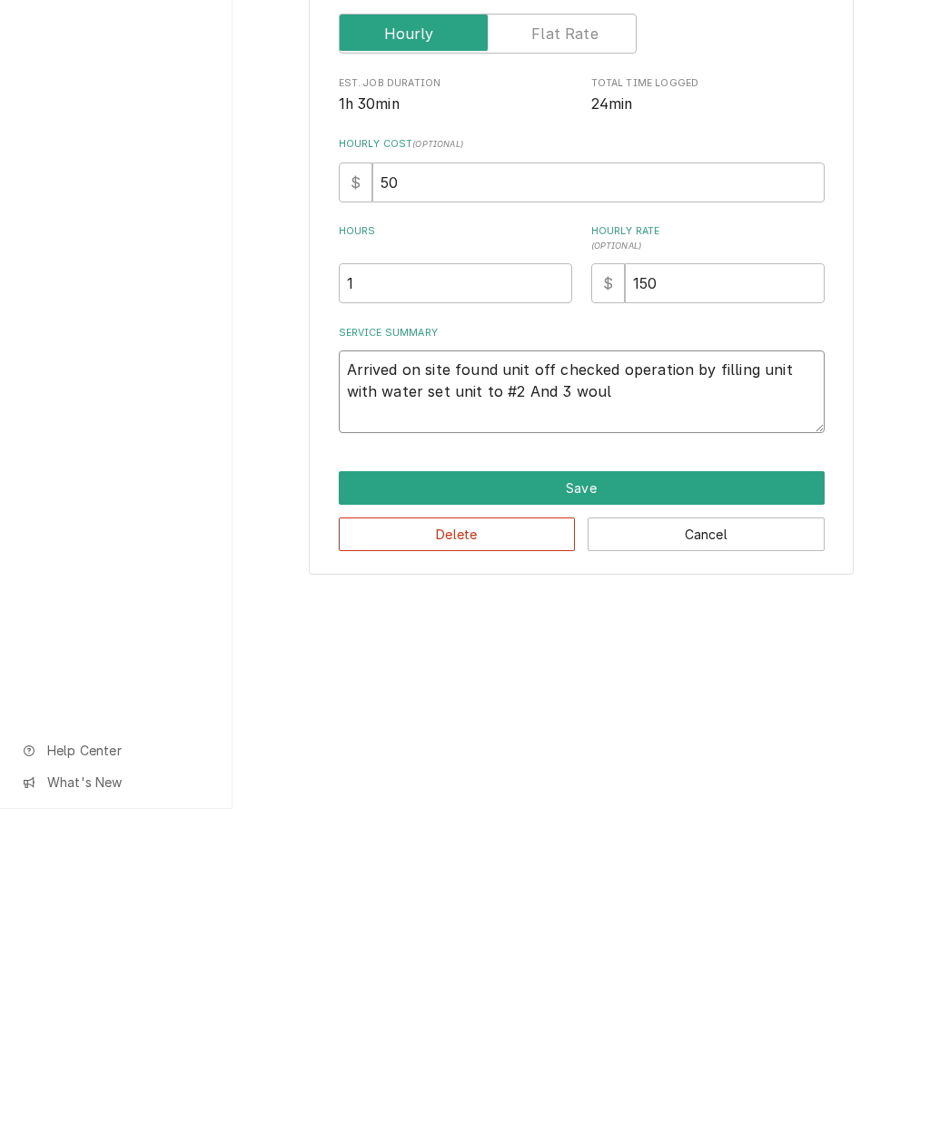
type textarea "x"
type textarea "Arrived on site found unit off checked operation by filling unit with water set…"
type textarea "x"
type textarea "Arrived on site found unit off checked operation by filling unit with water set…"
type textarea "x"
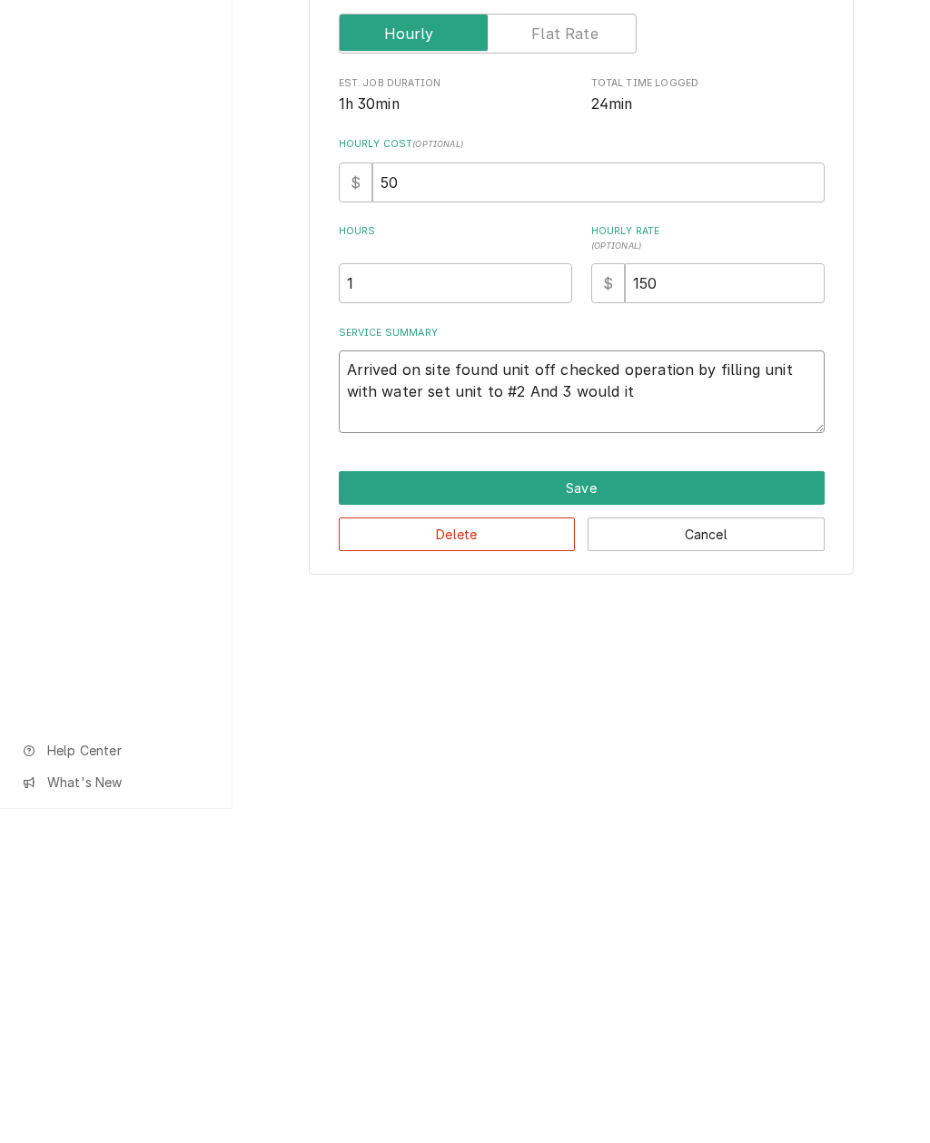
type textarea "Arrived on site found unit off checked operation by filling unit with water set…"
type textarea "x"
type textarea "Arrived on site found unit off checked operation by filling unit with water set…"
type textarea "x"
type textarea "Arrived on site found unit off checked operation by filling unit with water set…"
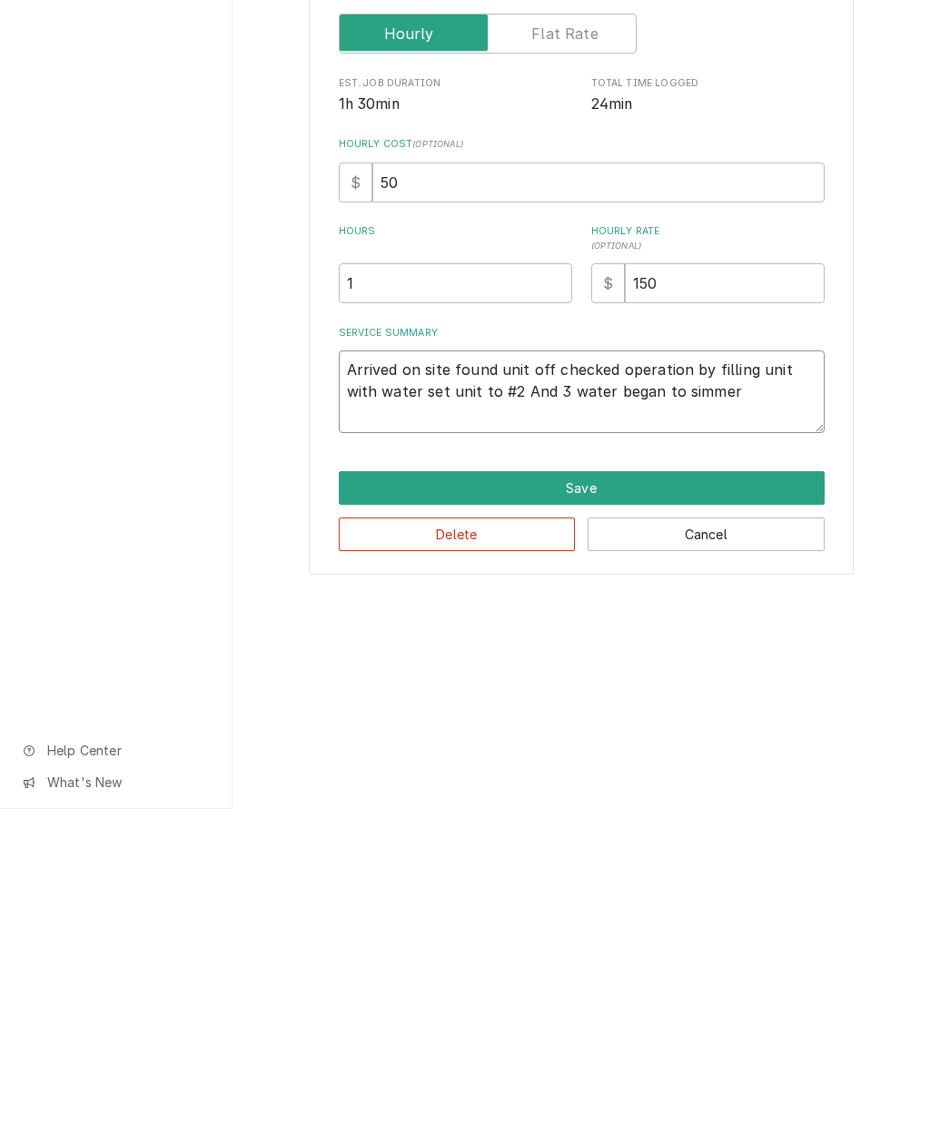
type textarea "x"
type textarea "Arrived on site found unit off checked operation by filling unit with water set…"
type textarea "x"
type textarea "Arrived on site found unit off checked operation by filling unit with water set…"
type textarea "x"
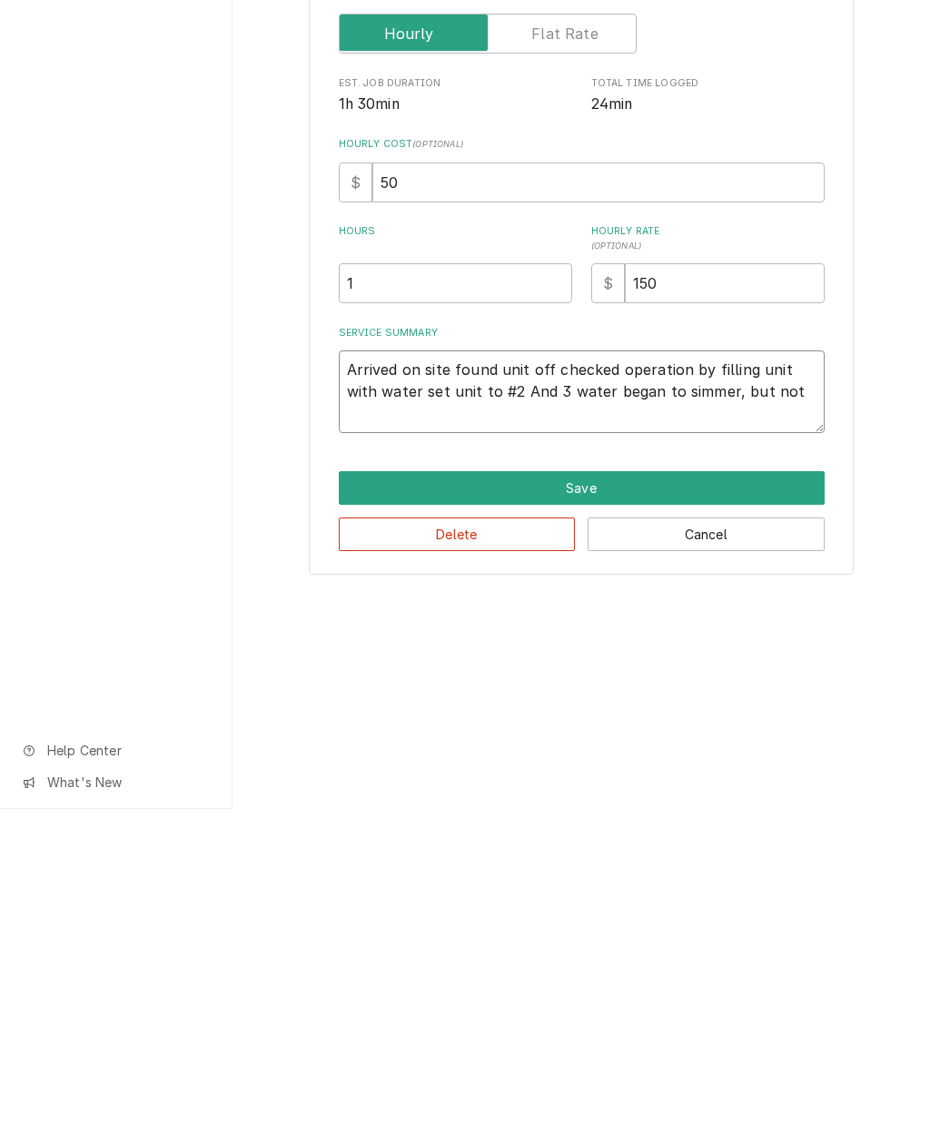
type textarea "Arrived on site found unit off checked operation by filling unit with water set…"
type textarea "x"
type textarea "Arrived on site found unit off checked operation by filling unit with water set…"
type textarea "x"
type textarea "Arrived on site found unit off checked operation by filling unit with water set…"
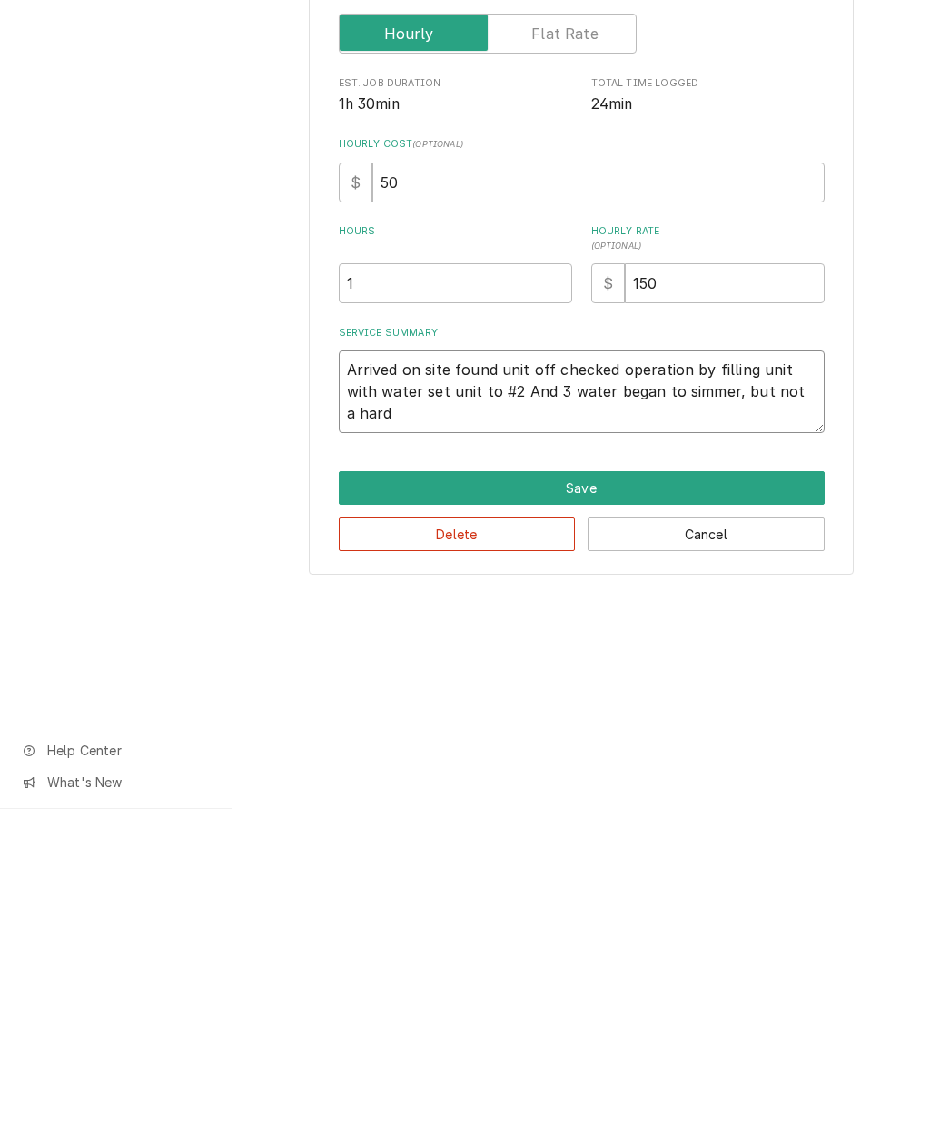
type textarea "x"
type textarea "Arrived on site found unit off checked operation by filling unit with water set…"
type textarea "x"
type textarea "Arrived on site found unit off checked operation by filling unit with water set…"
type textarea "x"
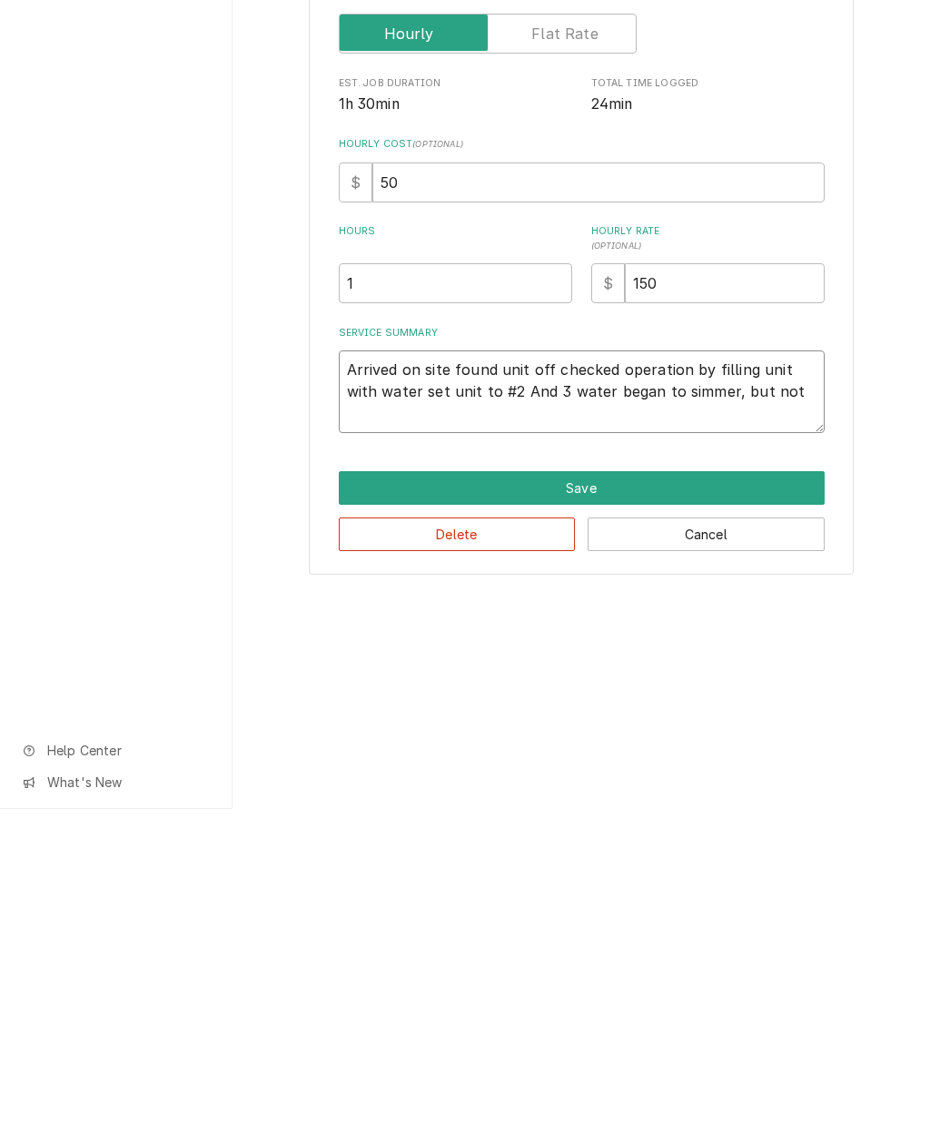
type textarea "Arrived on site found unit off checked operation by filling unit with water set…"
type textarea "x"
type textarea "Arrived on site found unit off checked operation by filling unit with water set…"
type textarea "x"
type textarea "Arrived on site found unit off checked operation by filling unit with water set…"
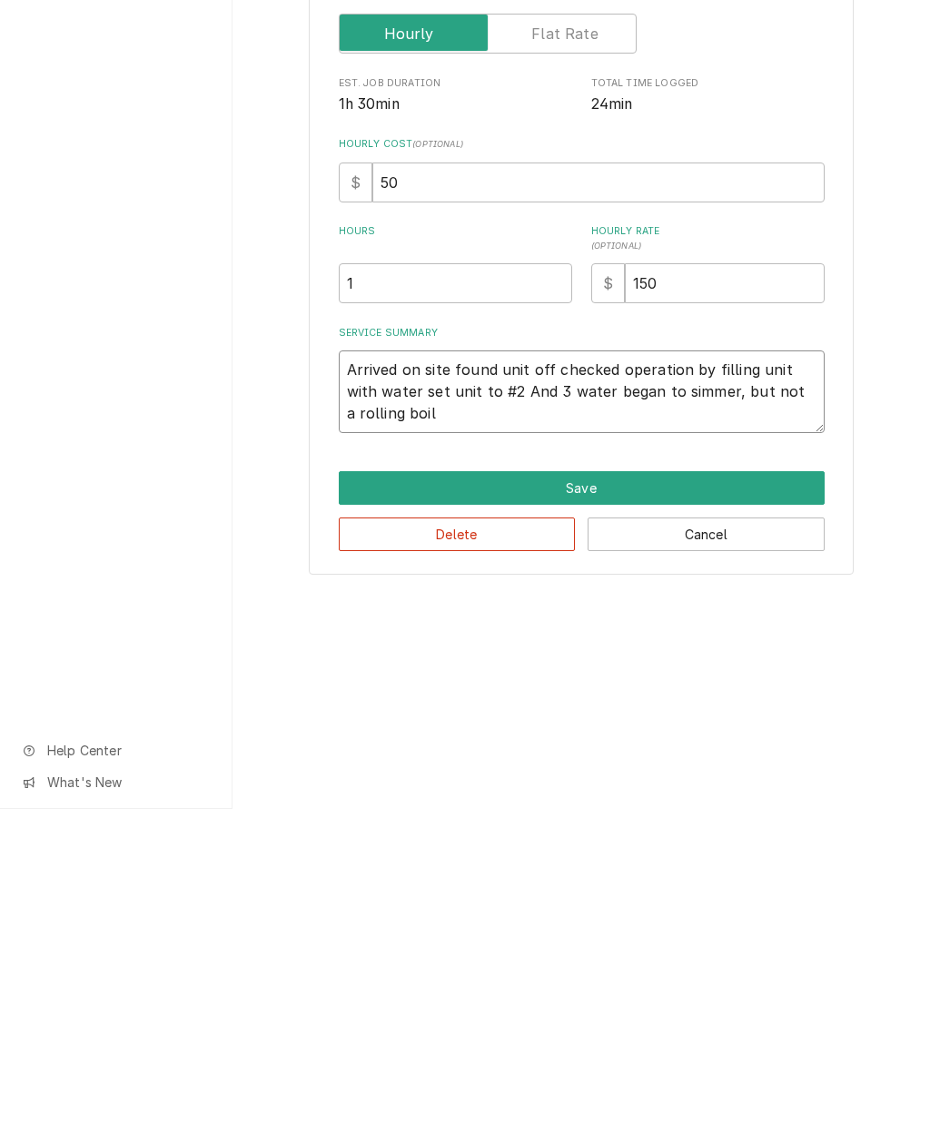
type textarea "x"
type textarea "Arrived on site found unit off checked operation by filling unit with water set…"
type textarea "x"
type textarea "Arrived on site found unit off checked operation by filling unit with water set…"
type textarea "x"
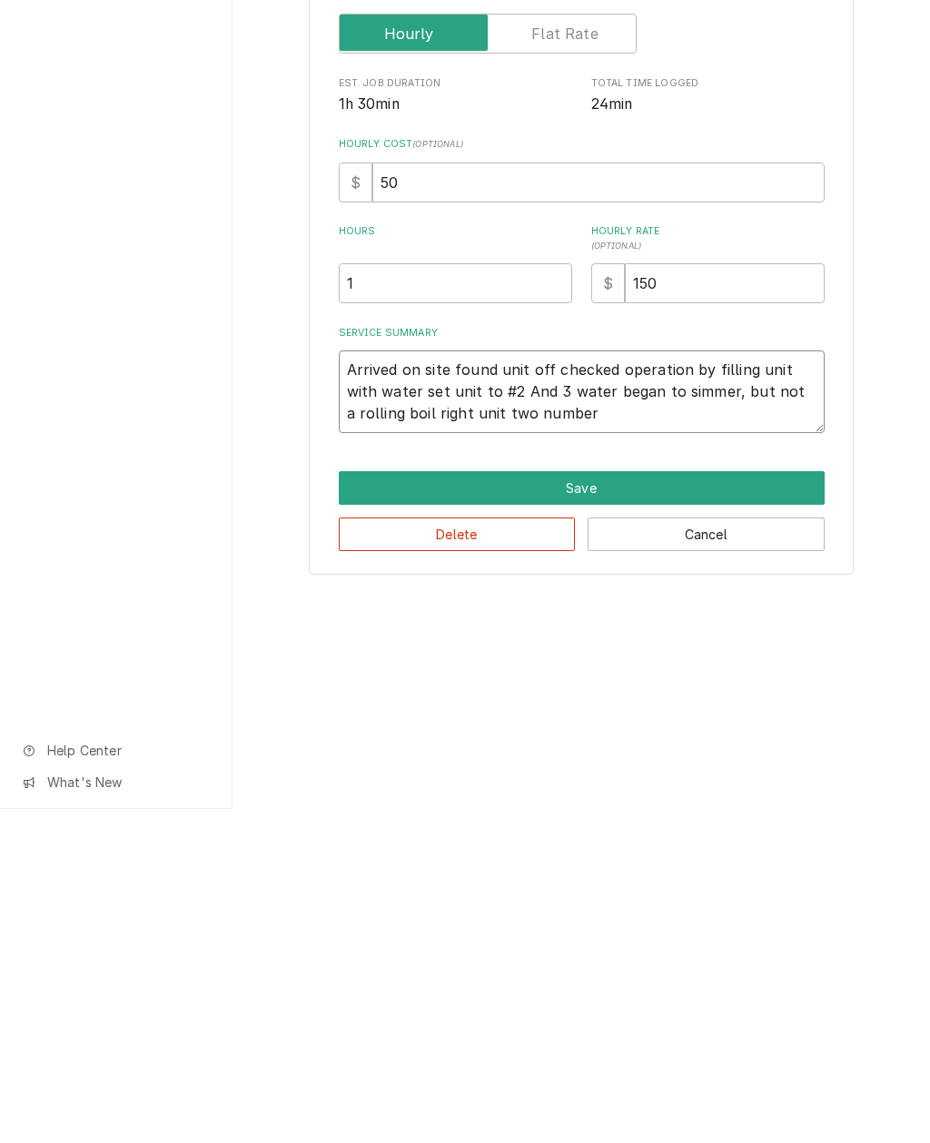
type textarea "Arrived on site found unit off checked operation by filling unit with water set…"
type textarea "x"
type textarea "Arrived on site found unit off checked operation by filling unit with water set…"
type textarea "x"
type textarea "Arrived on site found unit off checked operation by filling unit with water set…"
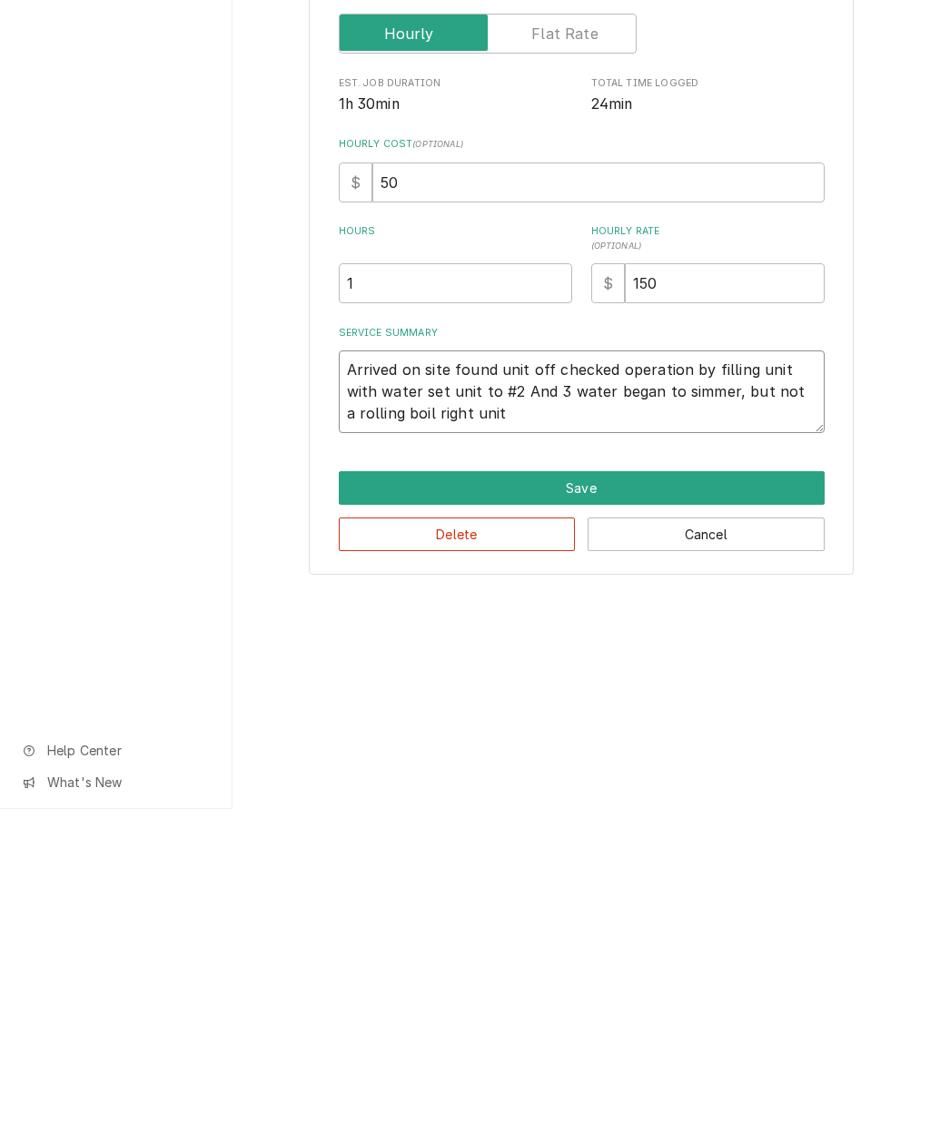
type textarea "x"
type textarea "Arrived on site found unit off checked operation by filling unit with water set…"
type textarea "x"
type textarea "Arrived on site found unit off checked operation by filling unit with water set…"
type textarea "x"
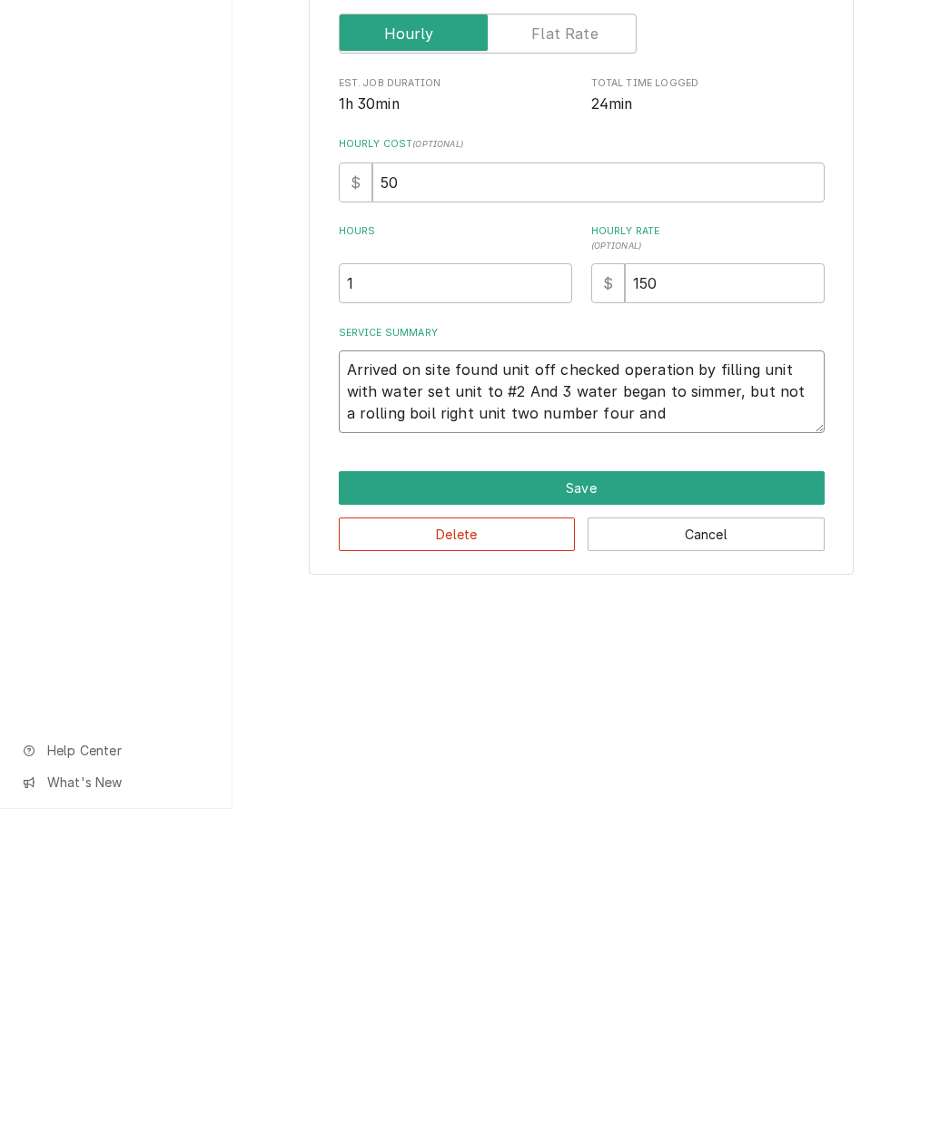
type textarea "Arrived on site found unit off checked operation by filling unit with water set…"
type textarea "x"
type textarea "Arrived on site found unit off checked operation by filling unit with water set…"
type textarea "x"
type textarea "Arrived on site found unit off checked operation by filling unit with water set…"
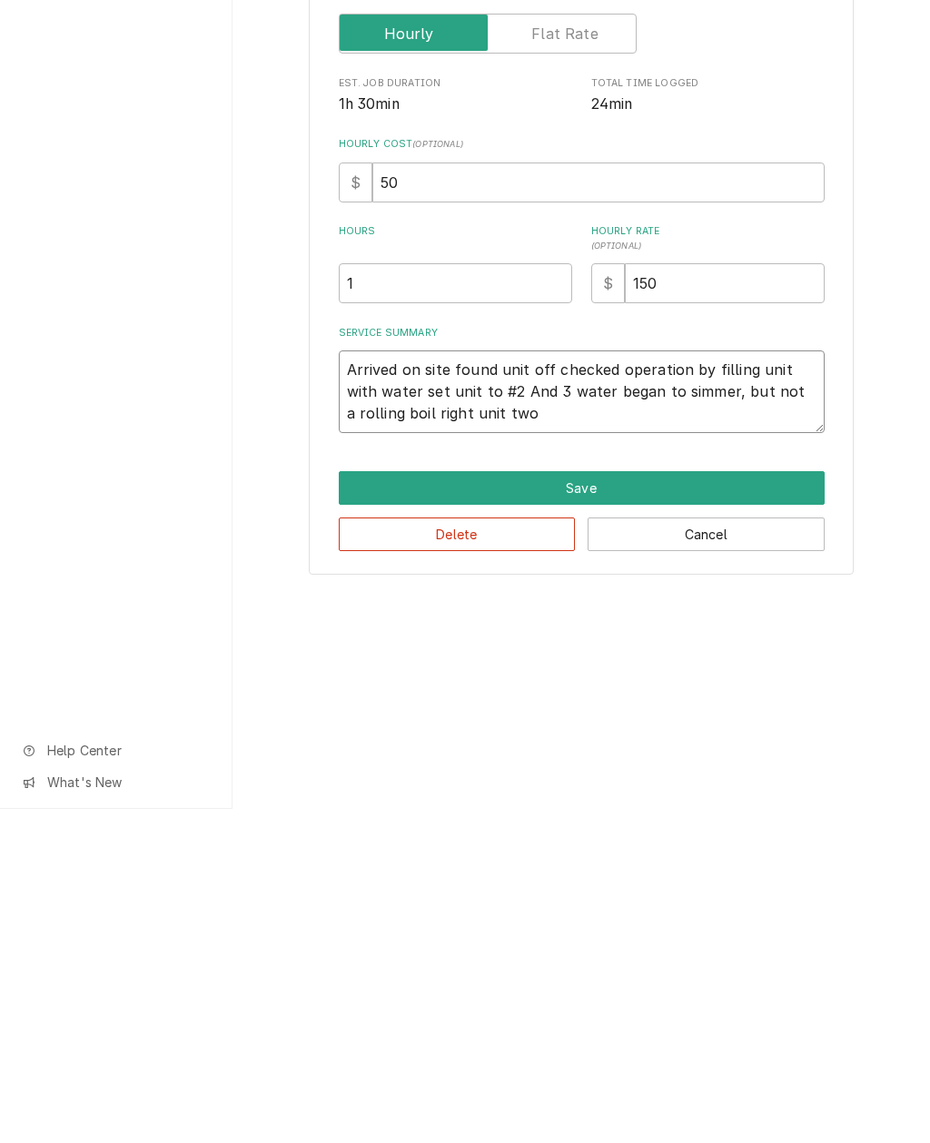
type textarea "x"
type textarea "Arrived on site found unit off checked operation by filling unit with water set…"
type textarea "x"
type textarea "Arrived on site found unit off checked operation by filling unit with water set…"
type textarea "x"
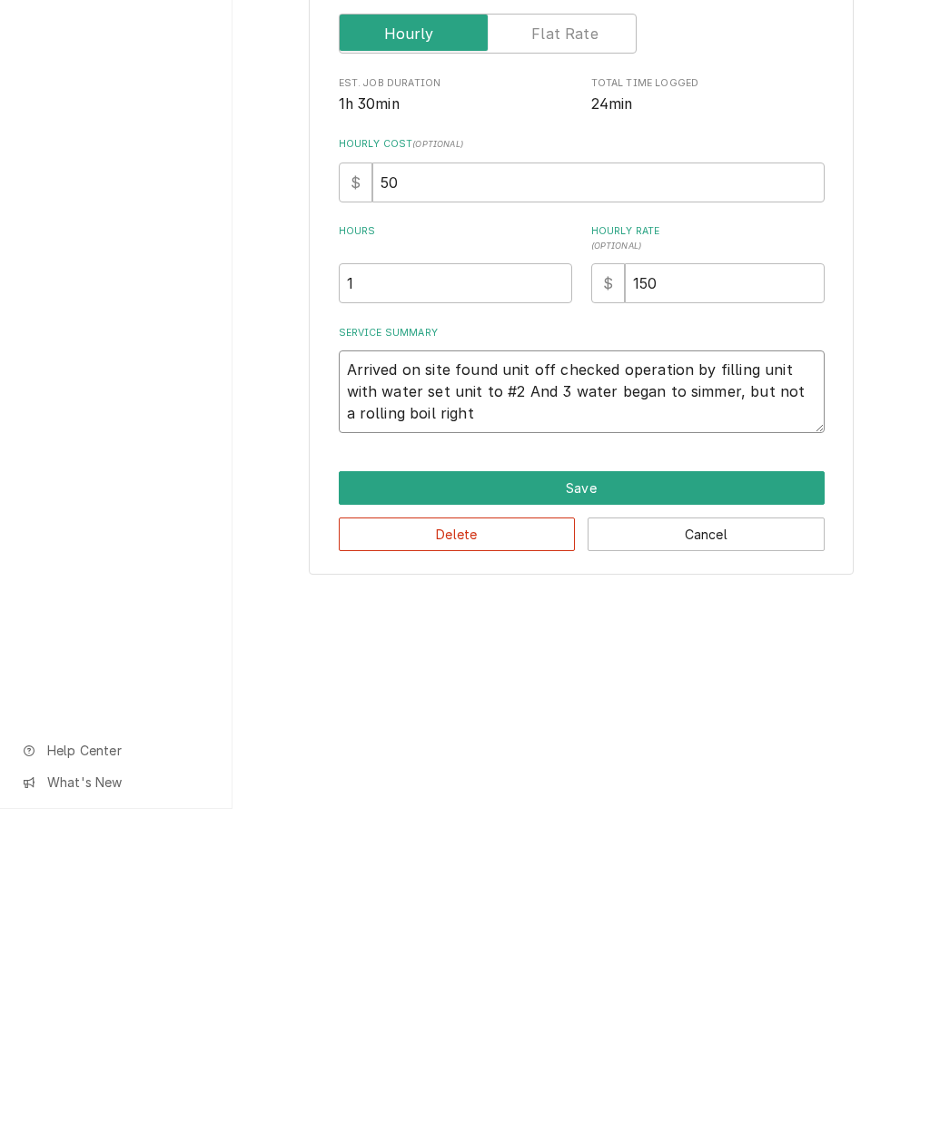
type textarea "Arrived on site found unit off checked operation by filling unit with water set…"
type textarea "x"
type textarea "Arrived on site found unit off checked operation by filling unit with water set…"
type textarea "x"
type textarea "Arrived on site found unit off checked operation by filling unit with water set…"
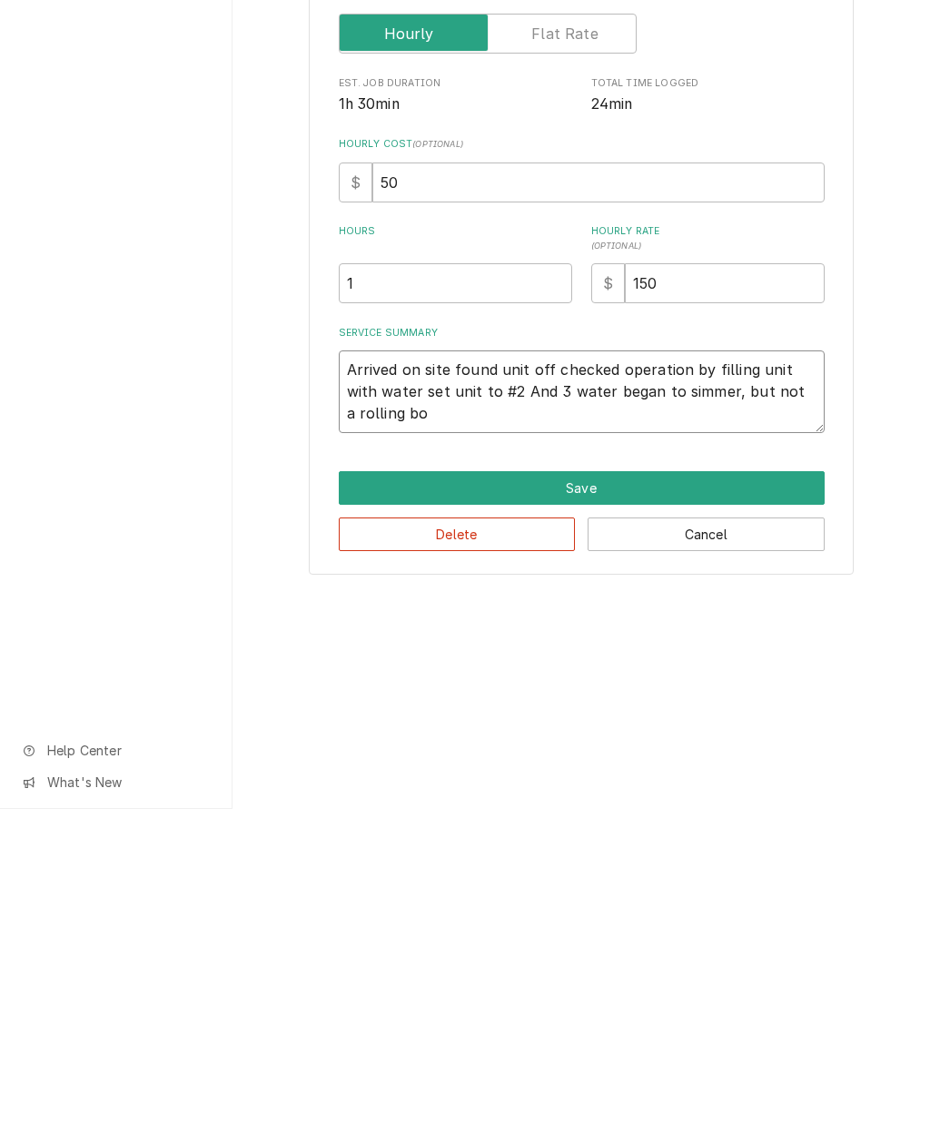
type textarea "x"
type textarea "Arrived on site found unit off checked operation by filling unit with water set…"
type textarea "x"
type textarea "Arrived on site found unit off checked operation by filling unit with water set…"
type textarea "x"
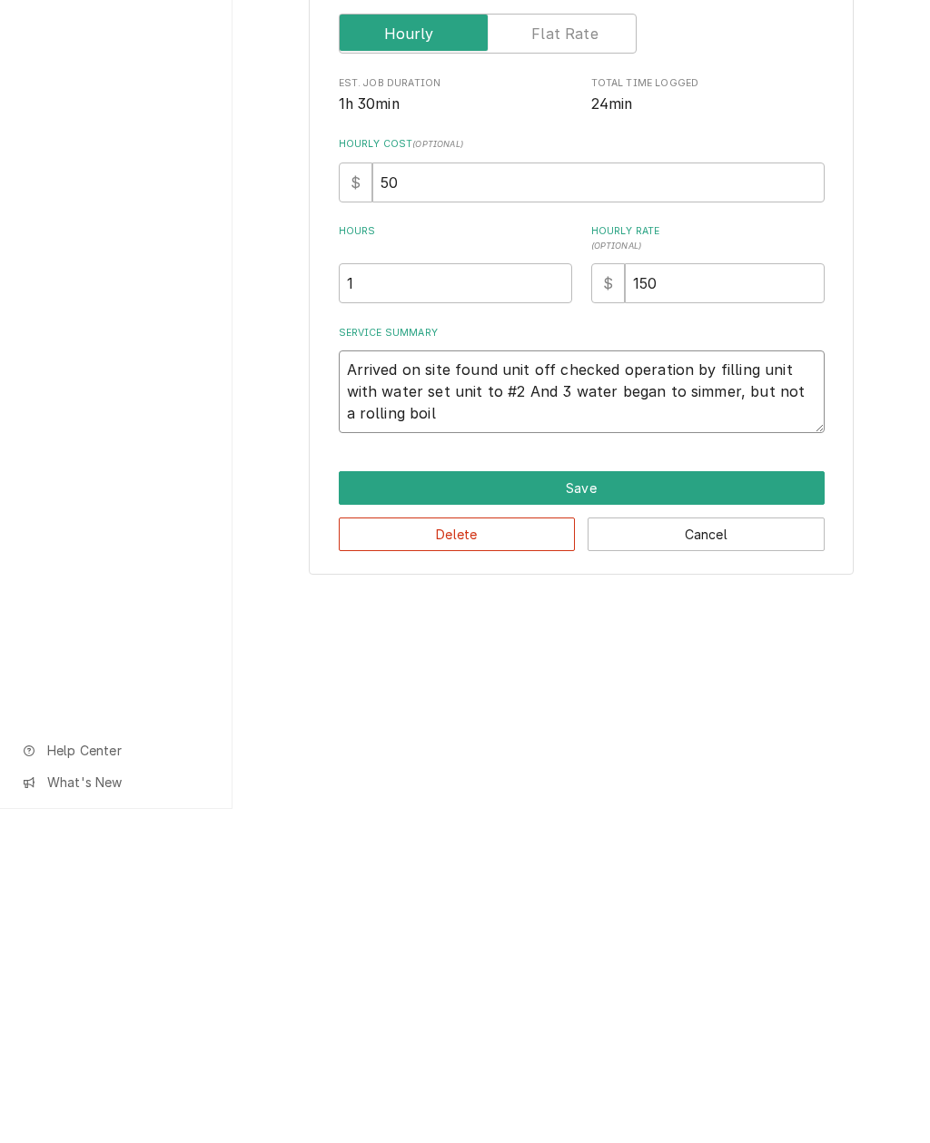
type textarea "Arrived on site found unit off checked operation by filling unit with water set…"
type textarea "x"
type textarea "Arrived on site found unit off checked operation by filling unit with water set…"
type textarea "x"
type textarea "Arrived on site found unit off checked operation by filling unit with water set…"
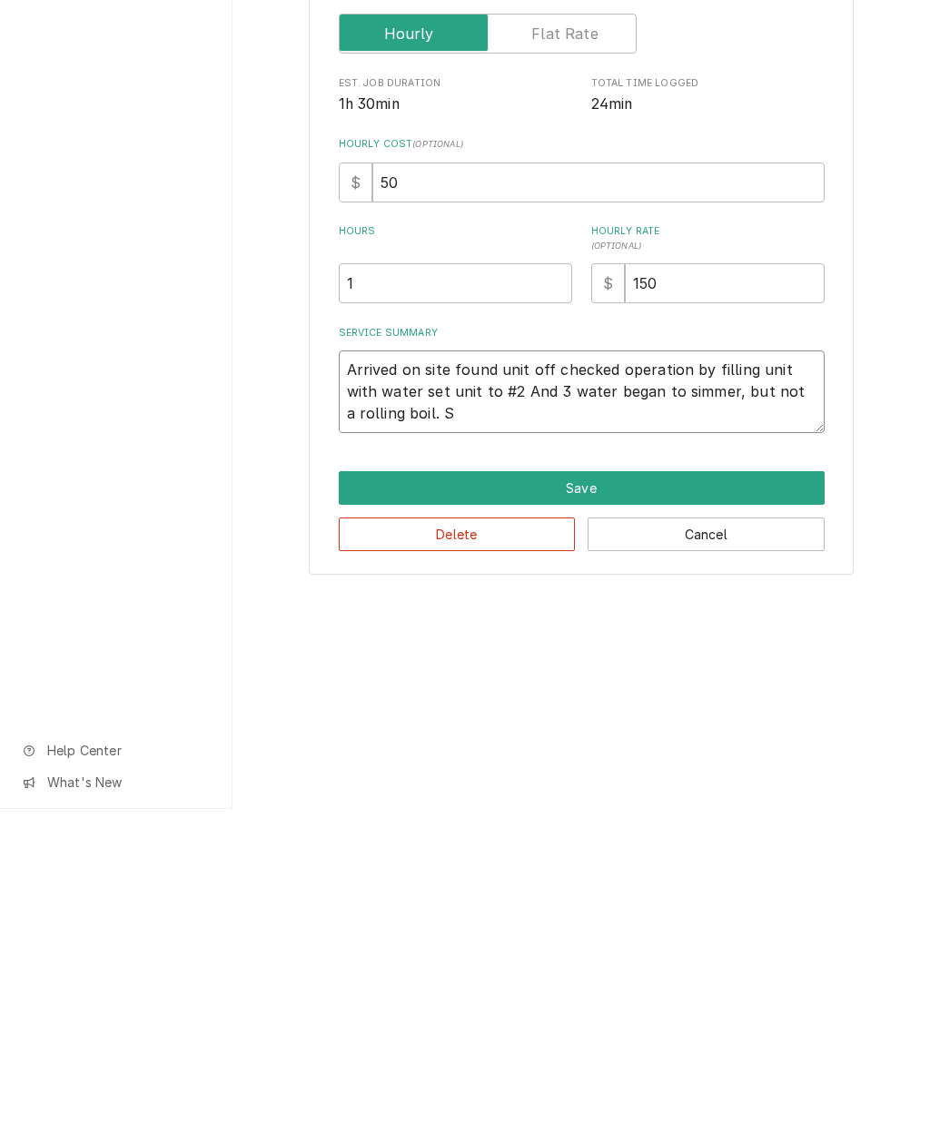
type textarea "x"
type textarea "Arrived on site found unit off checked operation by filling unit with water set…"
type textarea "x"
type textarea "Arrived on site found unit off checked operation by filling unit with water set…"
type textarea "x"
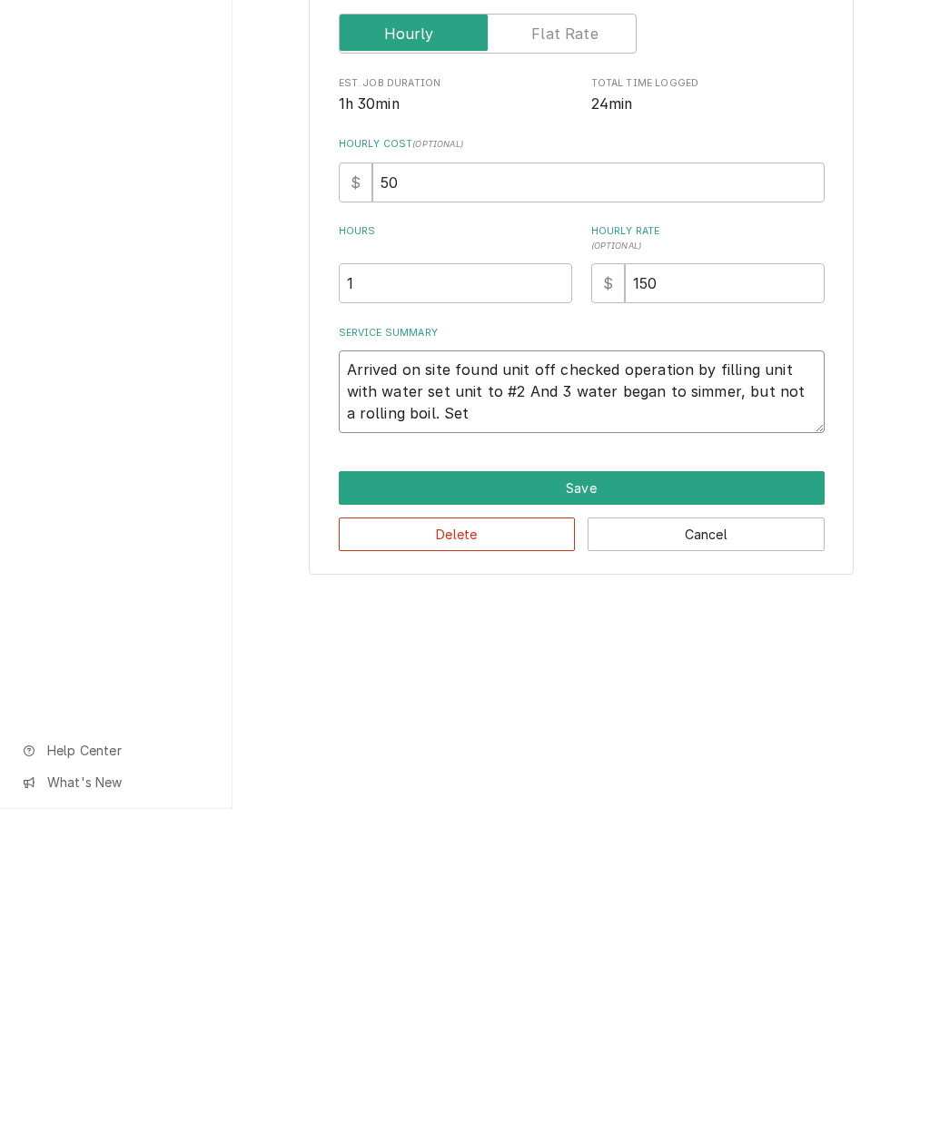
type textarea "Arrived on site found unit off checked operation by filling unit with water set…"
type textarea "x"
type textarea "Arrived on site found unit off checked operation by filling unit with water set…"
type textarea "x"
type textarea "Arrived on site found unit off checked operation by filling unit with water set…"
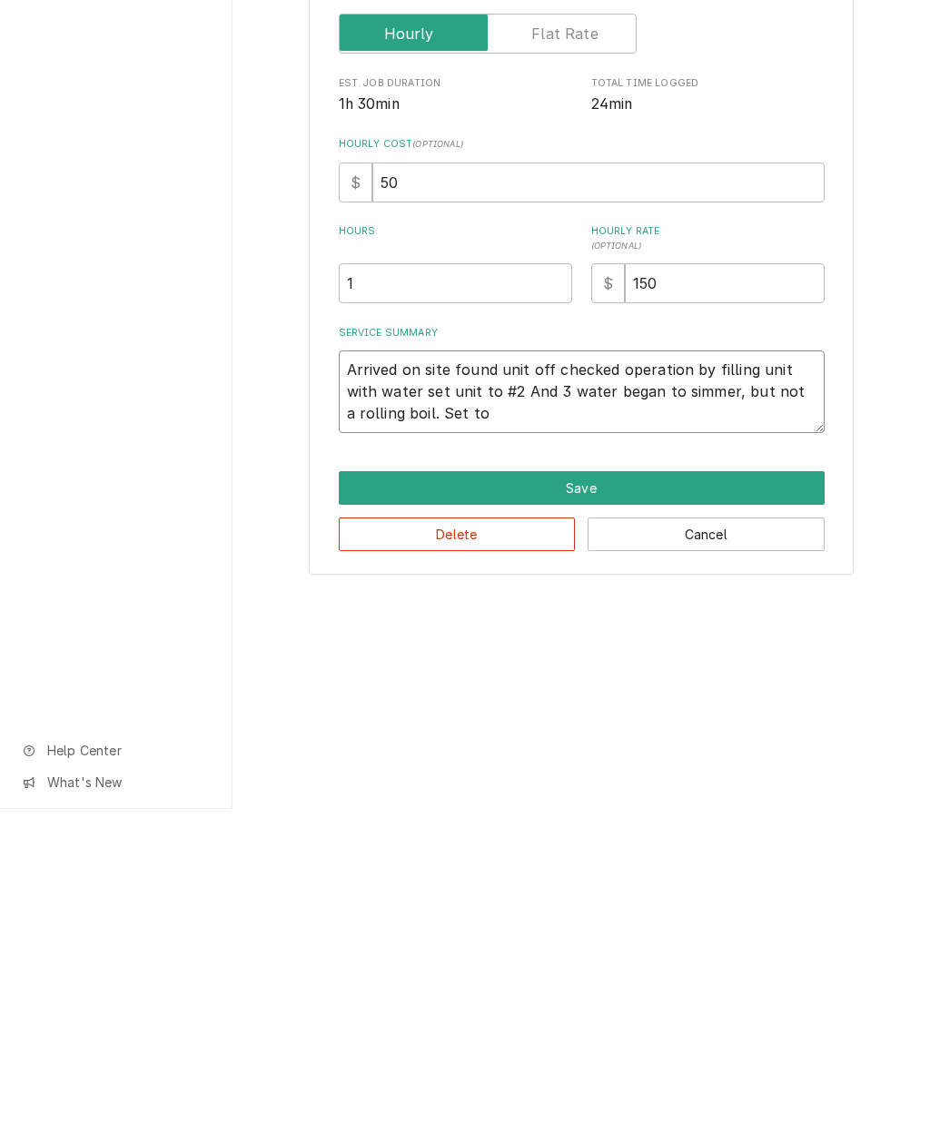
type textarea "x"
type textarea "Arrived on site found unit off checked operation by filling unit with water set…"
type textarea "x"
type textarea "Arrived on site found unit off checked operation by filling unit with water set…"
type textarea "x"
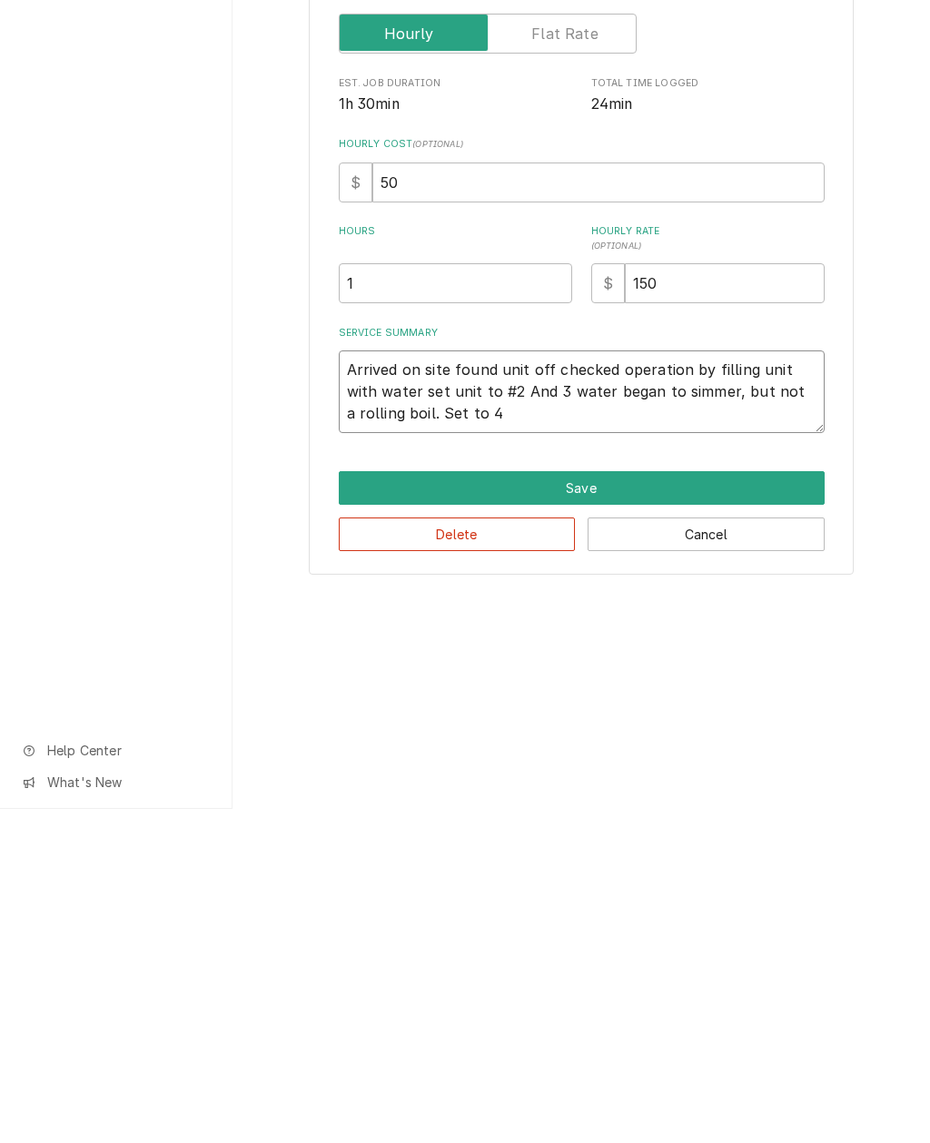
type textarea "Arrived on site found unit off checked operation by filling unit with water set…"
type textarea "x"
type textarea "Arrived on site found unit off checked operation by filling unit with water set…"
click at [533, 685] on textarea "Arrived on site found unit off checked operation by filling unit with water set…" at bounding box center [582, 726] width 486 height 83
type textarea "x"
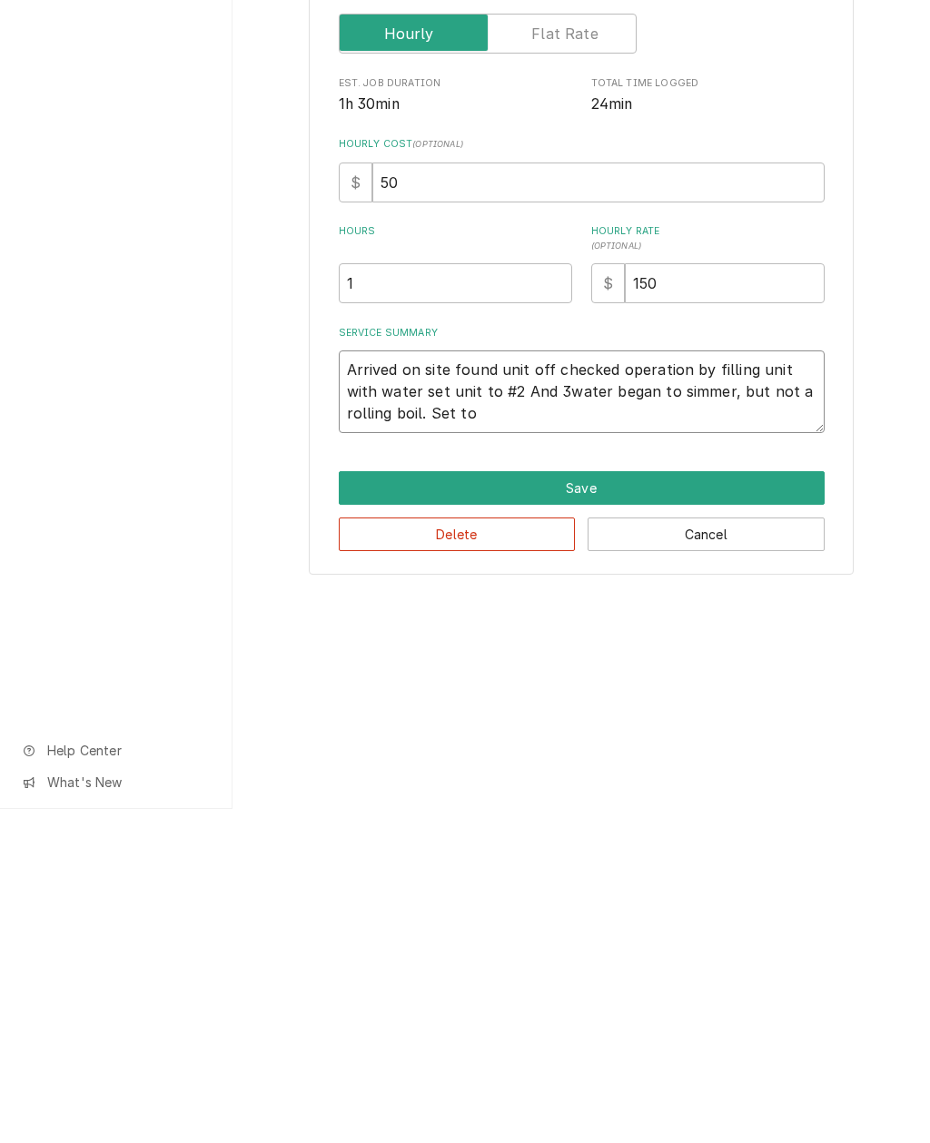
type textarea "Arrived on site found unit off checked operation by filling unit with water set…"
type textarea "x"
type textarea "Arrived on site found unit off checked operation by filling unit with water set…"
type textarea "x"
type textarea "Arrived on site found unit off checked operation by filling unit with water set…"
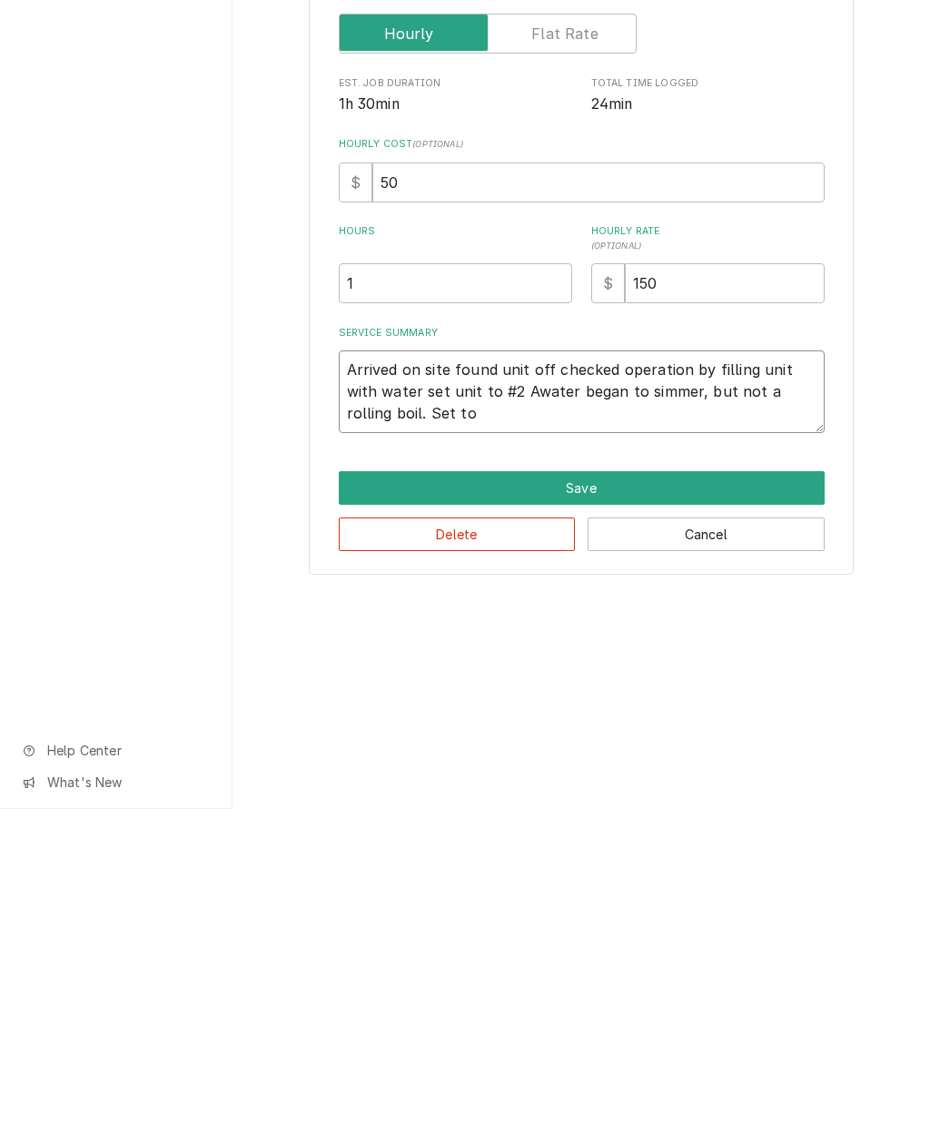
type textarea "x"
type textarea "Arrived on site found unit off checked operation by filling unit with water set…"
click at [406, 685] on textarea "Arrived on site found unit off checked operation by filling unit with water set…" at bounding box center [582, 726] width 486 height 83
type textarea "x"
type textarea "Arrived on site found unit off checked operation by filling unit with water set…"
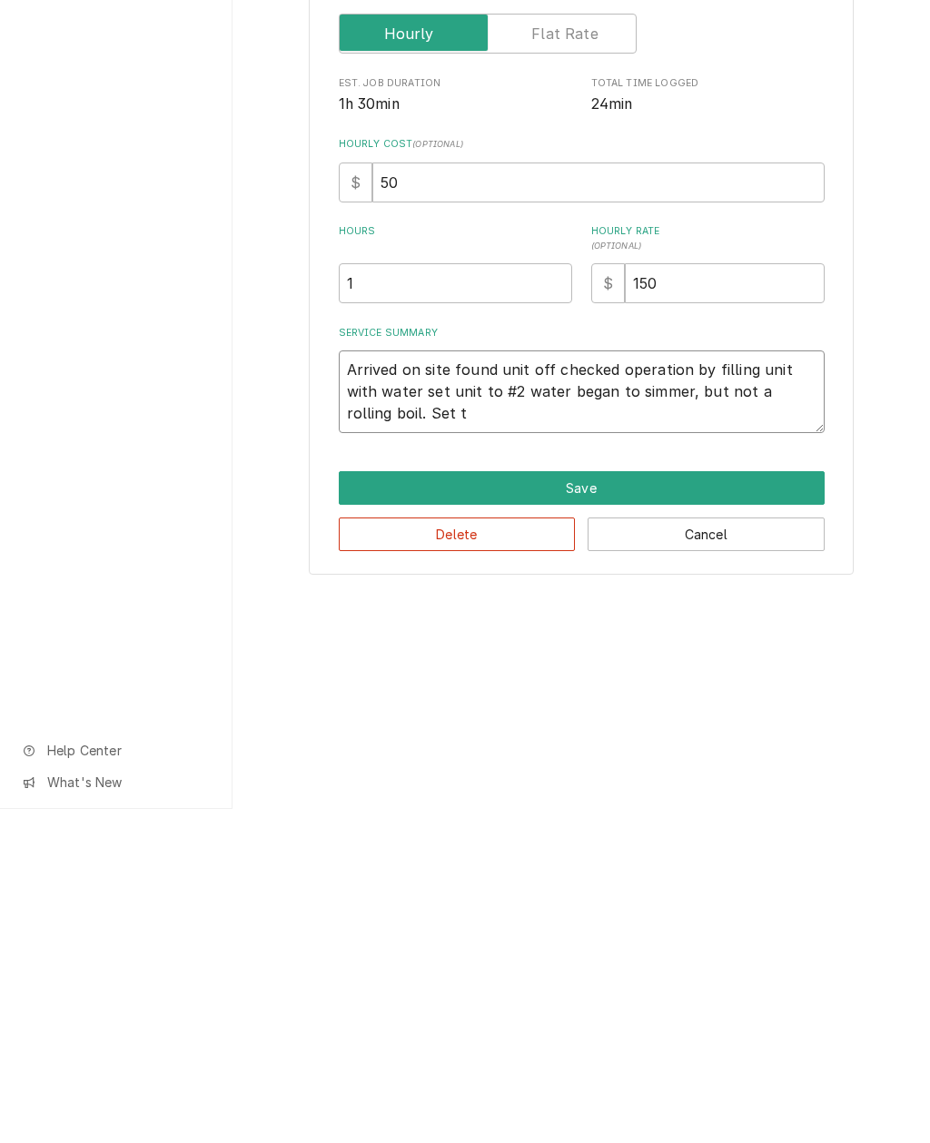
type textarea "x"
type textarea "Arrived on site found unit off checked operation by filling unit with water set…"
type textarea "x"
type textarea "Arrived on site found unit off checked operation by filling unit with water set…"
type textarea "x"
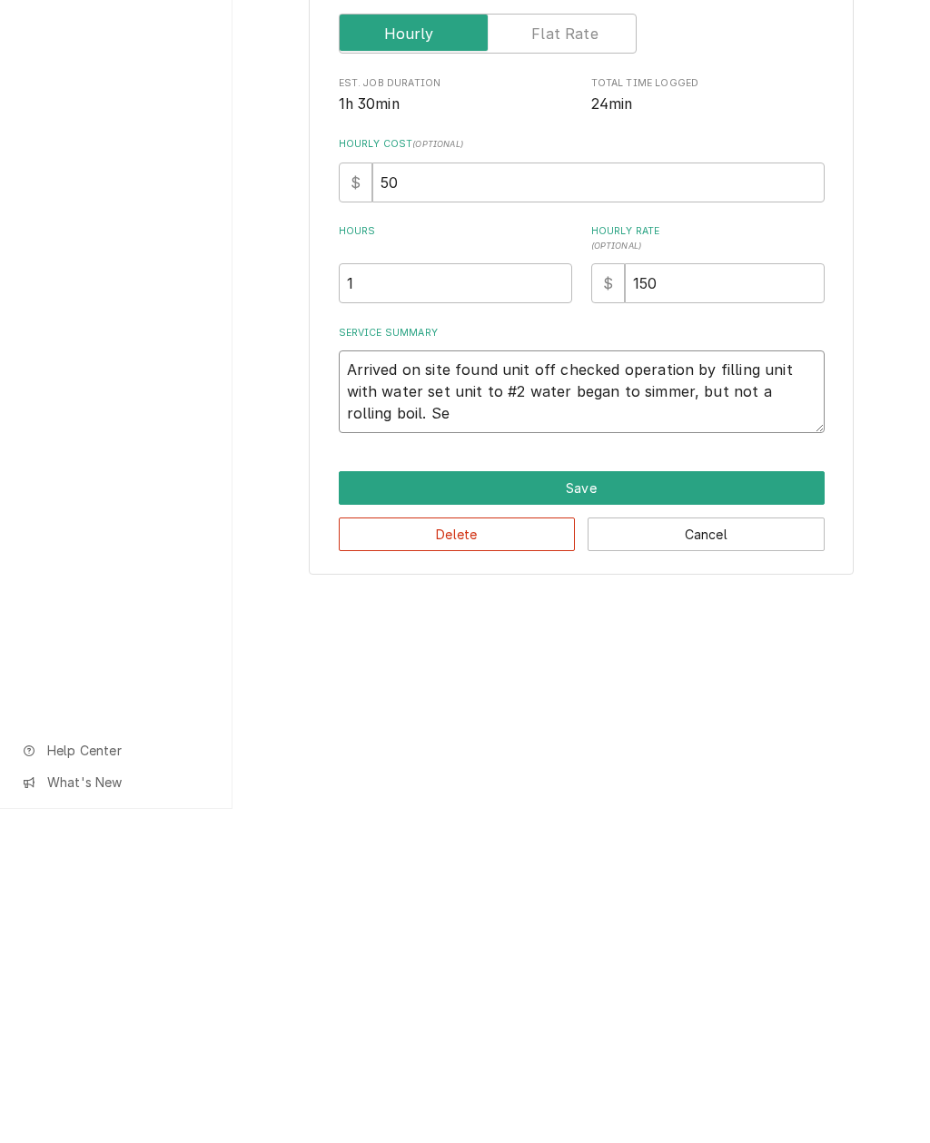
type textarea "Arrived on site found unit off checked operation by filling unit with water set…"
type textarea "x"
type textarea "Arrived on site found unit off checked operation by filling unit with water set…"
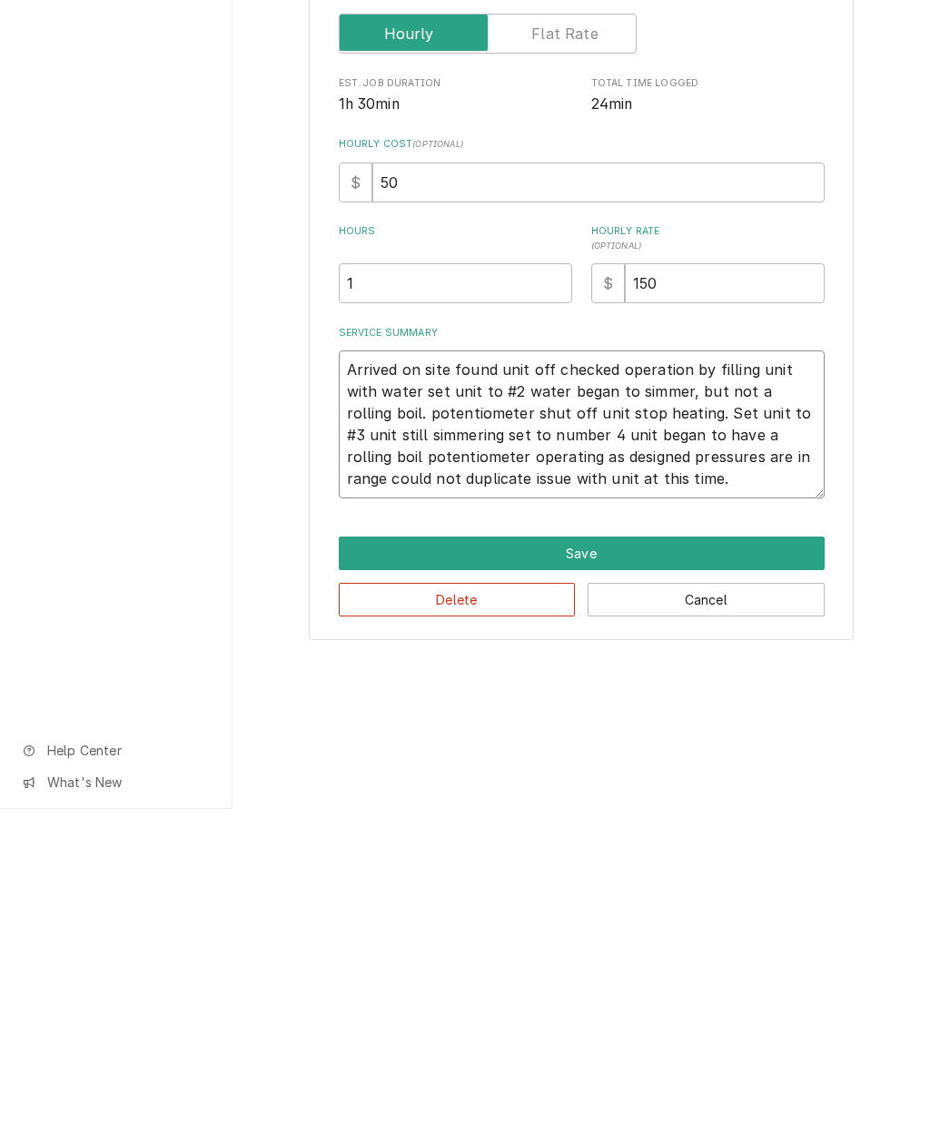
click at [537, 685] on textarea "Arrived on site found unit off checked operation by filling unit with water set…" at bounding box center [582, 759] width 486 height 148
click at [661, 685] on textarea "Arrived on site found unit off checked operation by filling unit with water set…" at bounding box center [582, 759] width 486 height 148
click at [657, 832] on button "Save" at bounding box center [582, 888] width 486 height 34
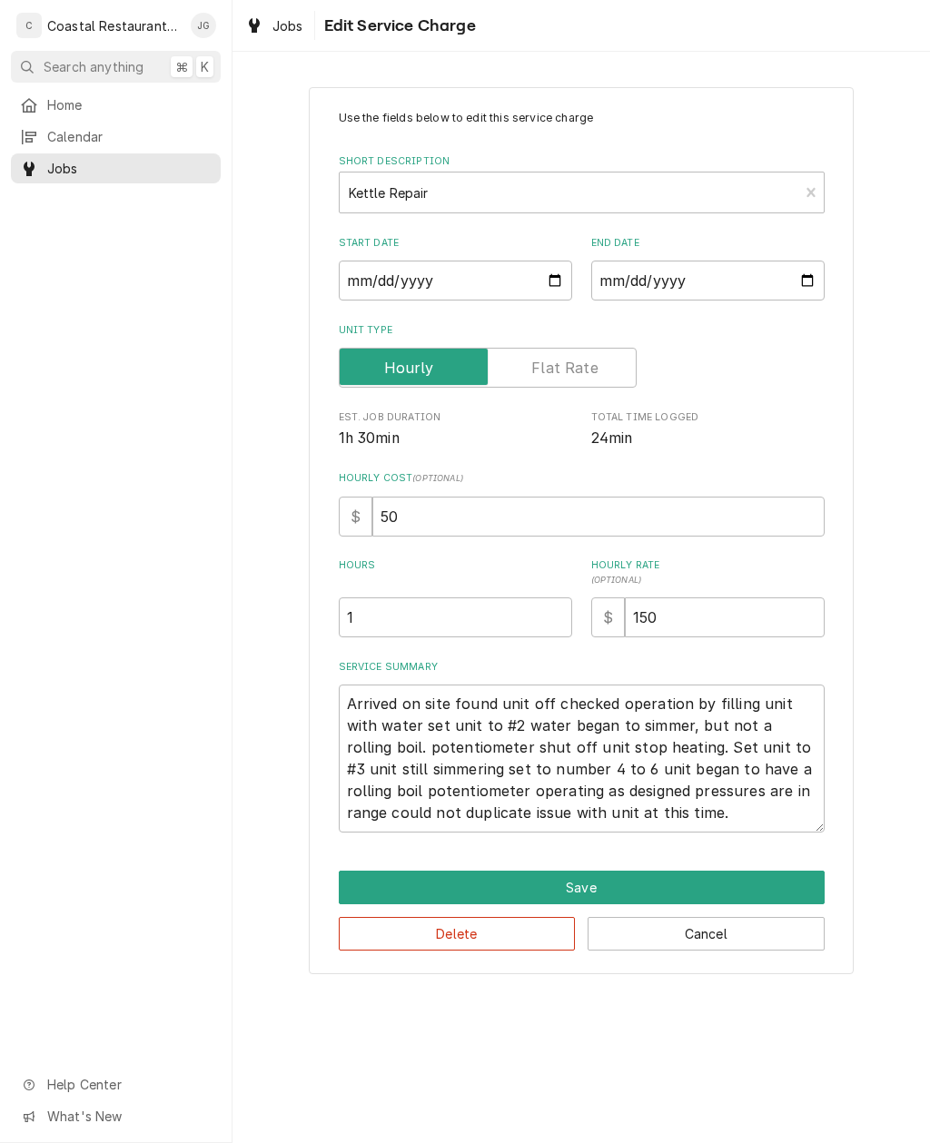
scroll to position [371, 0]
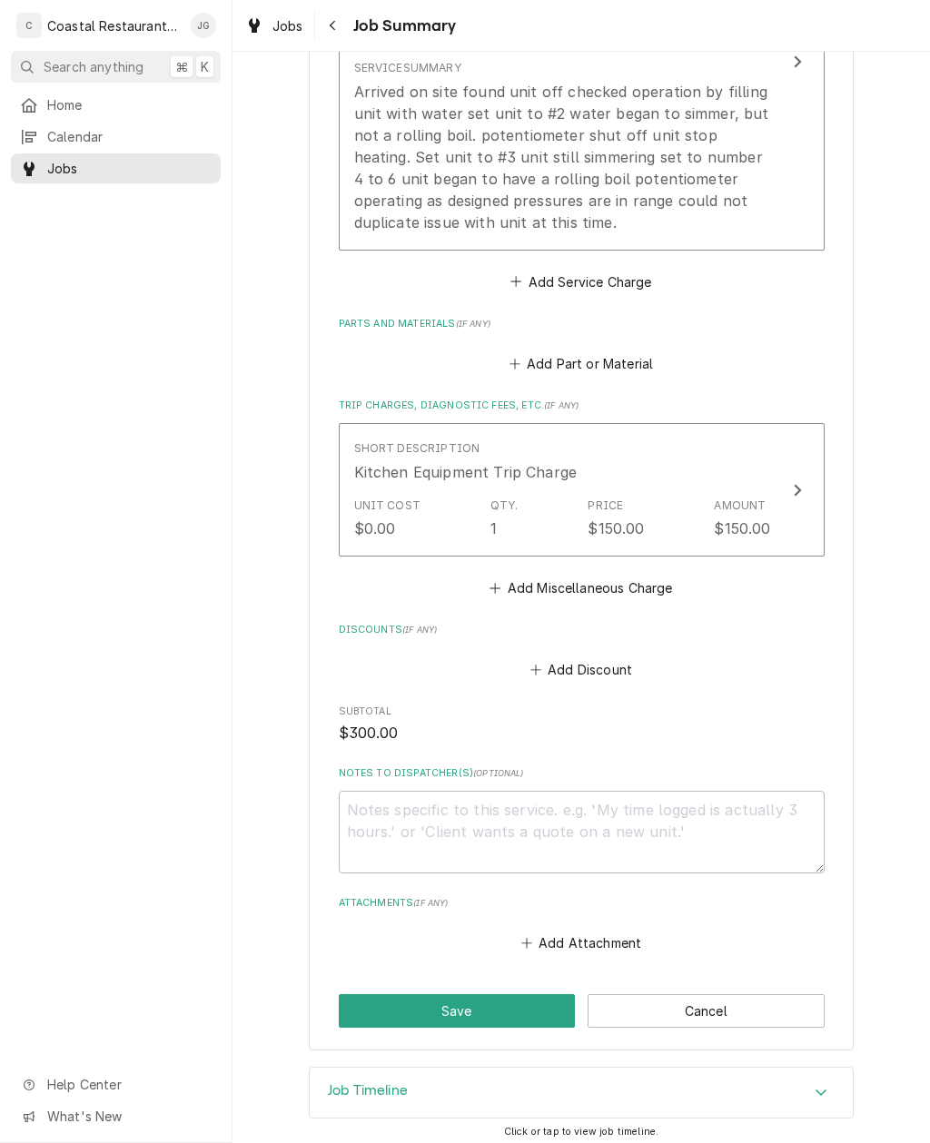
click at [514, 832] on button "Save" at bounding box center [457, 1011] width 237 height 34
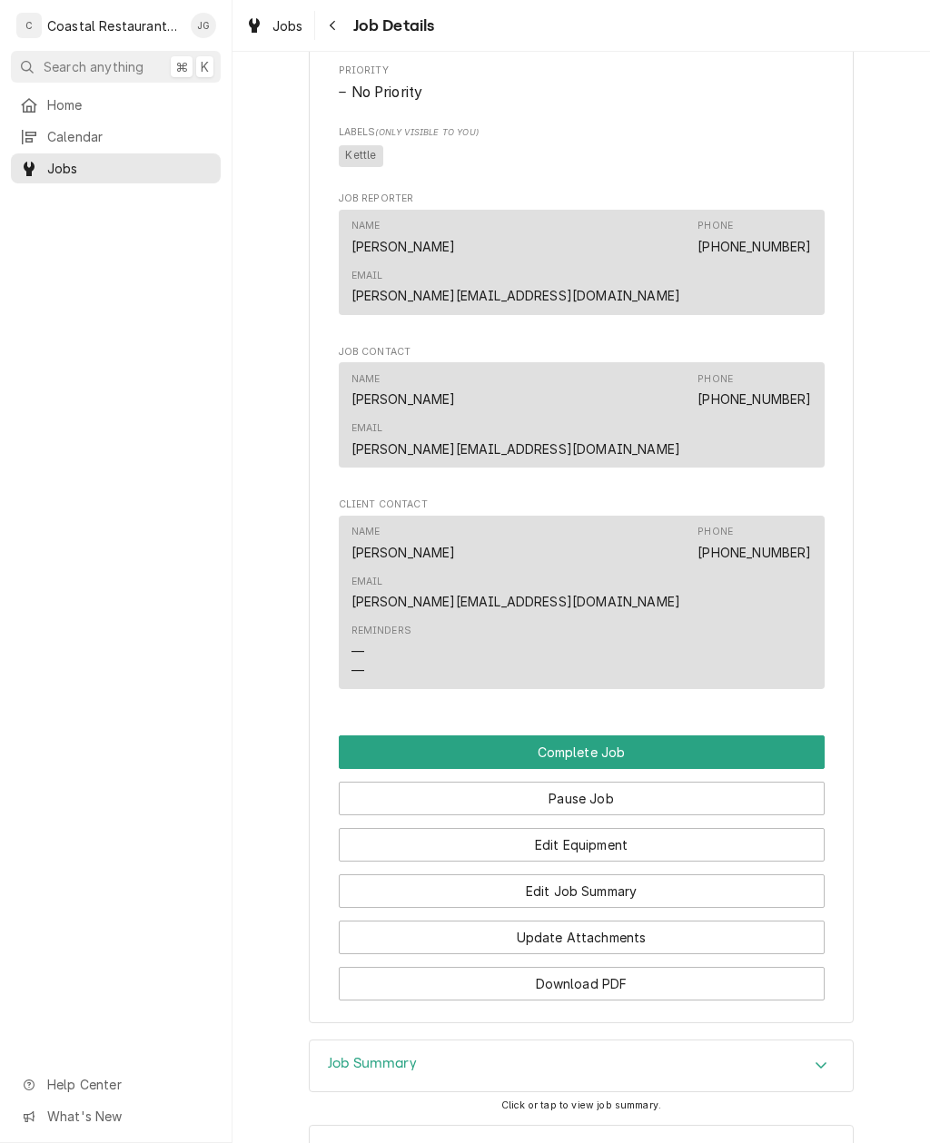
scroll to position [1304, 0]
click at [660, 875] on button "Edit Job Summary" at bounding box center [582, 892] width 486 height 34
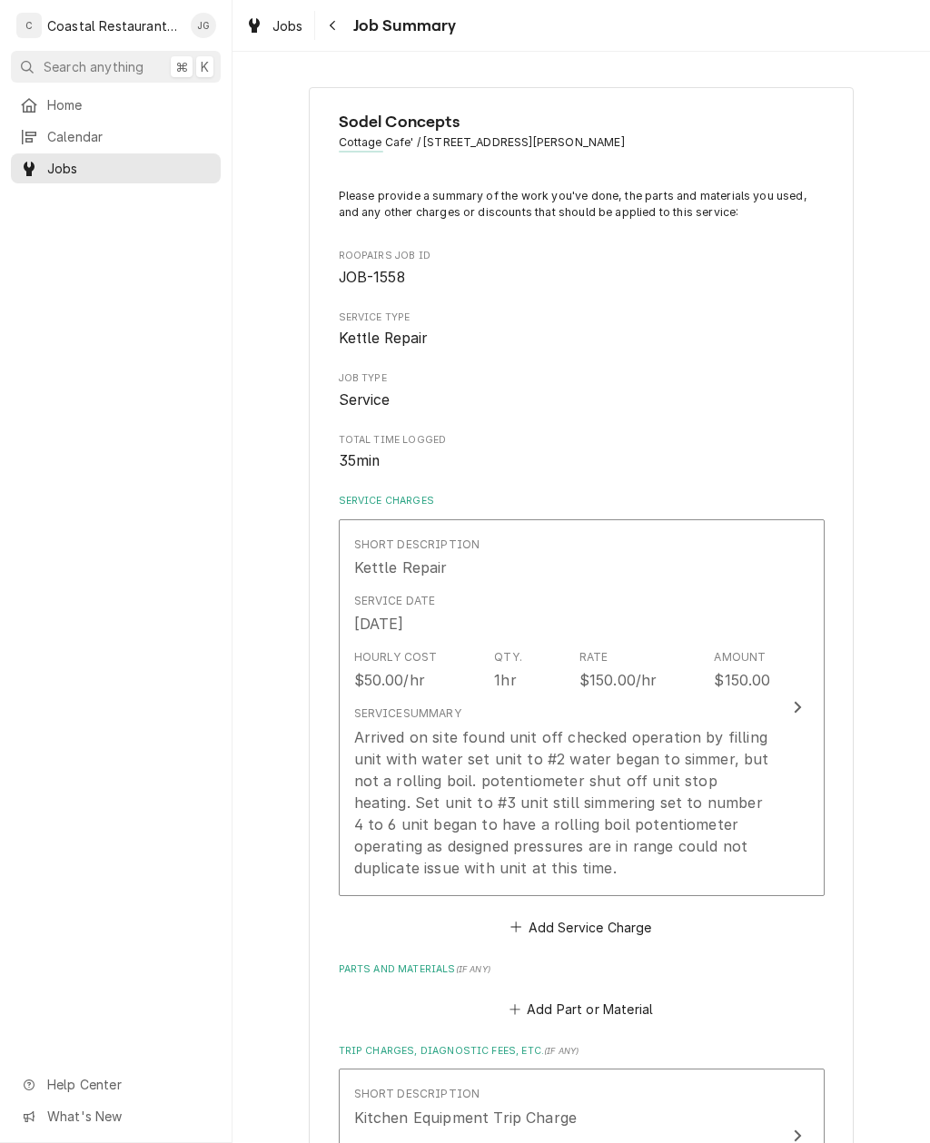
click at [634, 727] on div "Arrived on site found unit off checked operation by filling unit with water set…" at bounding box center [562, 802] width 417 height 153
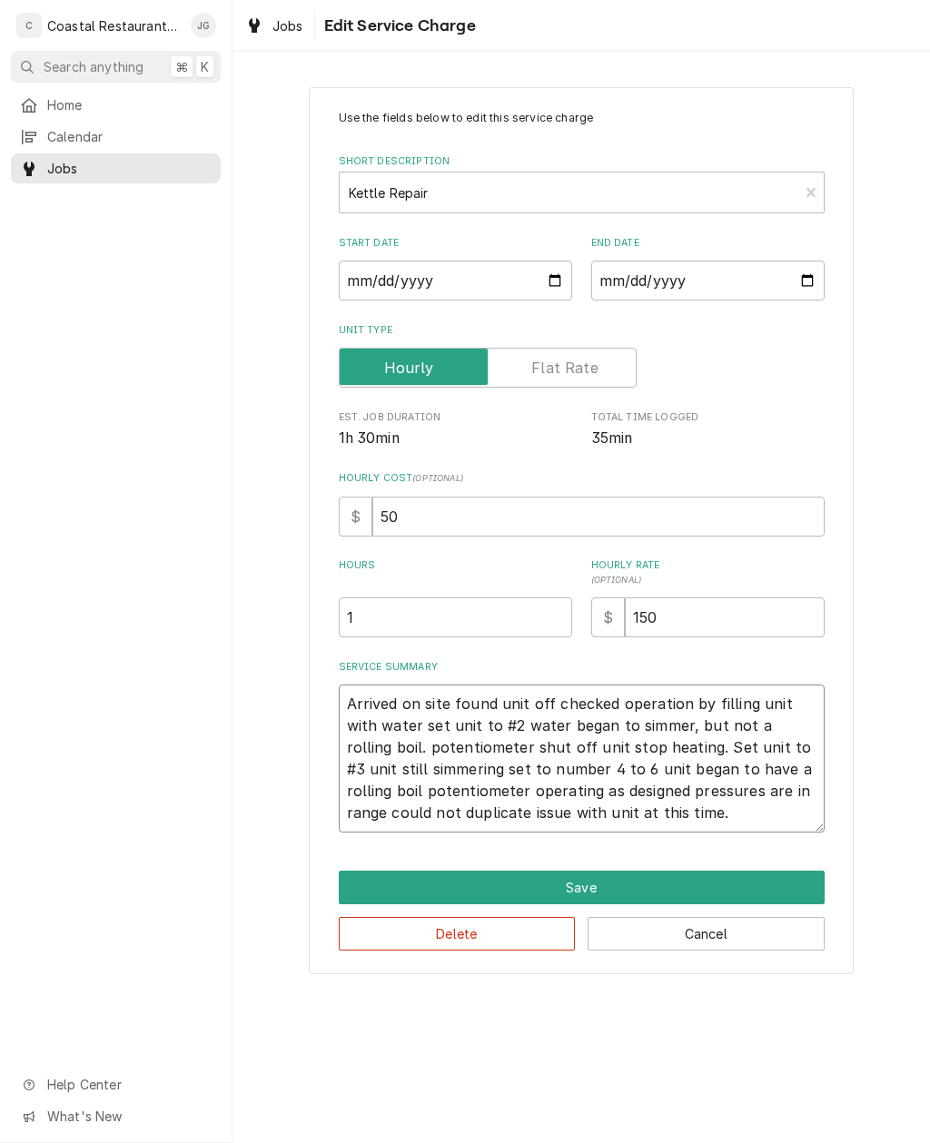
click at [764, 790] on textarea "Arrived on site found unit off checked operation by filling unit with water set…" at bounding box center [582, 759] width 486 height 148
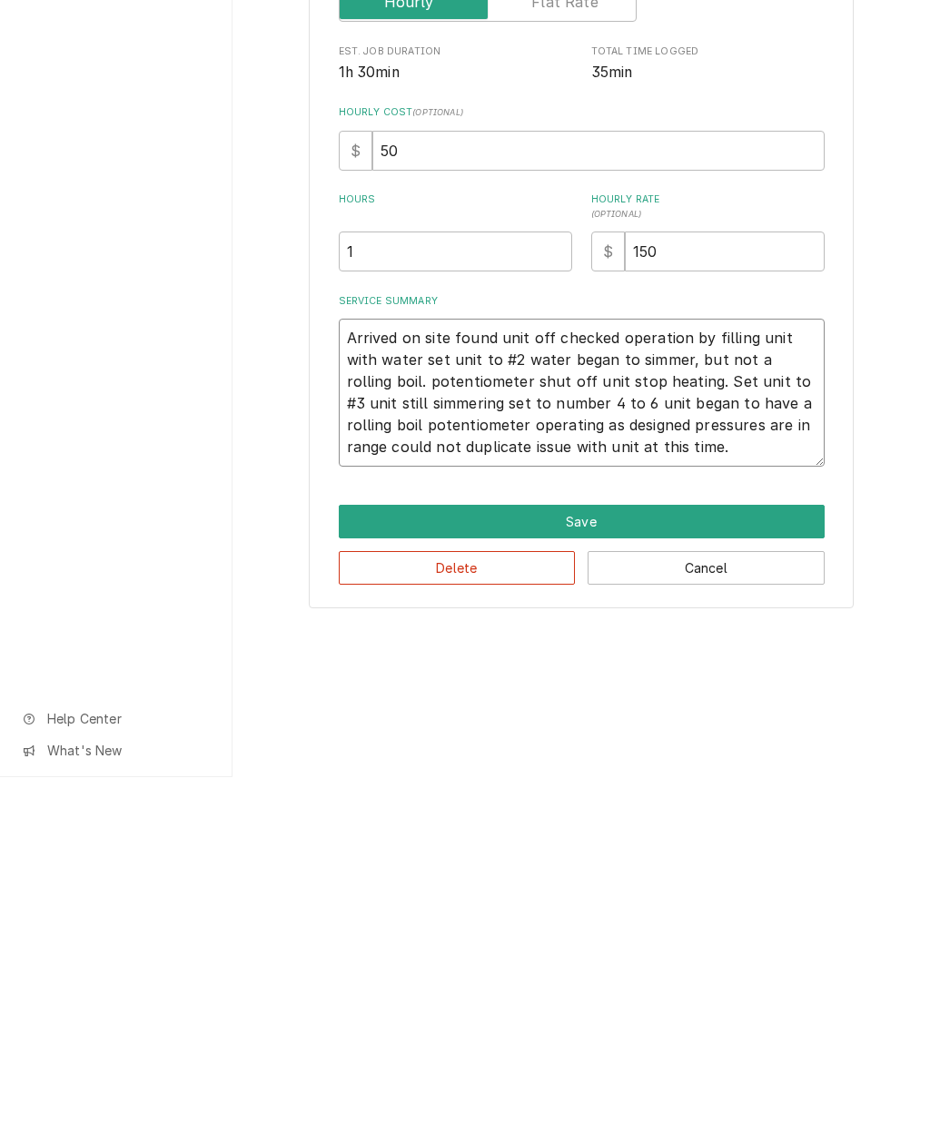
type textarea "x"
type textarea "Arrived on site found unit off checked operation by filling unit with water set…"
type textarea "x"
type textarea "Arrived on site found unit off checked operation by filling unit with water set…"
type textarea "x"
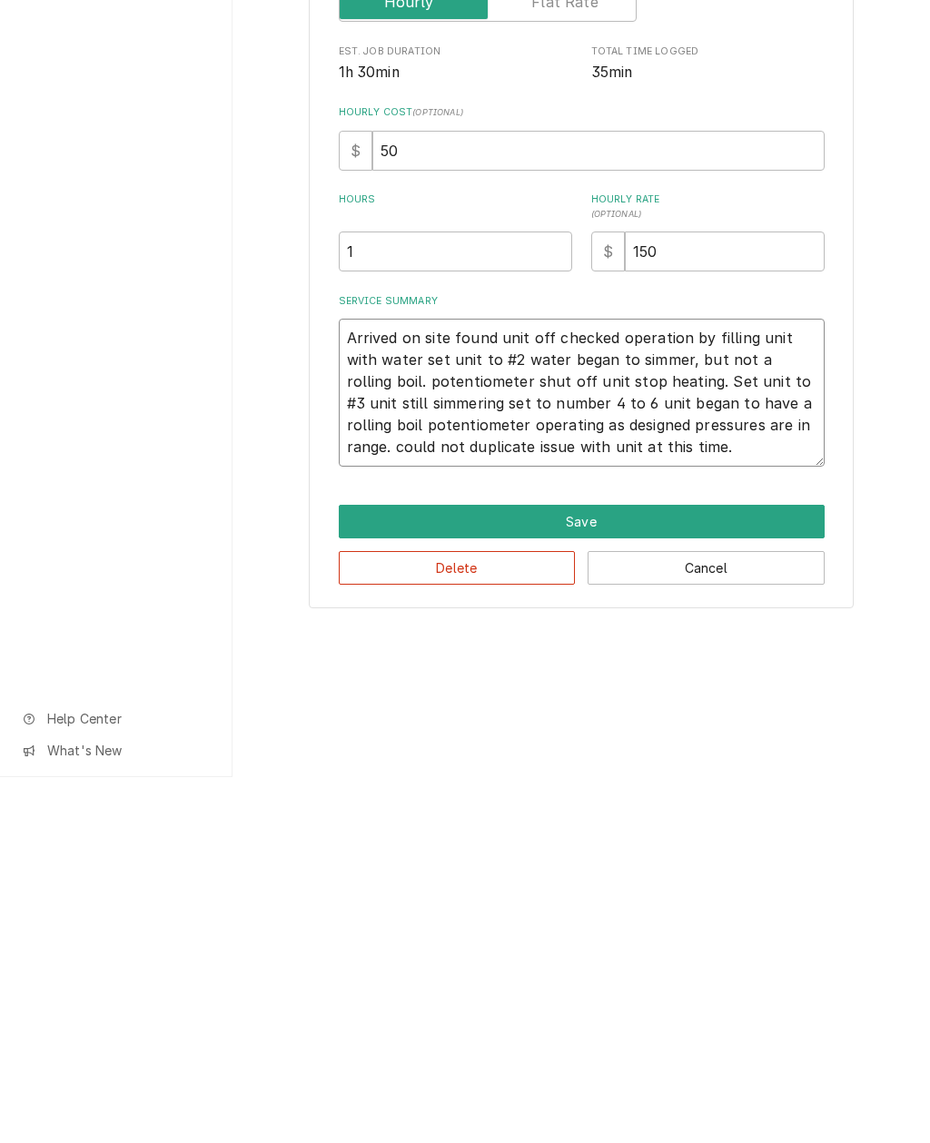
type textarea "Arrived on site found unit off checked operation by filling unit with water set…"
type textarea "x"
type textarea "Arrived on site found unit off checked operation by filling unit with water set…"
type textarea "x"
type textarea "Arrived on site found unit off checked operation by filling unit with water set…"
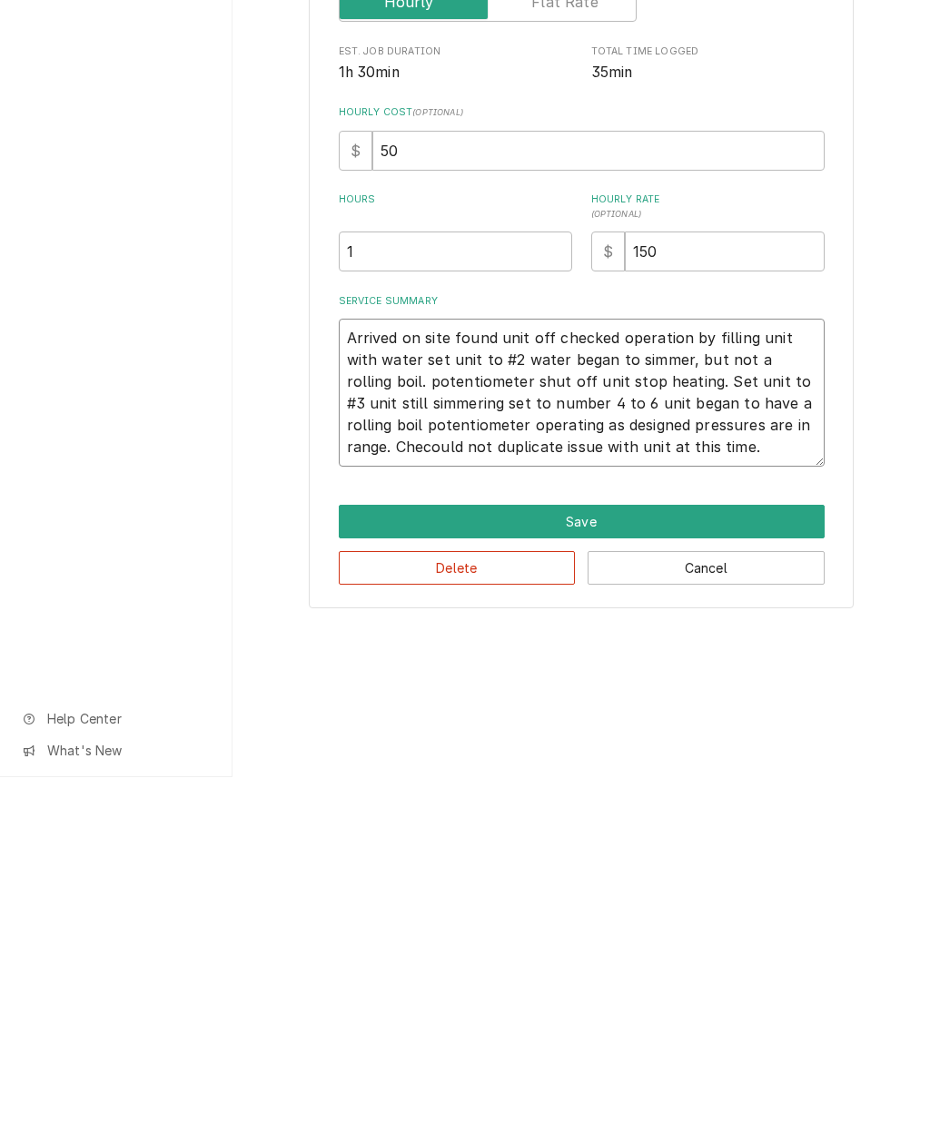
type textarea "x"
type textarea "Arrived on site found unit off checked operation by filling unit with water set…"
type textarea "x"
type textarea "Arrived on site found unit off checked operation by filling unit with water set…"
type textarea "x"
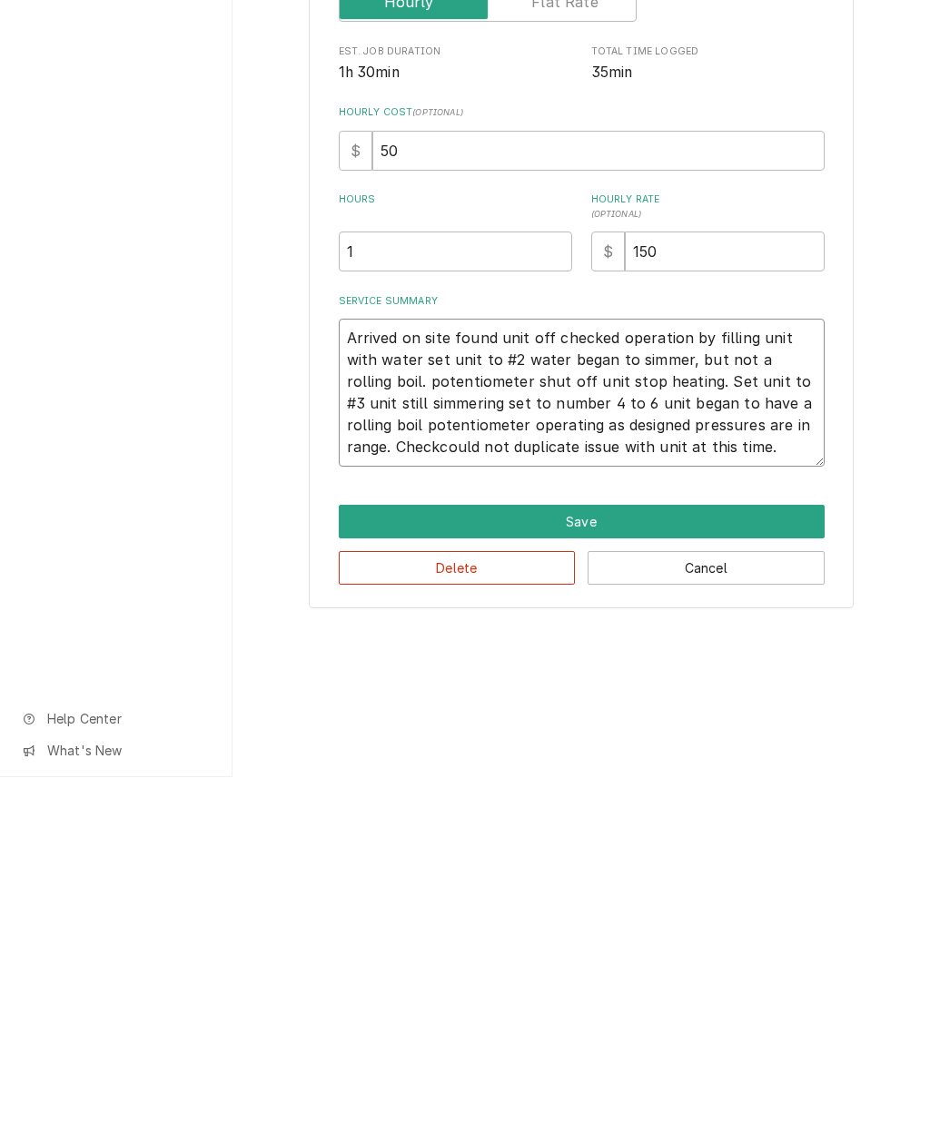
type textarea "Arrived on site found unit off checked operation by filling unit with water set…"
type textarea "x"
type textarea "Arrived on site found unit off checked operation by filling unit with water set…"
type textarea "x"
type textarea "Arrived on site found unit off checked operation by filling unit with water set…"
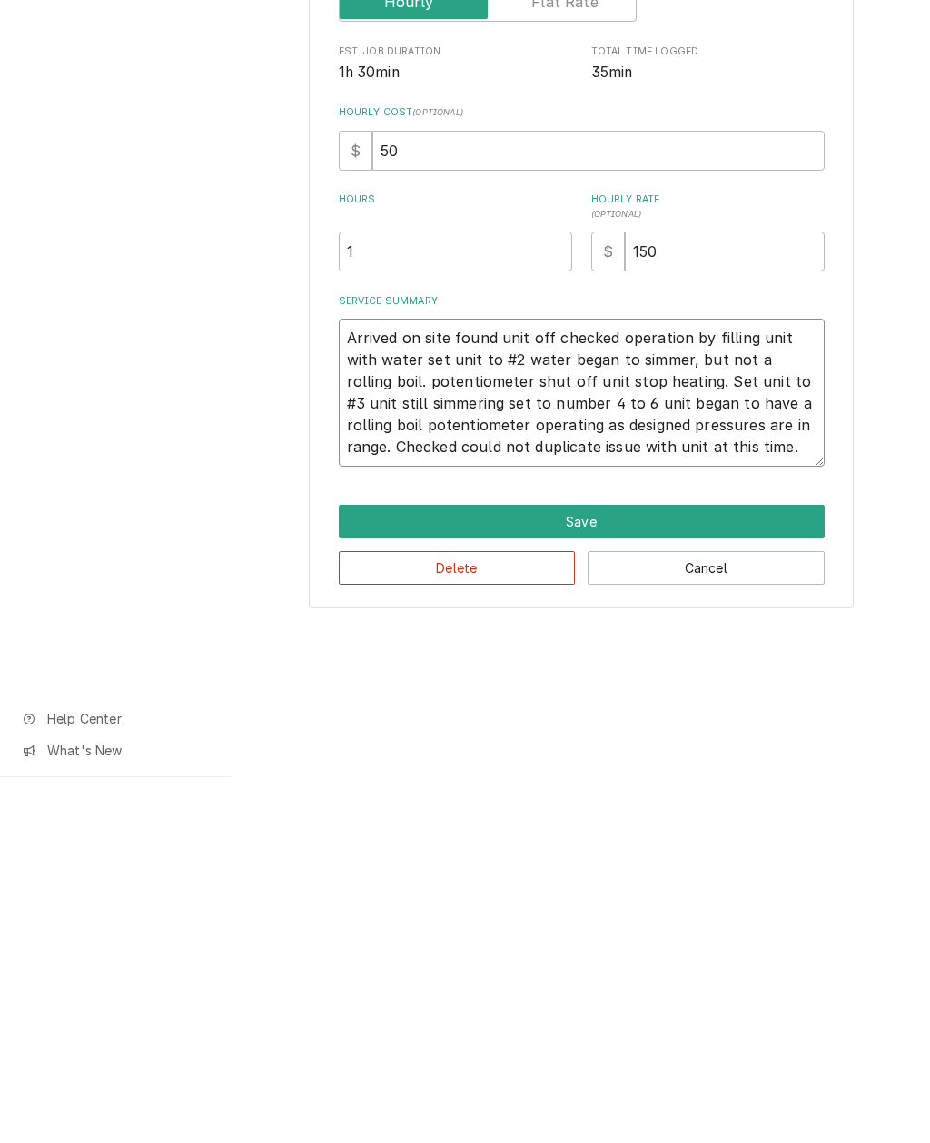
type textarea "x"
type textarea "Arrived on site found unit off checked operation by filling unit with water set…"
type textarea "x"
type textarea "Arrived on site found unit off checked operation by filling unit with water set…"
type textarea "x"
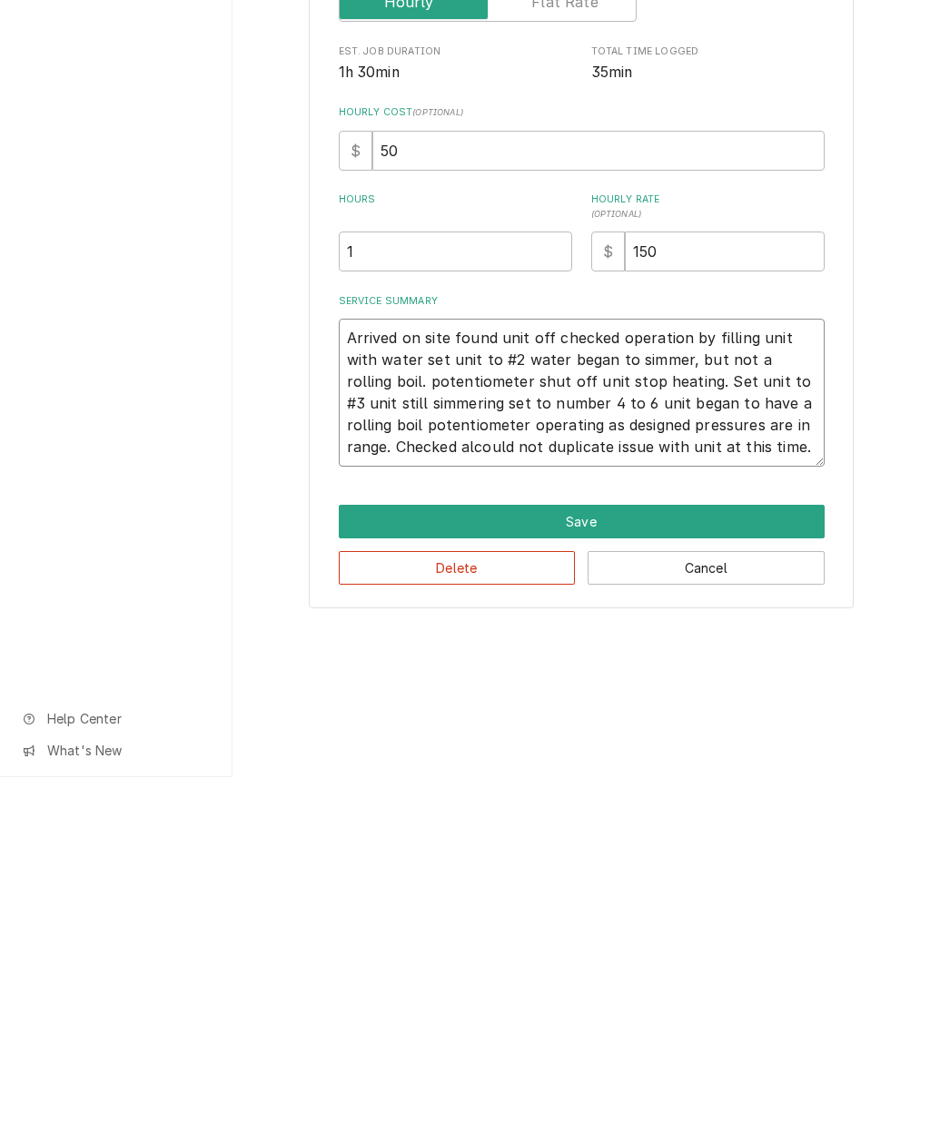
type textarea "Arrived on site found unit off checked operation by filling unit with water set…"
type textarea "x"
type textarea "Arrived on site found unit off checked operation by filling unit with water set…"
type textarea "x"
type textarea "Arrived on site found unit off checked operation by filling unit with water set…"
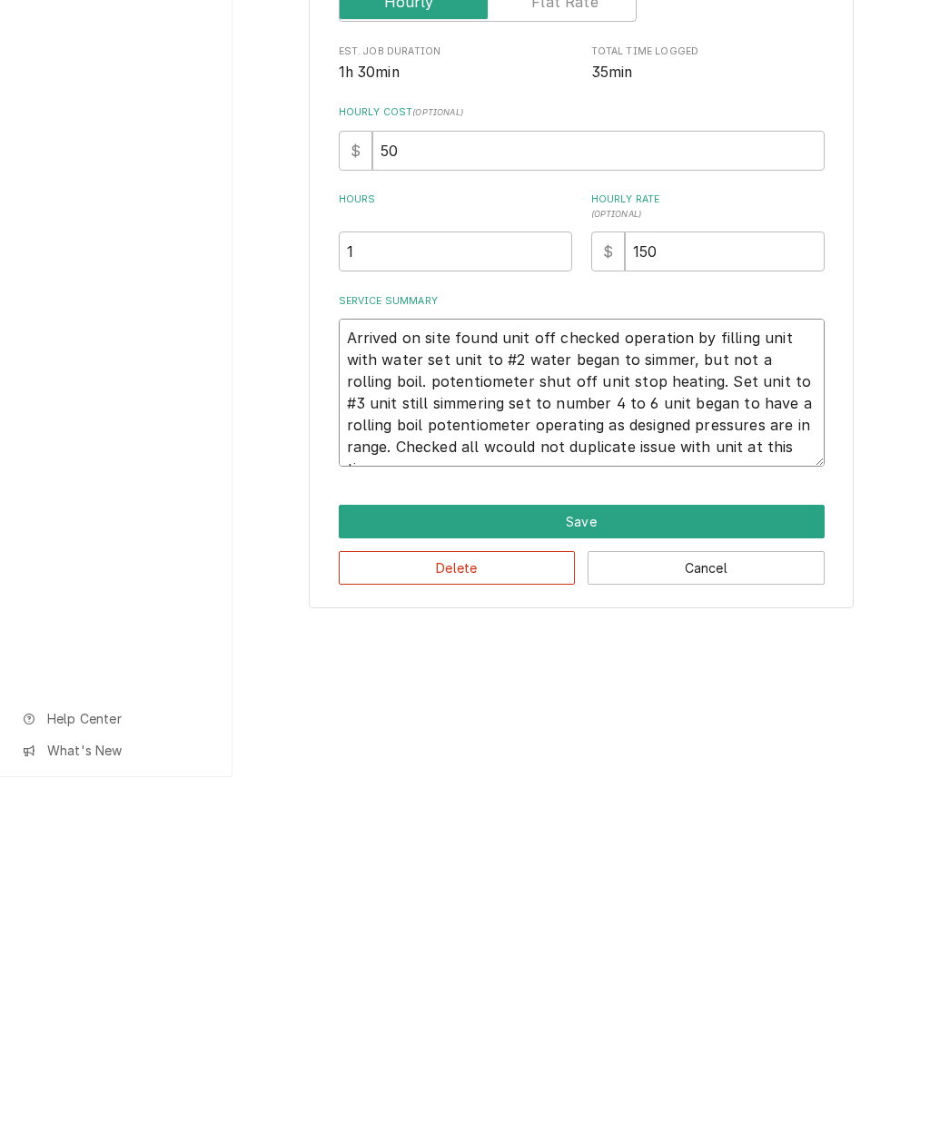
type textarea "x"
type textarea "Arrived on site found unit off checked operation by filling unit with water set…"
type textarea "x"
type textarea "Arrived on site found unit off checked operation by filling unit with water set…"
type textarea "x"
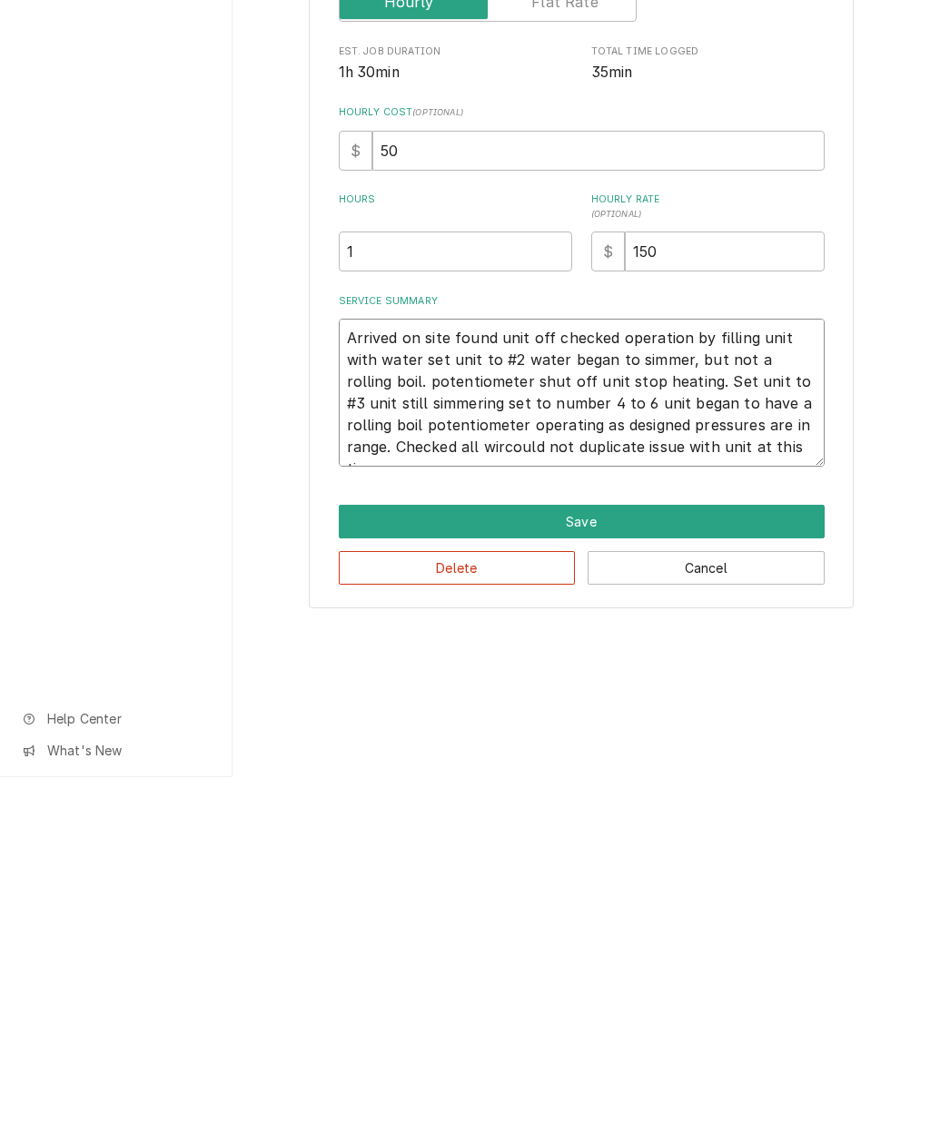
type textarea "Arrived on site found unit off checked operation by filling unit with water set…"
type textarea "x"
type textarea "Arrived on site found unit off checked operation by filling unit with water set…"
type textarea "x"
type textarea "Arrived on site found unit off checked operation by filling unit with water set…"
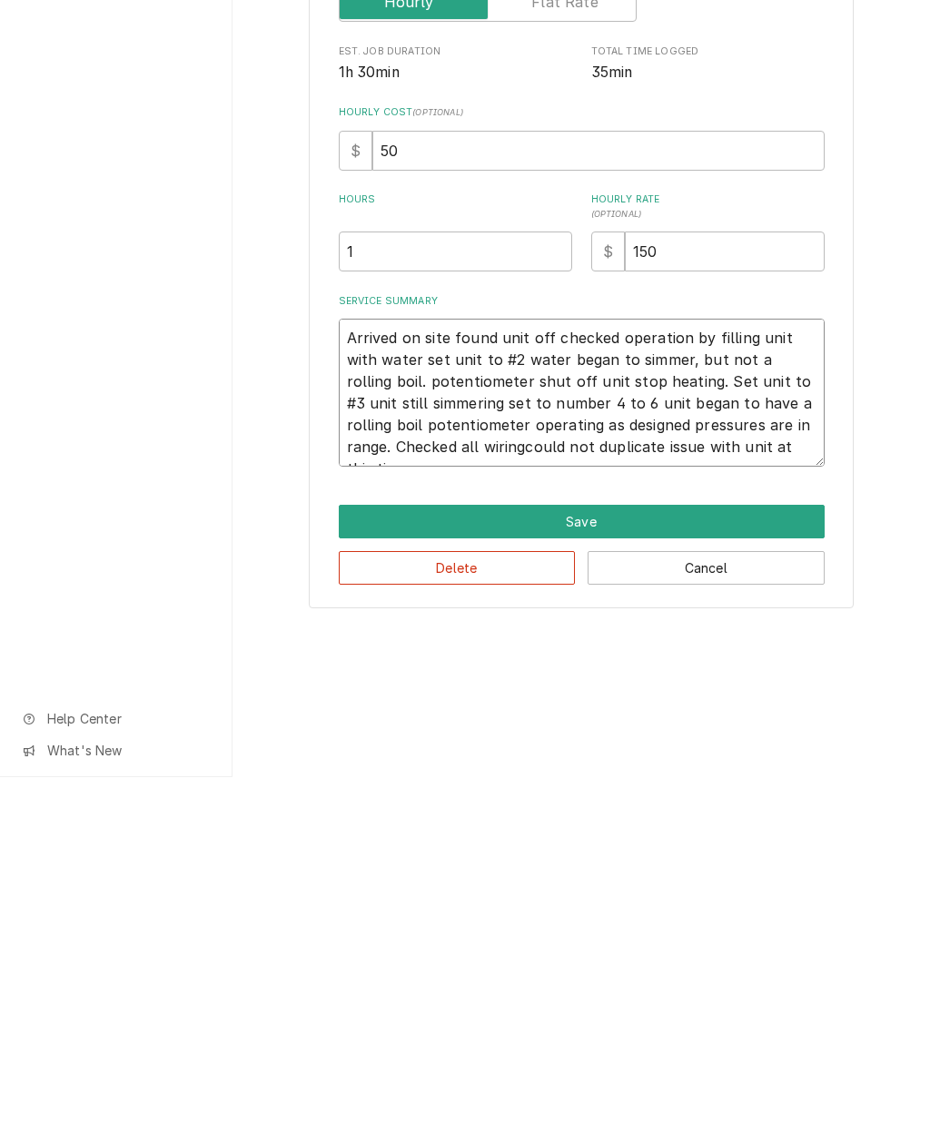
type textarea "x"
type textarea "Arrived on site found unit off checked operation by filling unit with water set…"
type textarea "x"
type textarea "Arrived on site found unit off checked operation by filling unit with water set…"
type textarea "x"
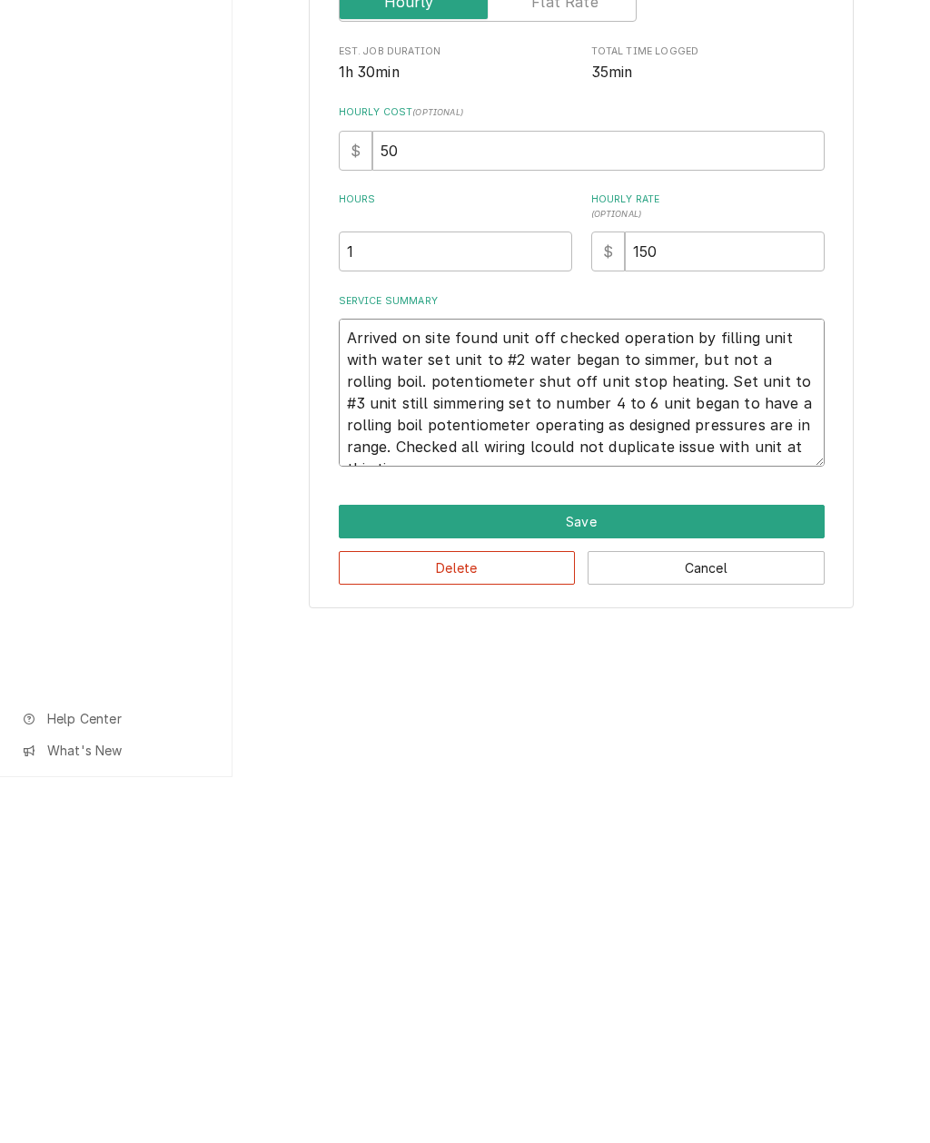
type textarea "Arrived on site found unit off checked operation by filling unit with water set…"
type textarea "x"
type textarea "Arrived on site found unit off checked operation by filling unit with water set…"
type textarea "x"
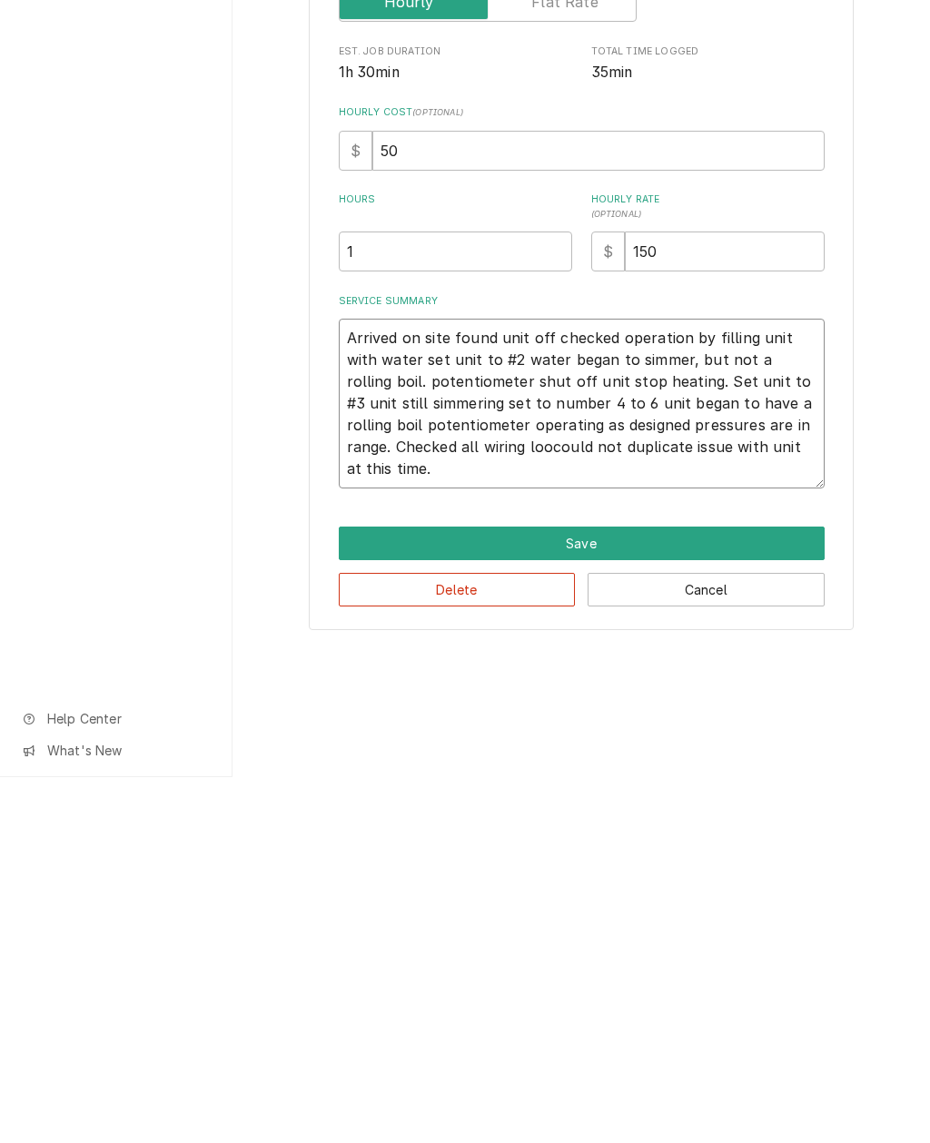
type textarea "Arrived on site found unit off checked operation by filling unit with water set…"
type textarea "x"
type textarea "Arrived on site found unit off checked operation by filling unit with water set…"
type textarea "x"
type textarea "Arrived on site found unit off checked operation by filling unit with water set…"
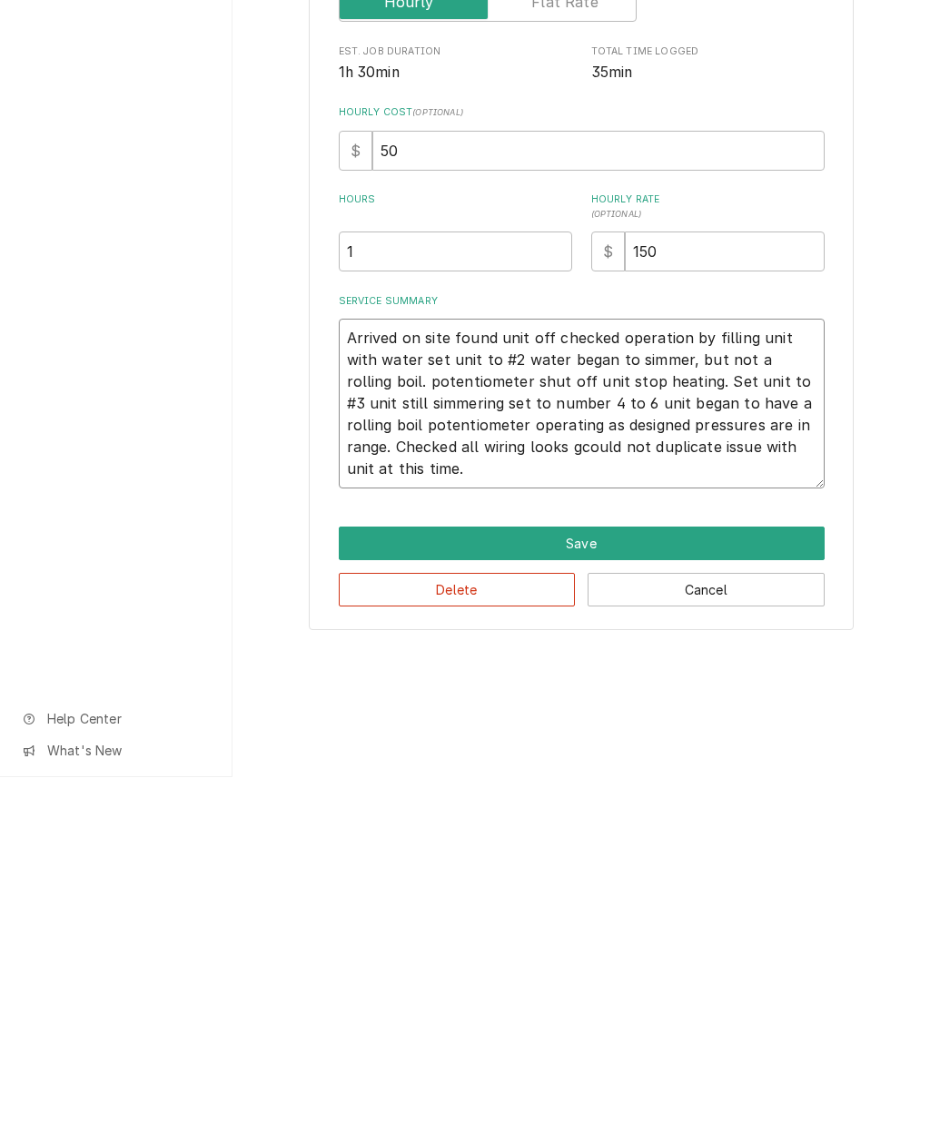
type textarea "x"
type textarea "Arrived on site found unit off checked operation by filling unit with water set…"
type textarea "x"
type textarea "Arrived on site found unit off checked operation by filling unit with water set…"
type textarea "x"
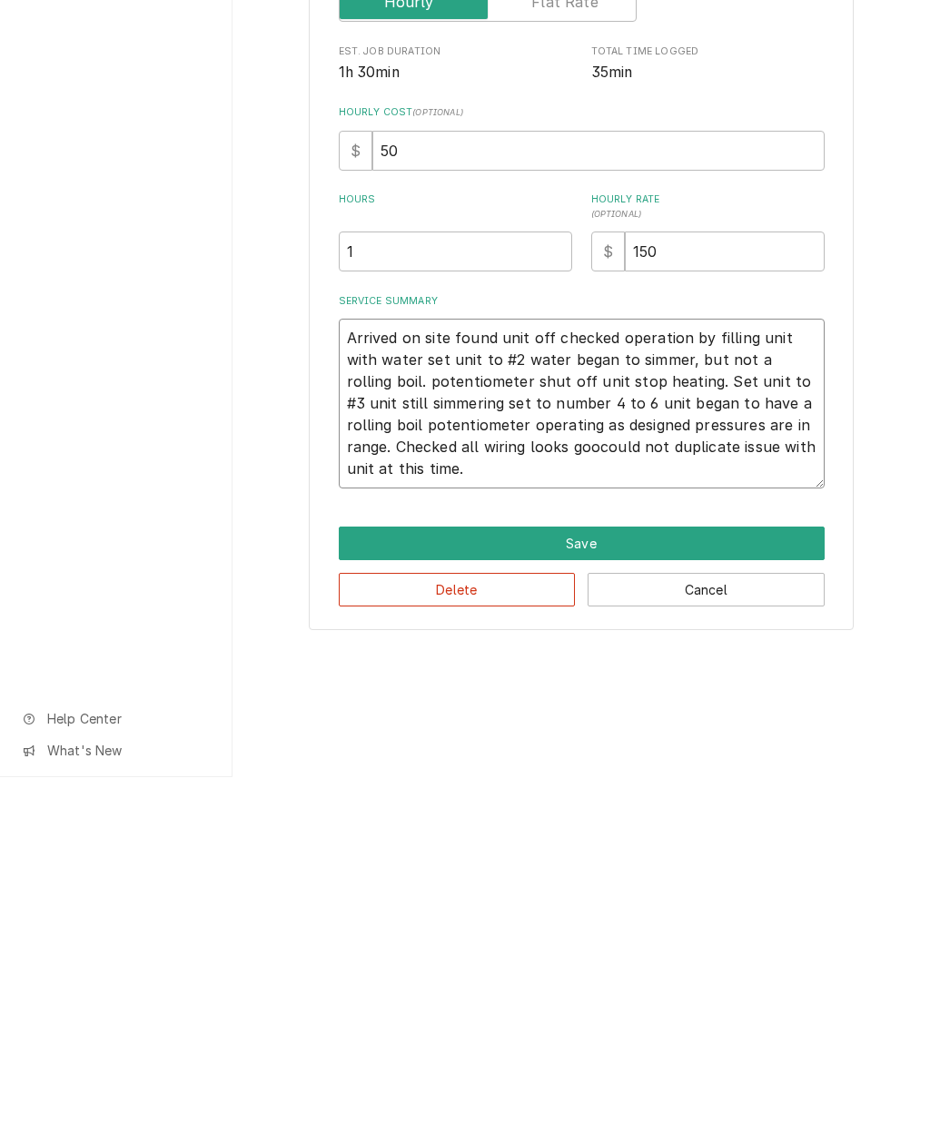
type textarea "Arrived on site found unit off checked operation by filling unit with water set…"
type textarea "x"
type textarea "Arrived on site found unit off checked operation by filling unit with water set…"
type textarea "x"
type textarea "Arrived on site found unit off checked operation by filling unit with water set…"
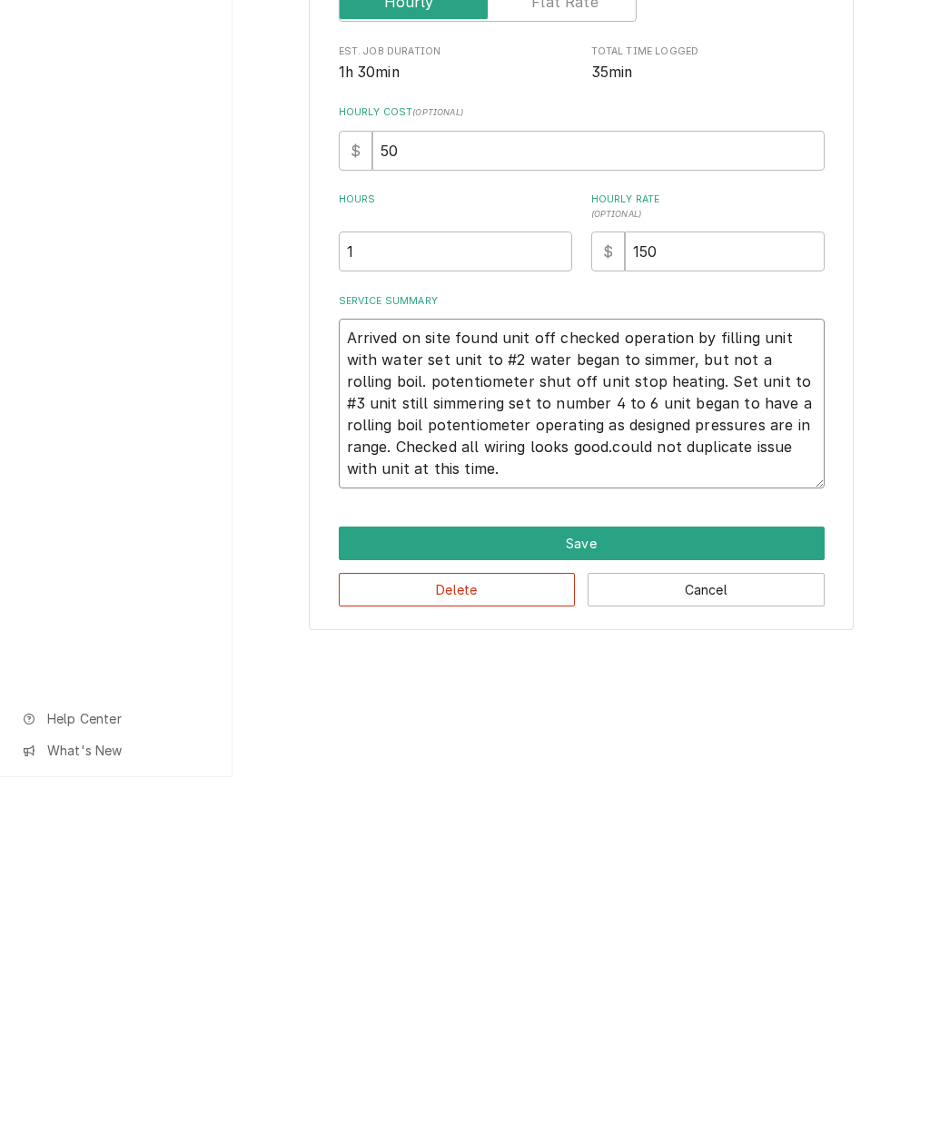
type textarea "x"
click at [601, 685] on textarea "Arrived on site found unit off checked operation by filling unit with water set…" at bounding box center [582, 770] width 486 height 170
type textarea "Arrived on site found unit off checked operation by filling unit with water set…"
type textarea "x"
type textarea "Arrived on site found unit off checked operation by filling unit with water set…"
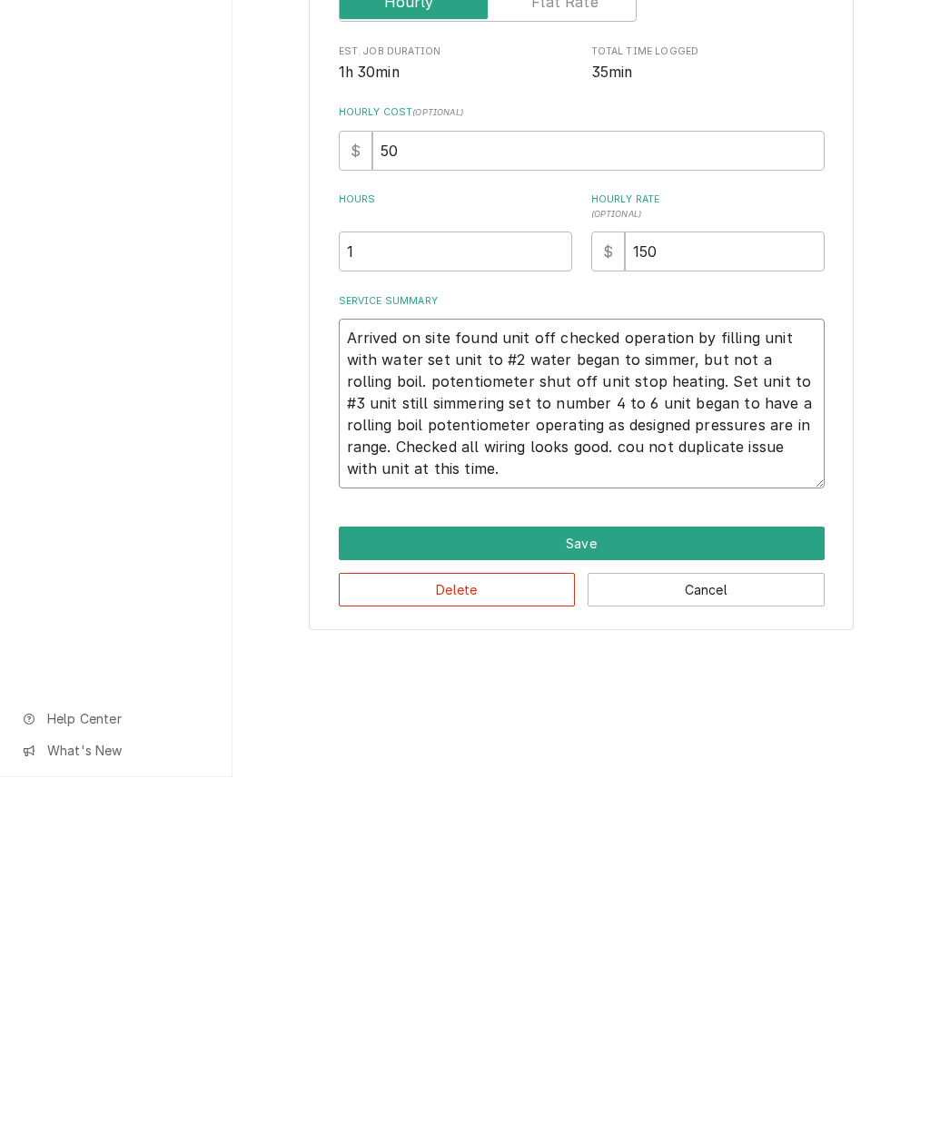
type textarea "x"
type textarea "Arrived on site found unit off checked operation by filling unit with water set…"
type textarea "x"
type textarea "Arrived on site found unit off checked operation by filling unit with water set…"
type textarea "x"
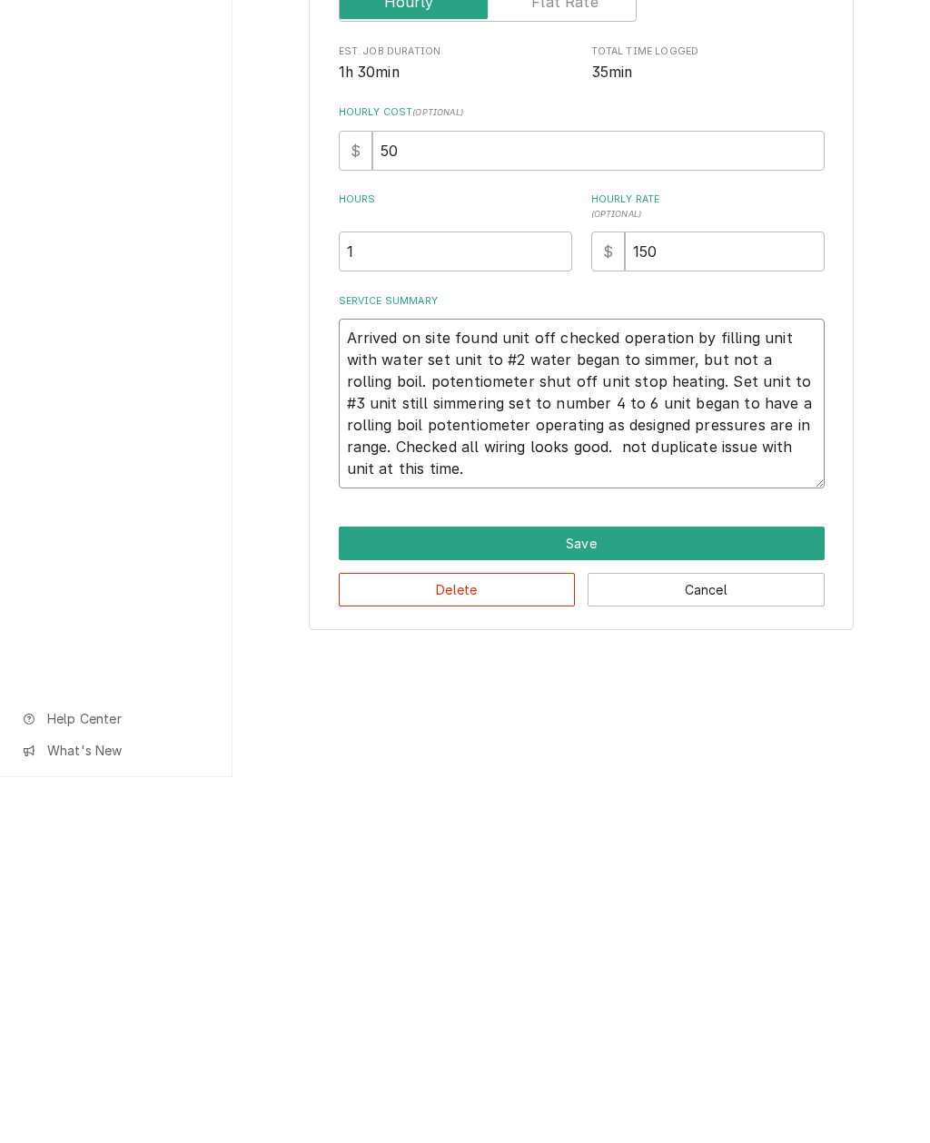
type textarea "Arrived on site found unit off checked operation by filling unit with water set…"
type textarea "x"
type textarea "Arrived on site found unit off checked operation by filling unit with water set…"
type textarea "x"
type textarea "Arrived on site found unit off checked operation by filling unit with water set…"
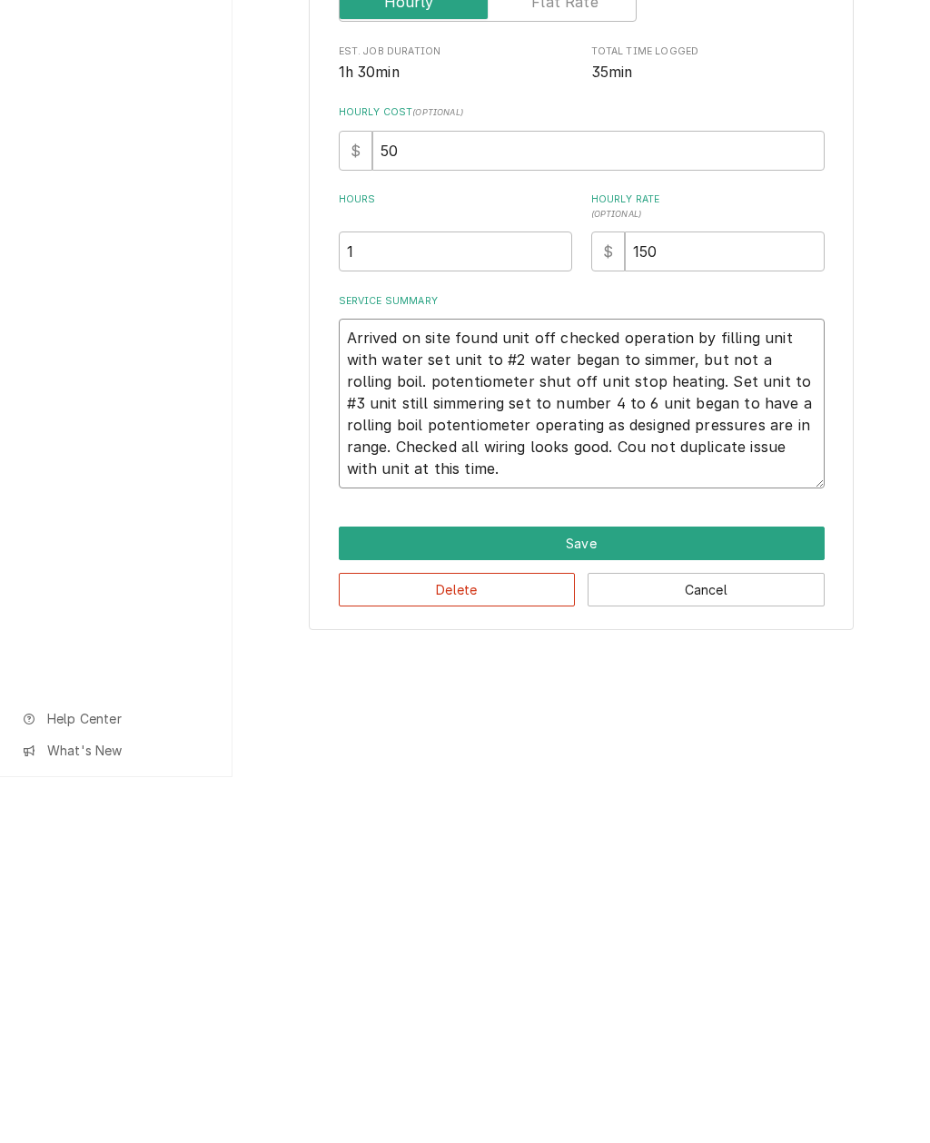
type textarea "x"
type textarea "Arrived on site found unit off checked operation by filling unit with water set…"
type textarea "x"
type textarea "Arrived on site found unit off checked operation by filling unit with water set…"
type textarea "x"
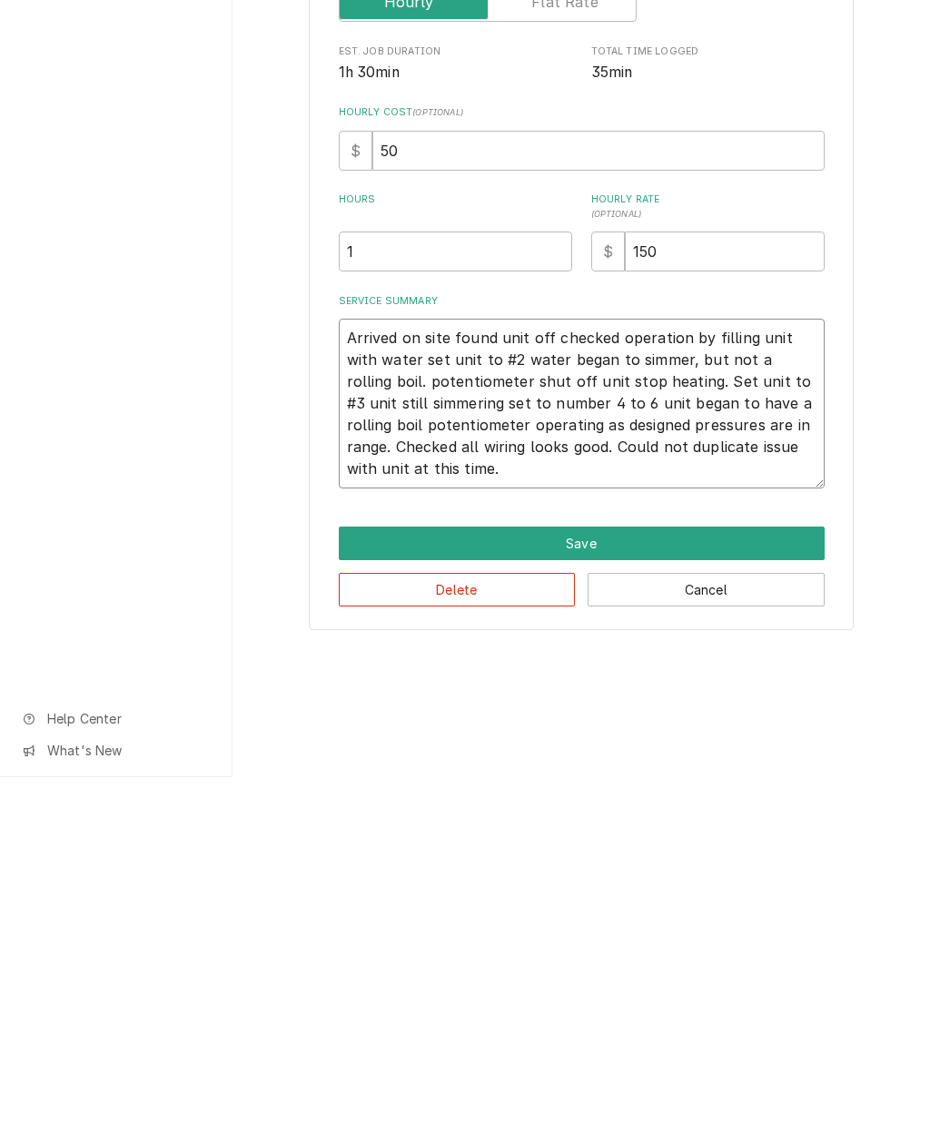
type textarea "Arrived on site found unit off checked operation by filling unit with water set…"
type textarea "x"
type textarea "Arrived on site found unit off checked operation by filling unit with water set…"
type textarea "x"
type textarea "Arrived on site found unit off checked operation by filling unit with water set…"
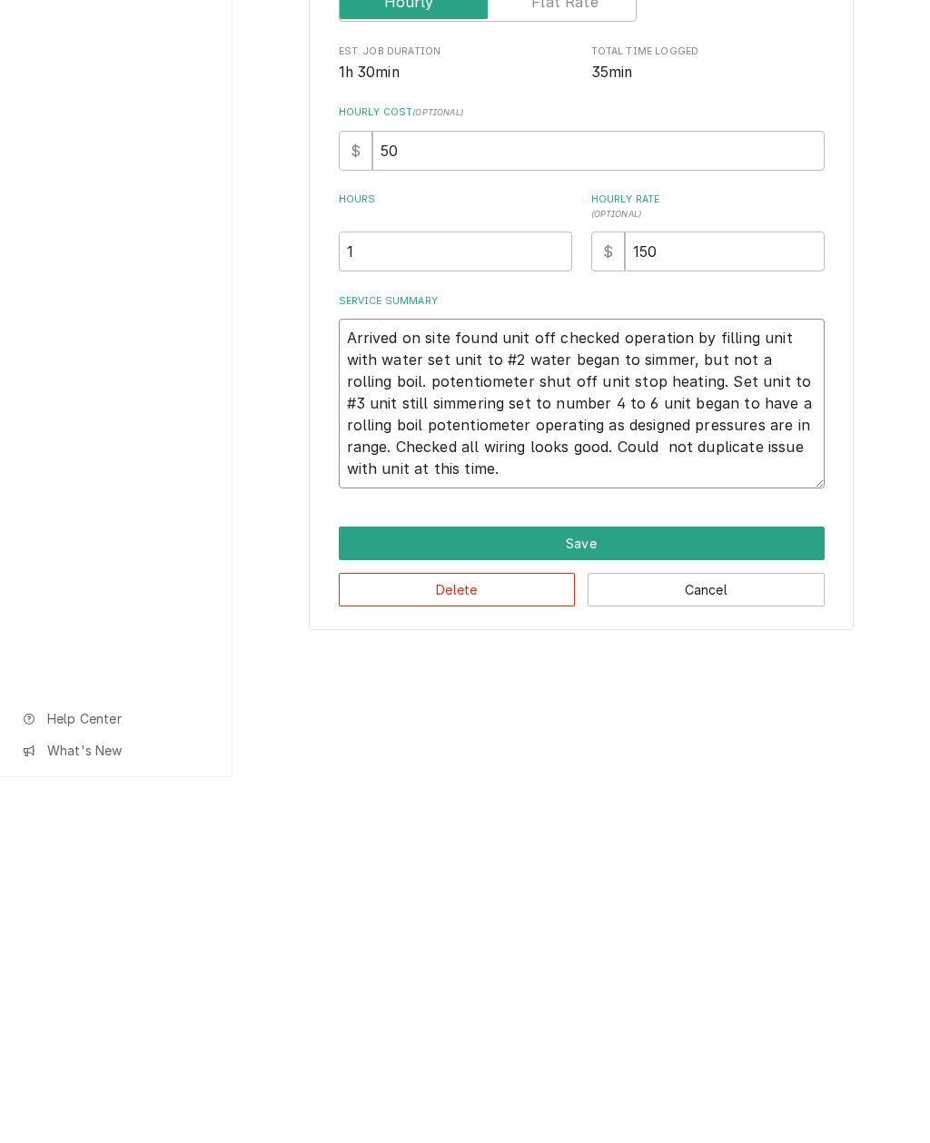
type textarea "x"
type textarea "Arrived on site found unit off checked operation by filling unit with water set…"
click at [599, 893] on button "Save" at bounding box center [582, 910] width 486 height 34
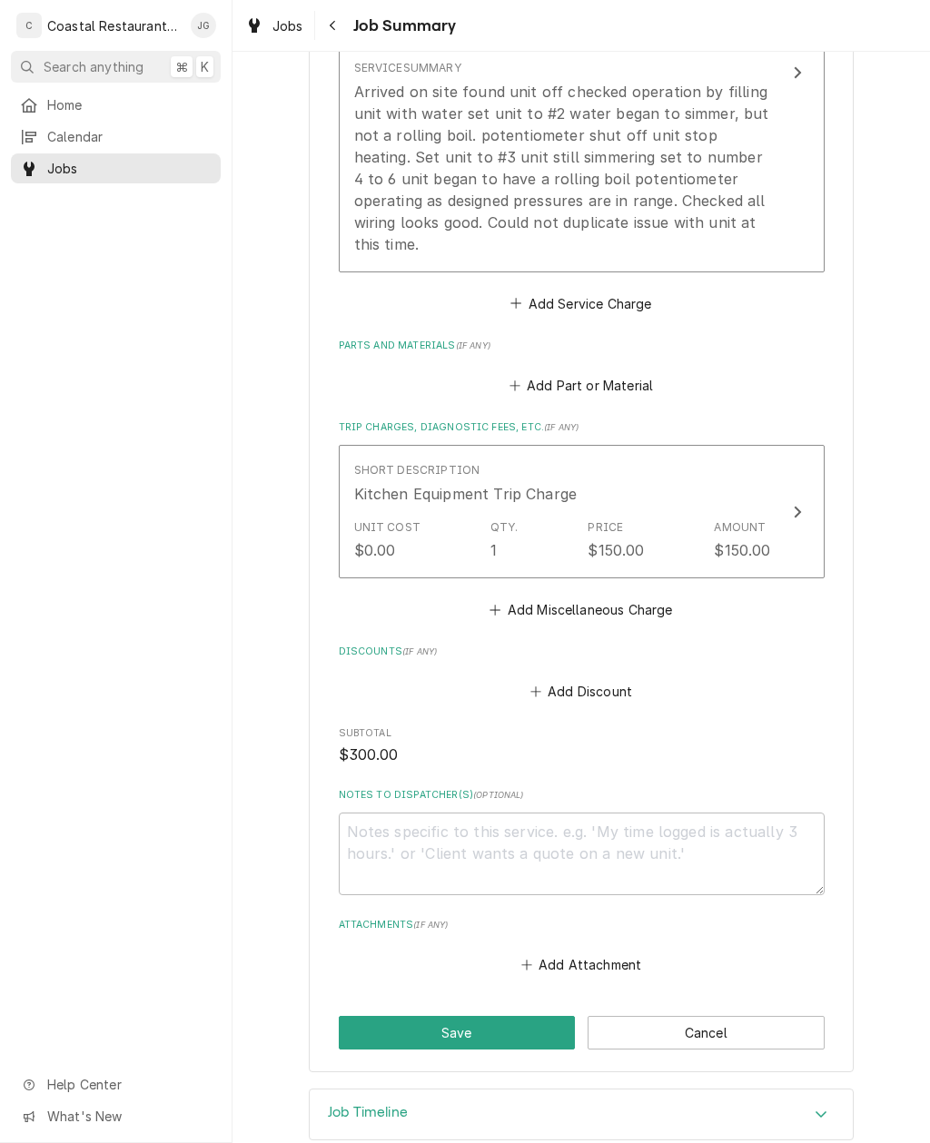
scroll to position [645, 0]
click at [481, 1017] on button "Save" at bounding box center [457, 1034] width 237 height 34
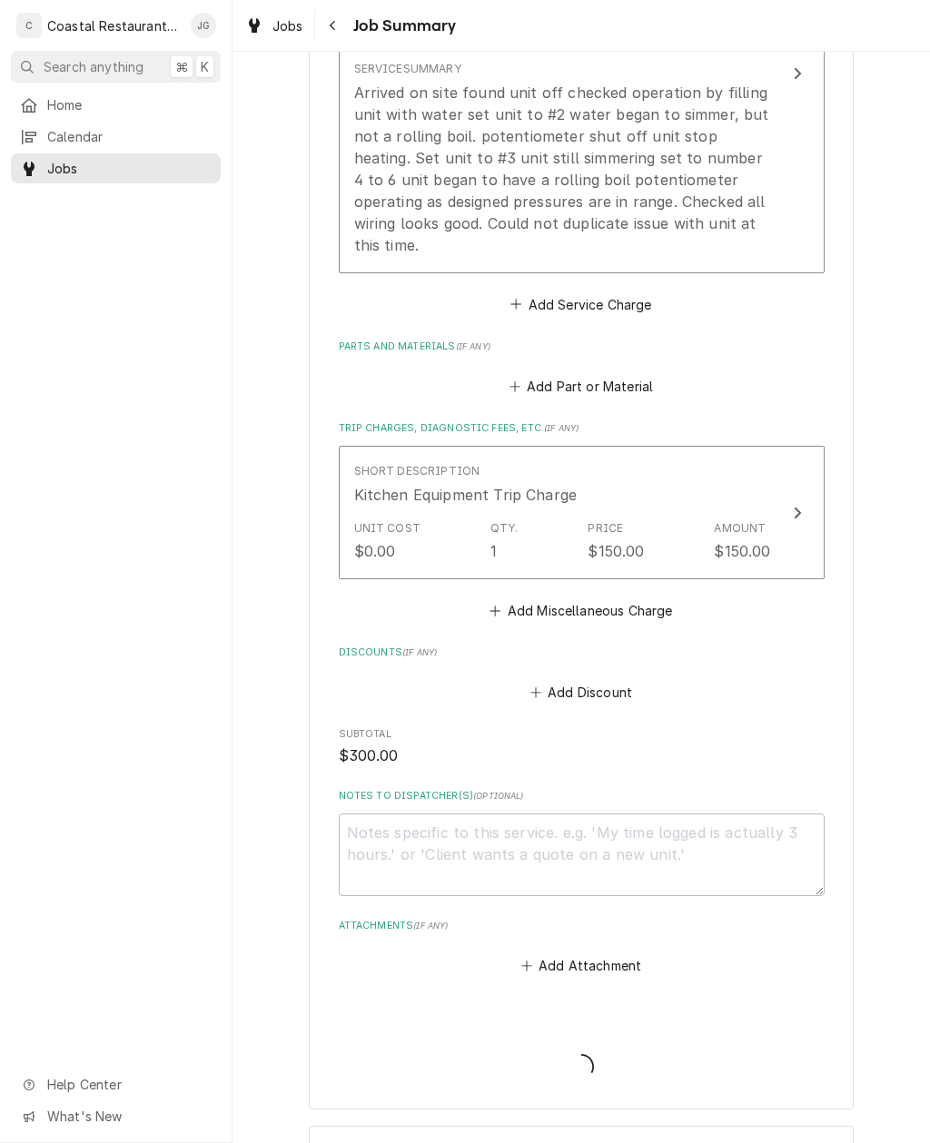
type textarea "x"
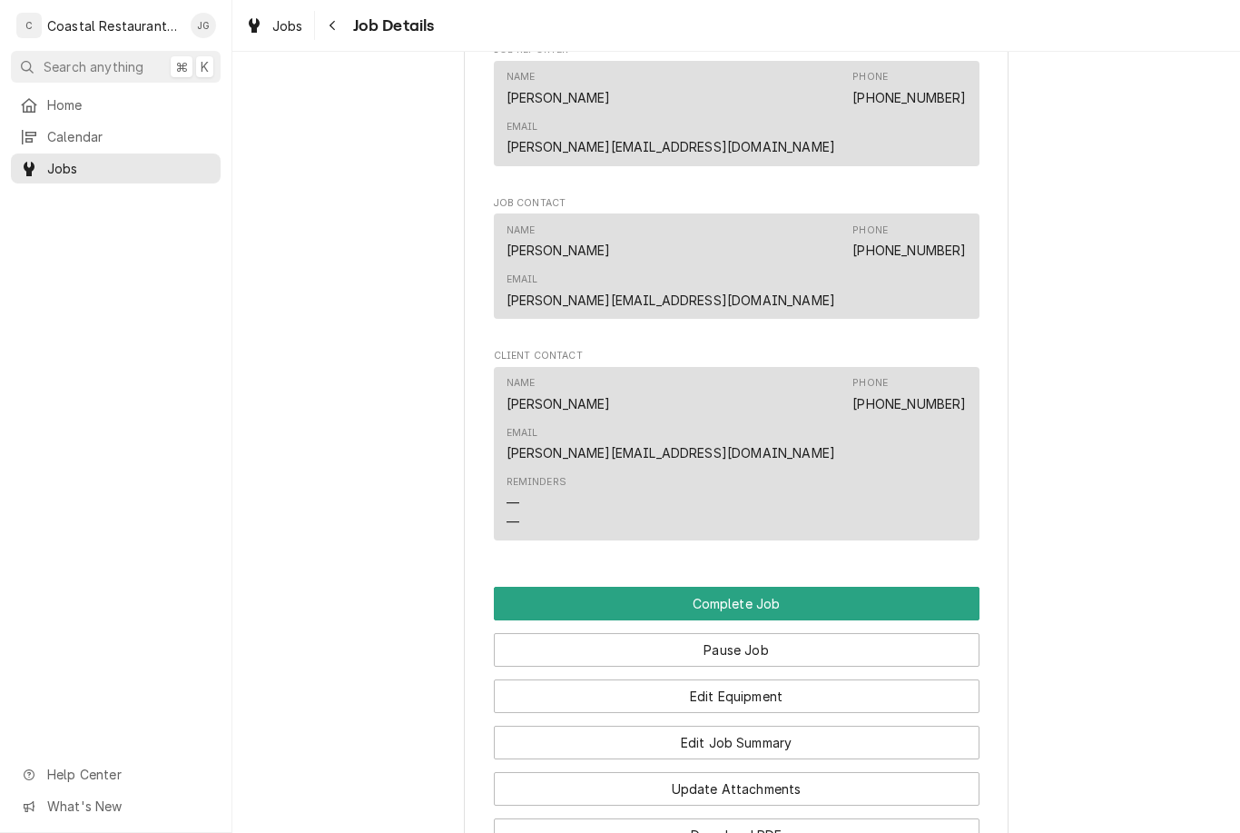
scroll to position [1455, 0]
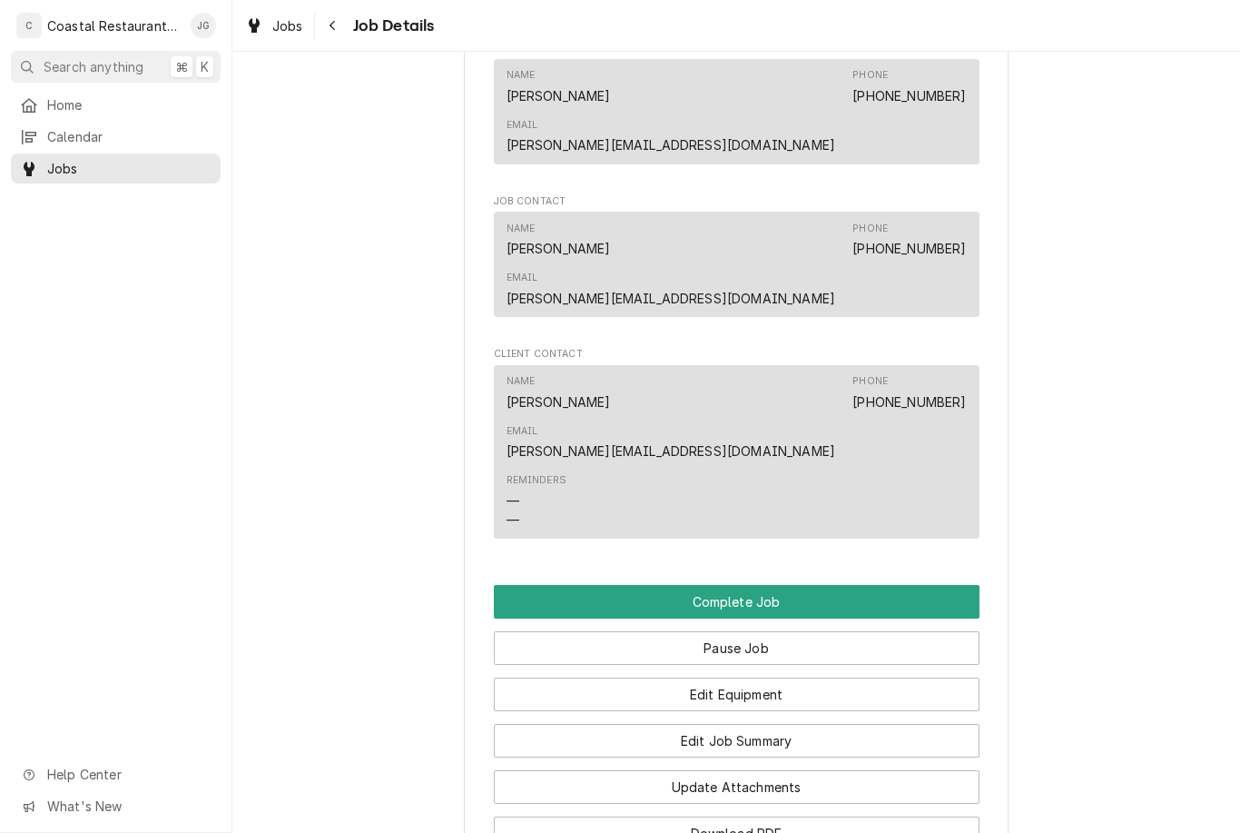
click at [799, 724] on button "Edit Job Summary" at bounding box center [737, 741] width 486 height 34
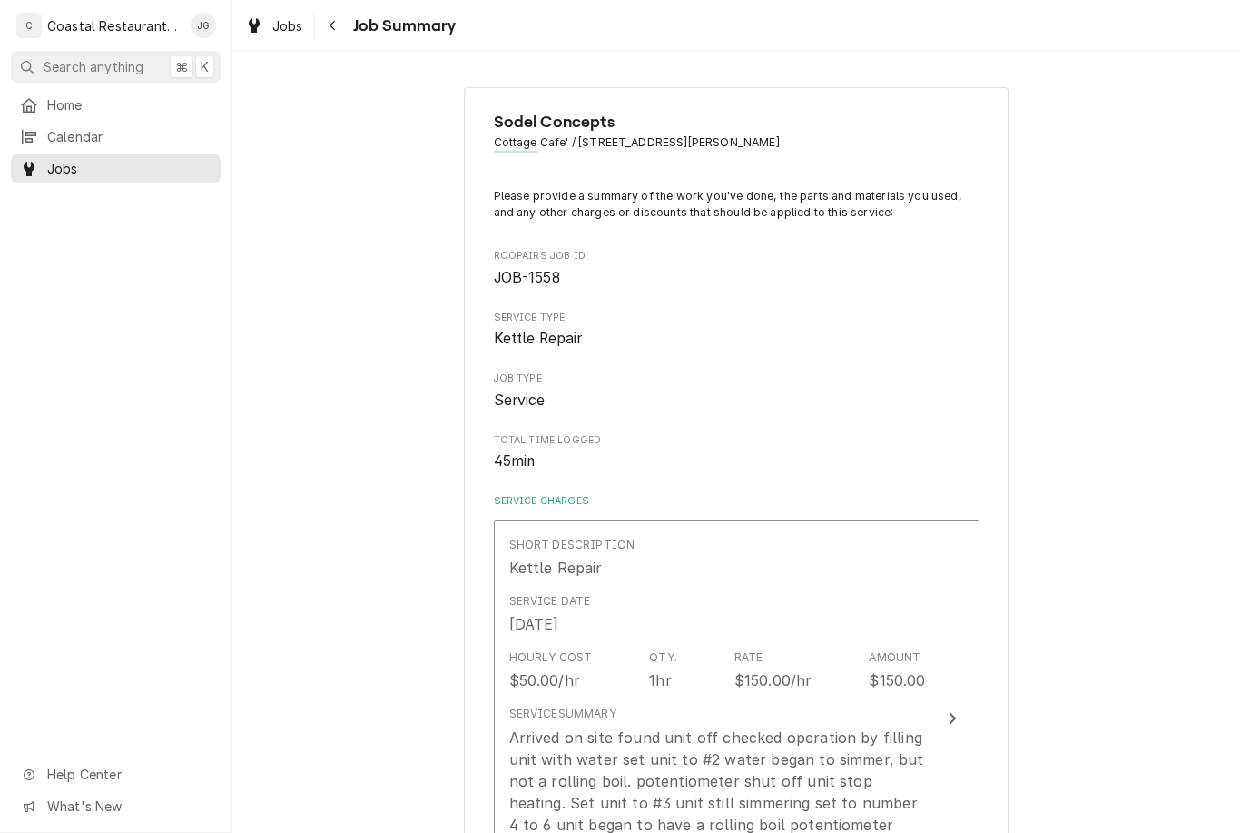
click at [758, 649] on div "Rate" at bounding box center [749, 657] width 29 height 16
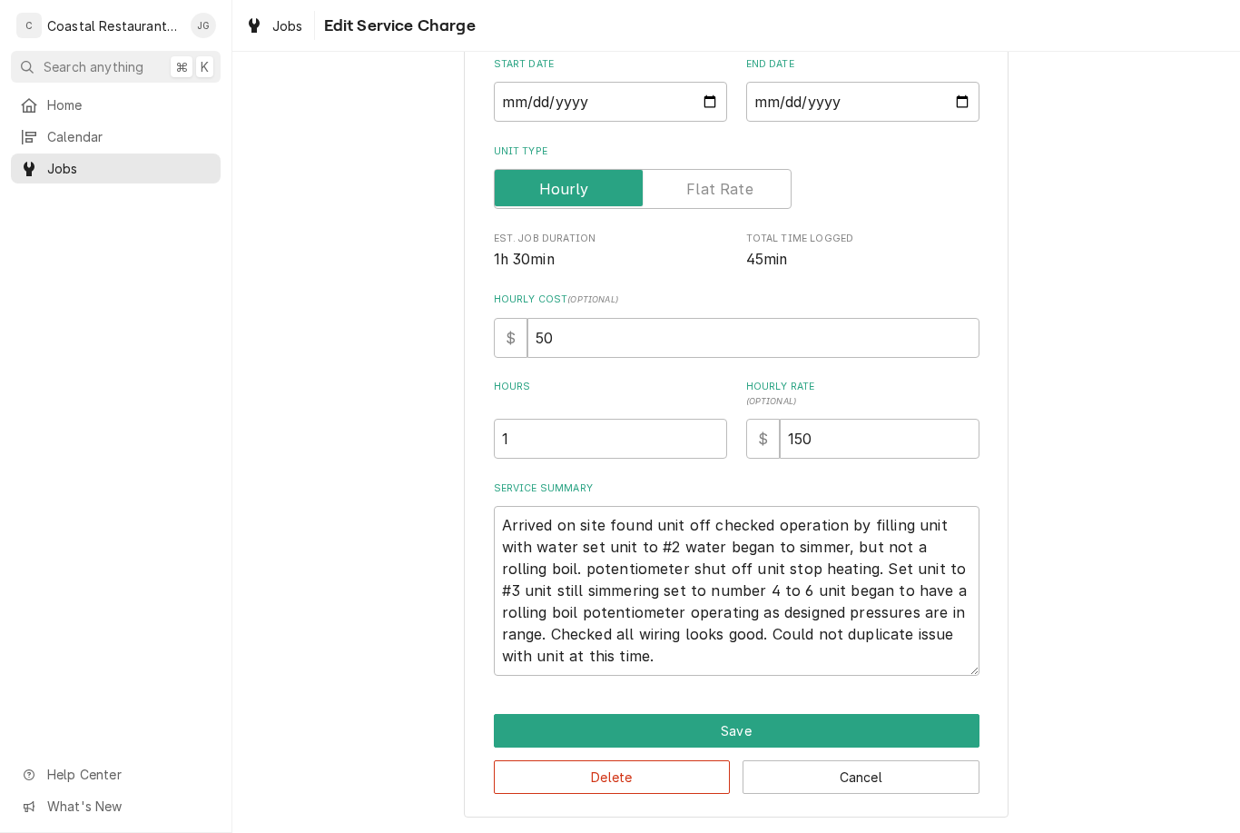
scroll to position [178, 0]
click at [839, 786] on button "Cancel" at bounding box center [861, 778] width 237 height 34
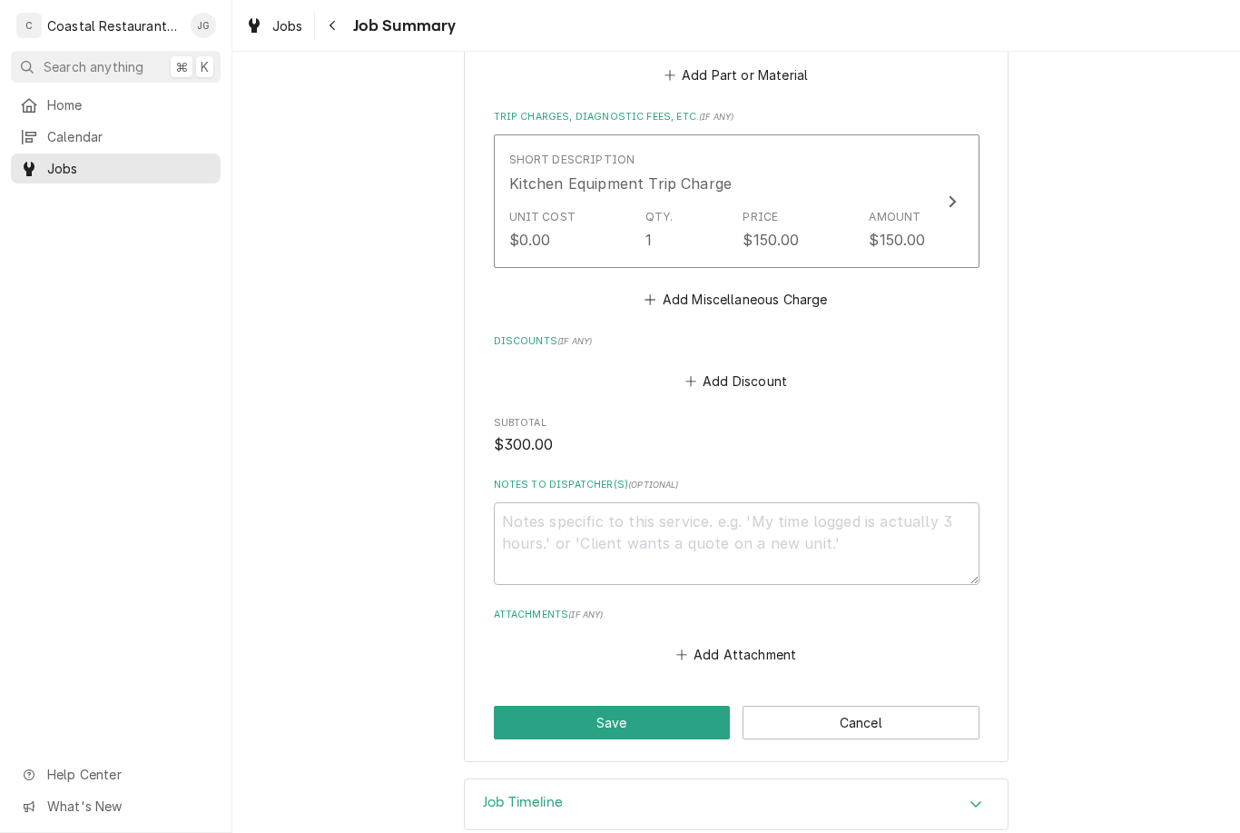
scroll to position [955, 0]
click at [664, 706] on button "Save" at bounding box center [612, 723] width 237 height 34
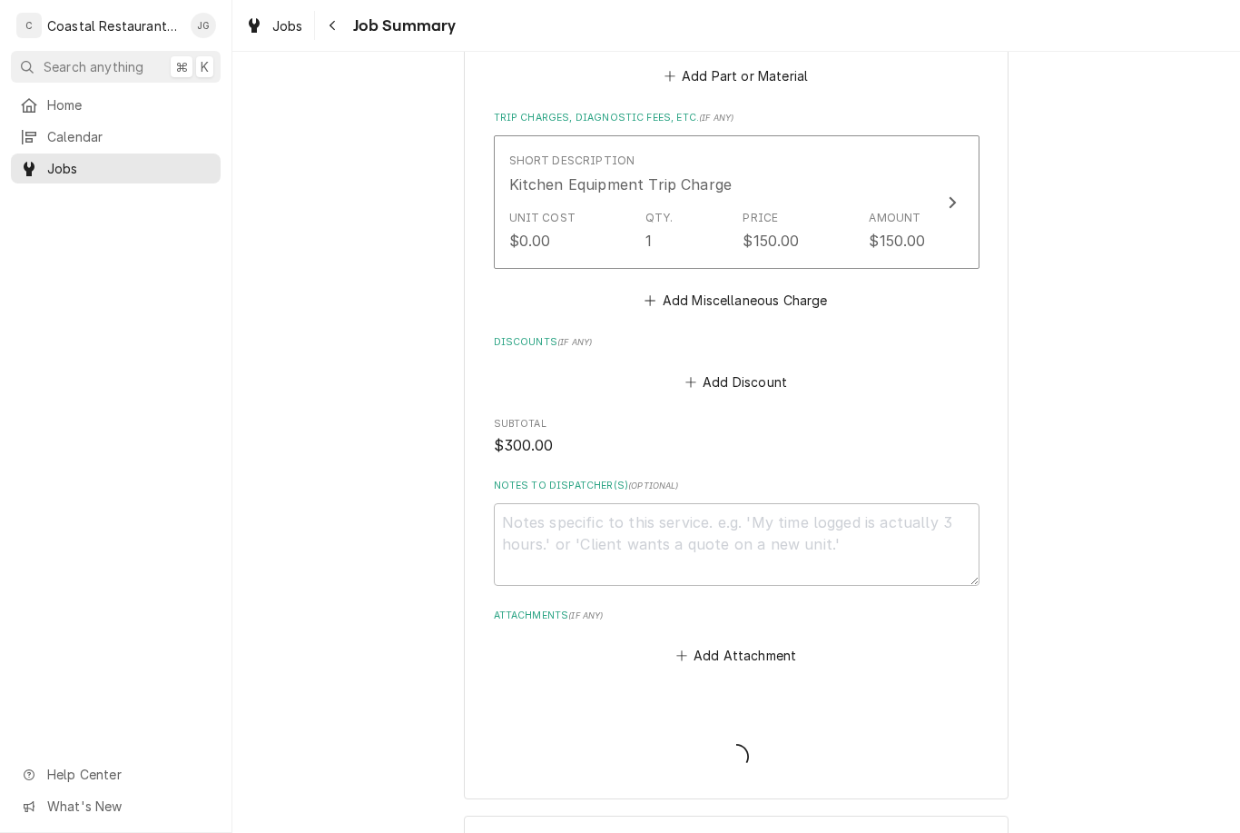
type textarea "x"
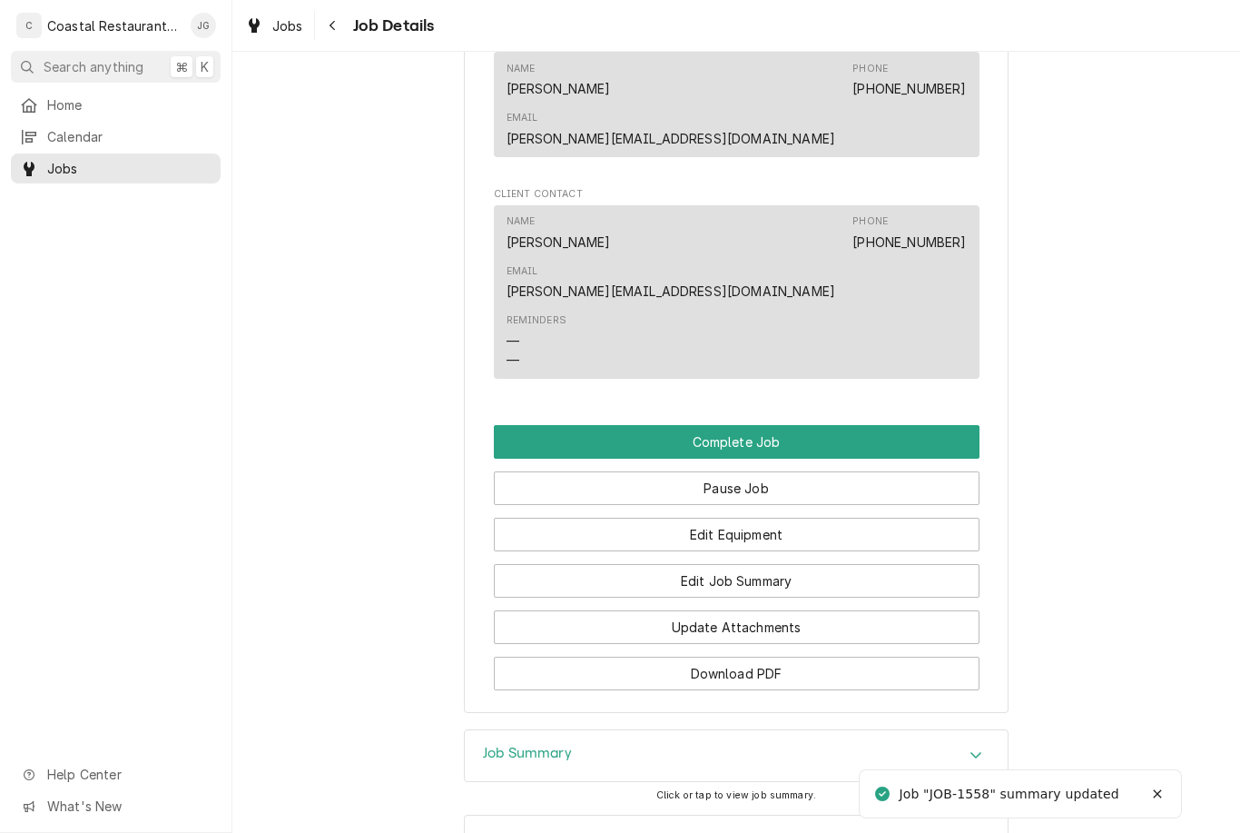
scroll to position [1614, 0]
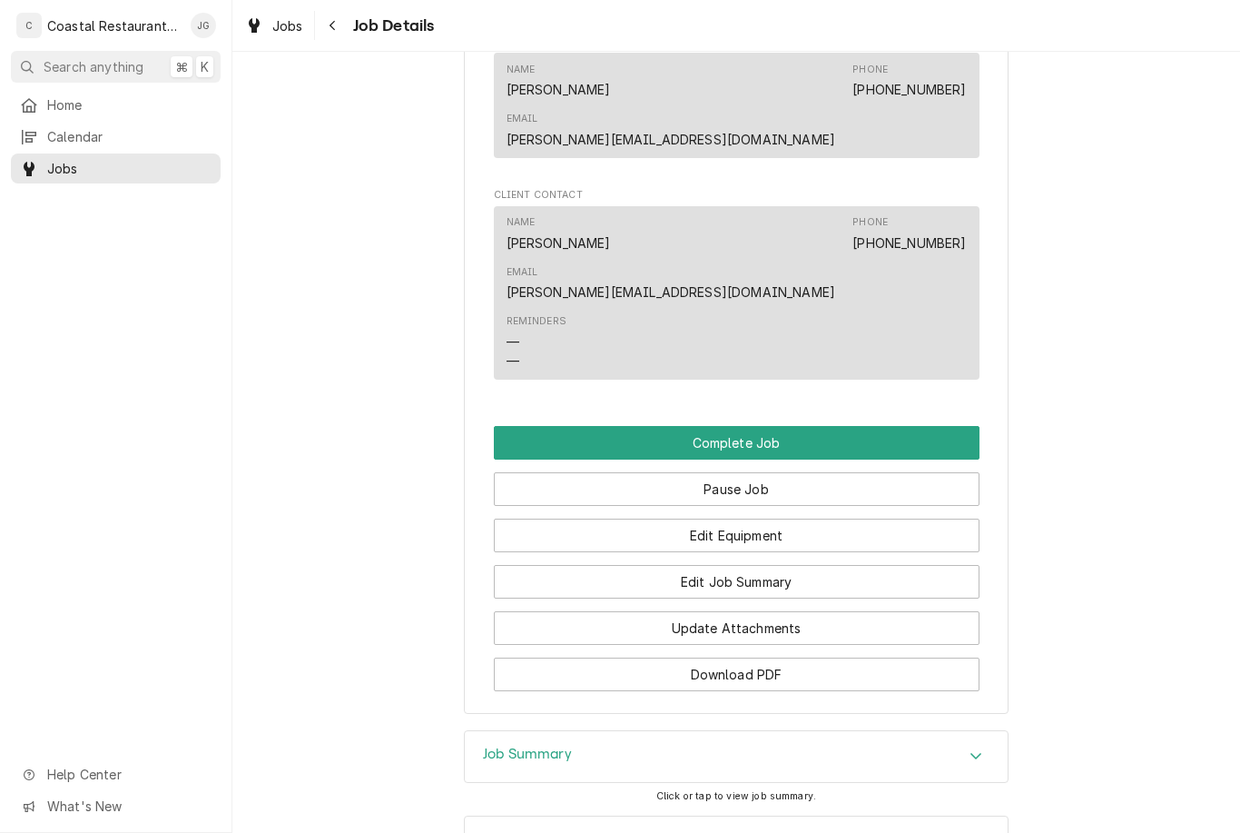
click at [749, 565] on button "Edit Job Summary" at bounding box center [737, 582] width 486 height 34
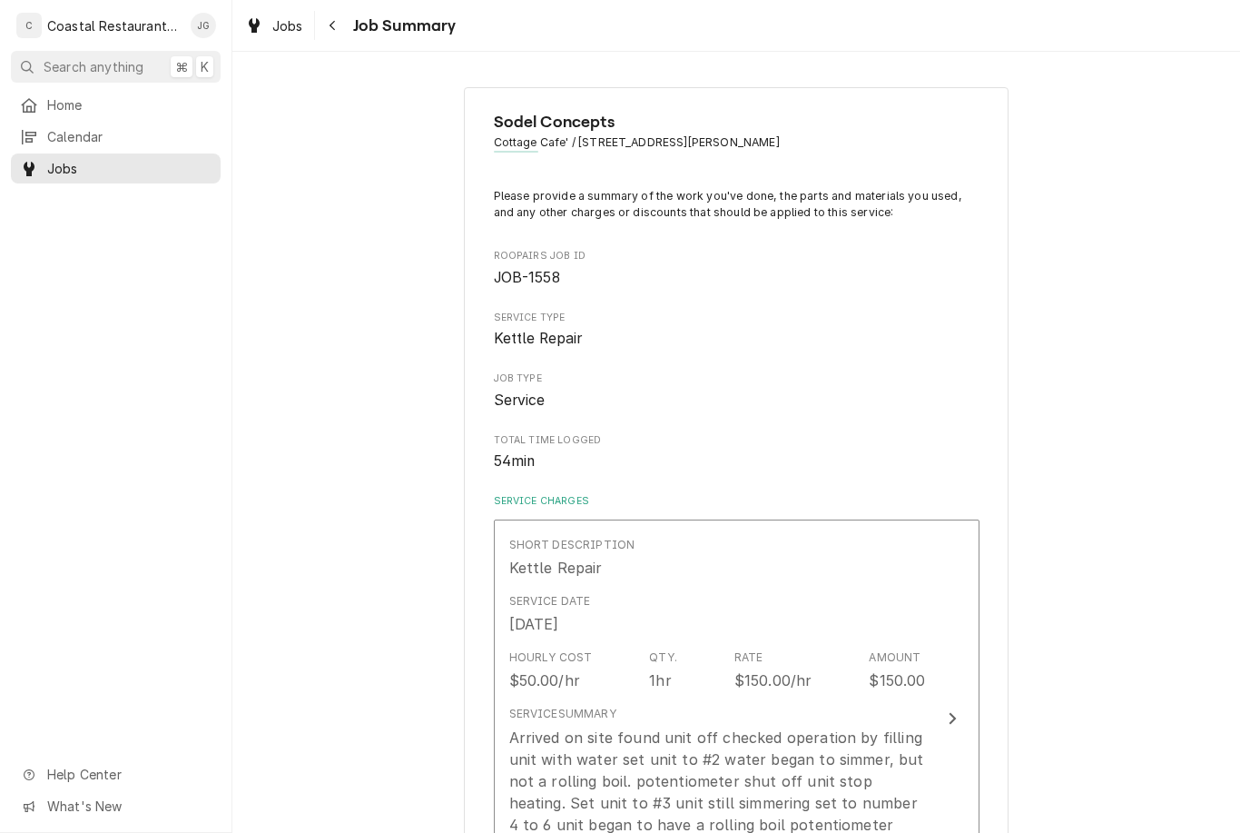
click at [743, 649] on div "Rate" at bounding box center [749, 657] width 29 height 16
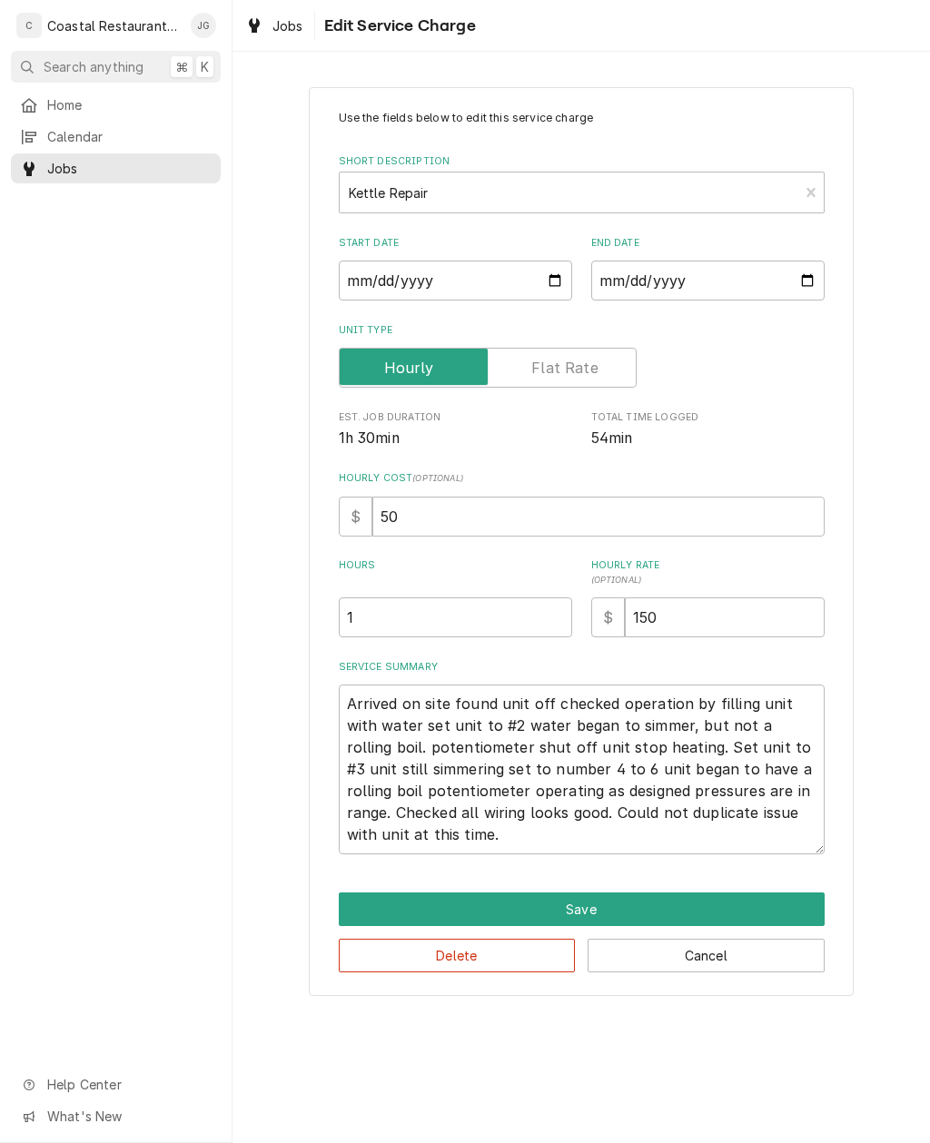
click at [681, 832] on button "Save" at bounding box center [582, 910] width 486 height 34
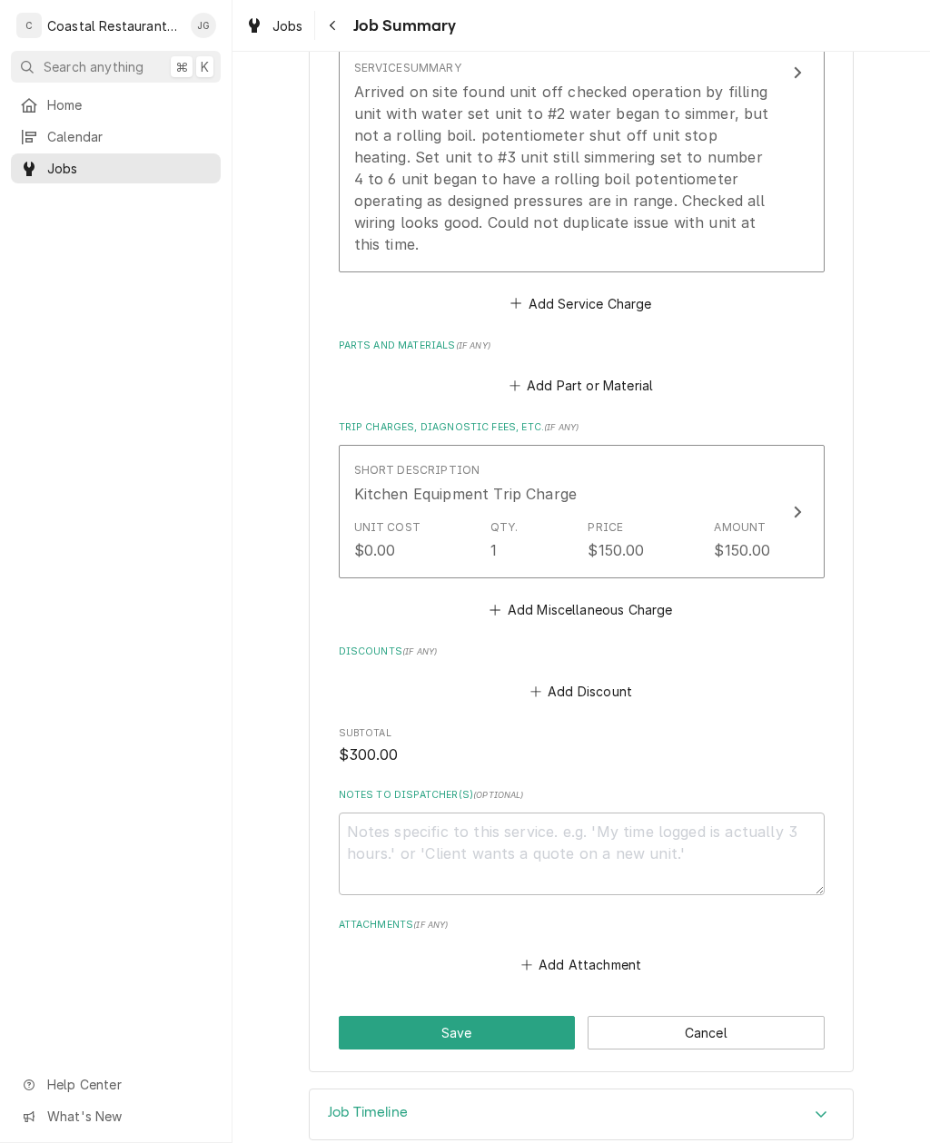
scroll to position [645, 0]
click at [538, 832] on button "Save" at bounding box center [457, 1034] width 237 height 34
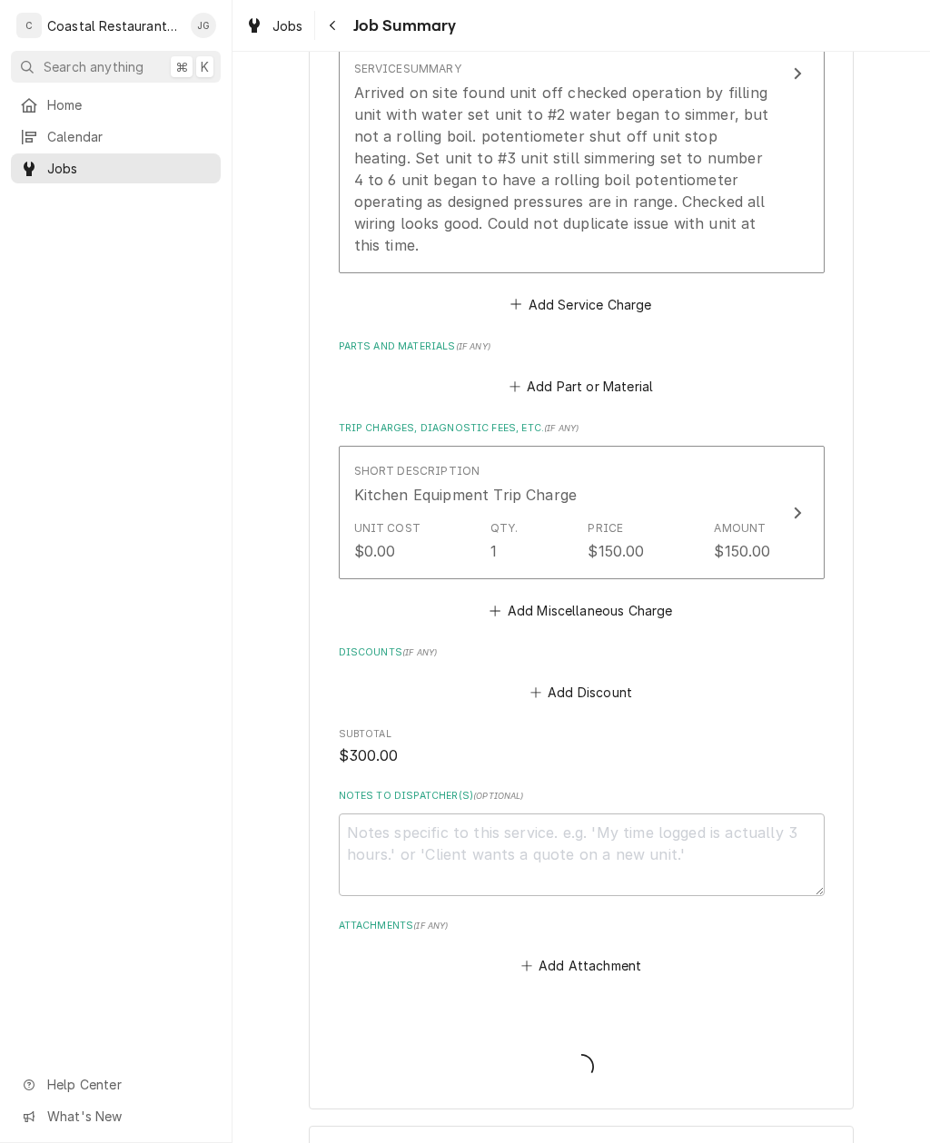
type textarea "x"
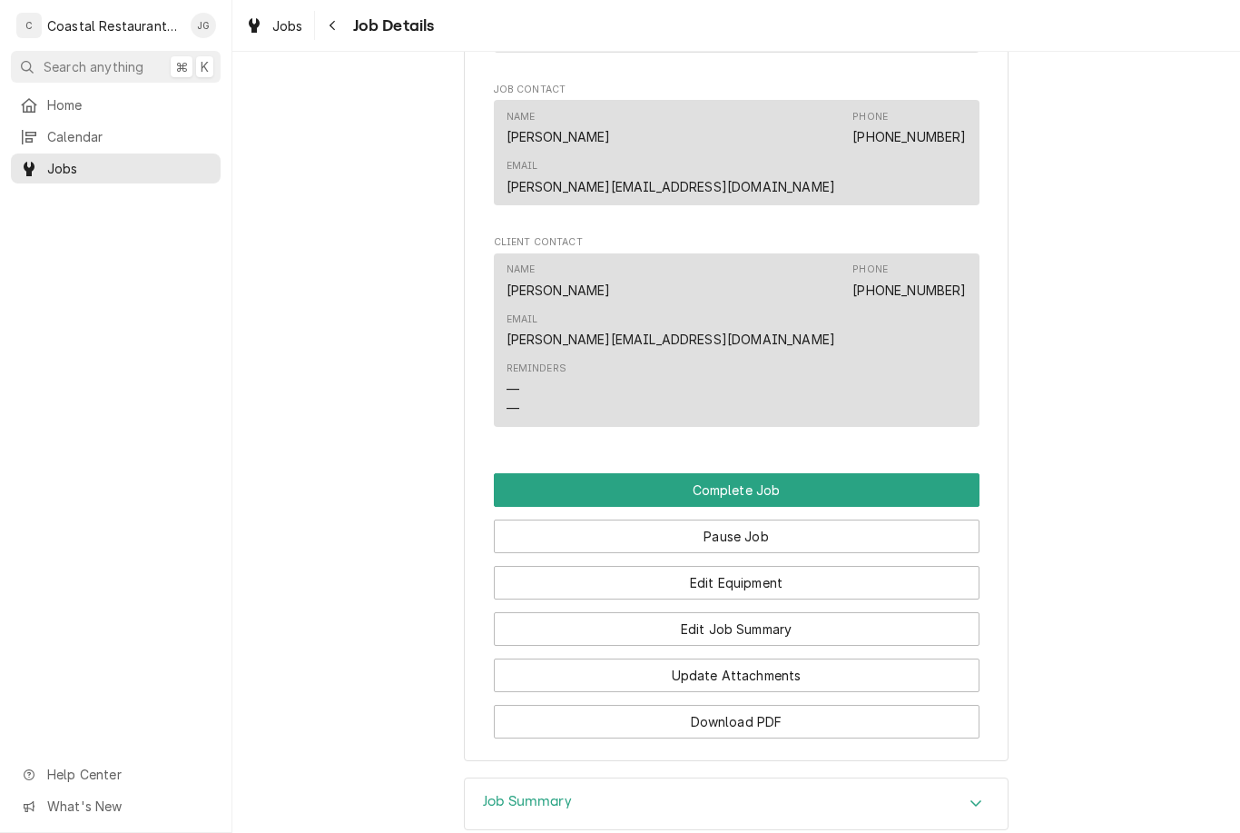
scroll to position [1568, 0]
click at [797, 472] on button "Complete Job" at bounding box center [737, 489] width 486 height 34
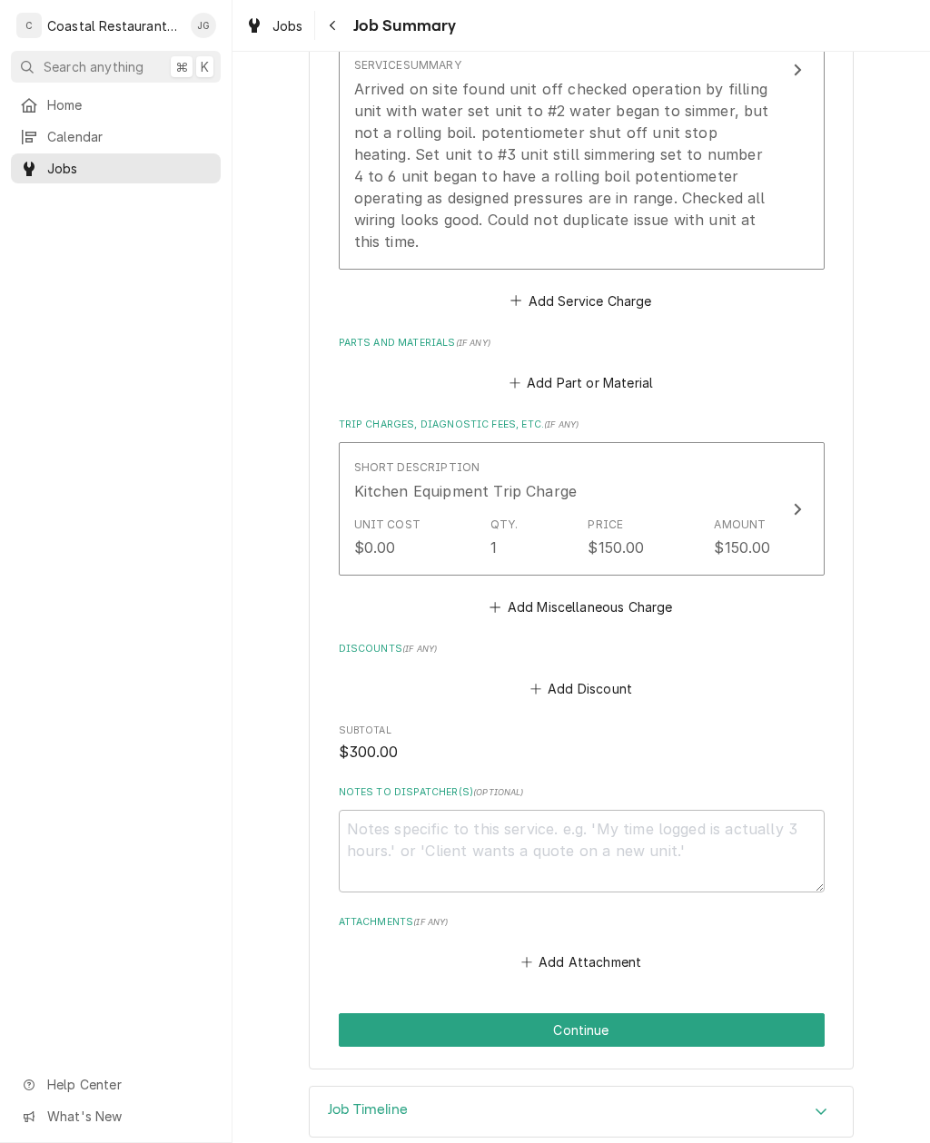
scroll to position [645, 0]
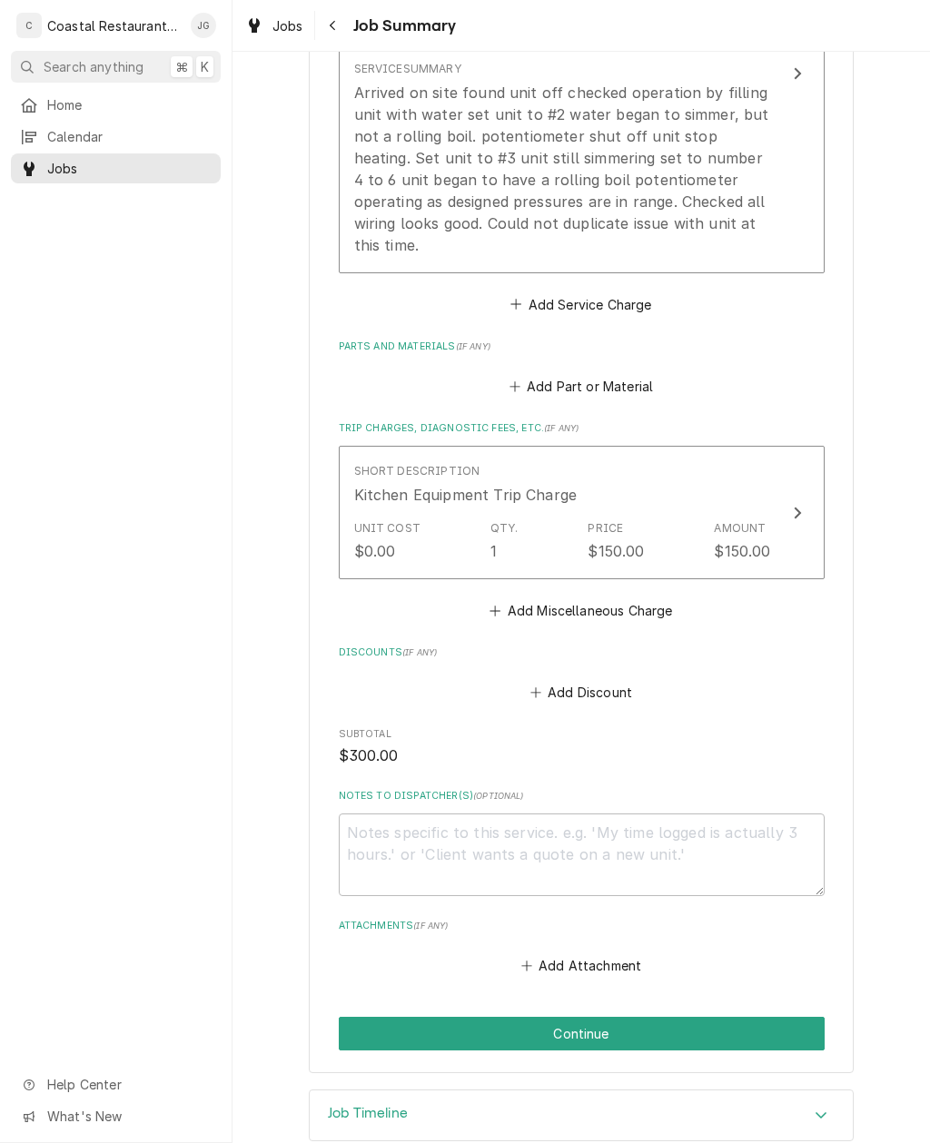
click at [685, 832] on button "Continue" at bounding box center [582, 1034] width 486 height 34
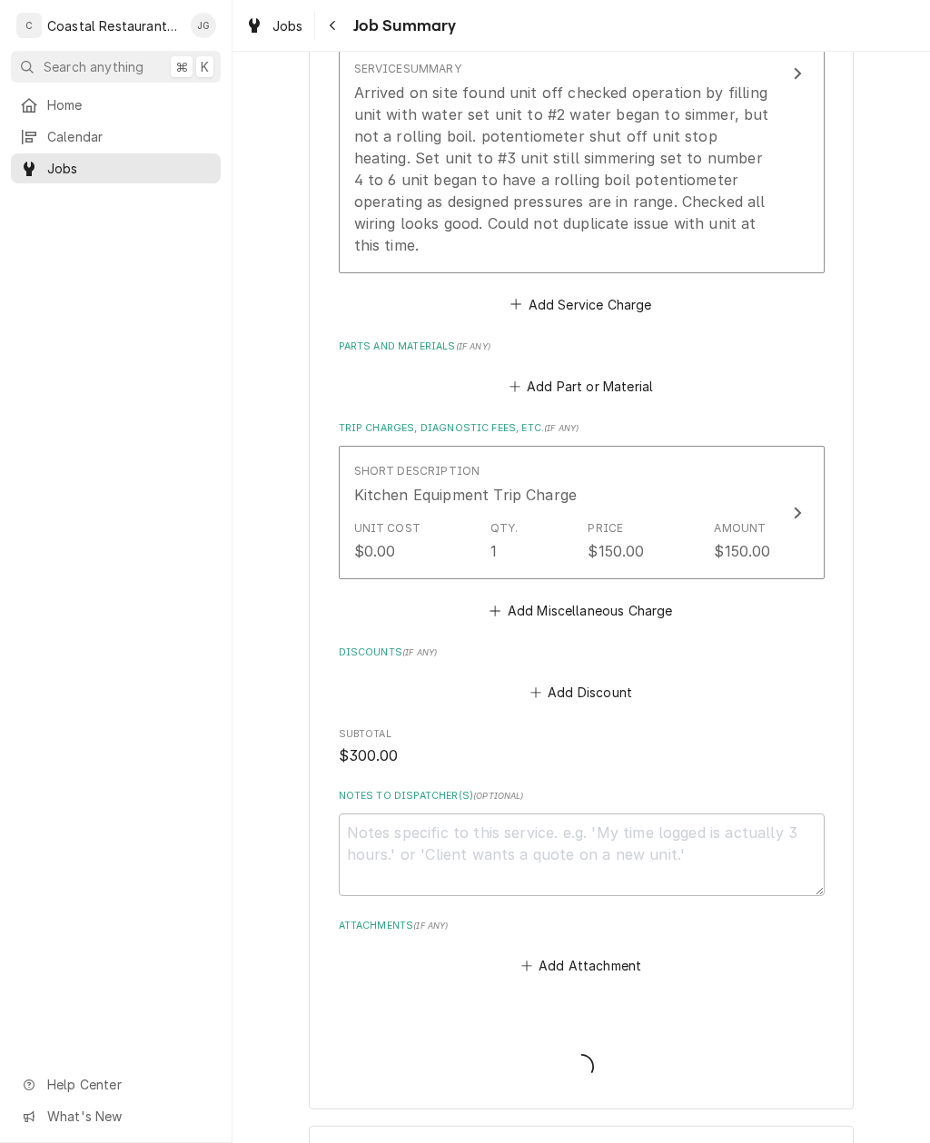
type textarea "x"
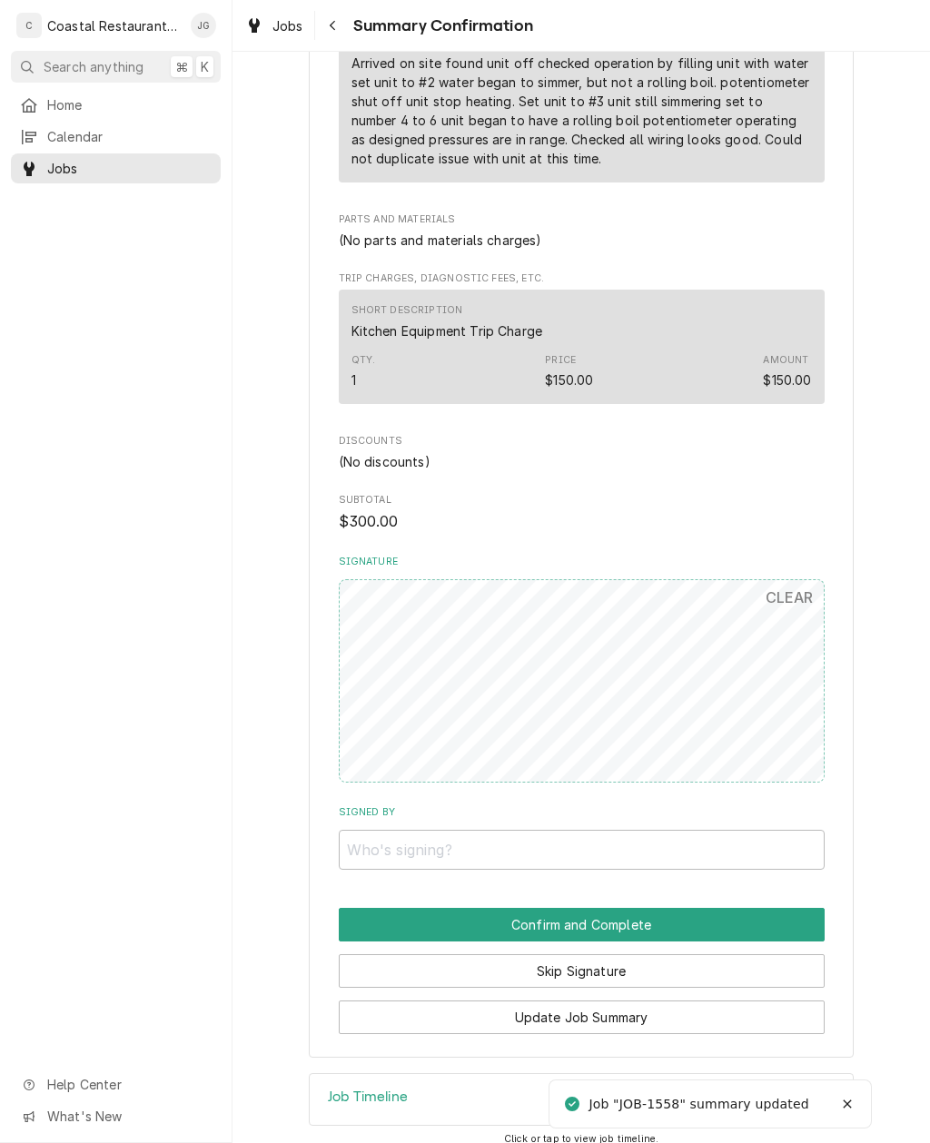
scroll to position [637, 0]
click at [520, 831] on input "Signed By" at bounding box center [582, 851] width 486 height 40
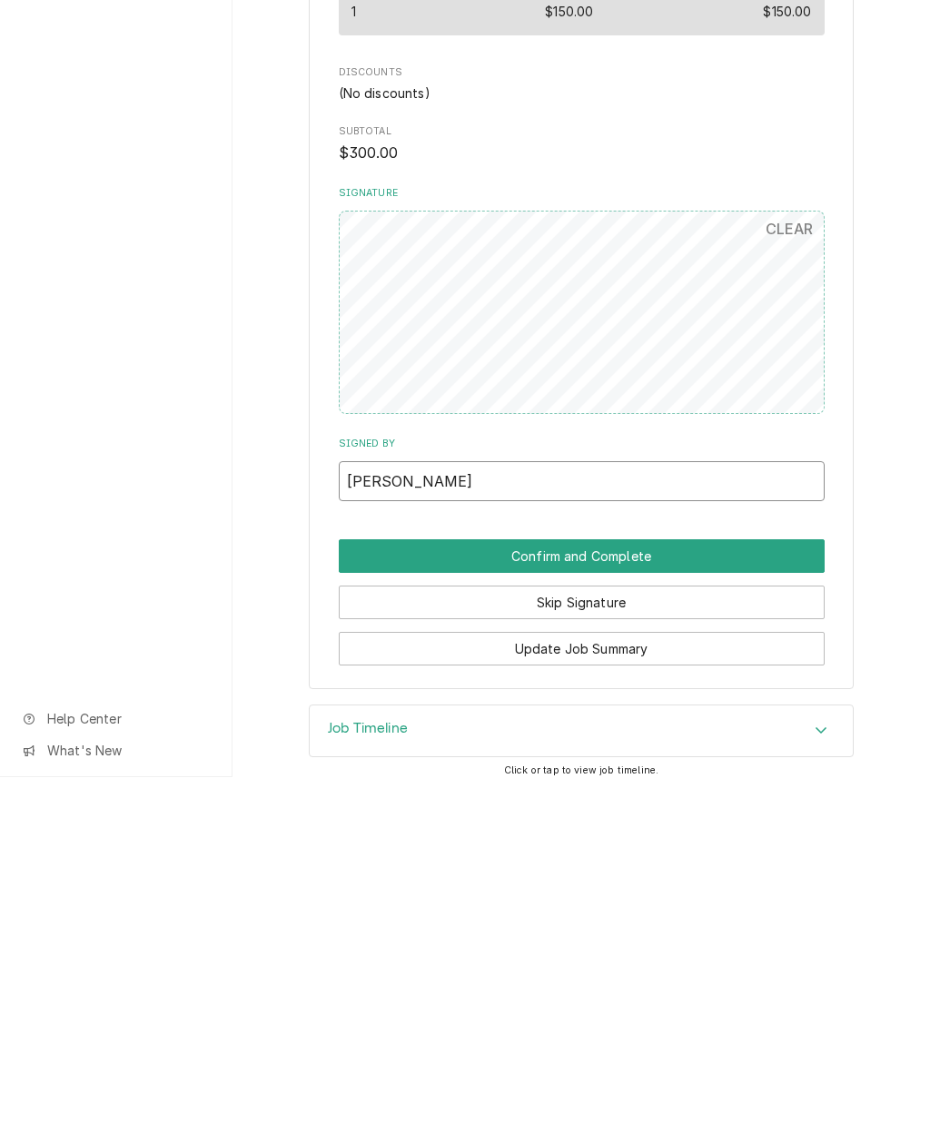
scroll to position [640, 0]
type input "[PERSON_NAME]"
click at [674, 906] on button "Confirm and Complete" at bounding box center [582, 923] width 486 height 34
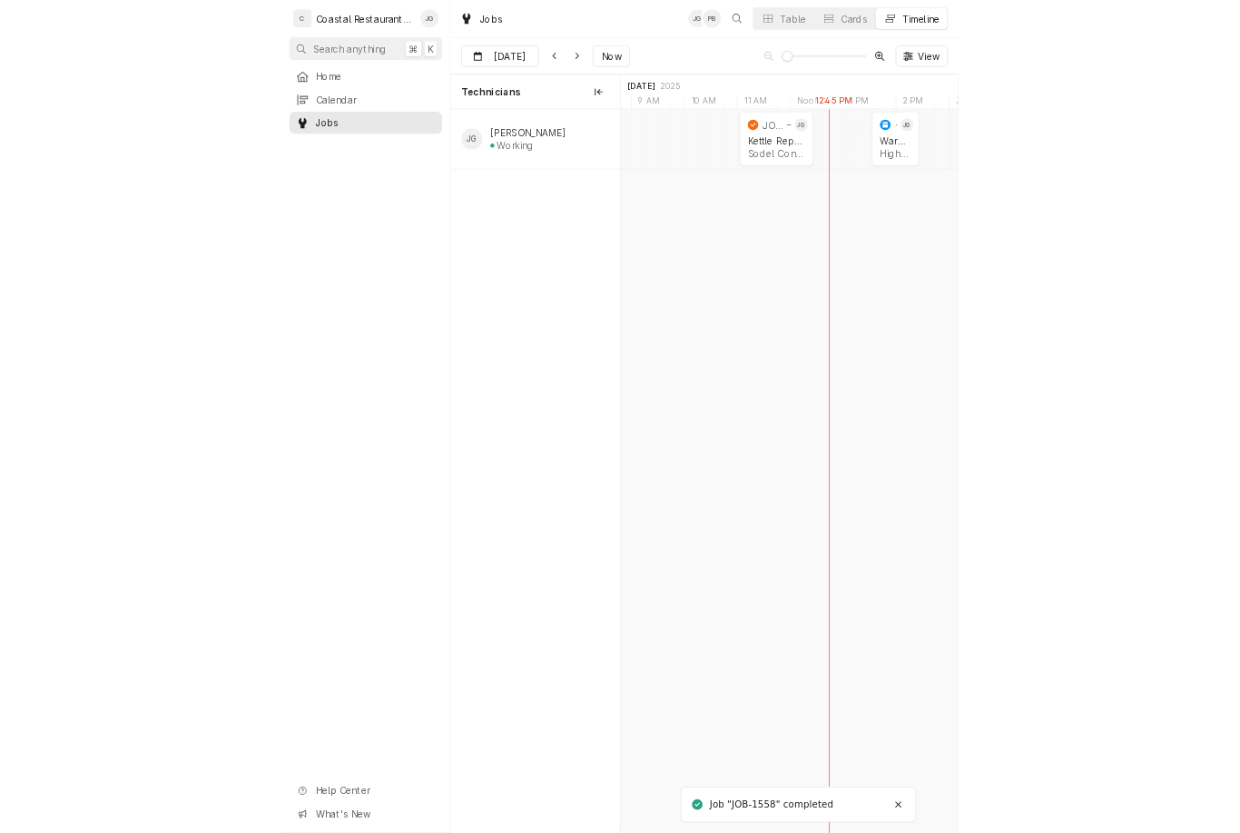
scroll to position [0, 9320]
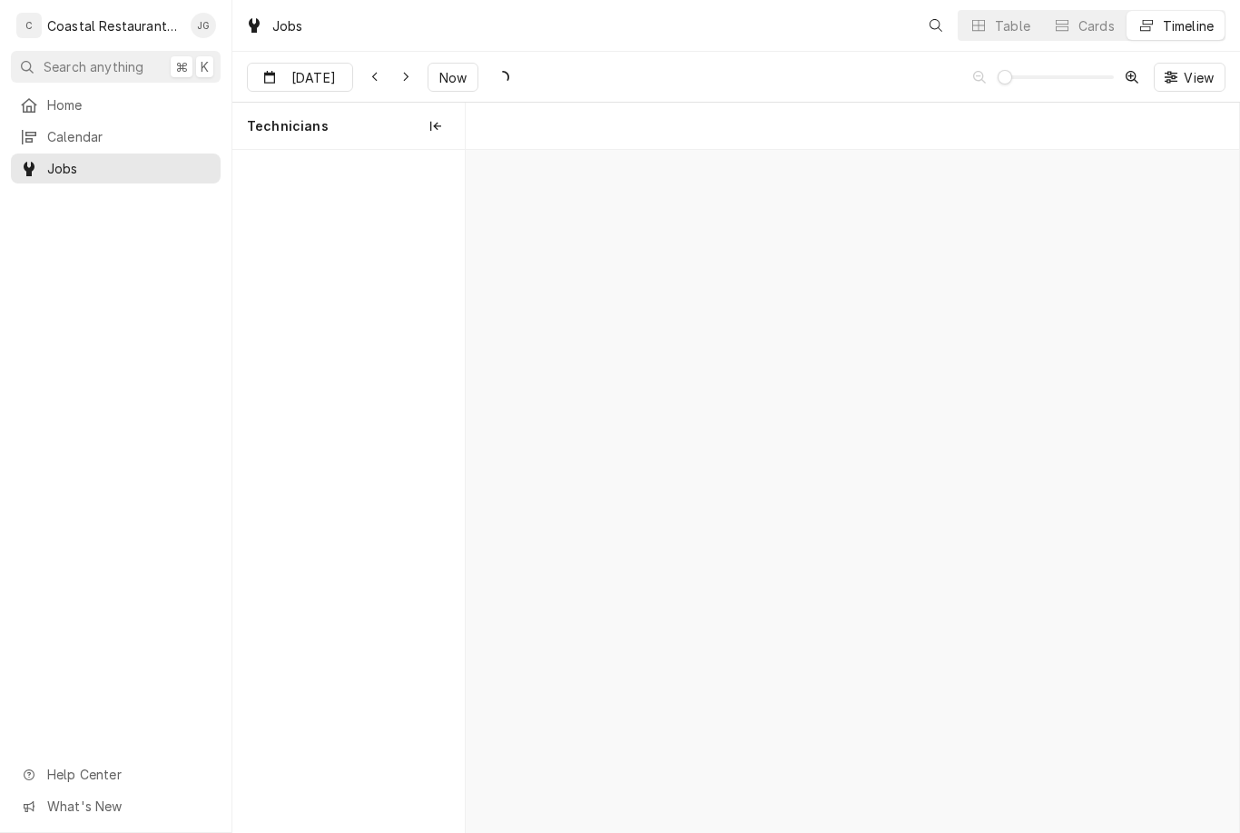
scroll to position [0, 15313]
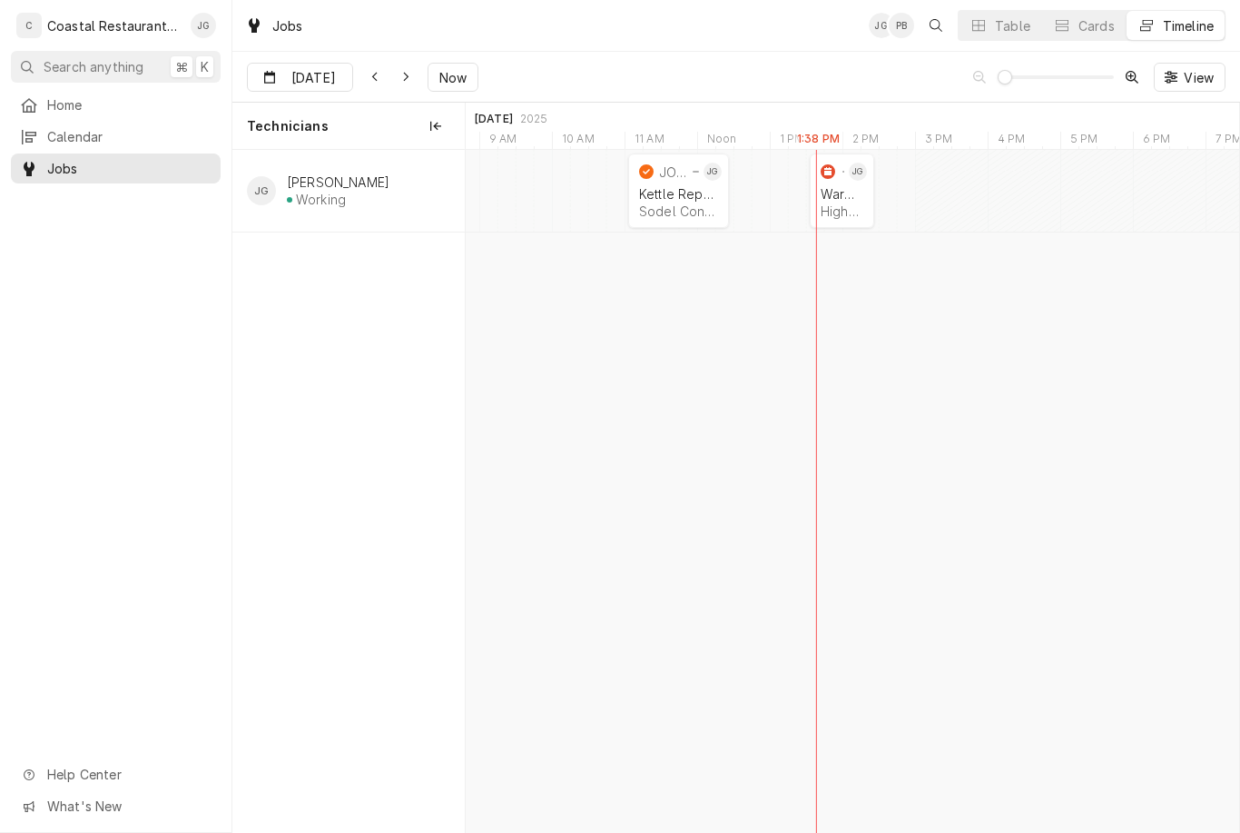
click at [842, 189] on div "Warming Box Repair" at bounding box center [842, 193] width 43 height 15
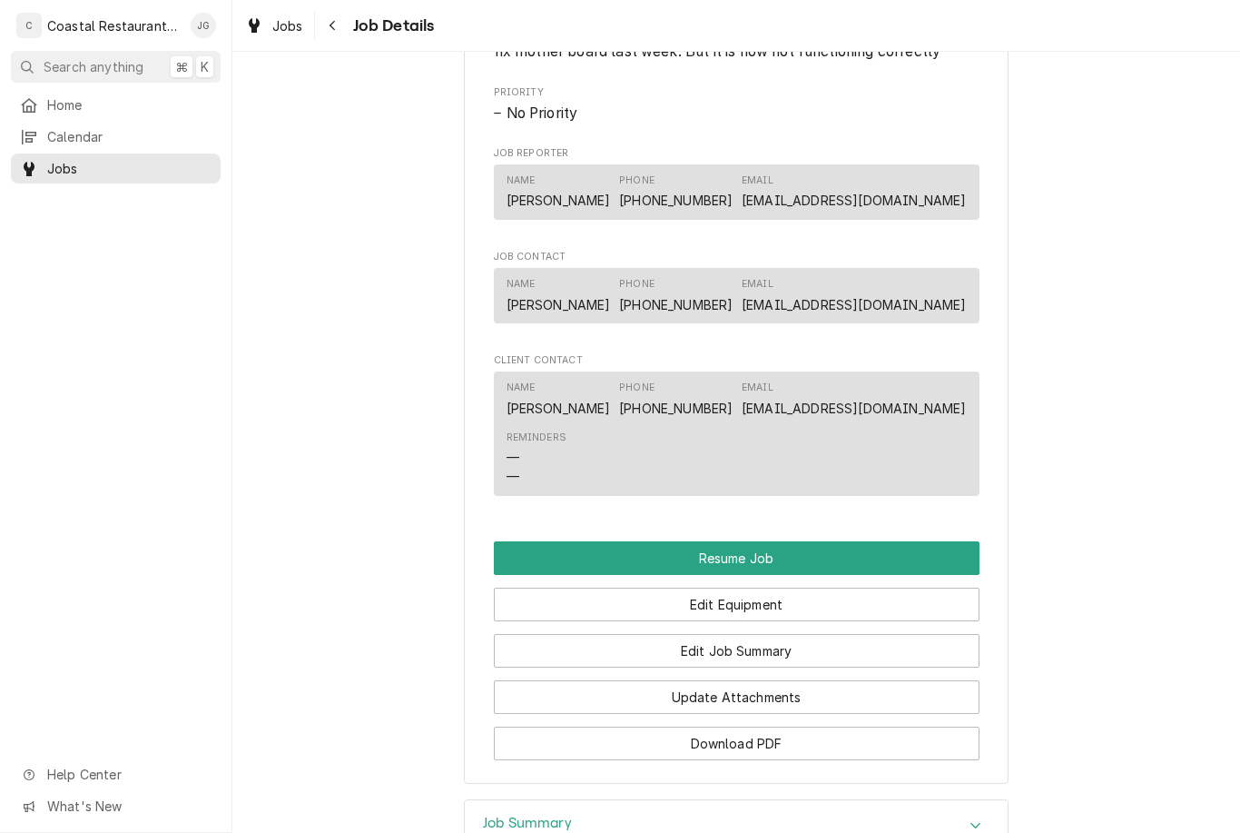
scroll to position [1360, 0]
click at [752, 565] on button "Resume Job" at bounding box center [737, 560] width 486 height 34
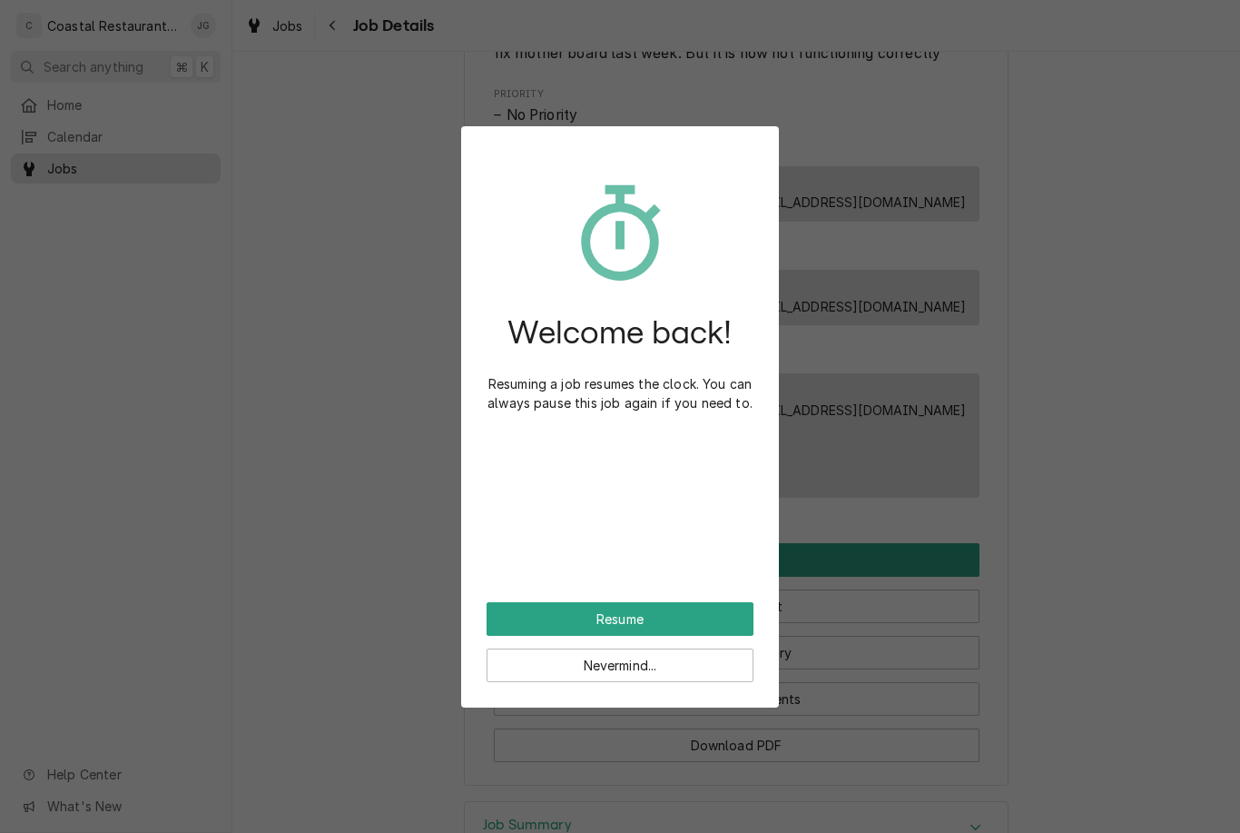
click at [648, 616] on button "Resume" at bounding box center [620, 619] width 267 height 34
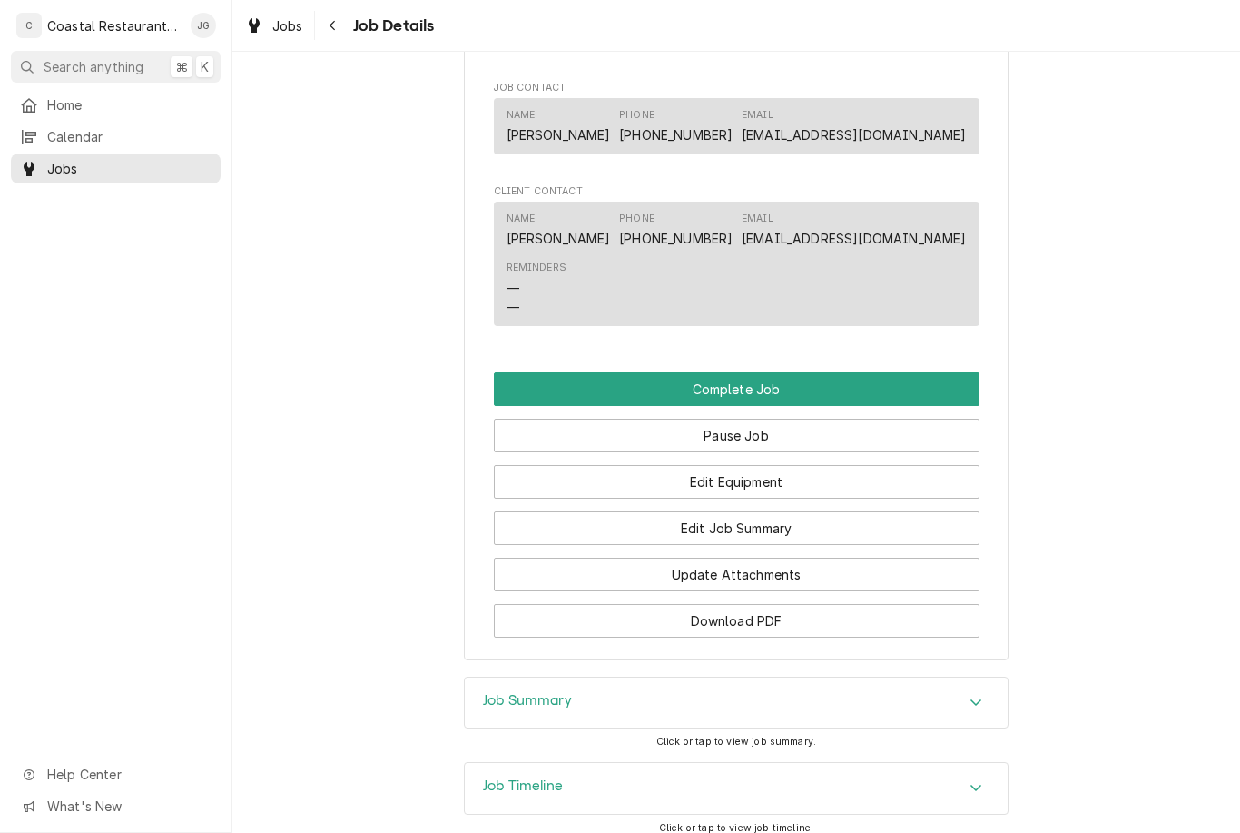
scroll to position [1452, 0]
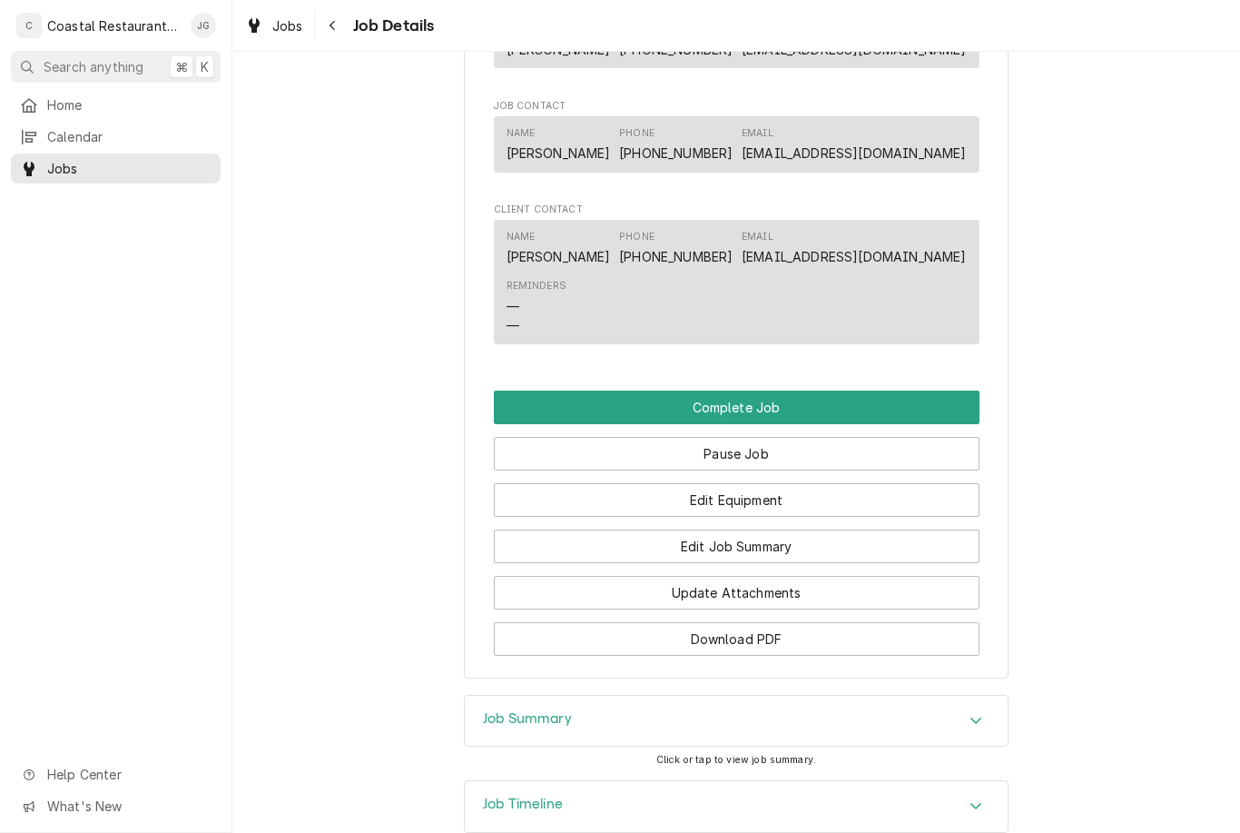
click at [783, 529] on button "Edit Job Summary" at bounding box center [737, 546] width 486 height 34
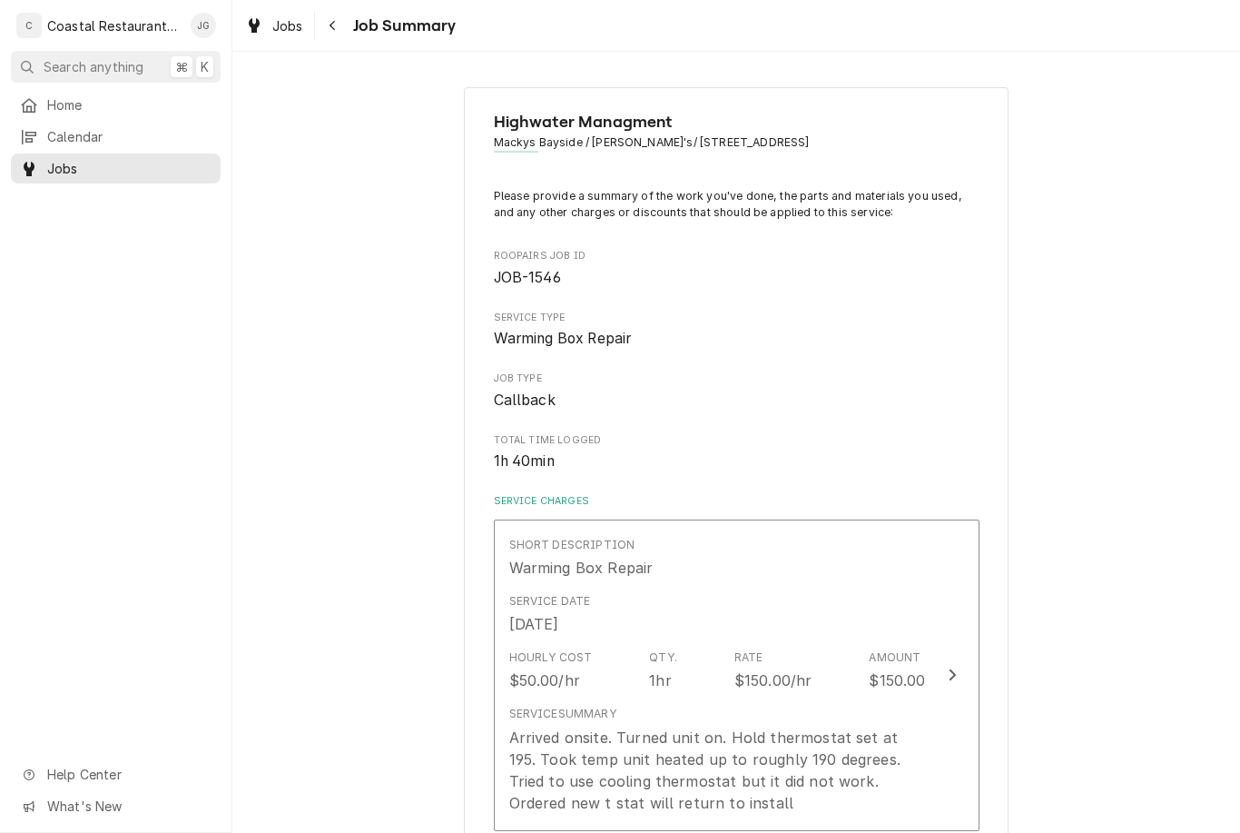
click at [705, 726] on div "Arrived onsite. Turned unit on. Hold thermostat set at 195. Took temp unit heat…" at bounding box center [717, 769] width 417 height 87
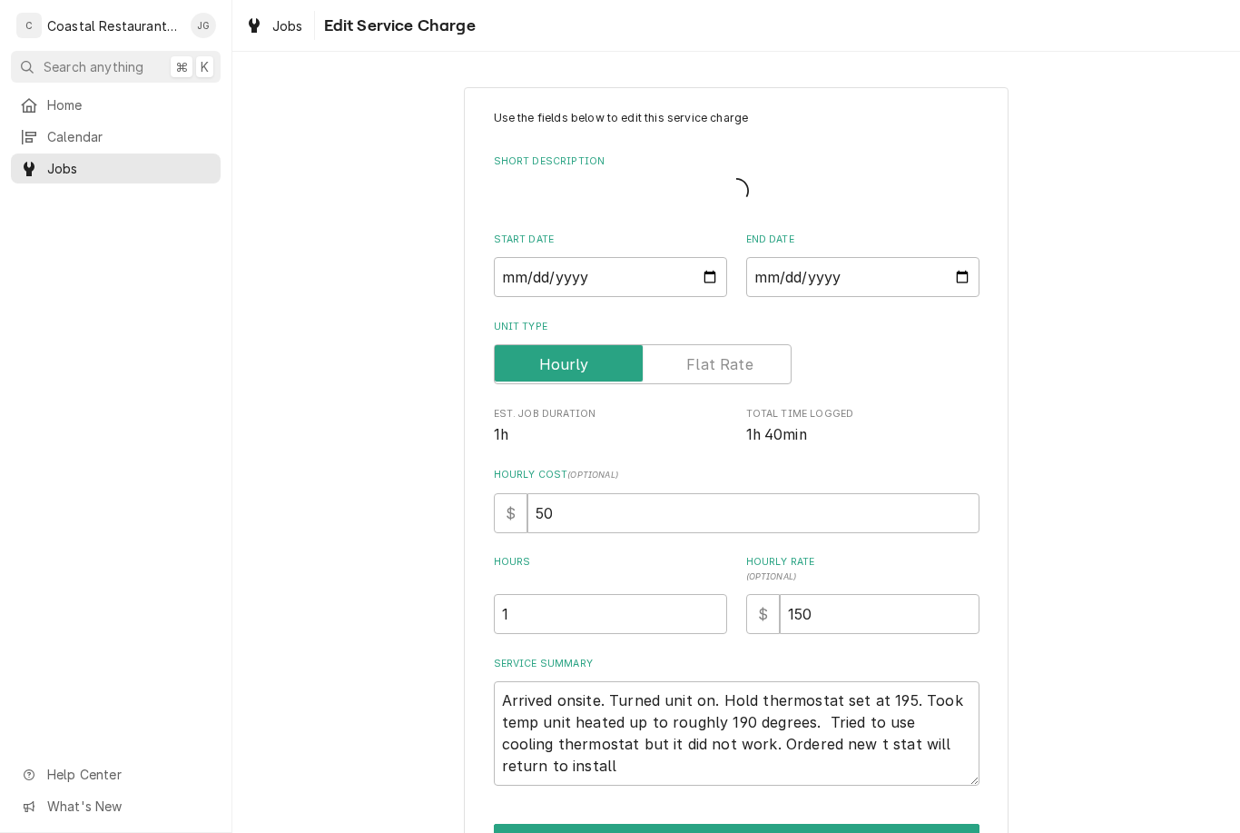
type textarea "x"
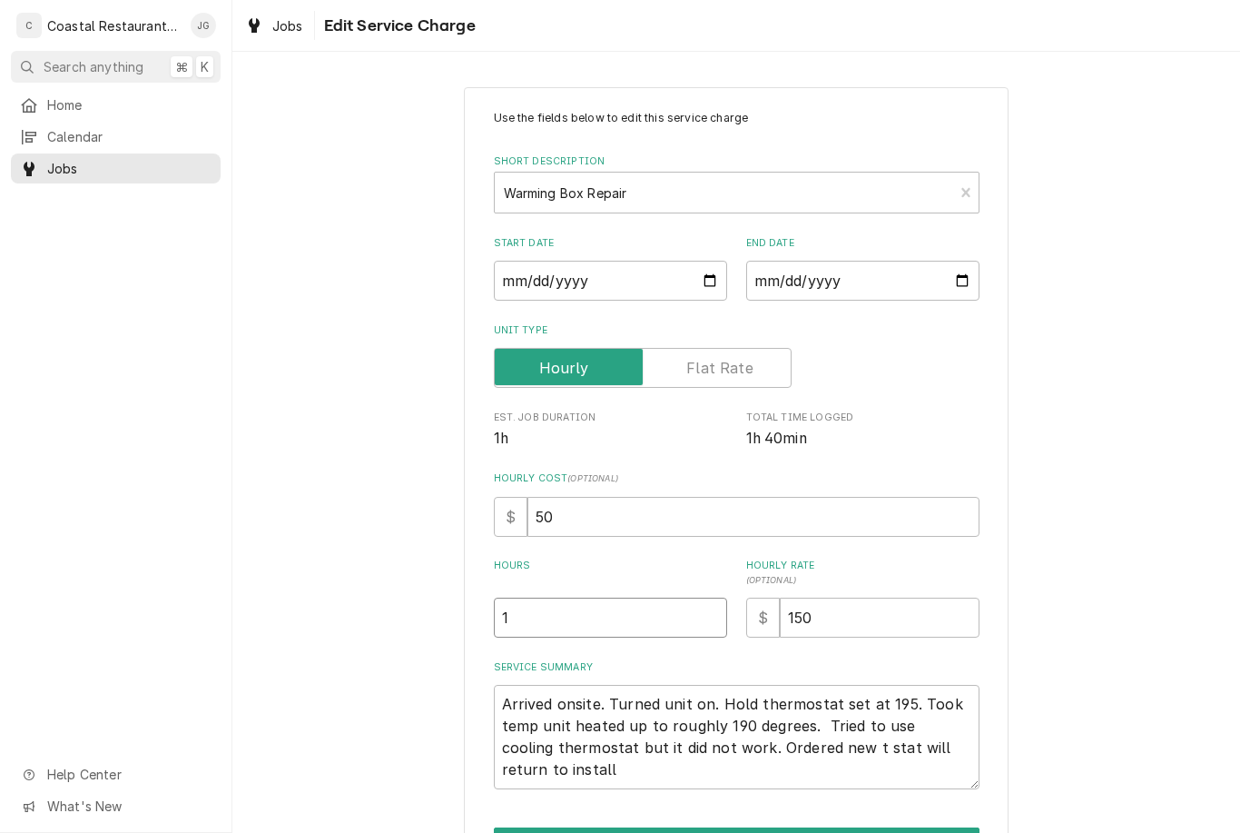
click at [548, 604] on input "1" at bounding box center [610, 617] width 233 height 40
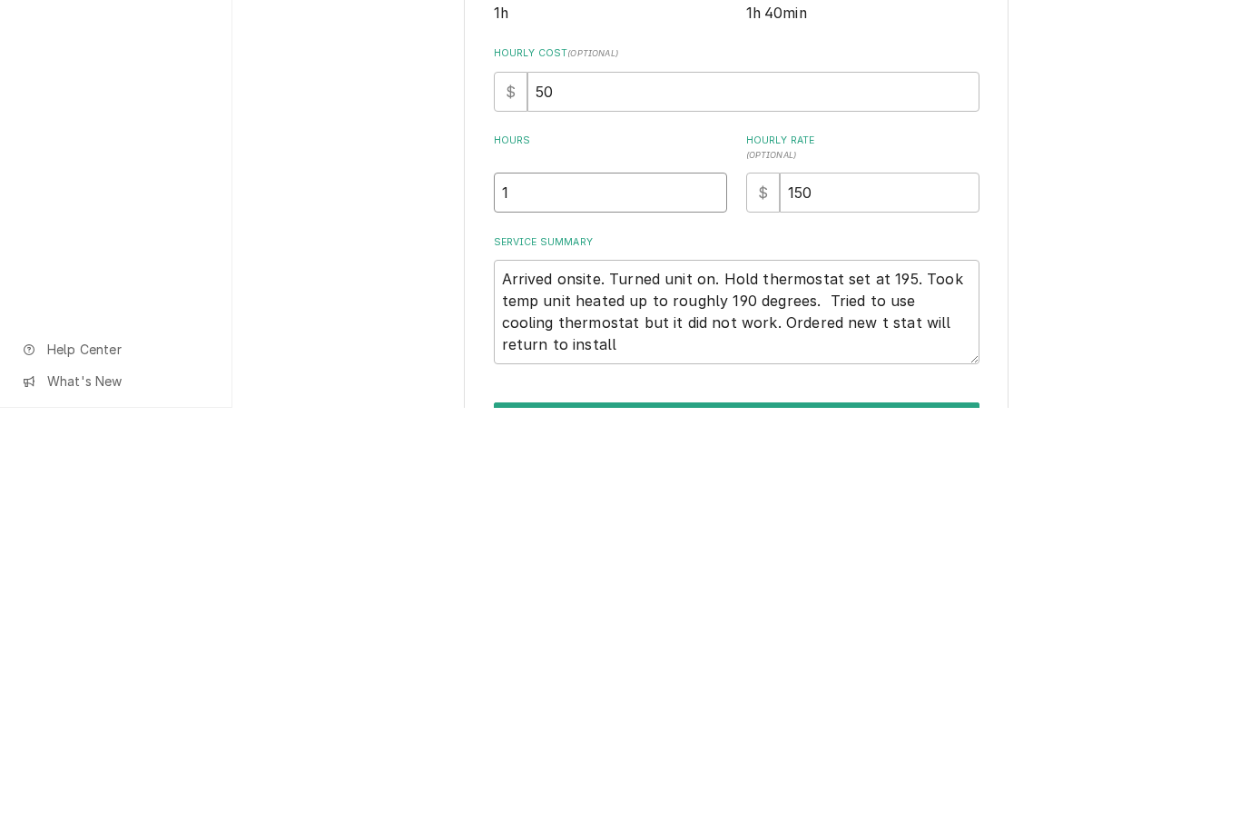
click at [560, 597] on input "1" at bounding box center [610, 617] width 233 height 40
click at [553, 597] on input "1" at bounding box center [610, 617] width 233 height 40
type textarea "x"
type input "2"
type textarea "x"
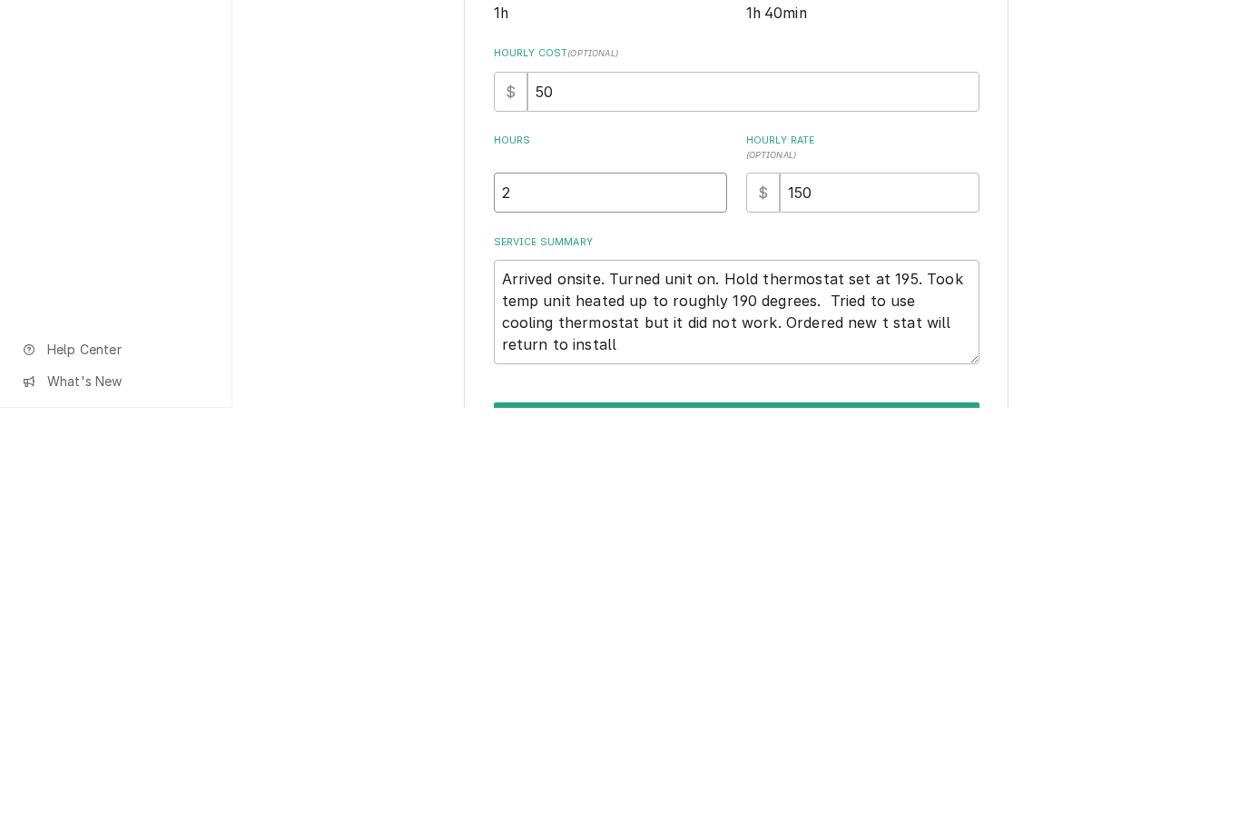
type input "2"
click at [1121, 310] on div "Use the fields below to edit this service charge Short Description Warming Box …" at bounding box center [736, 508] width 1008 height 875
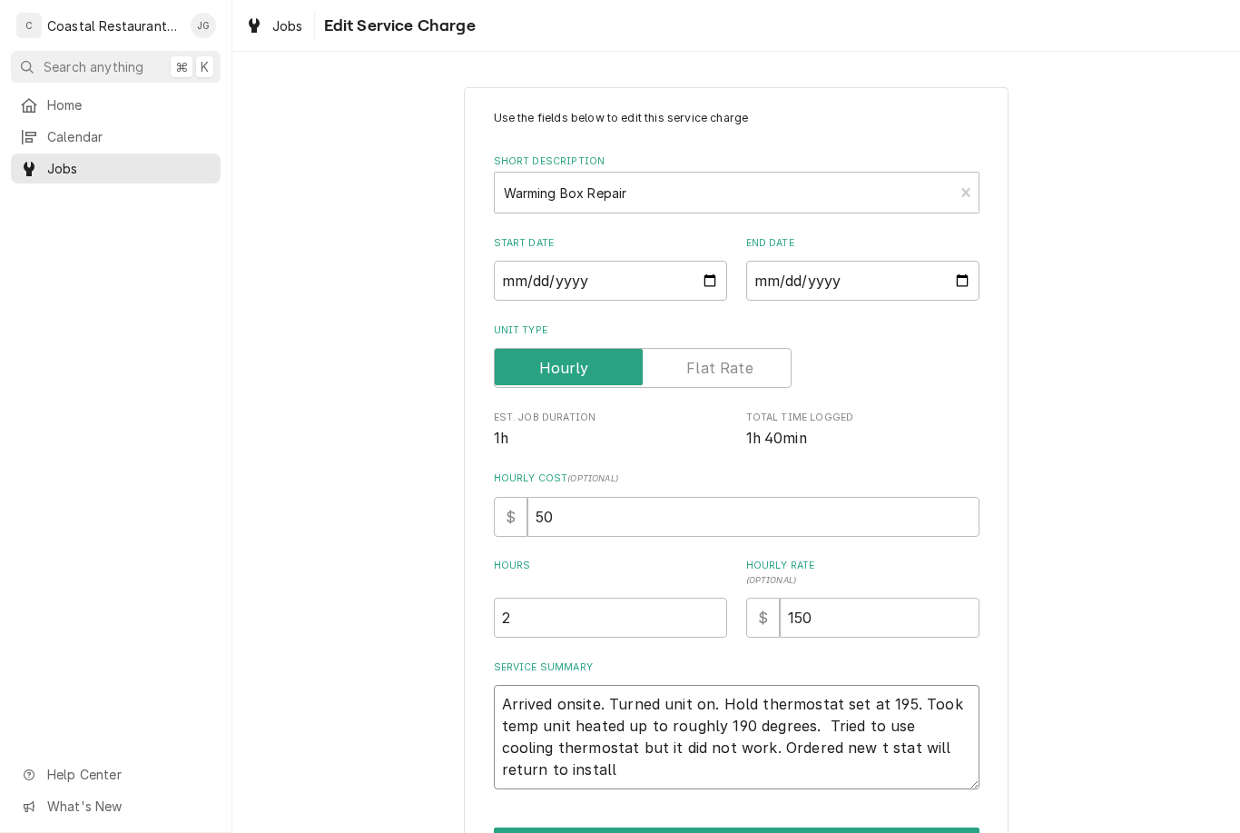
click at [581, 779] on textarea "Arrived onsite. Turned unit on. Hold thermostat set at 195. Took temp unit heat…" at bounding box center [737, 737] width 486 height 104
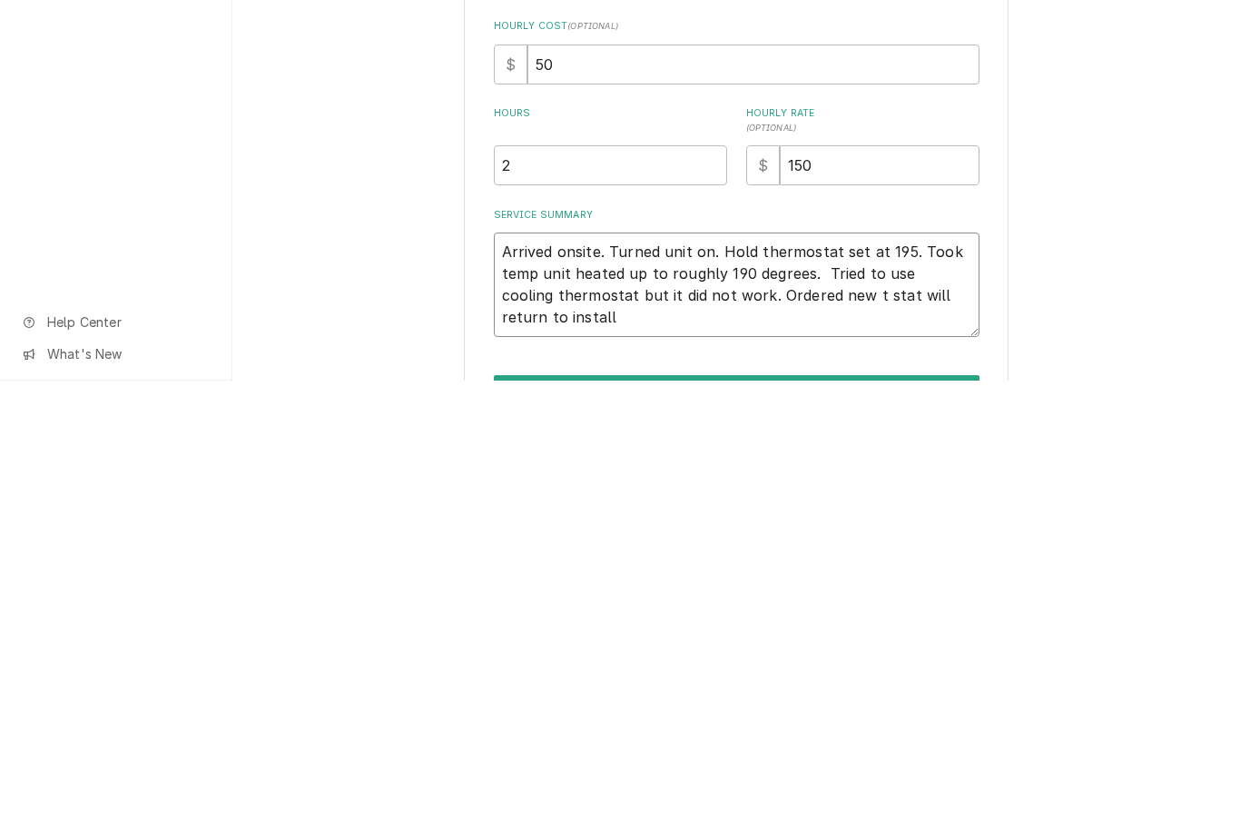
type textarea "x"
type textarea "Arrived onsite. Turned unit on. Hold thermostat set at 195. Took temp unit heat…"
type textarea "x"
type textarea "Arrived onsite. Turned unit on. Hold thermostat set at 195. Took temp unit heat…"
type textarea "x"
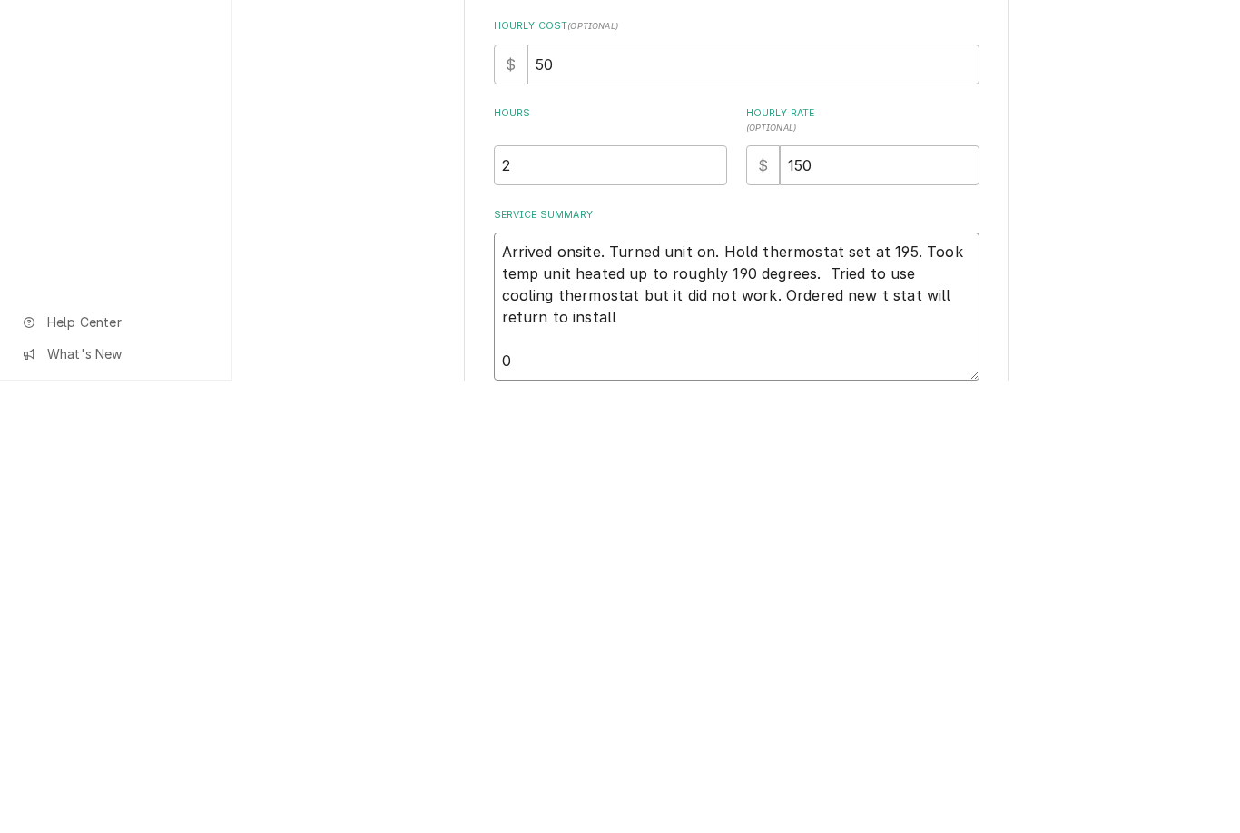
type textarea "Arrived onsite. Turned unit on. Hold thermostat set at 195. Took temp unit heat…"
type textarea "x"
type textarea "Arrived onsite. Turned unit on. Hold thermostat set at 195. Took temp unit heat…"
type textarea "x"
type textarea "Arrived onsite. Turned unit on. Hold thermostat set at 195. Took temp unit heat…"
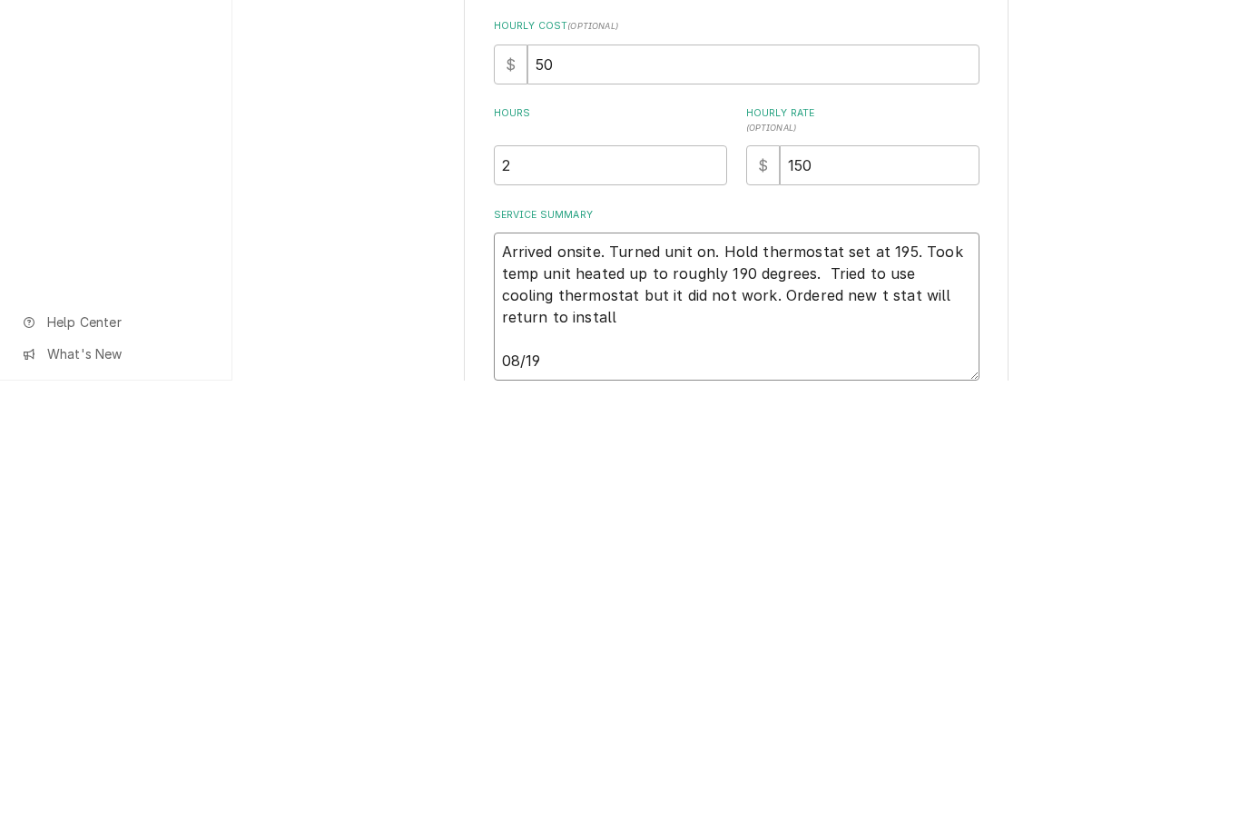
type textarea "x"
type textarea "Arrived onsite. Turned unit on. Hold thermostat set at 195. Took temp unit heat…"
type textarea "x"
type textarea "Arrived onsite. Turned unit on. Hold thermostat set at 195. Took temp unit heat…"
type textarea "x"
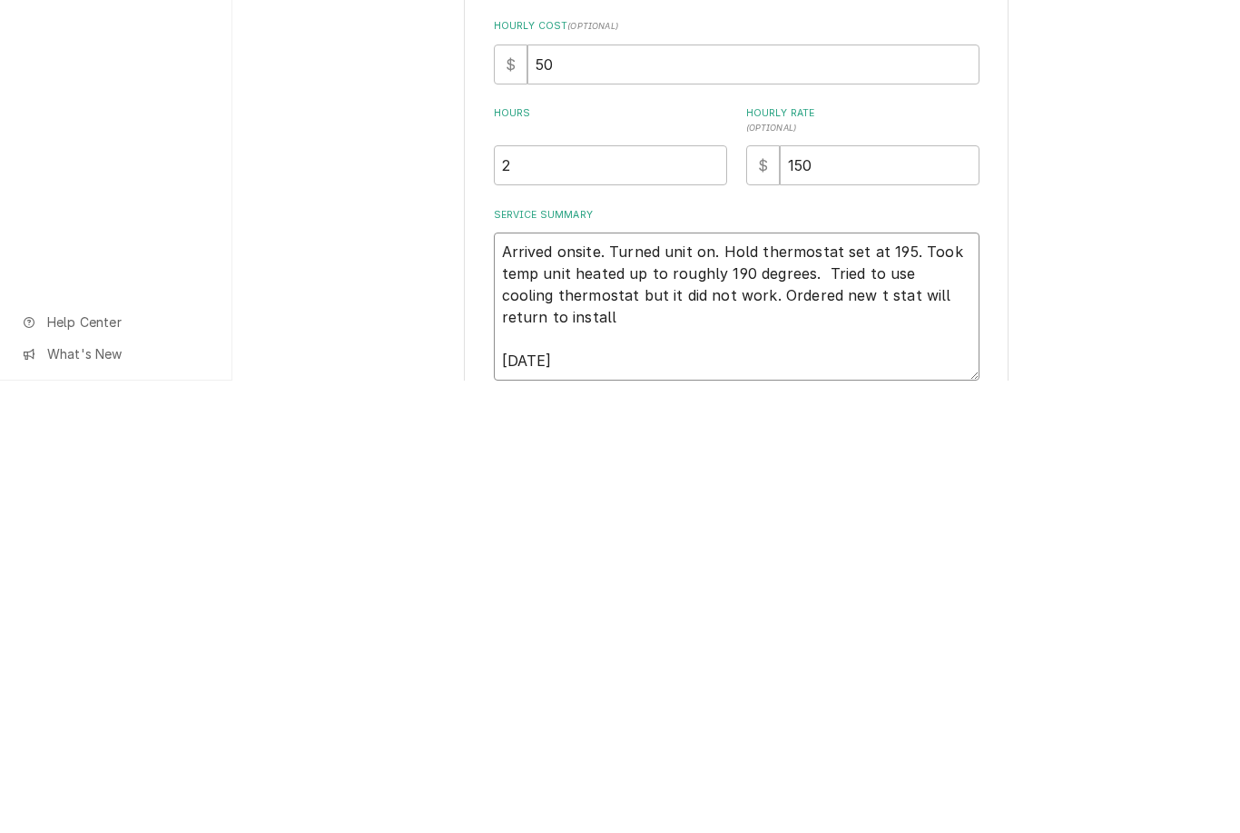
type textarea "Arrived onsite. Turned unit on. Hold thermostat set at 195. Took temp unit heat…"
type textarea "x"
type textarea "Arrived onsite. Turned unit on. Hold thermostat set at 195. Took temp unit heat…"
type textarea "x"
type textarea "Arrived onsite. Turned unit on. Hold thermostat set at 195. Took temp unit heat…"
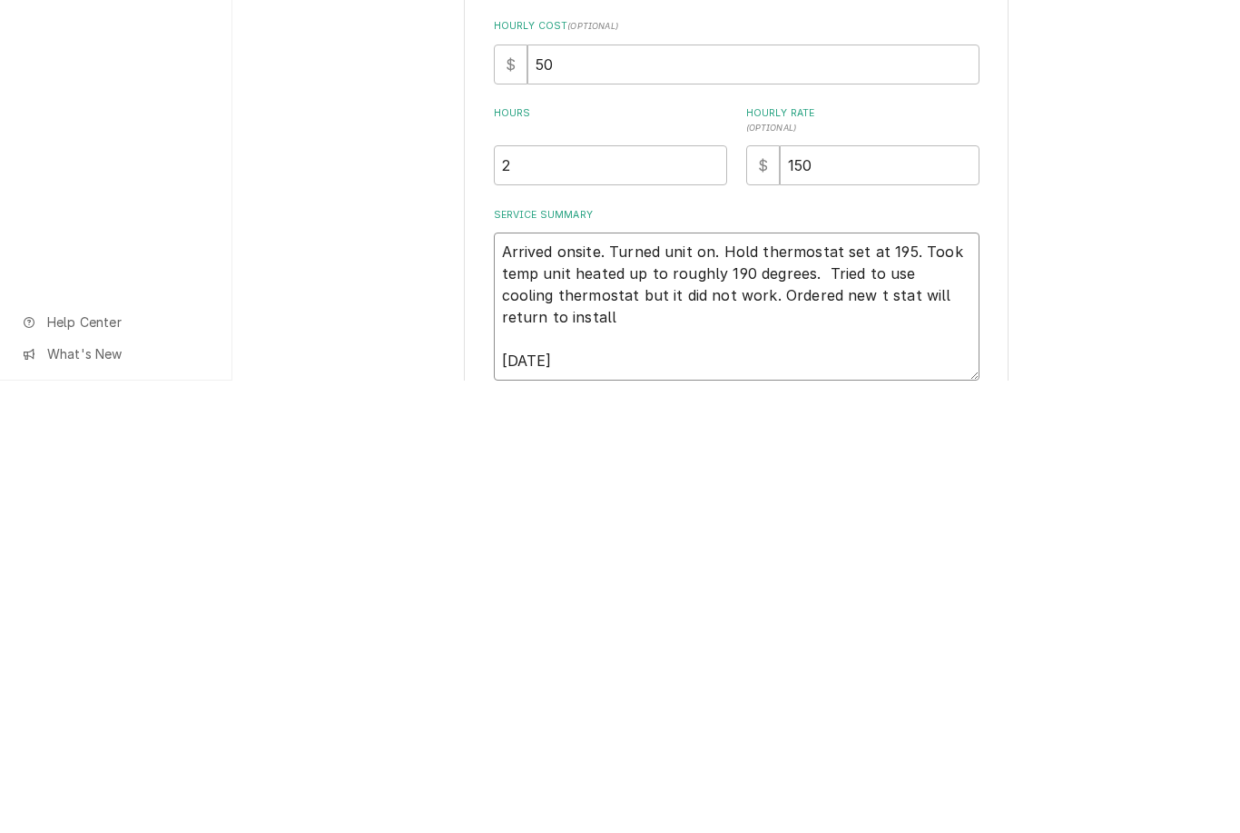
type textarea "x"
type textarea "Arrived onsite. Turned unit on. Hold thermostat set at 195. Took temp unit heat…"
type textarea "x"
type textarea "Arrived onsite. Turned unit on. Hold thermostat set at 195. Took temp unit heat…"
type textarea "x"
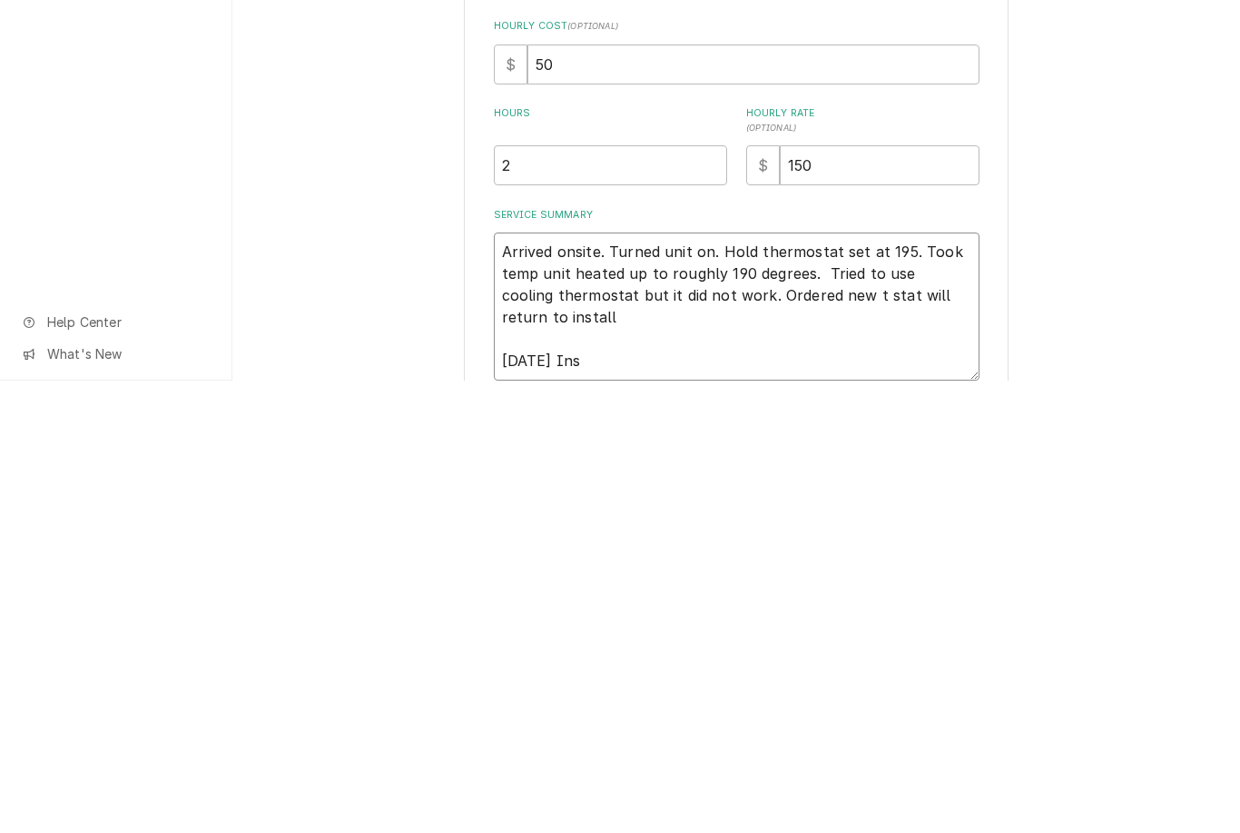
type textarea "Arrived onsite. Turned unit on. Hold thermostat set at 195. Took temp unit heat…"
type textarea "x"
type textarea "Arrived onsite. Turned unit on. Hold thermostat set at 195. Took temp unit heat…"
type textarea "x"
type textarea "Arrived onsite. Turned unit on. Hold thermostat set at 195. Took temp unit heat…"
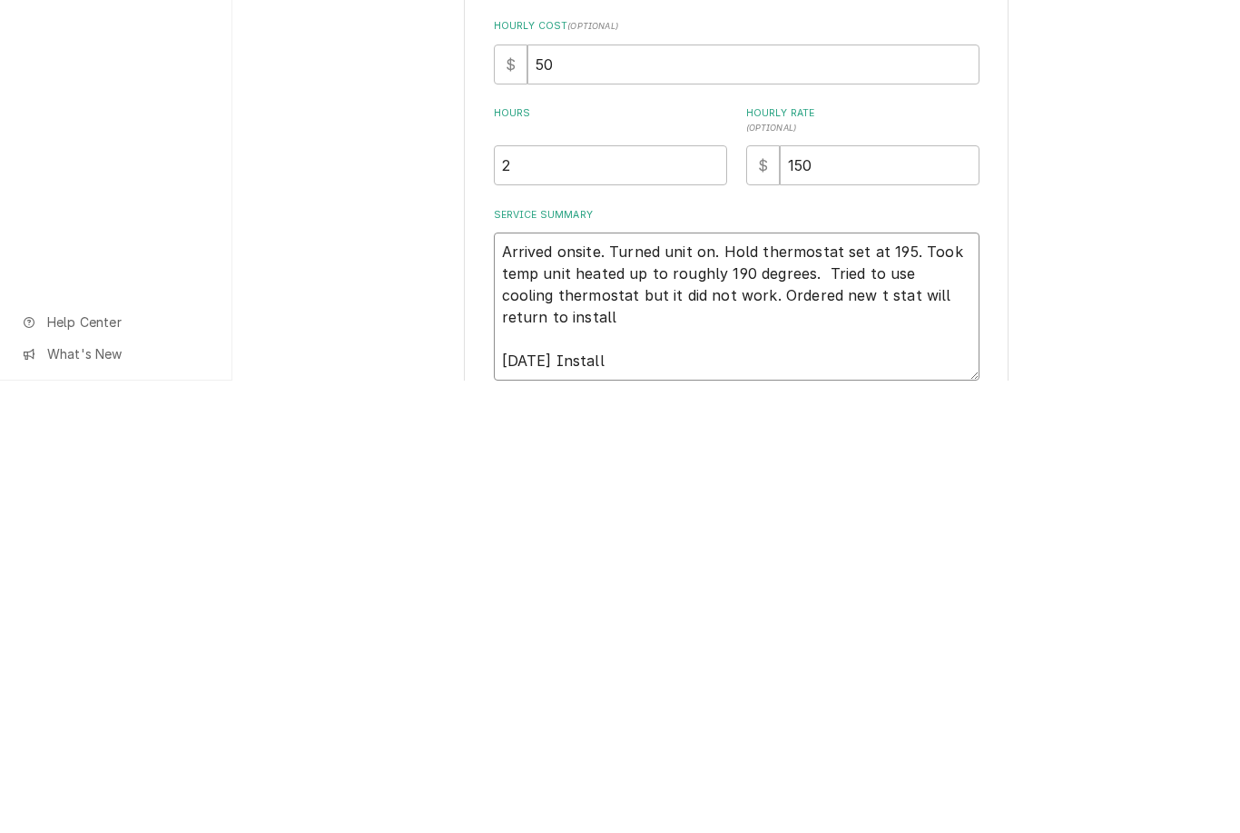
type textarea "x"
type textarea "Arrived onsite. Turned unit on. Hold thermostat set at 195. Took temp unit heat…"
type textarea "x"
type textarea "Arrived onsite. Turned unit on. Hold thermostat set at 195. Took temp unit heat…"
type textarea "x"
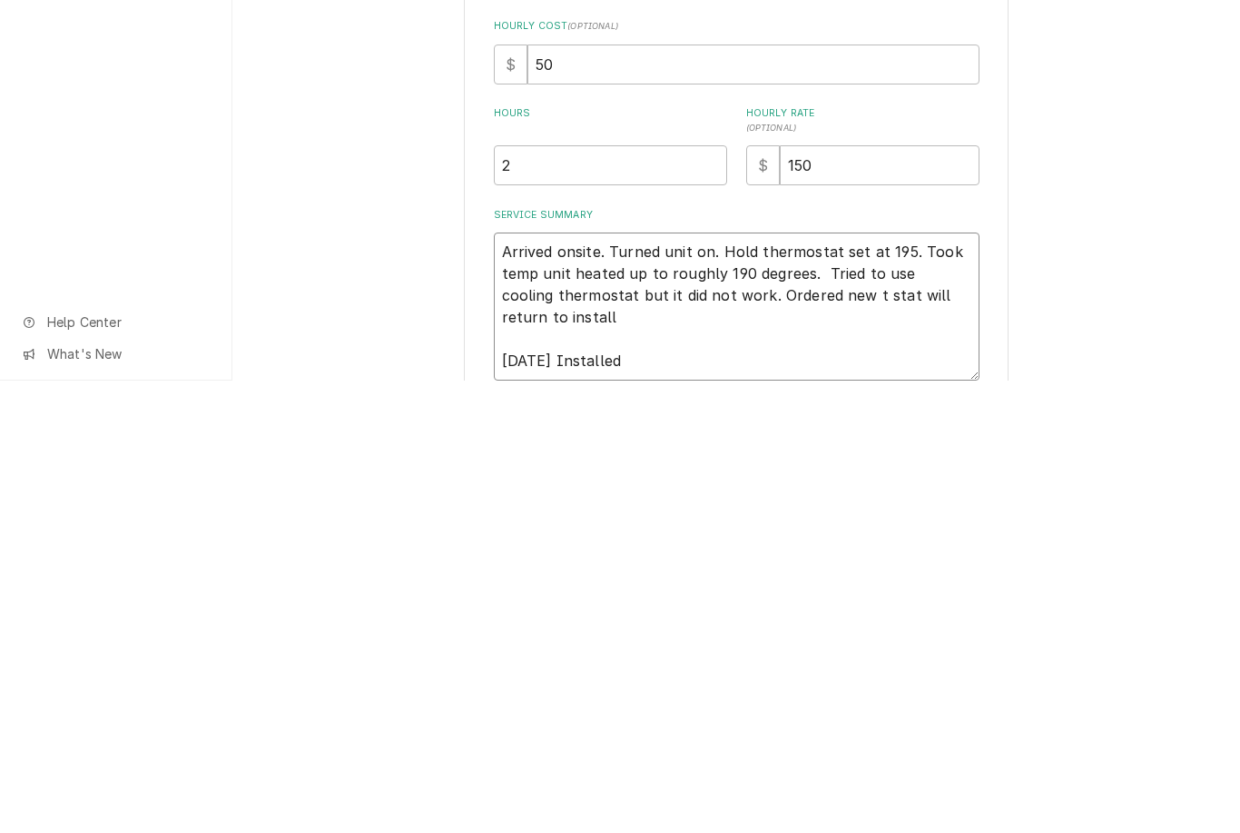
type textarea "Arrived onsite. Turned unit on. Hold thermostat set at 195. Took temp unit heat…"
type textarea "x"
type textarea "Arrived onsite. Turned unit on. Hold thermostat set at 195. Took temp unit heat…"
type textarea "x"
type textarea "Arrived onsite. Turned unit on. Hold thermostat set at 195. Took temp unit heat…"
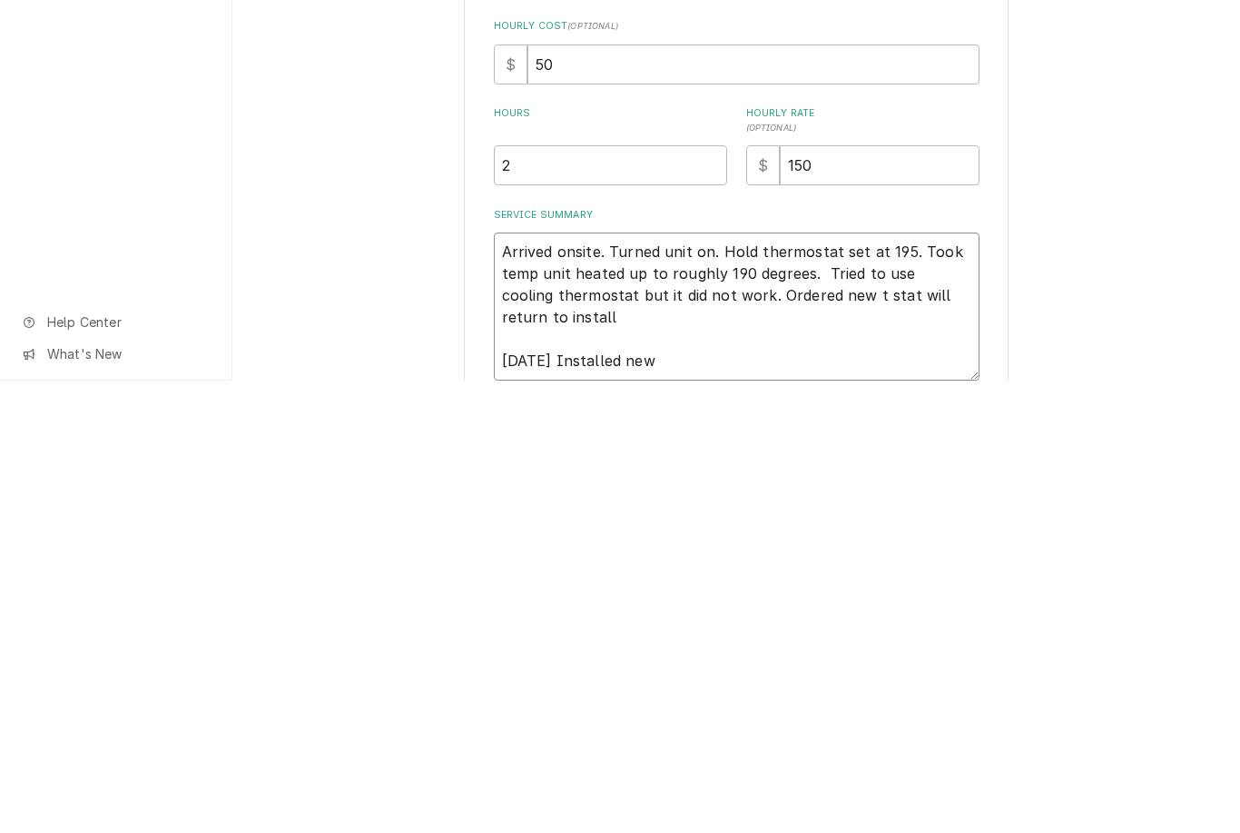
type textarea "x"
type textarea "Arrived onsite. Turned unit on. Hold thermostat set at 195. Took temp unit heat…"
type textarea "x"
type textarea "Arrived onsite. Turned unit on. Hold thermostat set at 195. Took temp unit heat…"
type textarea "x"
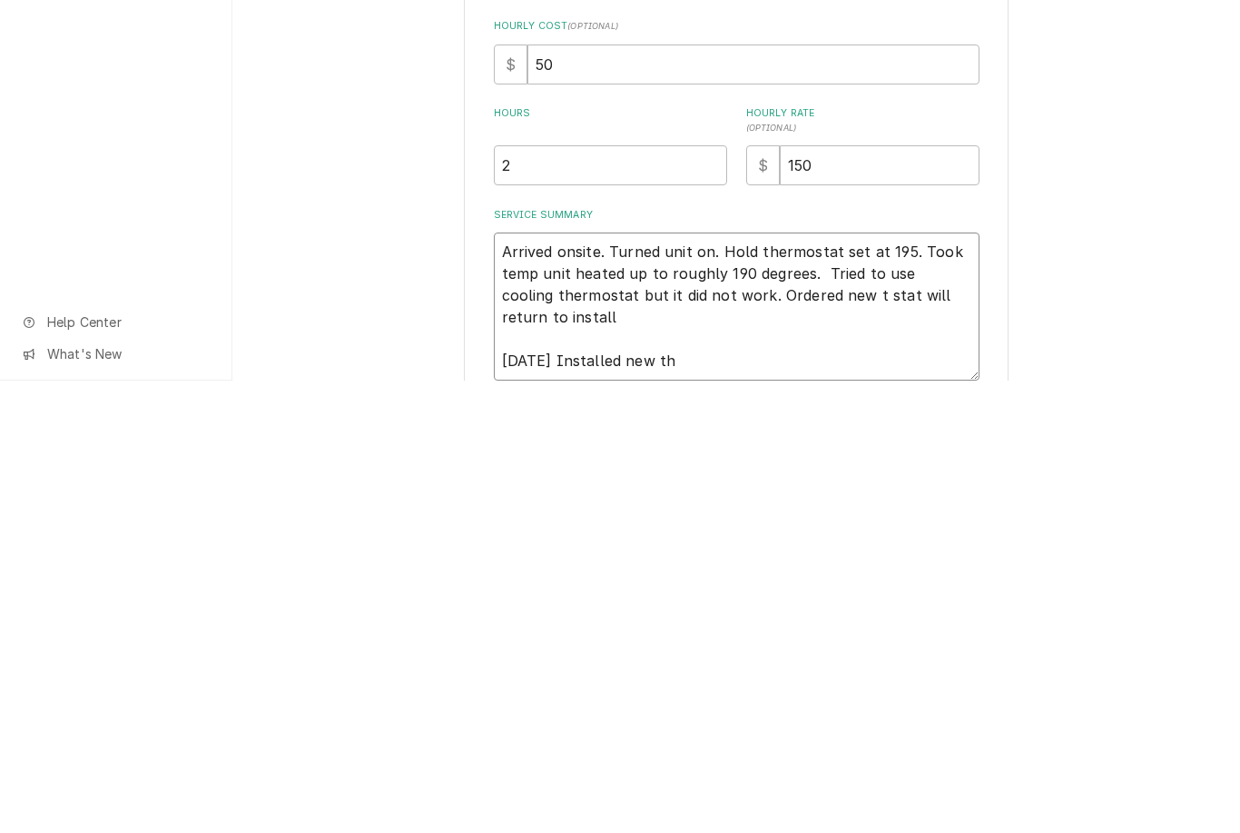
type textarea "Arrived onsite. Turned unit on. Hold thermostat set at 195. Took temp unit heat…"
type textarea "x"
type textarea "Arrived onsite. Turned unit on. Hold thermostat set at 195. Took temp unit heat…"
type textarea "x"
type textarea "Arrived onsite. Turned unit on. Hold thermostat set at 195. Took temp unit heat…"
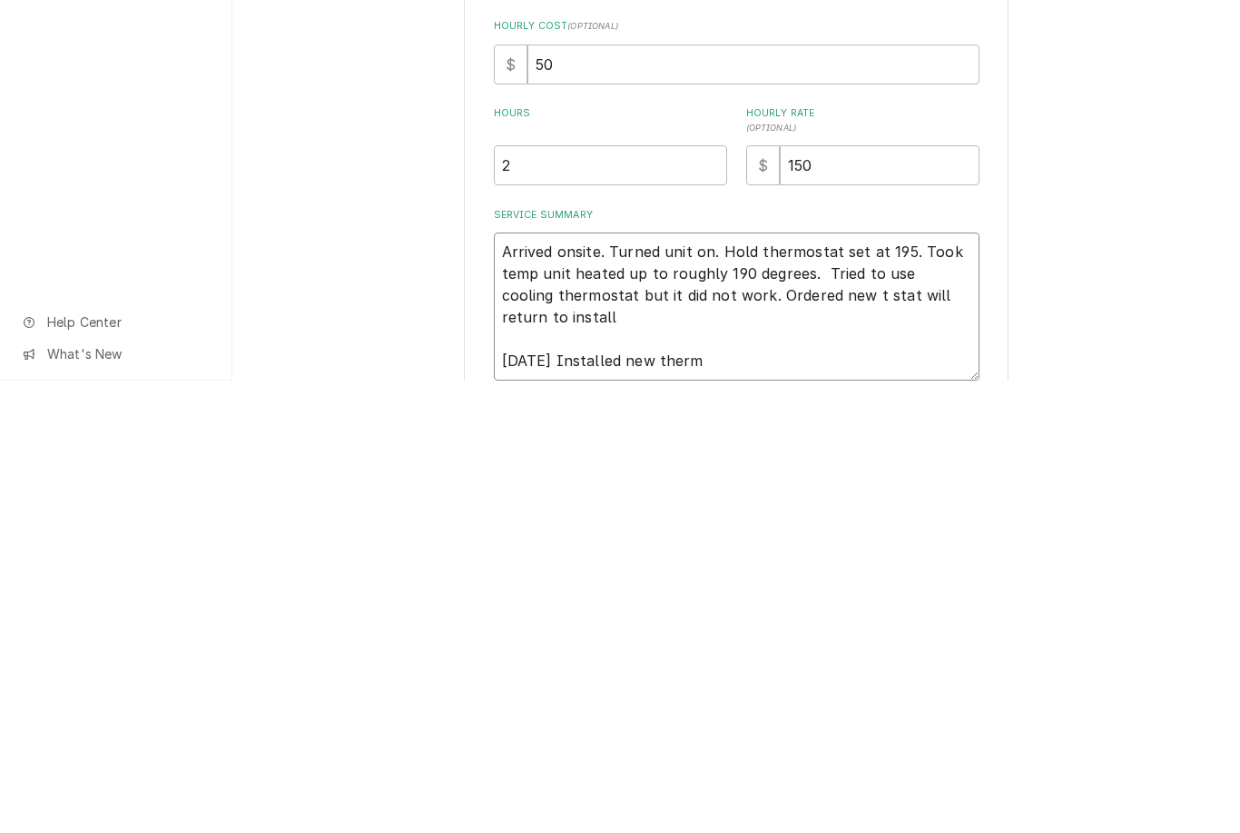
type textarea "x"
type textarea "Arrived onsite. Turned unit on. Hold thermostat set at 195. Took temp unit heat…"
type textarea "x"
type textarea "Arrived onsite. Turned unit on. Hold thermostat set at 195. Took temp unit heat…"
type textarea "x"
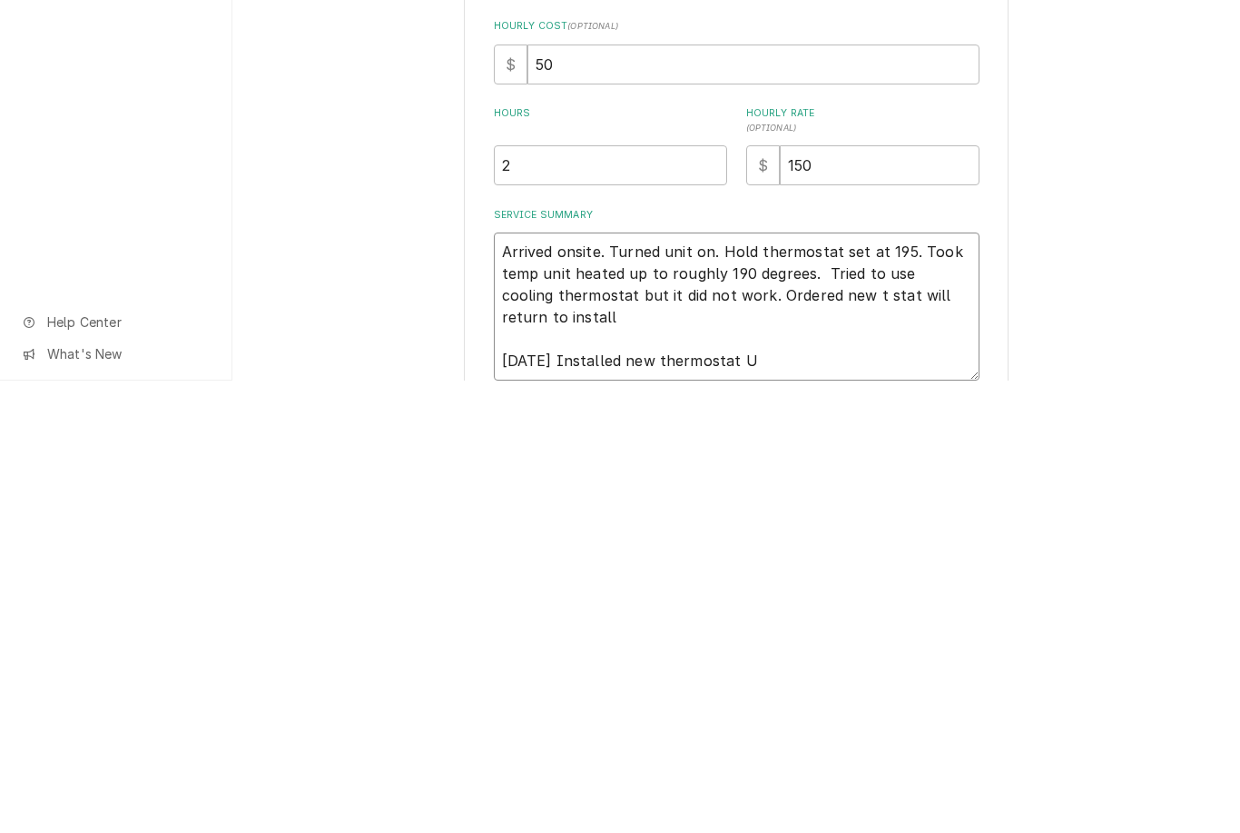
type textarea "Arrived onsite. Turned unit on. Hold thermostat set at 195. Took temp unit heat…"
type textarea "x"
type textarea "Arrived onsite. Turned unit on. Hold thermostat set at 195. Took temp unit heat…"
type textarea "x"
type textarea "Arrived onsite. Turned unit on. Hold thermostat set at 195. Took temp unit heat…"
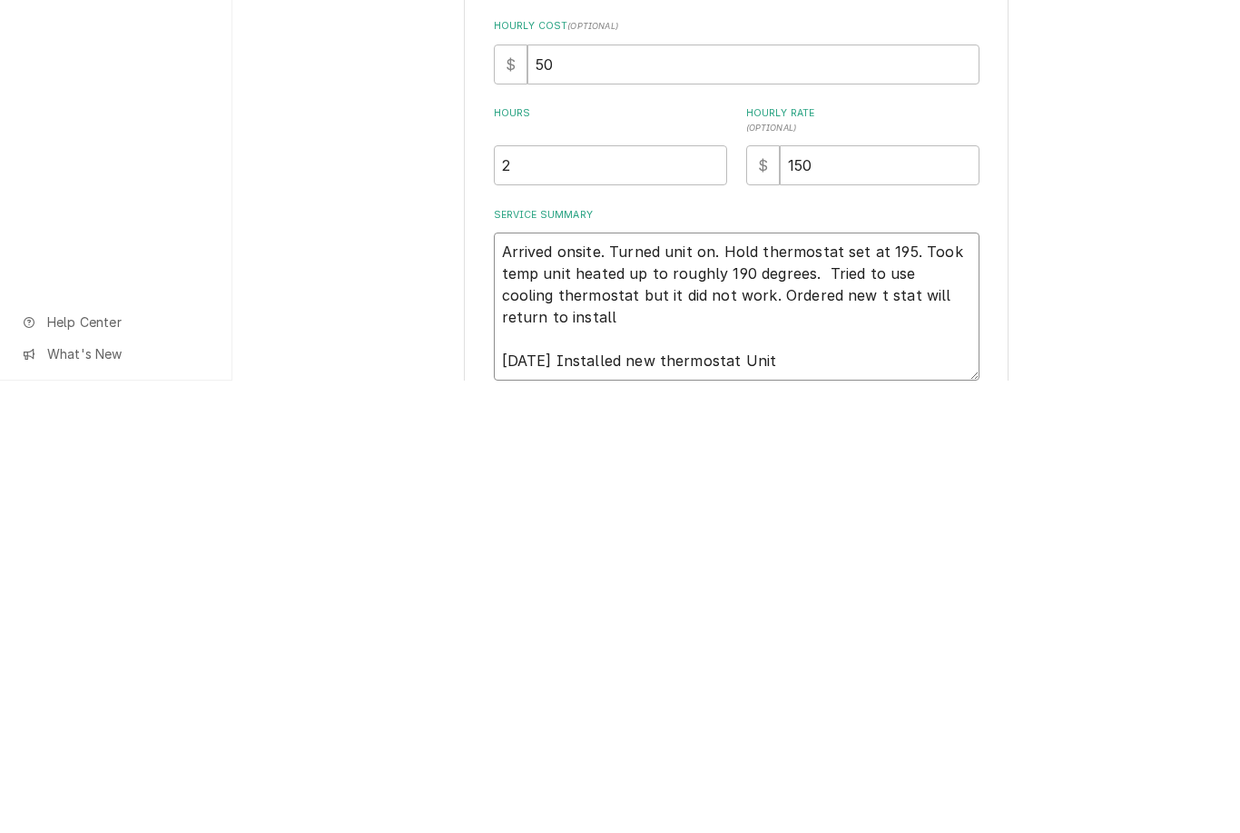
type textarea "x"
type textarea "Arrived onsite. Turned unit on. Hold thermostat set at 195. Took temp unit heat…"
type textarea "x"
type textarea "Arrived onsite. Turned unit on. Hold thermostat set at 195. Took temp unit heat…"
type textarea "x"
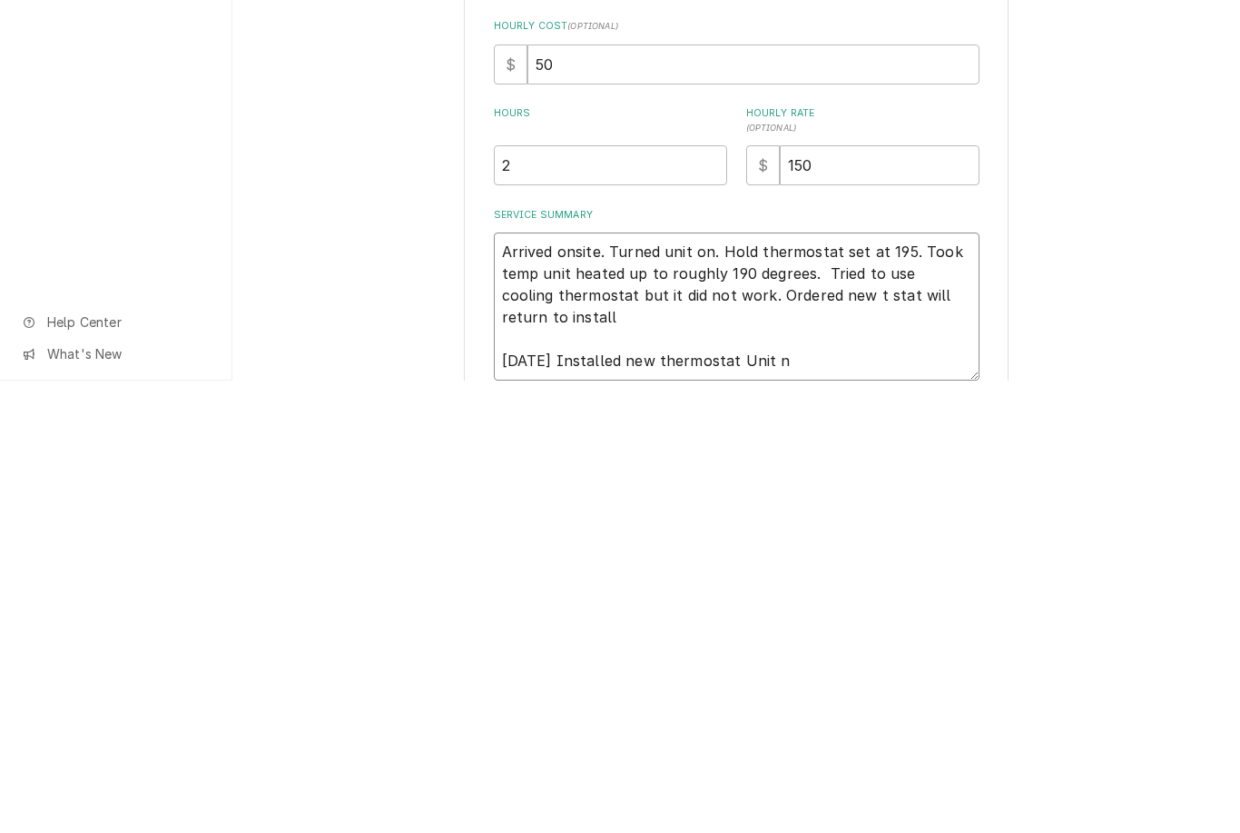
type textarea "Arrived onsite. Turned unit on. Hold thermostat set at 195. Took temp unit heat…"
type textarea "x"
type textarea "Arrived onsite. Turned unit on. Hold thermostat set at 195. Took temp unit heat…"
type textarea "x"
type textarea "Arrived onsite. Turned unit on. Hold thermostat set at 195. Took temp unit heat…"
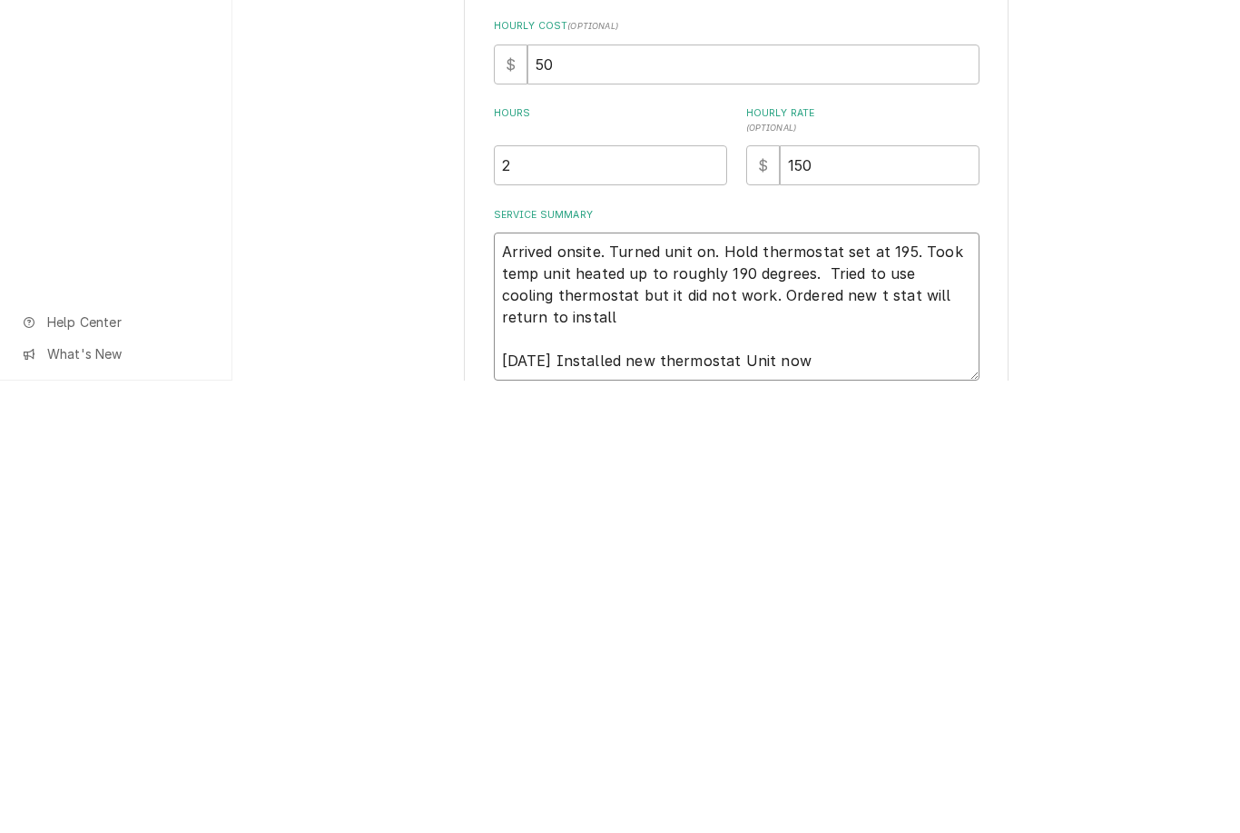
type textarea "x"
type textarea "Arrived onsite. Turned unit on. Hold thermostat set at 195. Took temp unit heat…"
type textarea "x"
type textarea "Arrived onsite. Turned unit on. Hold thermostat set at 195. Took temp unit heat…"
type textarea "x"
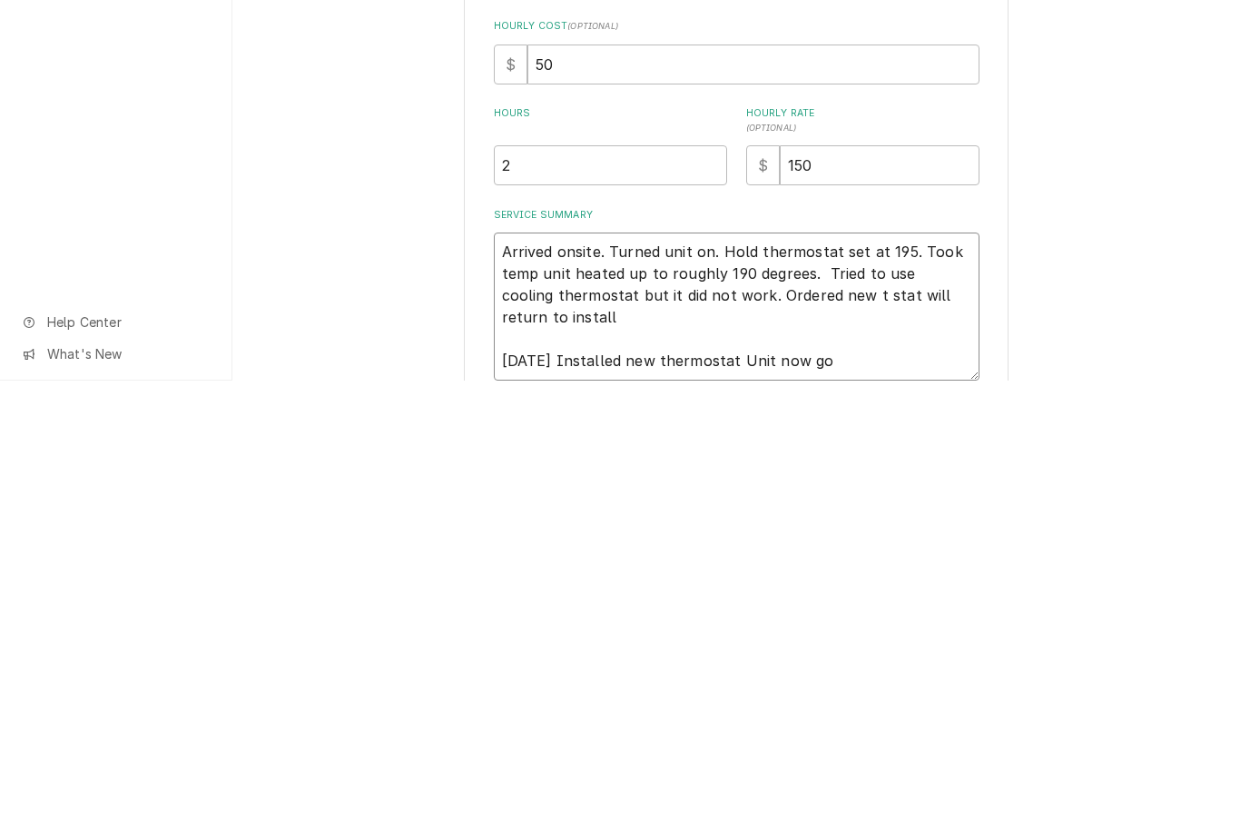
type textarea "Arrived onsite. Turned unit on. Hold thermostat set at 195. Took temp unit heat…"
type textarea "x"
type textarea "Arrived onsite. Turned unit on. Hold thermostat set at 195. Took temp unit heat…"
type textarea "x"
type textarea "Arrived onsite. Turned unit on. Hold thermostat set at 195. Took temp unit heat…"
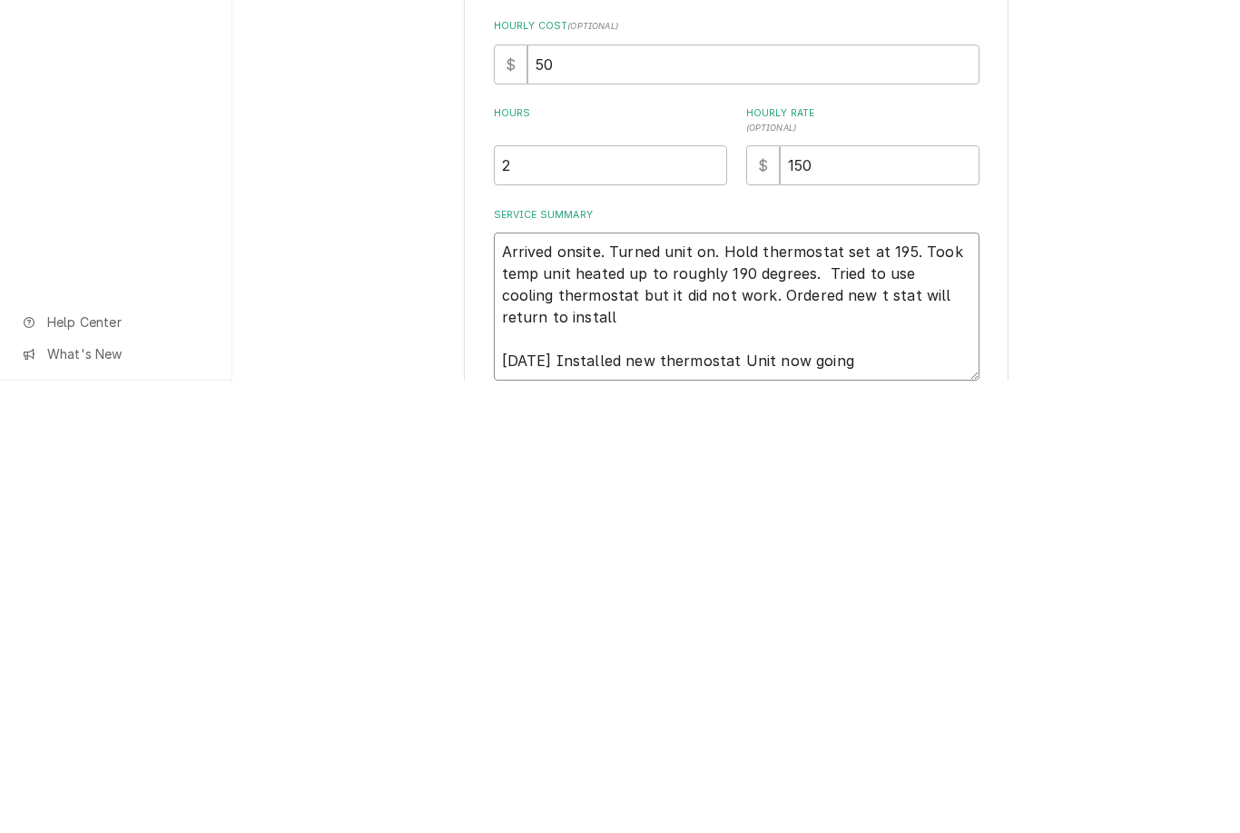
type textarea "x"
type textarea "Arrived onsite. Turned unit on. Hold thermostat set at 195. Took temp unit heat…"
type textarea "x"
type textarea "Arrived onsite. Turned unit on. Hold thermostat set at 195. Took temp unit heat…"
type textarea "x"
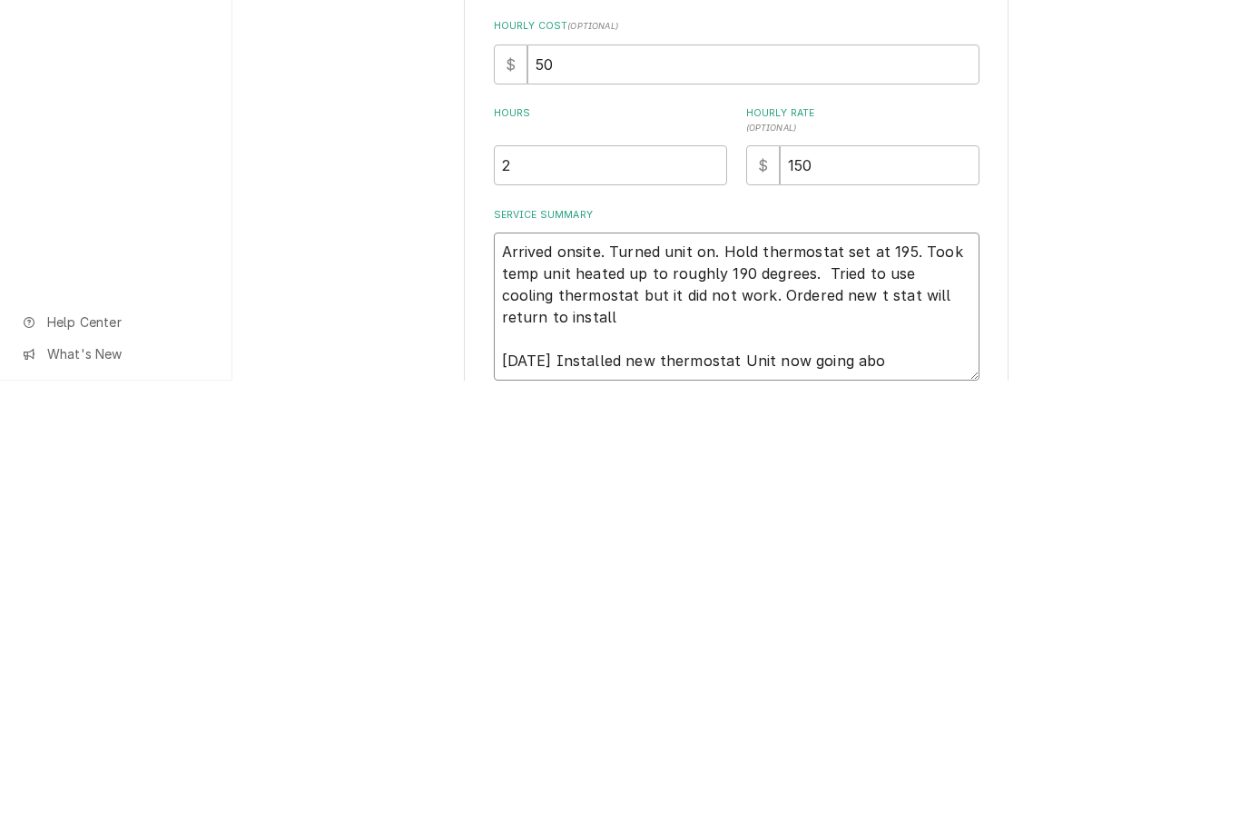
type textarea "Arrived onsite. Turned unit on. Hold thermostat set at 195. Took temp unit heat…"
type textarea "x"
type textarea "Arrived onsite. Turned unit on. Hold thermostat set at 195. Took temp unit heat…"
type textarea "x"
type textarea "Arrived onsite. Turned unit on. Hold thermostat set at 195. Took temp unit heat…"
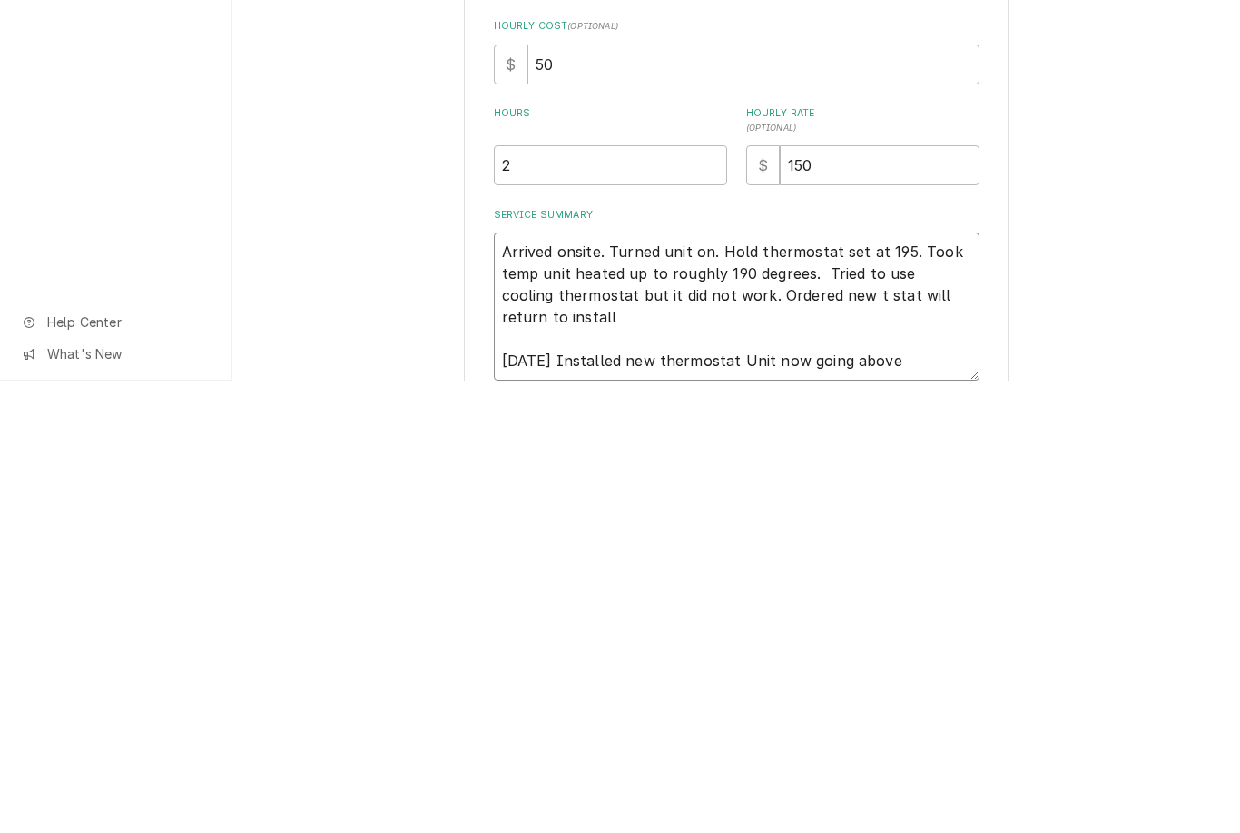
type textarea "x"
type textarea "Arrived onsite. Turned unit on. Hold thermostat set at 195. Took temp unit heat…"
type textarea "x"
type textarea "Arrived onsite. Turned unit on. Hold thermostat set at 195. Took temp unit heat…"
type textarea "x"
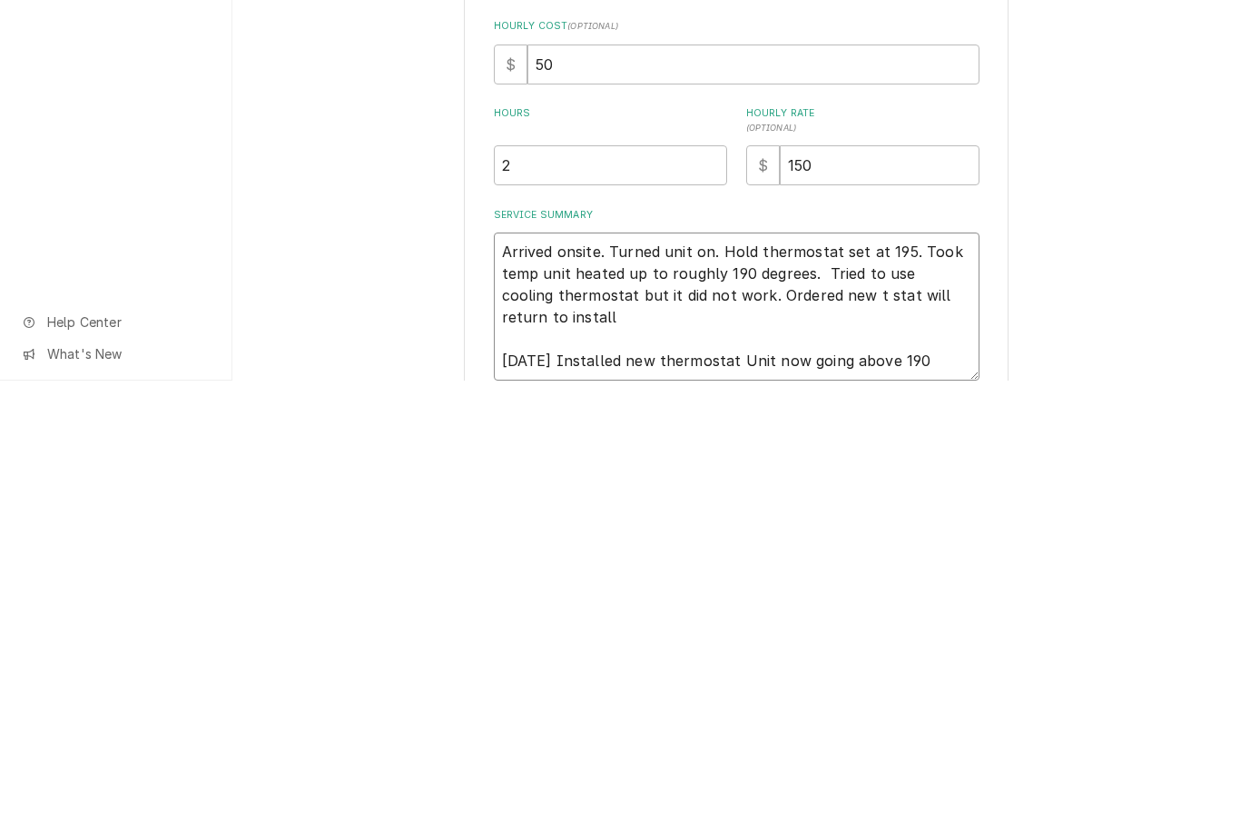
type textarea "Arrived onsite. Turned unit on. Hold thermostat set at 195. Took temp unit heat…"
type textarea "x"
type textarea "Arrived onsite. Turned unit on. Hold thermostat set at 195. Took temp unit heat…"
type textarea "x"
type textarea "Arrived onsite. Turned unit on. Hold thermostat set at 195. Took temp unit heat…"
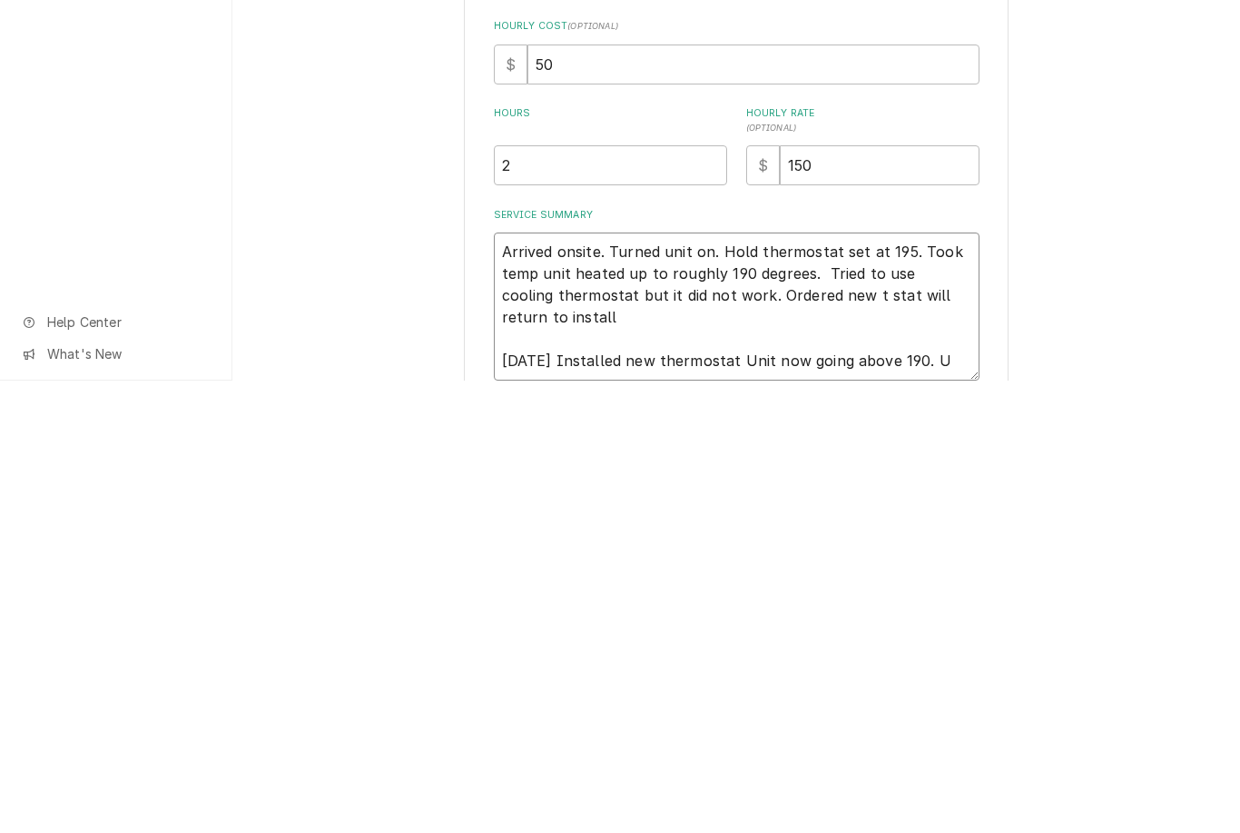
type textarea "x"
type textarea "Arrived onsite. Turned unit on. Hold thermostat set at 195. Took temp unit heat…"
type textarea "x"
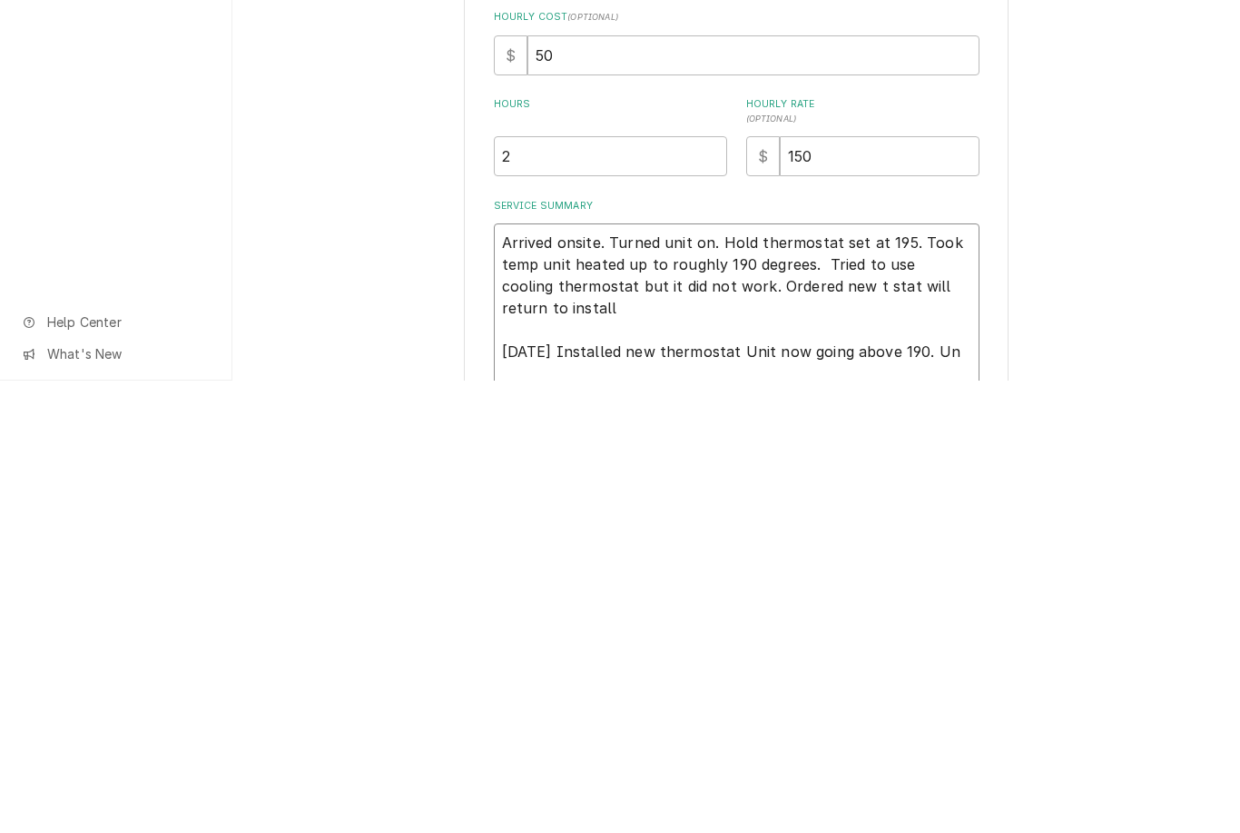
type textarea "Arrived onsite. Turned unit on. Hold thermostat set at 195. Took temp unit heat…"
type textarea "x"
type textarea "Arrived onsite. Turned unit on. Hold thermostat set at 195. Took temp unit heat…"
type textarea "x"
type textarea "Arrived onsite. Turned unit on. Hold thermostat set at 195. Took temp unit heat…"
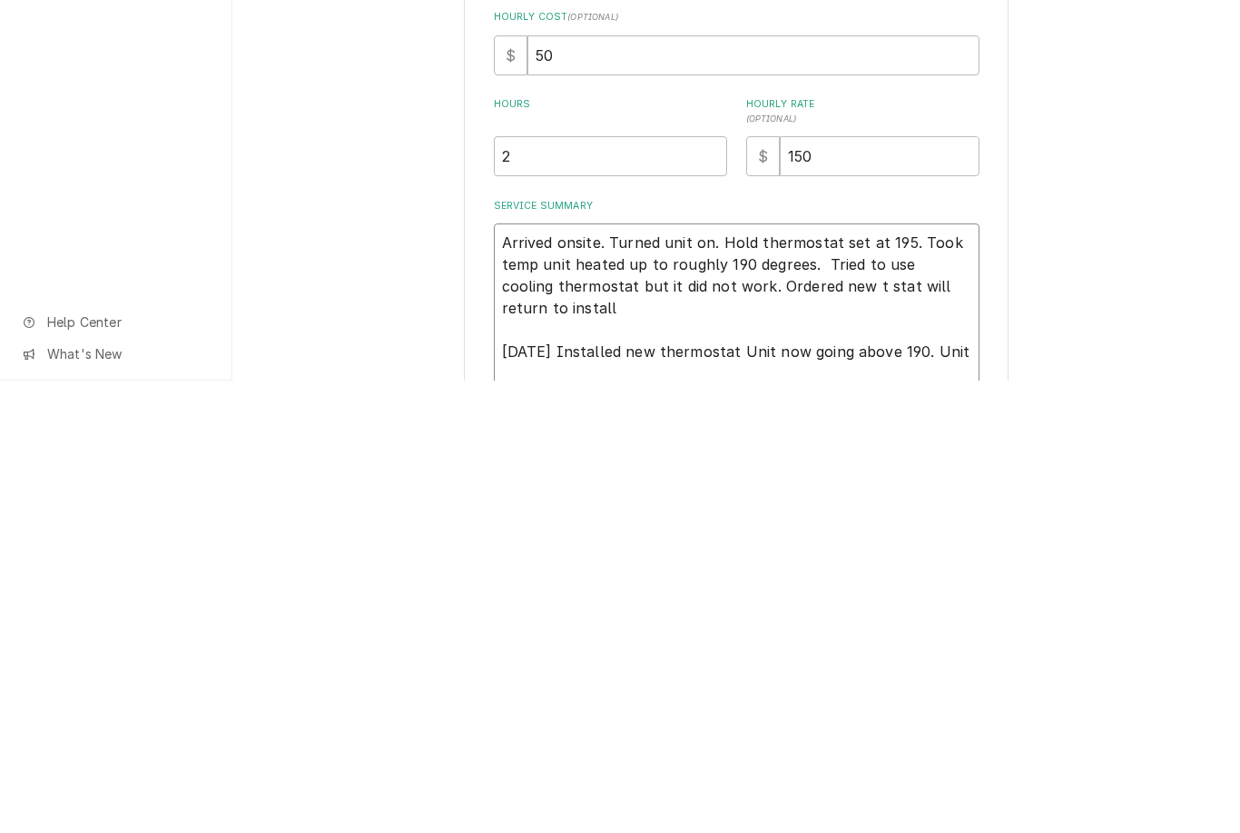
type textarea "x"
type textarea "Arrived onsite. Turned unit on. Hold thermostat set at 195. Took temp unit heat…"
type textarea "x"
type textarea "Arrived onsite. Turned unit on. Hold thermostat set at 195. Took temp unit heat…"
type textarea "x"
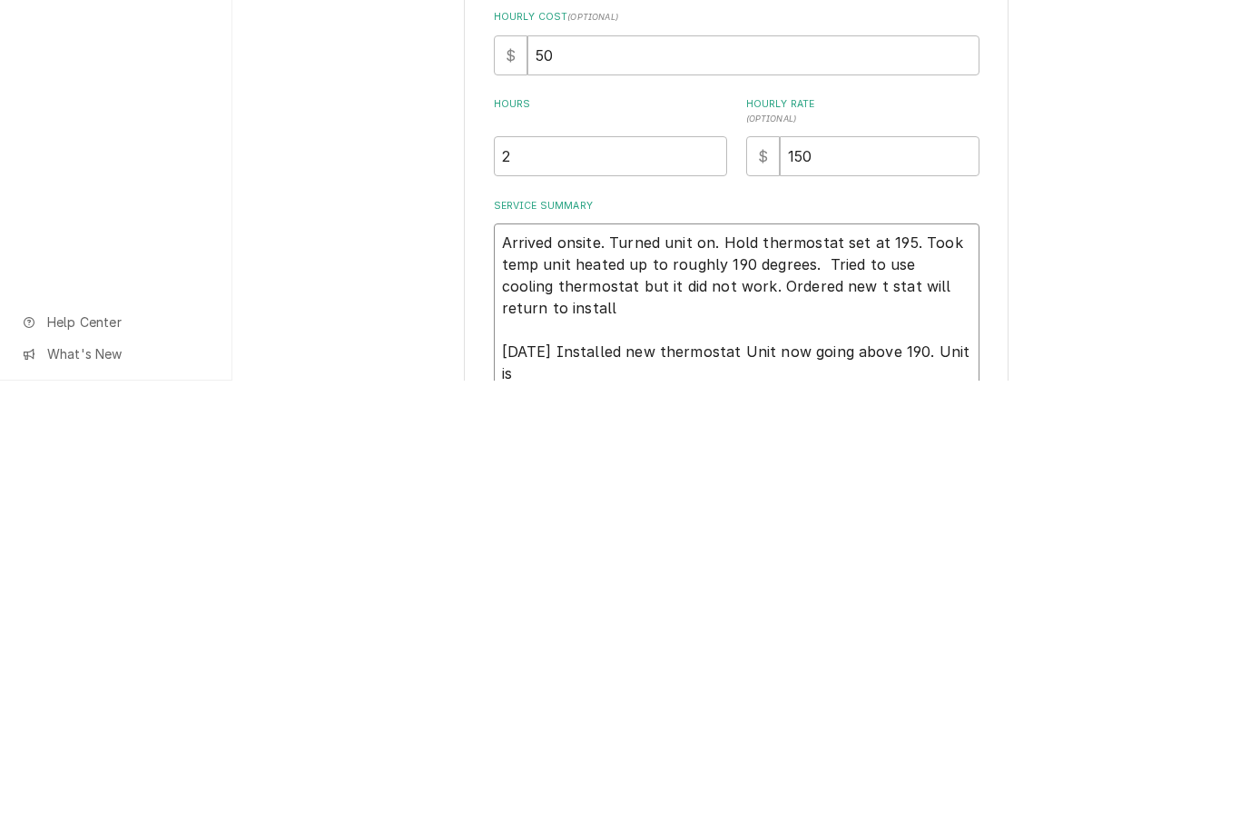
type textarea "Arrived onsite. Turned unit on. Hold thermostat set at 195. Took temp unit heat…"
type textarea "x"
type textarea "Arrived onsite. Turned unit on. Hold thermostat set at 195. Took temp unit heat…"
type textarea "x"
type textarea "Arrived onsite. Turned unit on. Hold thermostat set at 195. Took temp unit heat…"
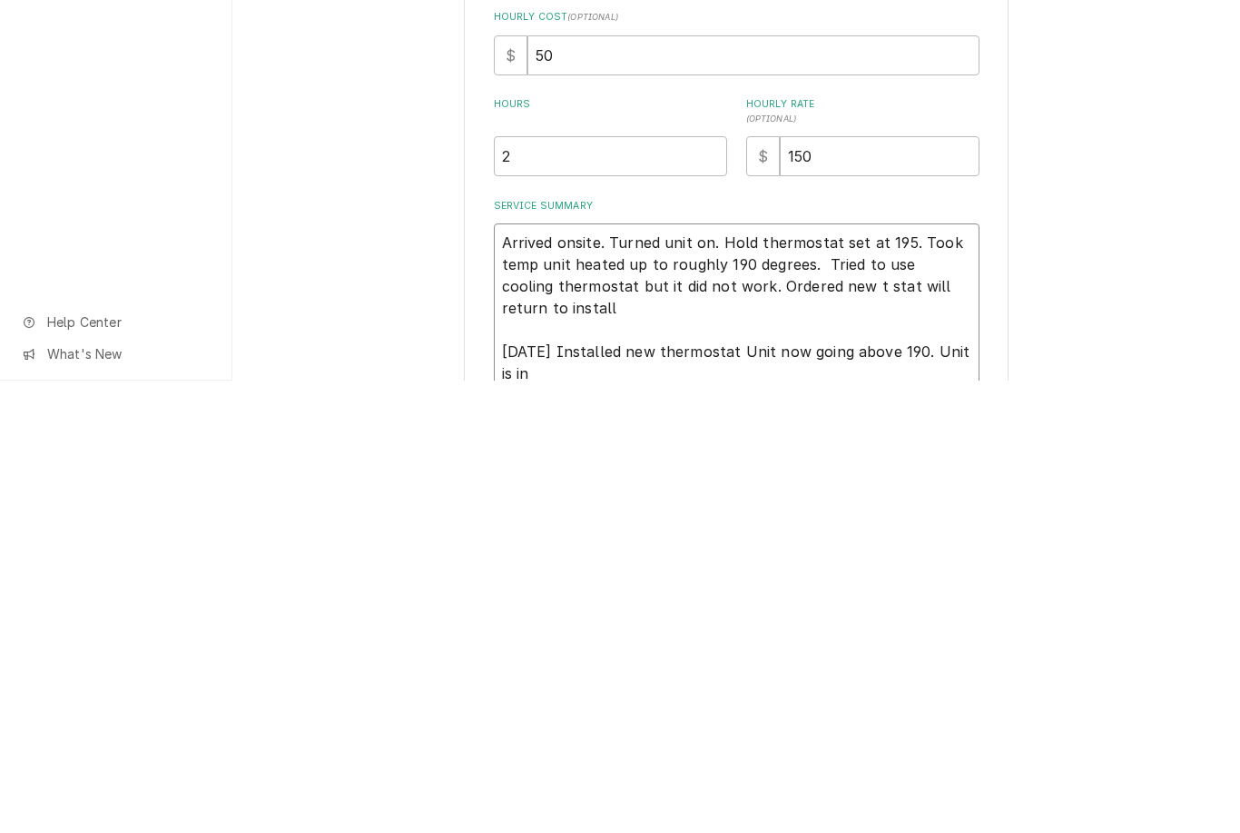
type textarea "x"
type textarea "Arrived onsite. Turned unit on. Hold thermostat set at 195. Took temp unit heat…"
type textarea "x"
type textarea "Arrived onsite. Turned unit on. Hold thermostat set at 195. Took temp unit heat…"
type textarea "x"
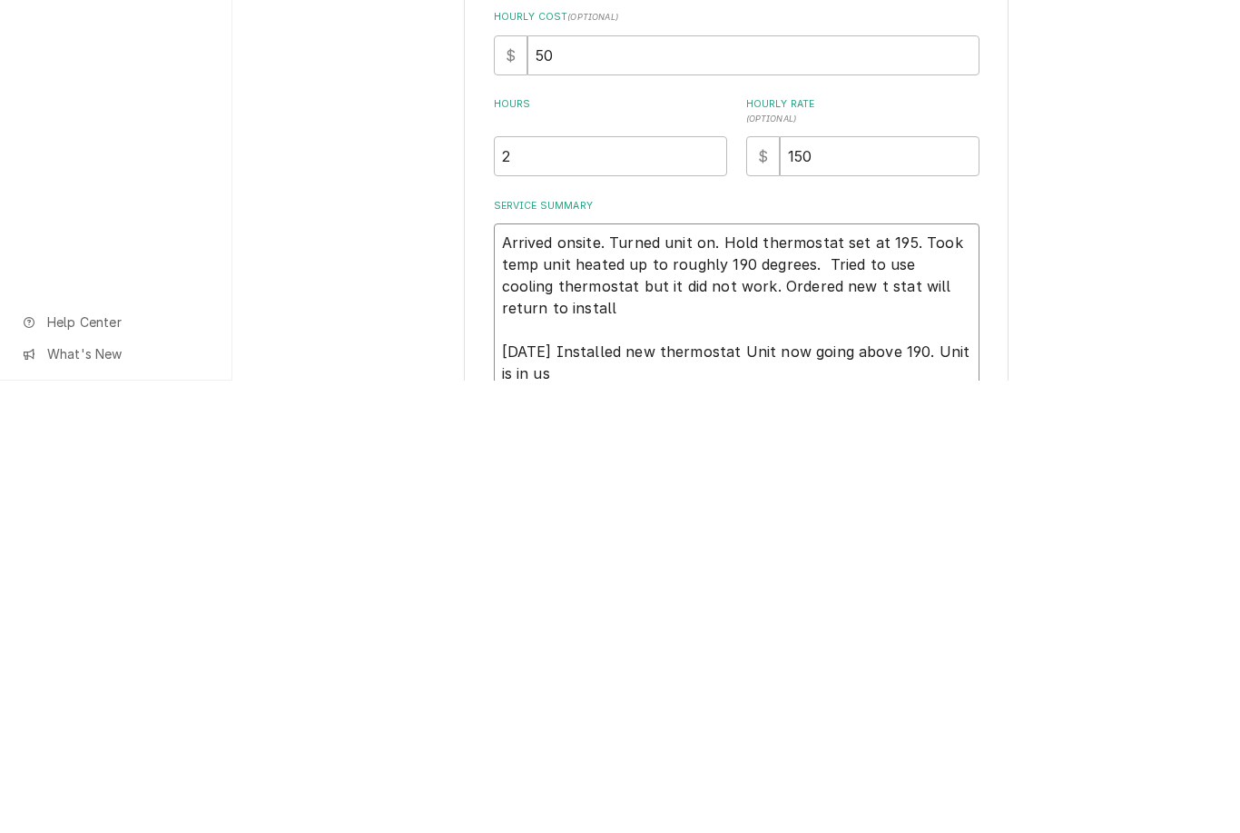
type textarea "Arrived onsite. Turned unit on. Hold thermostat set at 195. Took temp unit heat…"
type textarea "x"
type textarea "Arrived onsite. Turned unit on. Hold thermostat set at 195. Took temp unit heat…"
type textarea "x"
type textarea "Arrived onsite. Turned unit on. Hold thermostat set at 195. Took temp unit heat…"
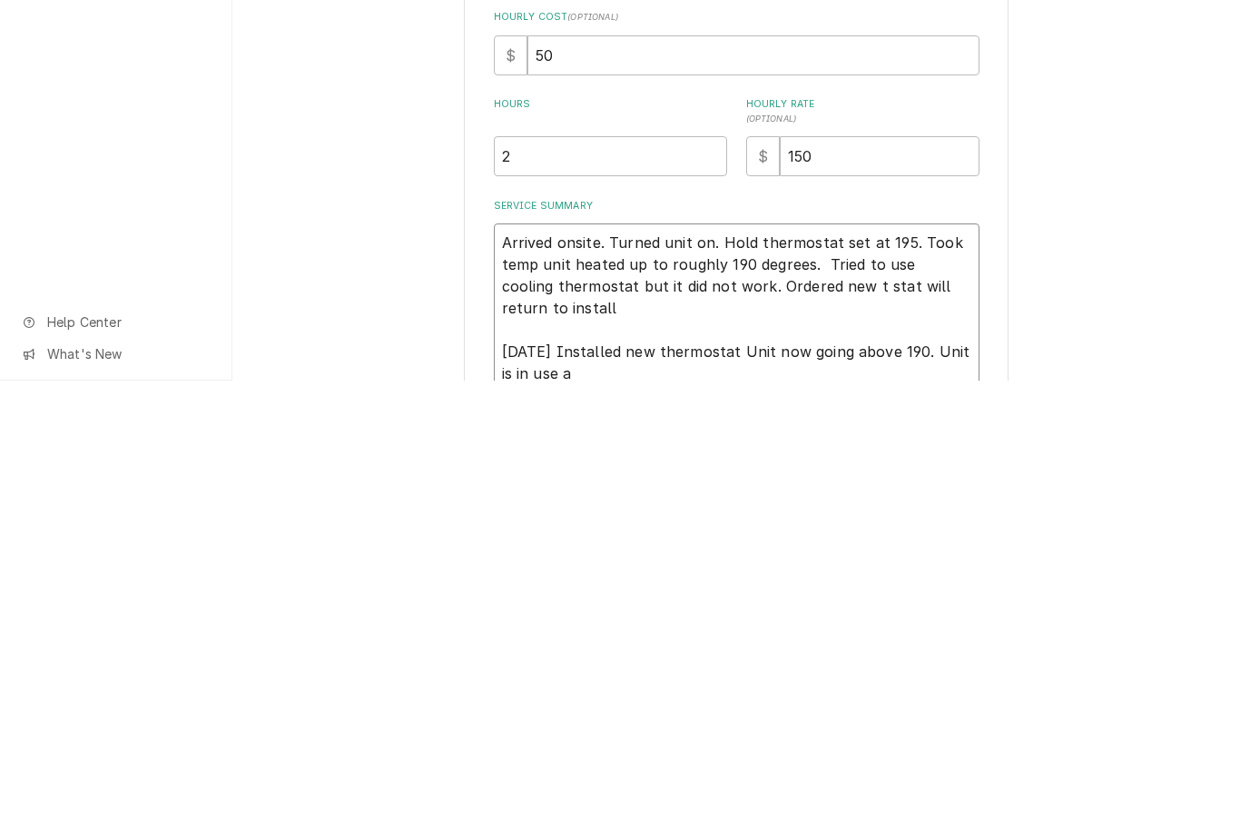
type textarea "x"
type textarea "Arrived onsite. Turned unit on. Hold thermostat set at 195. Took temp unit heat…"
type textarea "x"
type textarea "Arrived onsite. Turned unit on. Hold thermostat set at 195. Took temp unit heat…"
type textarea "x"
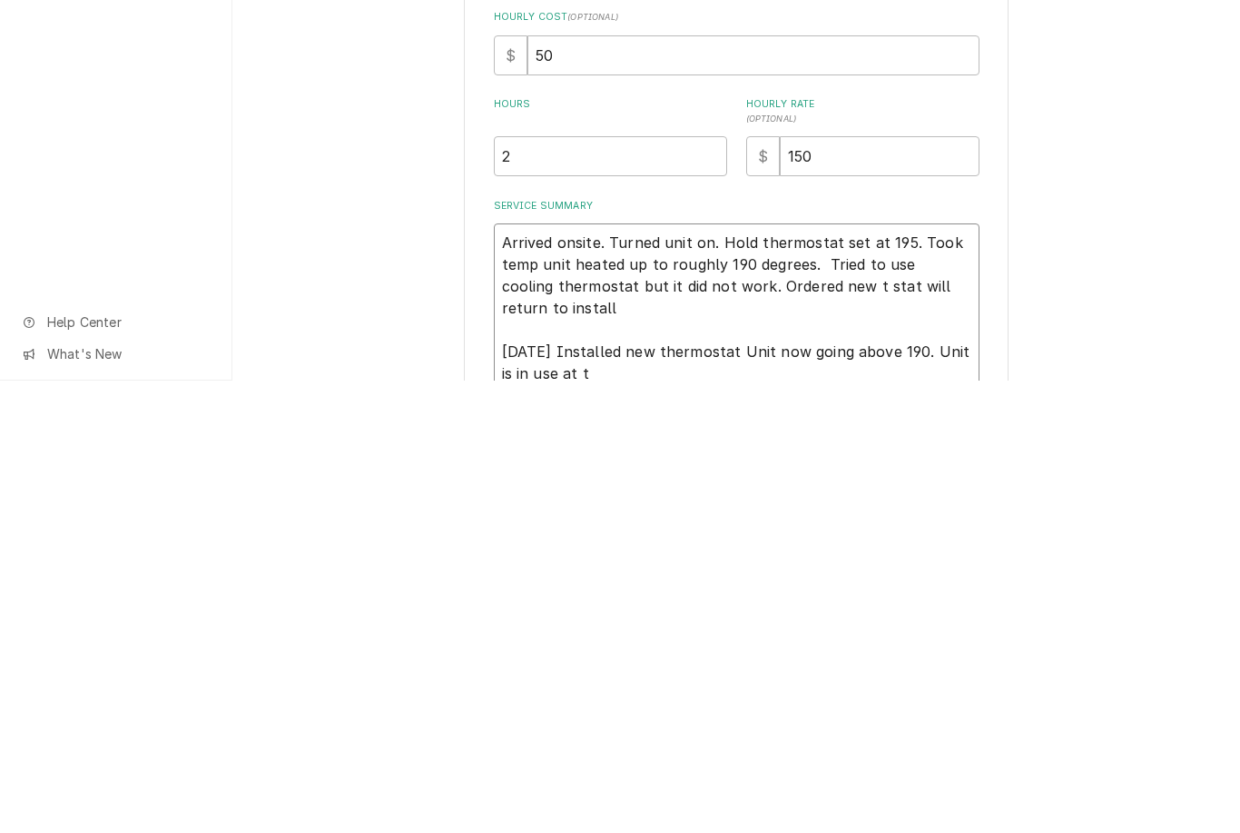
type textarea "Arrived onsite. Turned unit on. Hold thermostat set at 195. Took temp unit heat…"
type textarea "x"
type textarea "Arrived onsite. Turned unit on. Hold thermostat set at 195. Took temp unit heat…"
type textarea "x"
type textarea "Arrived onsite. Turned unit on. Hold thermostat set at 195. Took temp unit heat…"
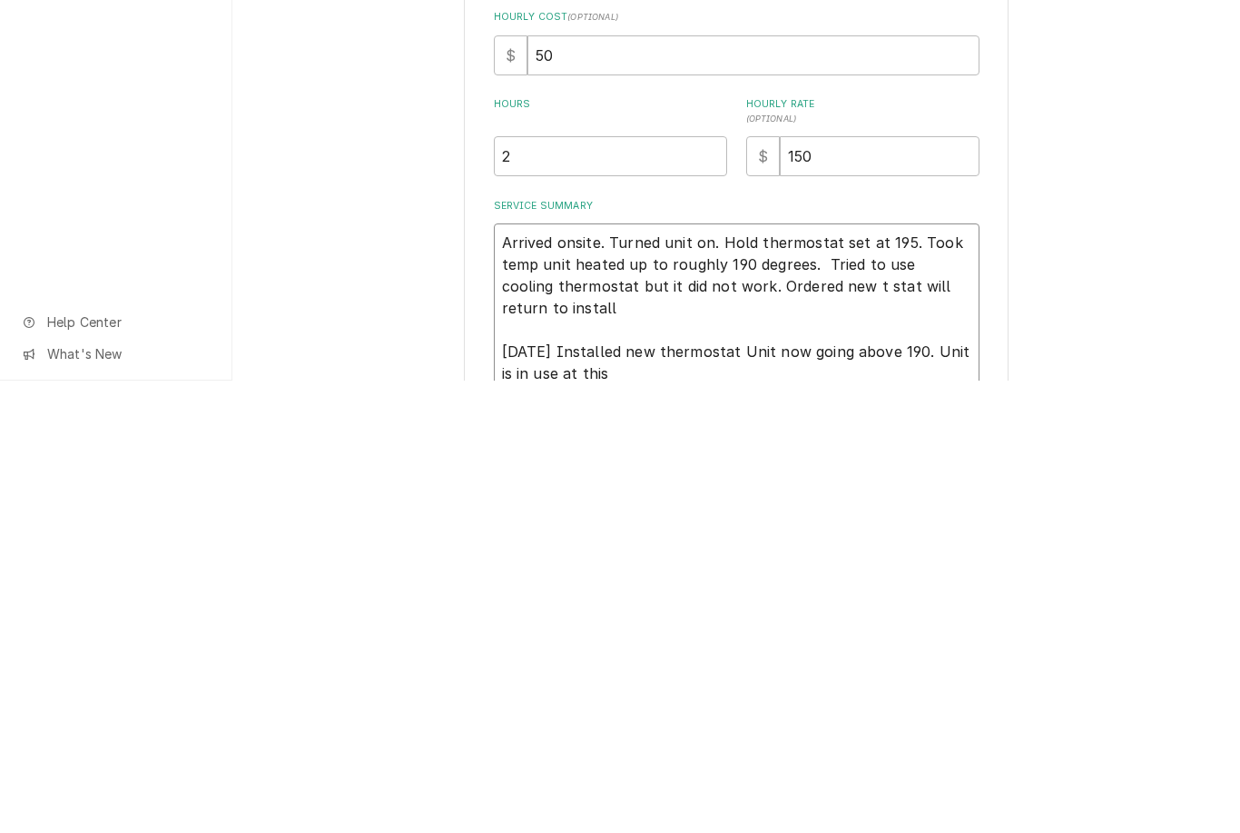
type textarea "x"
type textarea "Arrived onsite. Turned unit on. Hold thermostat set at 195. Took temp unit heat…"
type textarea "x"
type textarea "Arrived onsite. Turned unit on. Hold thermostat set at 195. Took temp unit heat…"
type textarea "x"
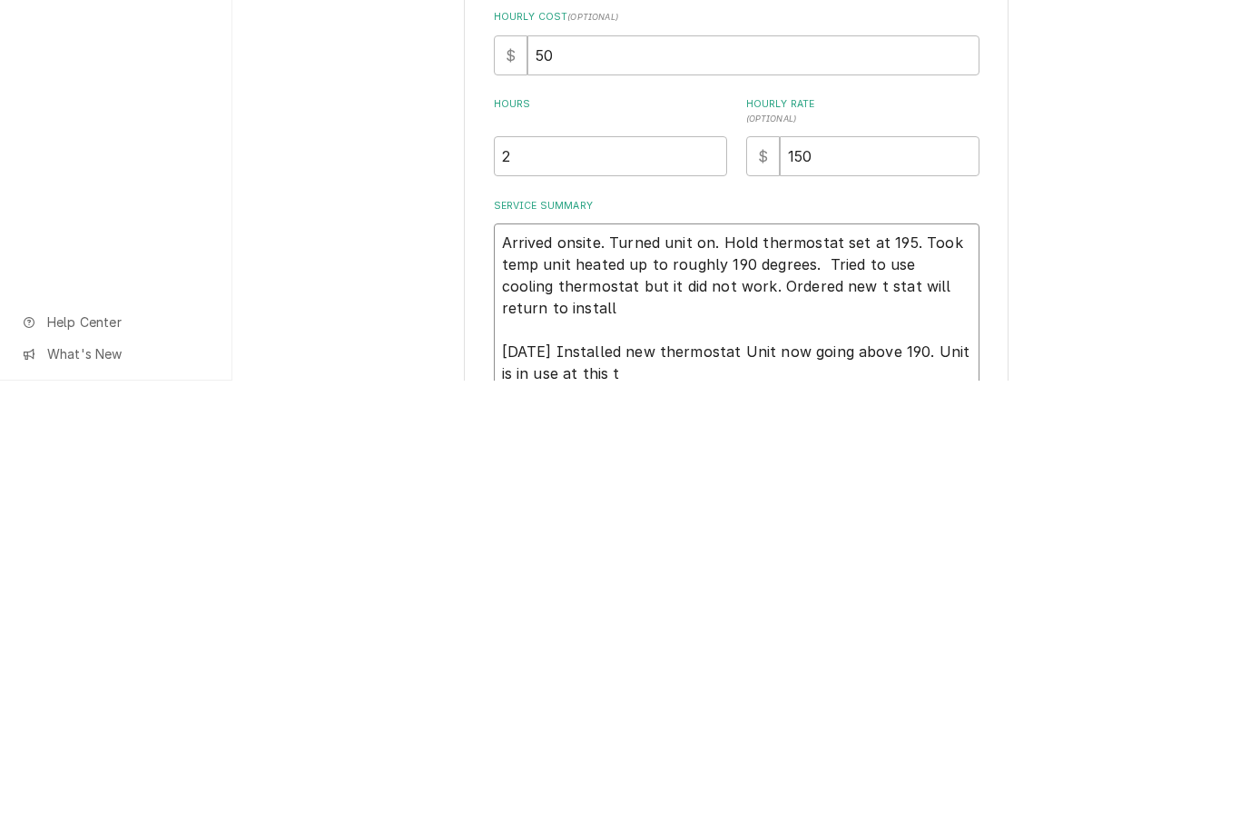
type textarea "Arrived onsite. Turned unit on. Hold thermostat set at 195. Took temp unit heat…"
type textarea "x"
type textarea "Arrived onsite. Turned unit on. Hold thermostat set at 195. Took temp unit heat…"
type textarea "x"
type textarea "Arrived onsite. Turned unit on. Hold thermostat set at 195. Took temp unit heat…"
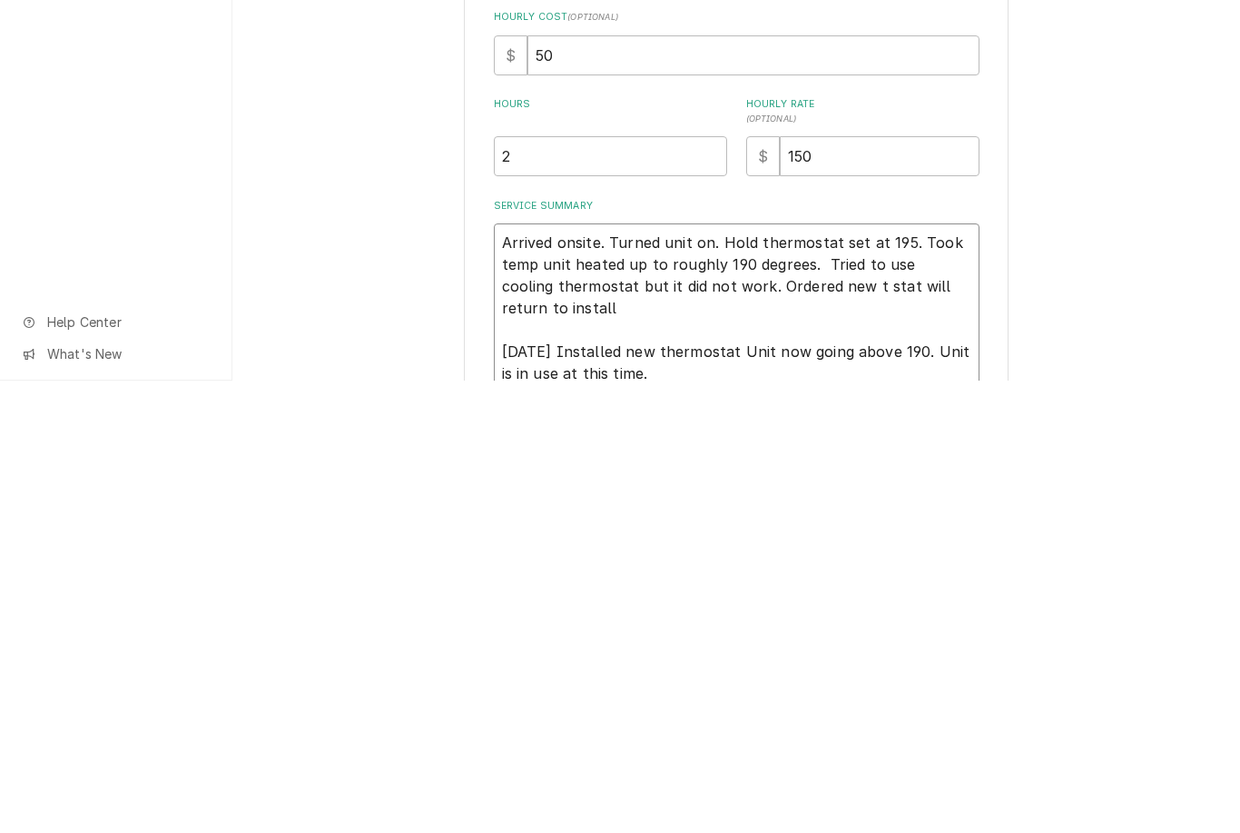
click at [775, 676] on textarea "Arrived onsite. Turned unit on. Hold thermostat set at 195. Took temp unit heat…" at bounding box center [737, 761] width 486 height 170
click at [956, 676] on textarea "Arrived onsite. Turned unit on. Hold thermostat set at 195. Took temp unit heat…" at bounding box center [737, 761] width 486 height 170
click at [957, 676] on textarea "Arrived onsite. Turned unit on. Hold thermostat set at 195. Took temp unit heat…" at bounding box center [737, 761] width 486 height 170
type textarea "x"
type textarea "Arrived onsite. Turned unit on. Hold thermostat set at 195. Took temp unit heat…"
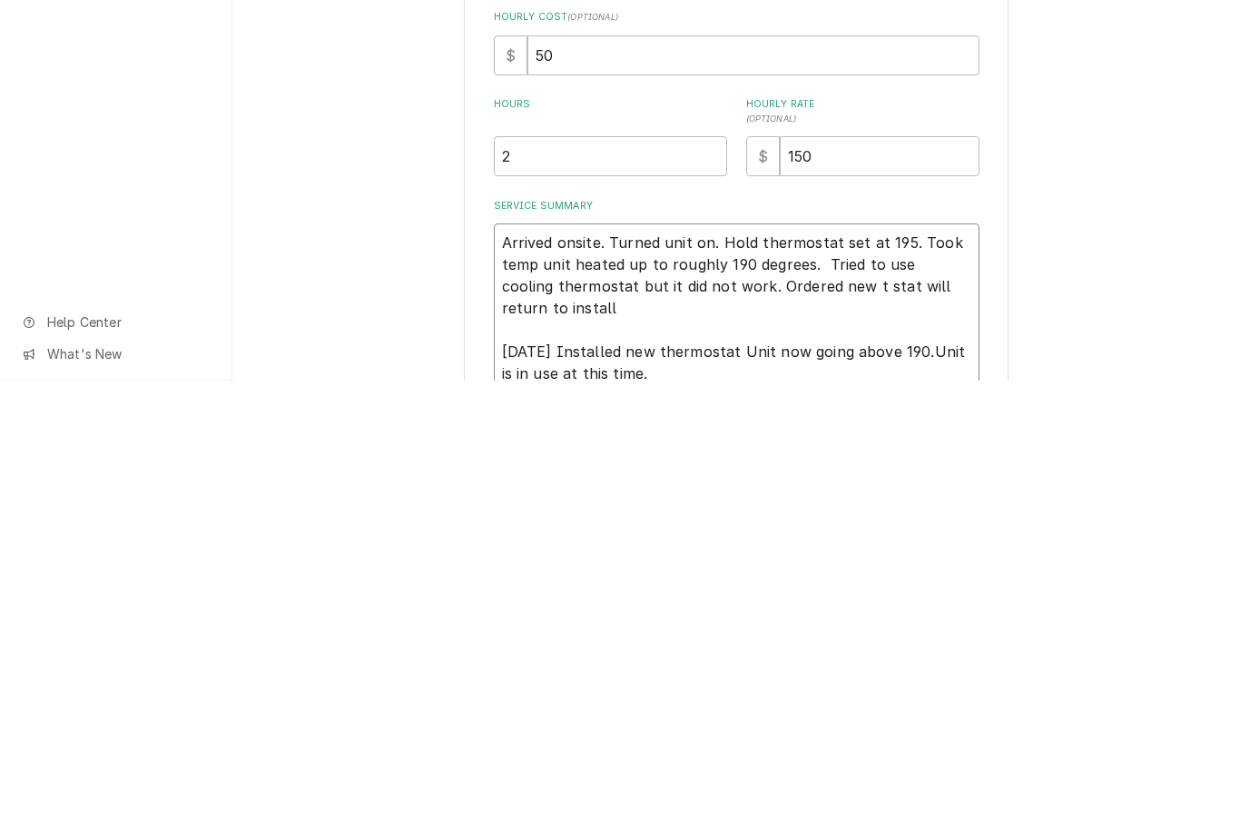
type textarea "x"
type textarea "Arrived onsite. Turned unit on. Hold thermostat set at 195. Took temp unit heat…"
type textarea "x"
type textarea "Arrived onsite. Turned unit on. Hold thermostat set at 195. Took temp unit heat…"
type textarea "x"
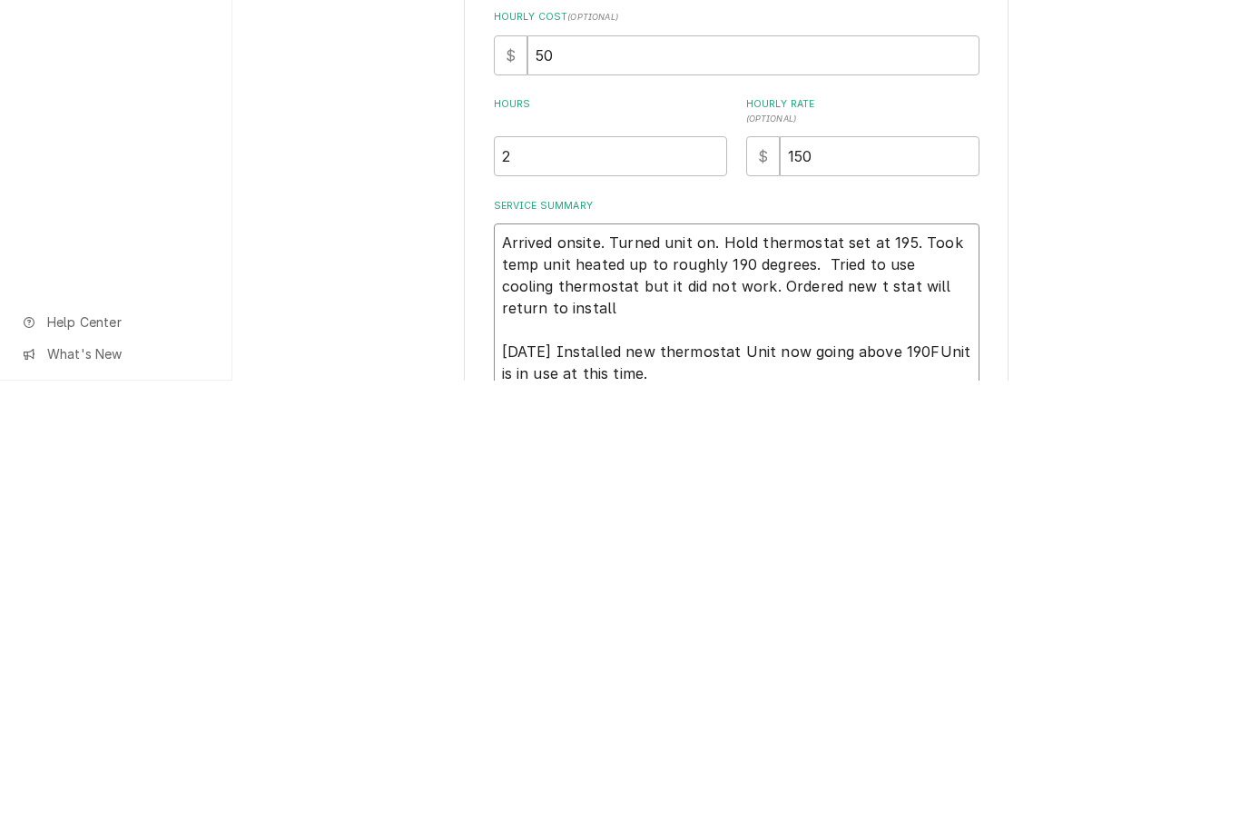
type textarea "Arrived onsite. Turned unit on. Hold thermostat set at 195. Took temp unit heat…"
type textarea "x"
type textarea "Arrived onsite. Turned unit on. Hold thermostat set at 195. Took temp unit heat…"
type textarea "x"
type textarea "Arrived onsite. Turned unit on. Hold thermostat set at 195. Took temp unit heat…"
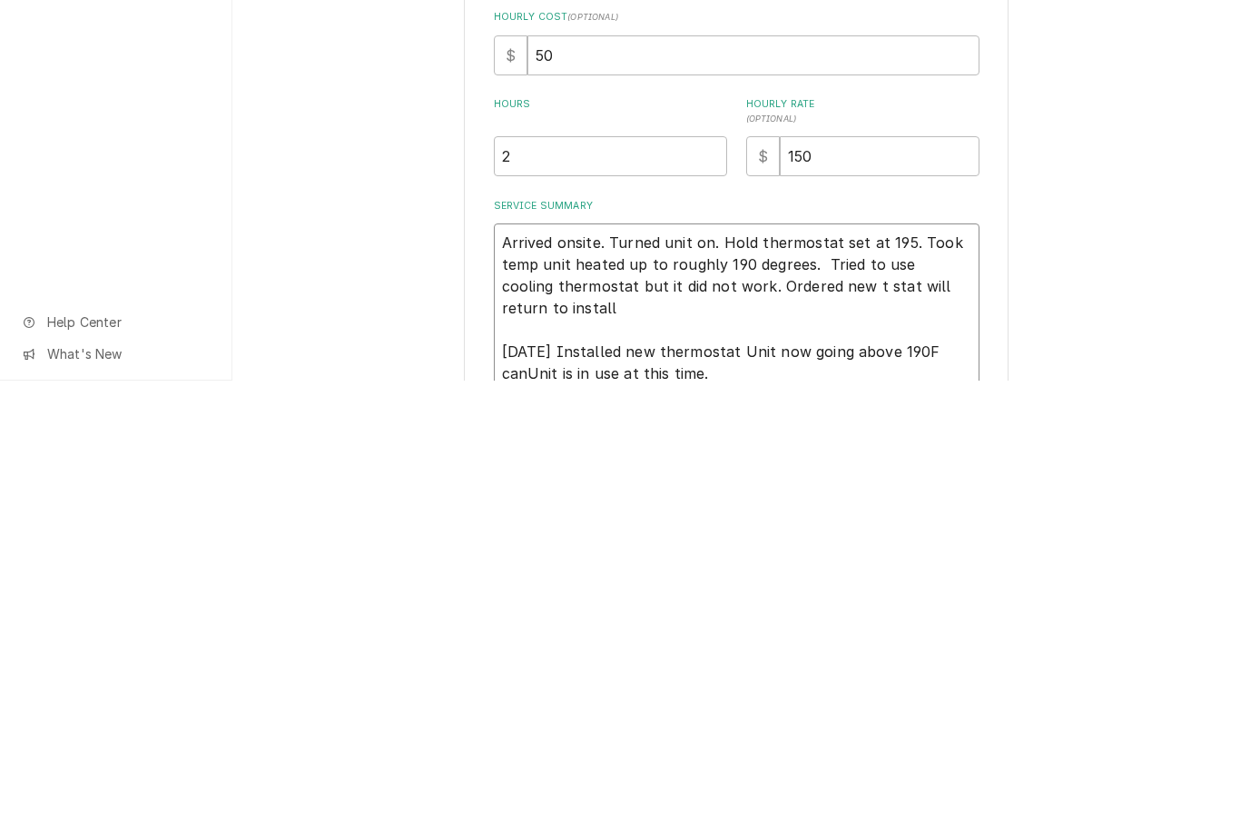
type textarea "x"
type textarea "Arrived onsite. Turned unit on. Hold thermostat set at 195. Took temp unit heat…"
type textarea "x"
type textarea "Arrived onsite. Turned unit on. Hold thermostat set at 195. Took temp unit heat…"
type textarea "x"
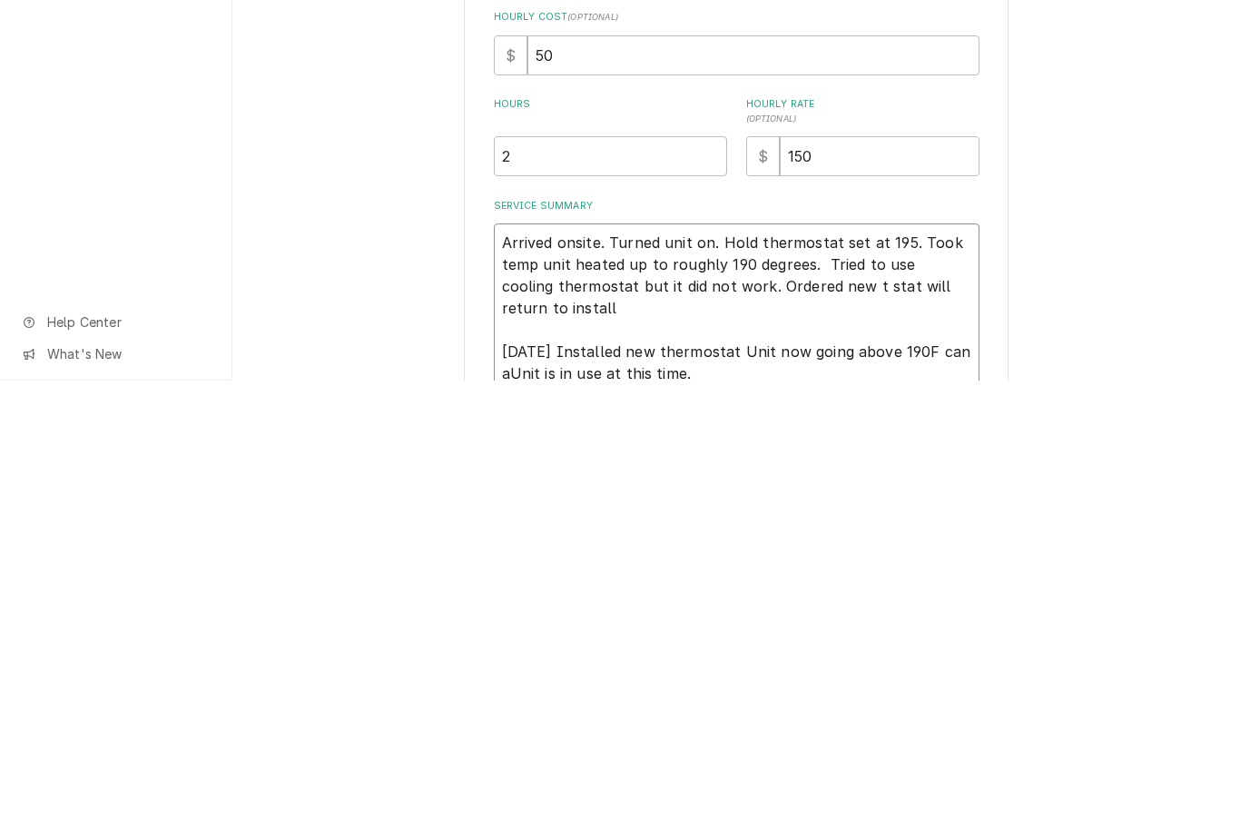
type textarea "Arrived onsite. Turned unit on. Hold thermostat set at 195. Took temp unit heat…"
type textarea "x"
type textarea "Arrived onsite. Turned unit on. Hold thermostat set at 195. Took temp unit heat…"
type textarea "x"
type textarea "Arrived onsite. Turned unit on. Hold thermostat set at 195. Took temp unit heat…"
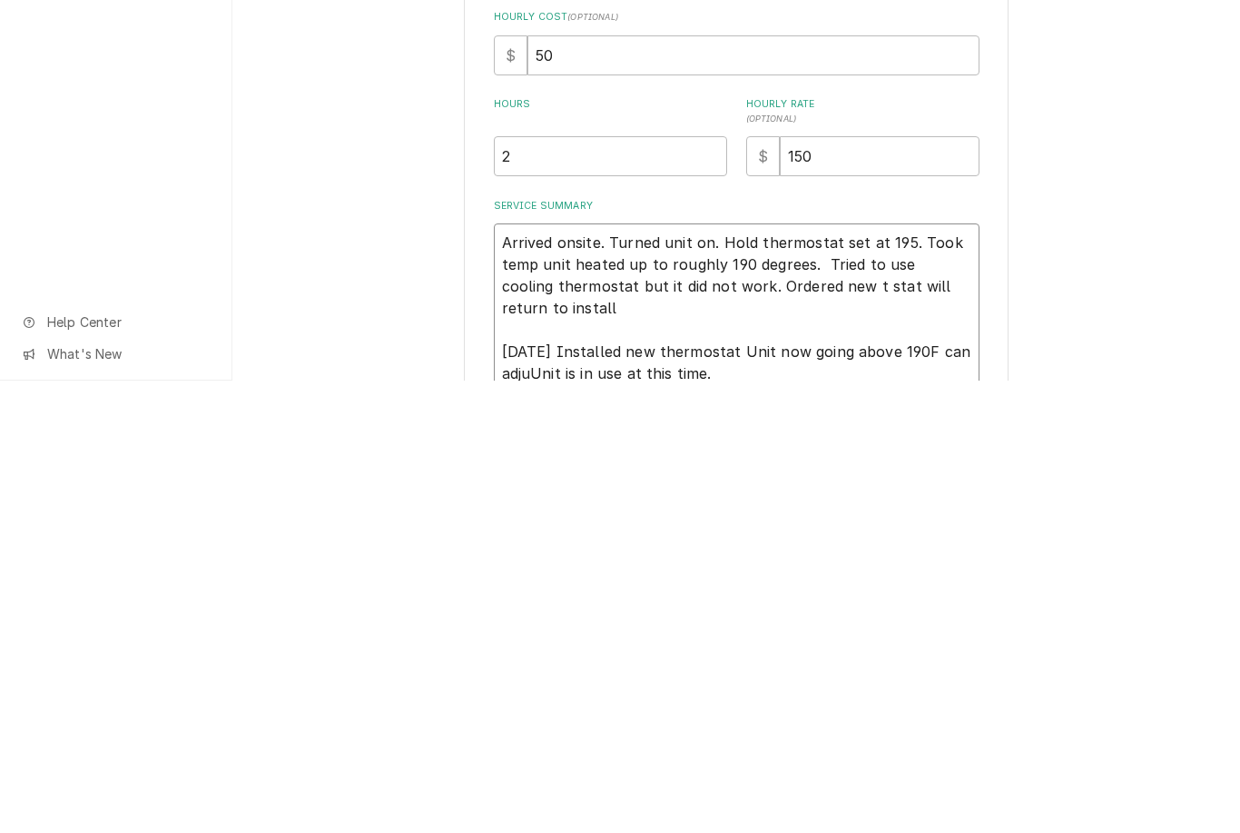
type textarea "x"
type textarea "Arrived onsite. Turned unit on. Hold thermostat set at 195. Took temp unit heat…"
type textarea "x"
type textarea "Arrived onsite. Turned unit on. Hold thermostat set at 195. Took temp unit heat…"
type textarea "x"
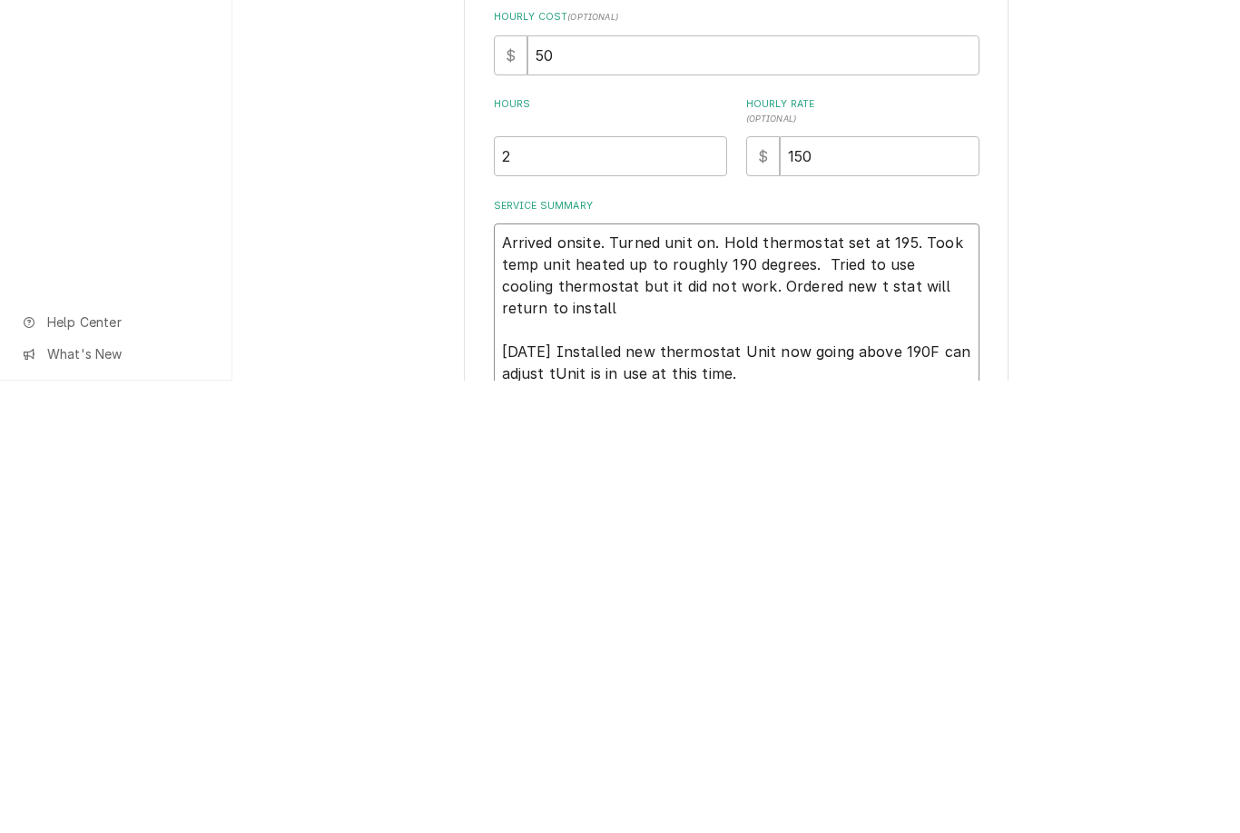
type textarea "Arrived onsite. Turned unit on. Hold thermostat set at 195. Took temp unit heat…"
type textarea "x"
type textarea "Arrived onsite. Turned unit on. Hold thermostat set at 195. Took temp unit heat…"
type textarea "x"
type textarea "Arrived onsite. Turned unit on. Hold thermostat set at 195. Took temp unit heat…"
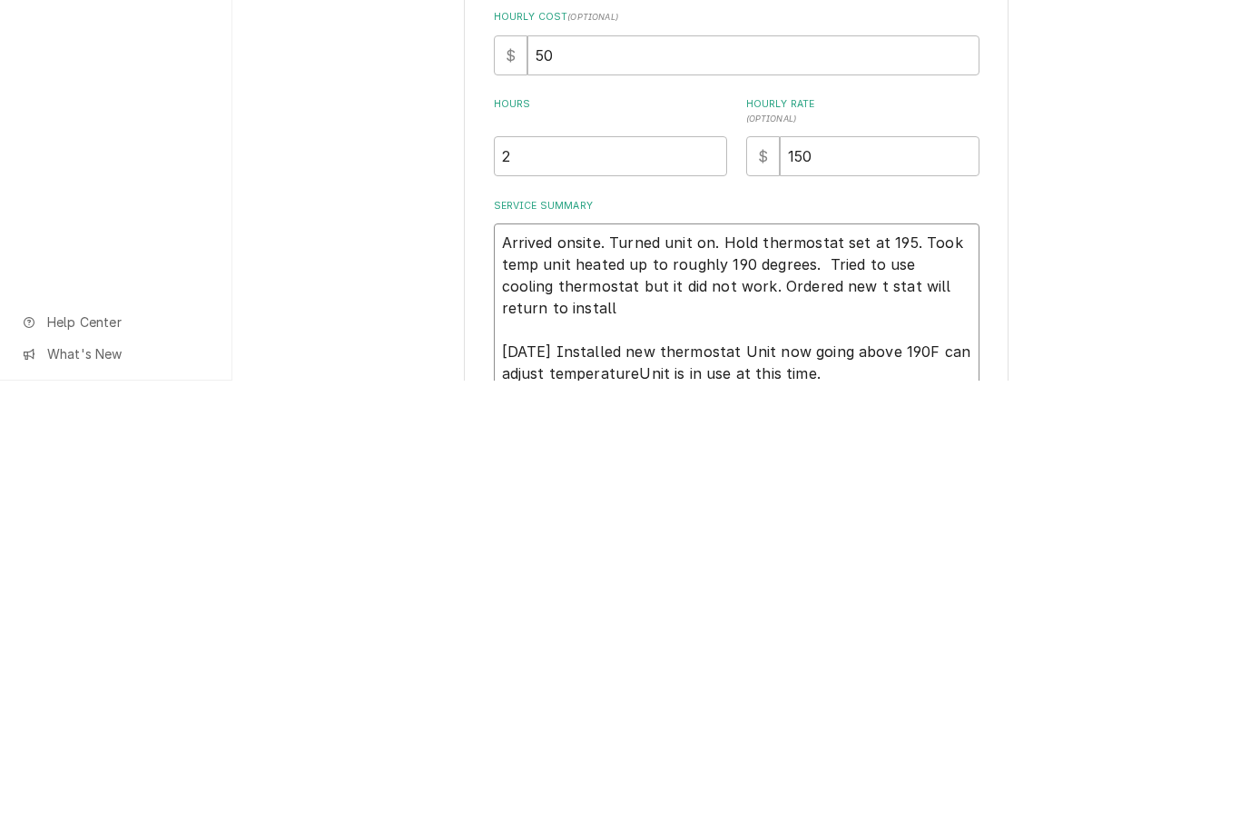
type textarea "x"
type textarea "Arrived onsite. Turned unit on. Hold thermostat set at 195. Took temp unit heat…"
type textarea "x"
type textarea "Arrived onsite. Turned unit on. Hold thermostat set at 195. Took temp unit heat…"
click at [870, 676] on textarea "Arrived onsite. Turned unit on. Hold thermostat set at 195. Took temp unit heat…" at bounding box center [737, 761] width 486 height 170
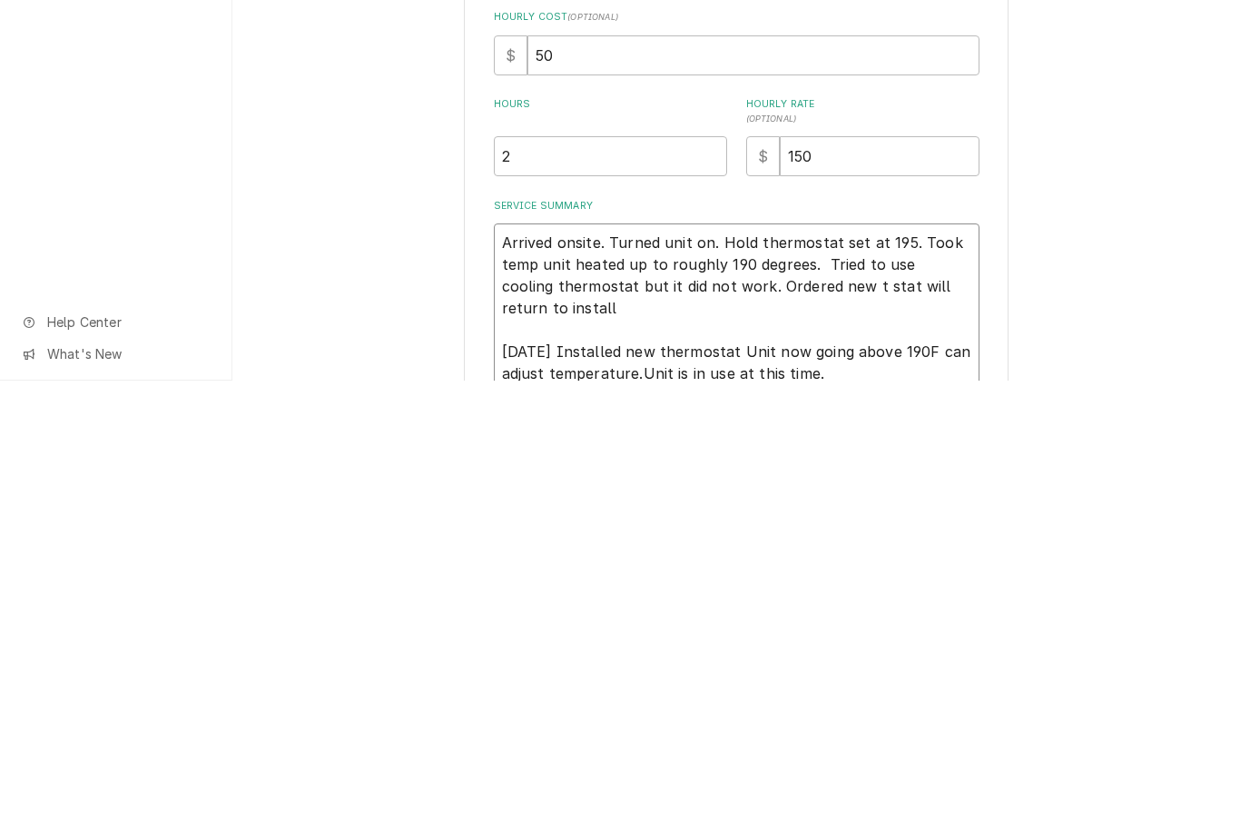
type textarea "x"
type textarea "Arrived onsite. Turned unit on. Hold thermostat set at 195. Took temp unit heat…"
type textarea "x"
type textarea "Arrived onsite. Turned unit on. Hold thermostat set at 195. Took temp unit heat…"
type textarea "x"
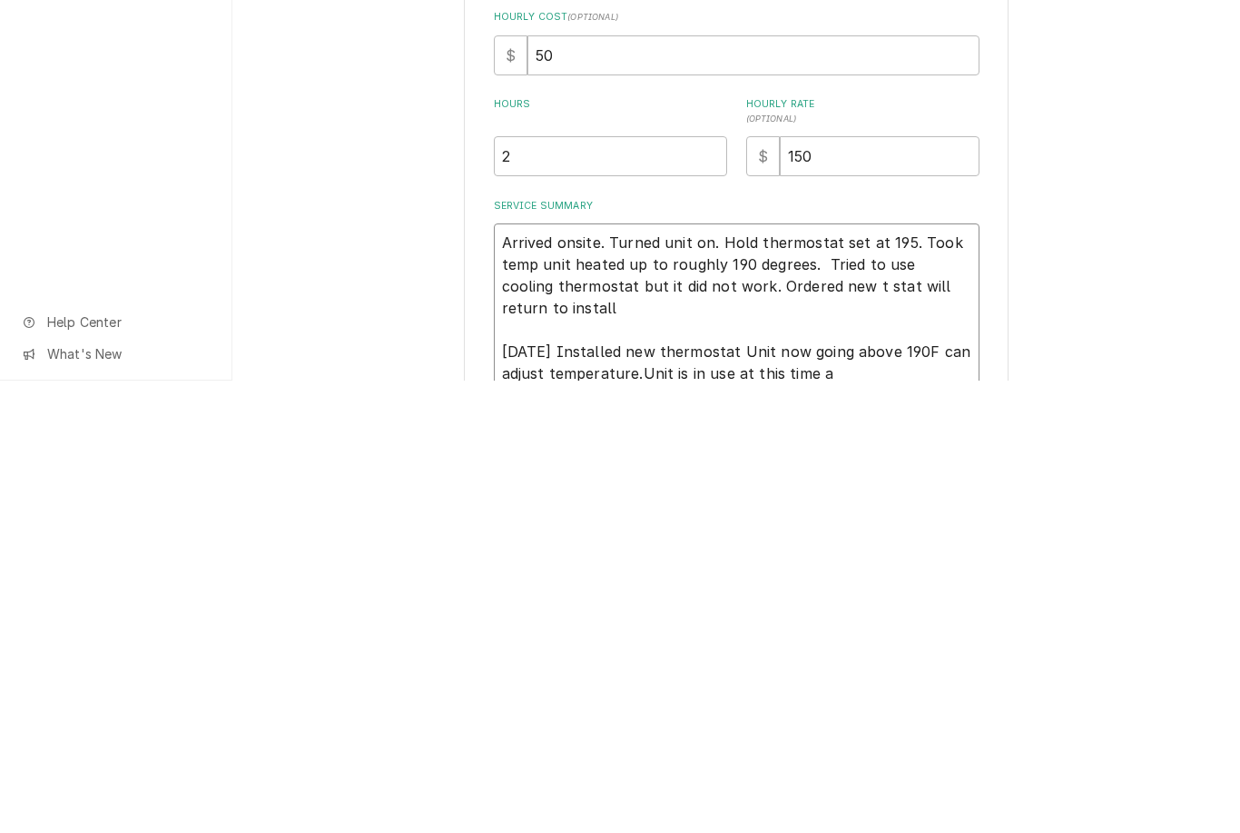
type textarea "Arrived onsite. Turned unit on. Hold thermostat set at 195. Took temp unit heat…"
type textarea "x"
type textarea "Arrived onsite. Turned unit on. Hold thermostat set at 195. Took temp unit heat…"
type textarea "x"
type textarea "Arrived onsite. Turned unit on. Hold thermostat set at 195. Took temp unit heat…"
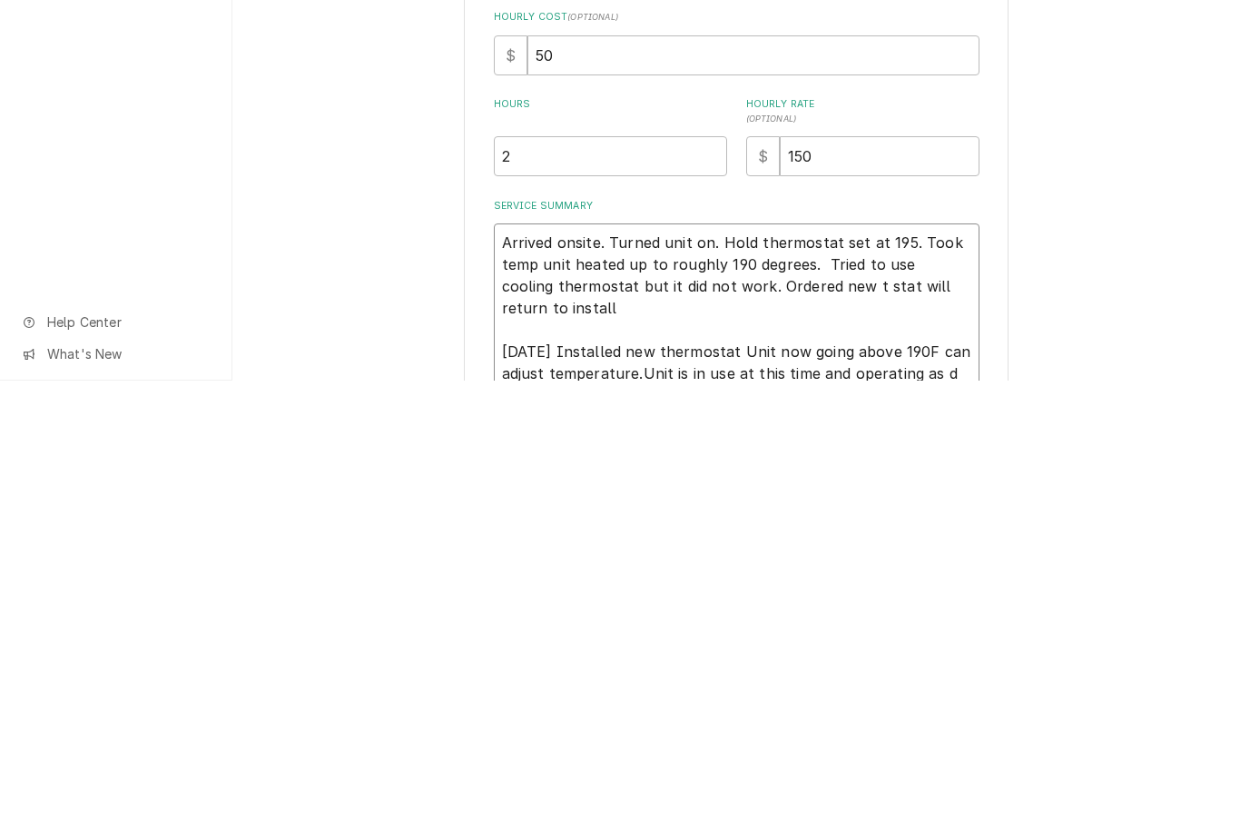
scroll to position [31, 0]
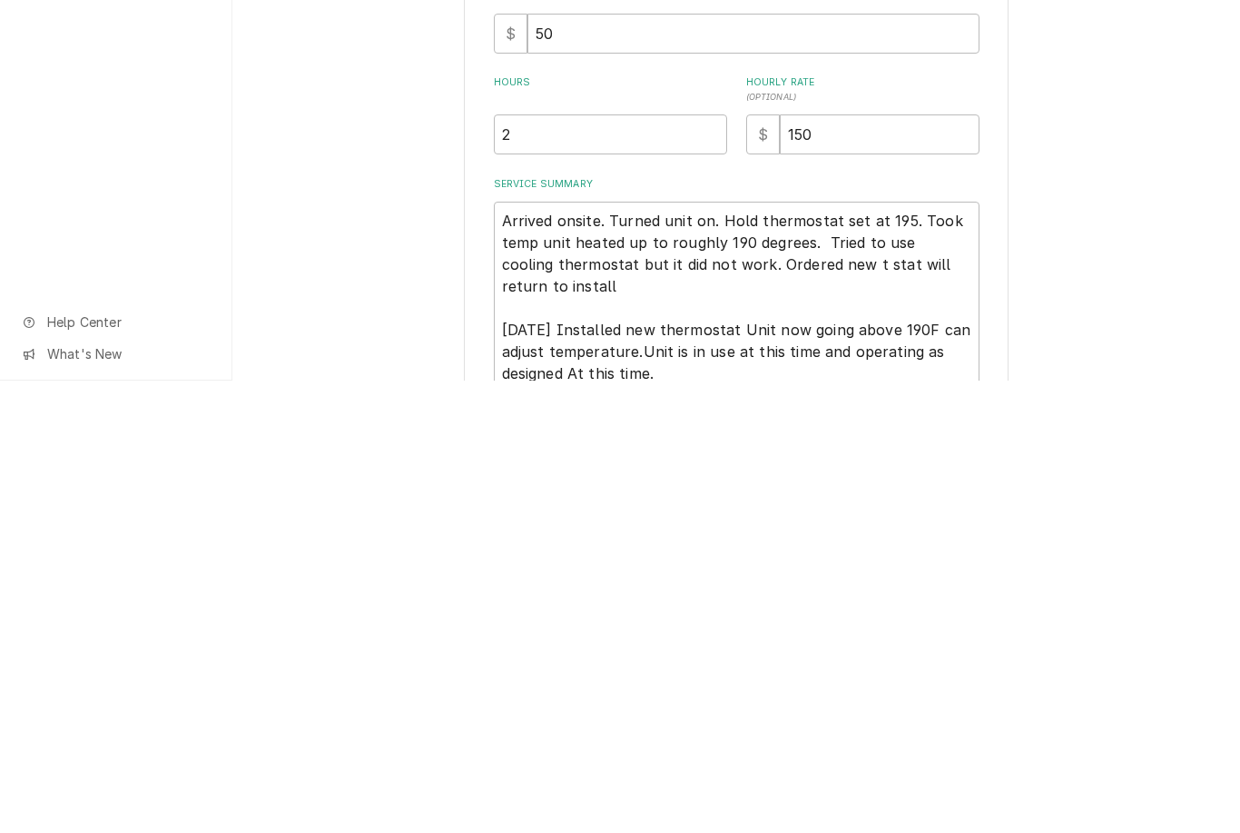
click at [1059, 301] on div "Use the fields below to edit this service charge Short Description Warming Box …" at bounding box center [736, 521] width 1008 height 962
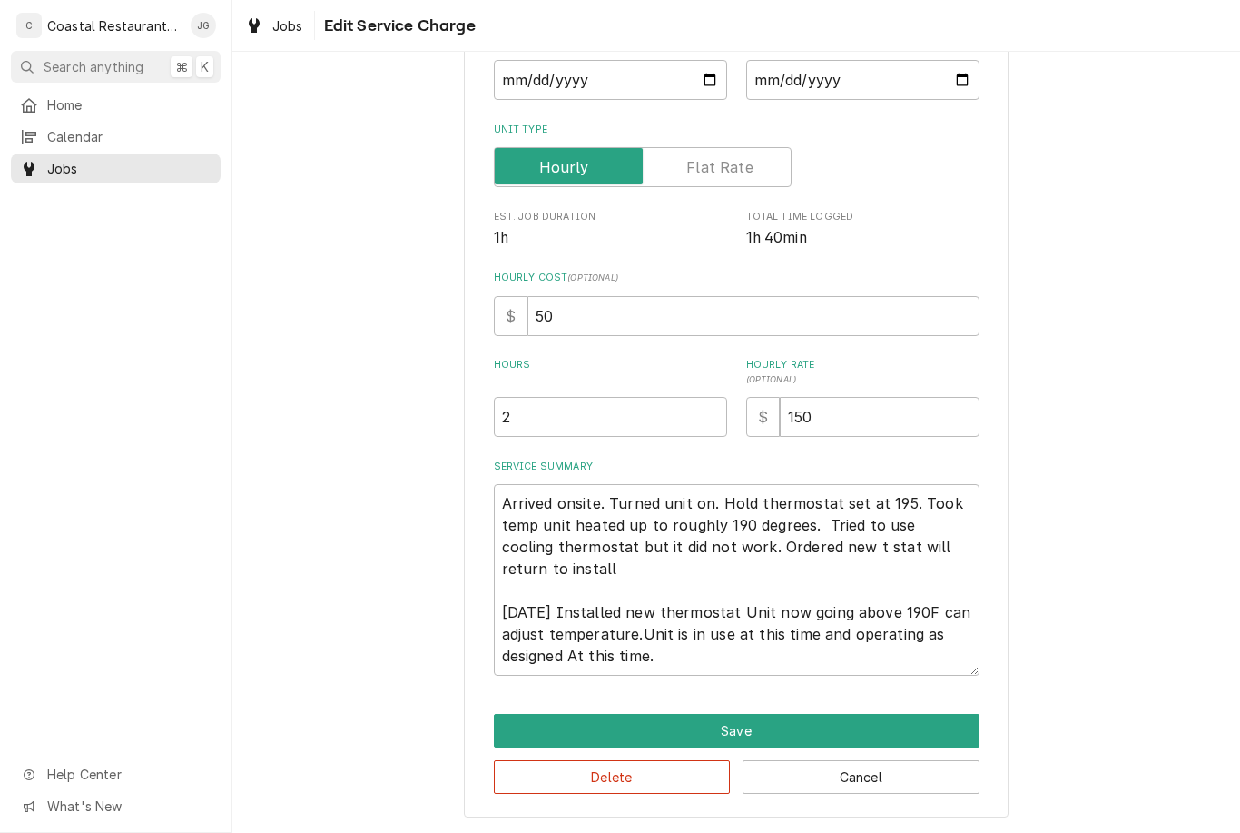
scroll to position [200, 0]
click at [755, 721] on button "Save" at bounding box center [737, 732] width 486 height 34
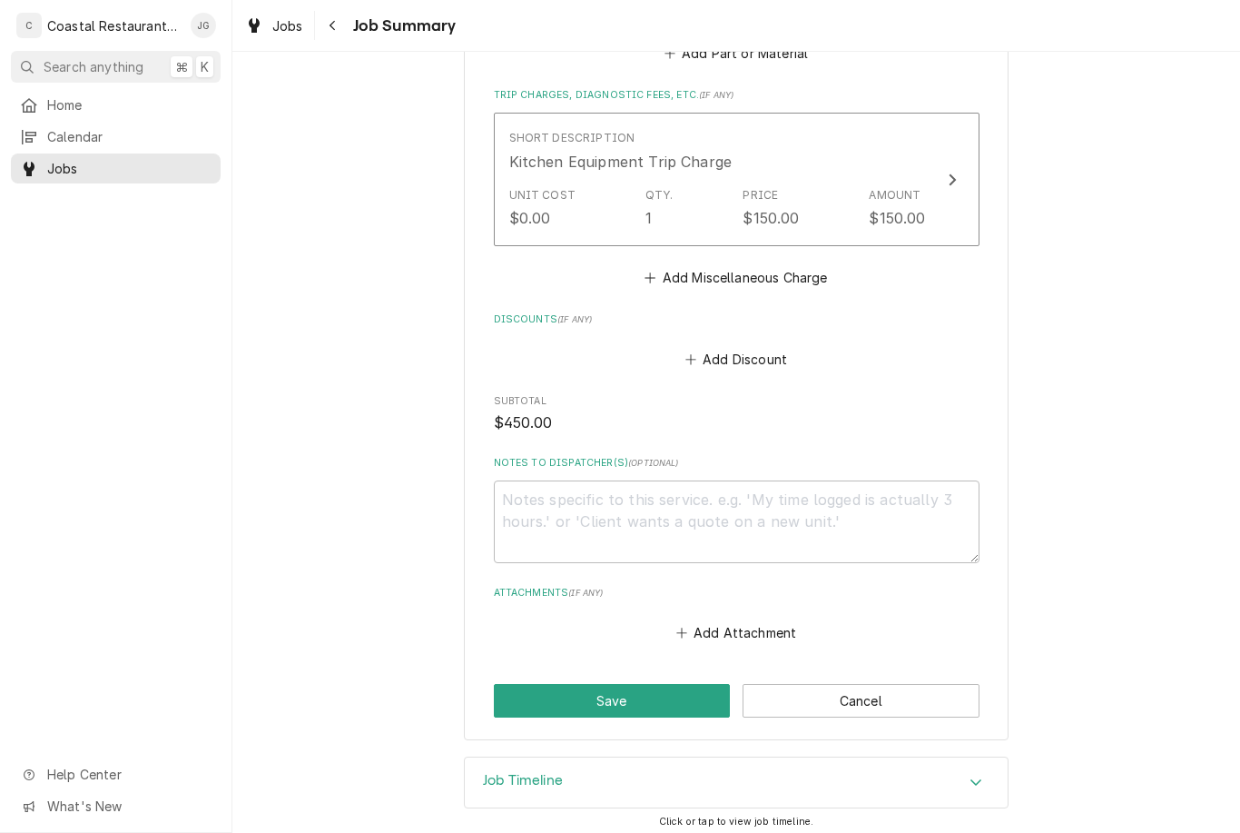
click at [636, 686] on button "Save" at bounding box center [612, 701] width 237 height 34
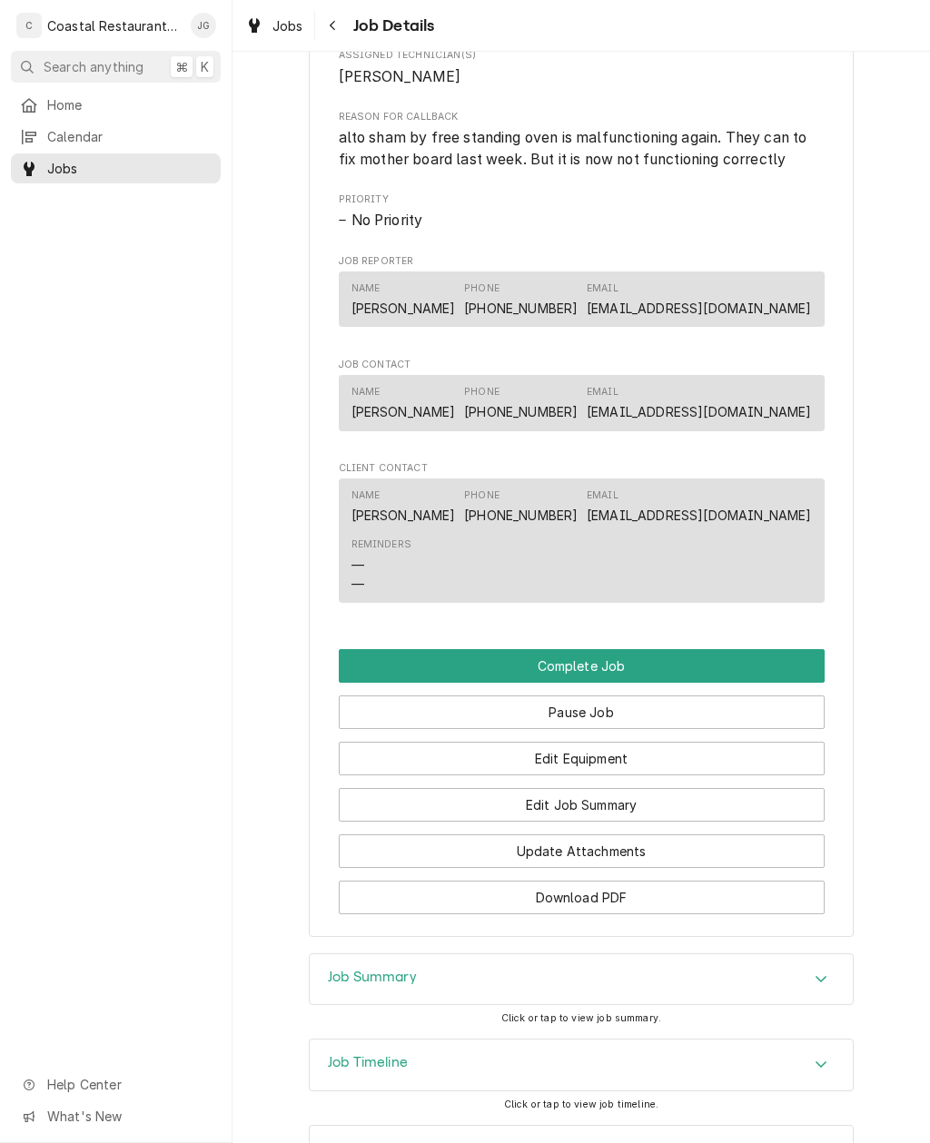
scroll to position [1223, 0]
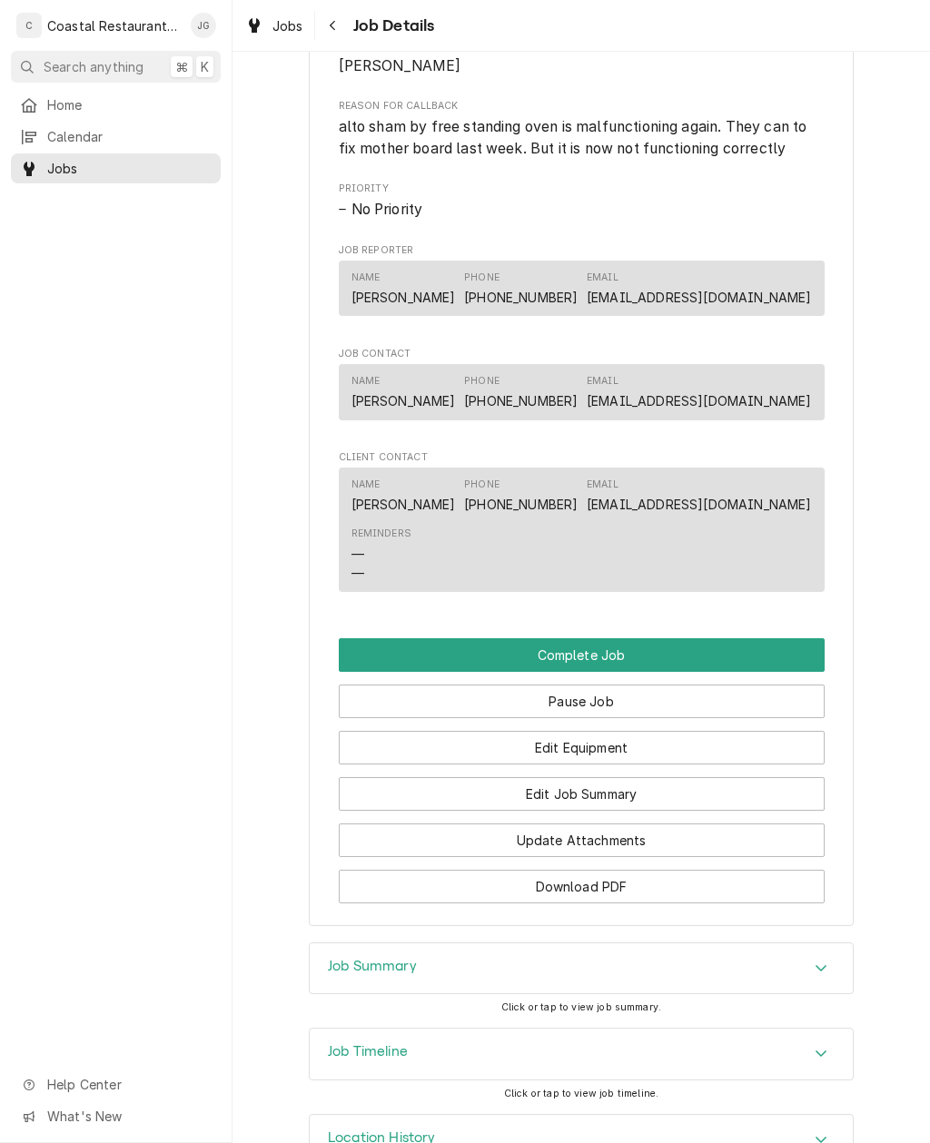
click at [626, 653] on button "Complete Job" at bounding box center [582, 655] width 486 height 34
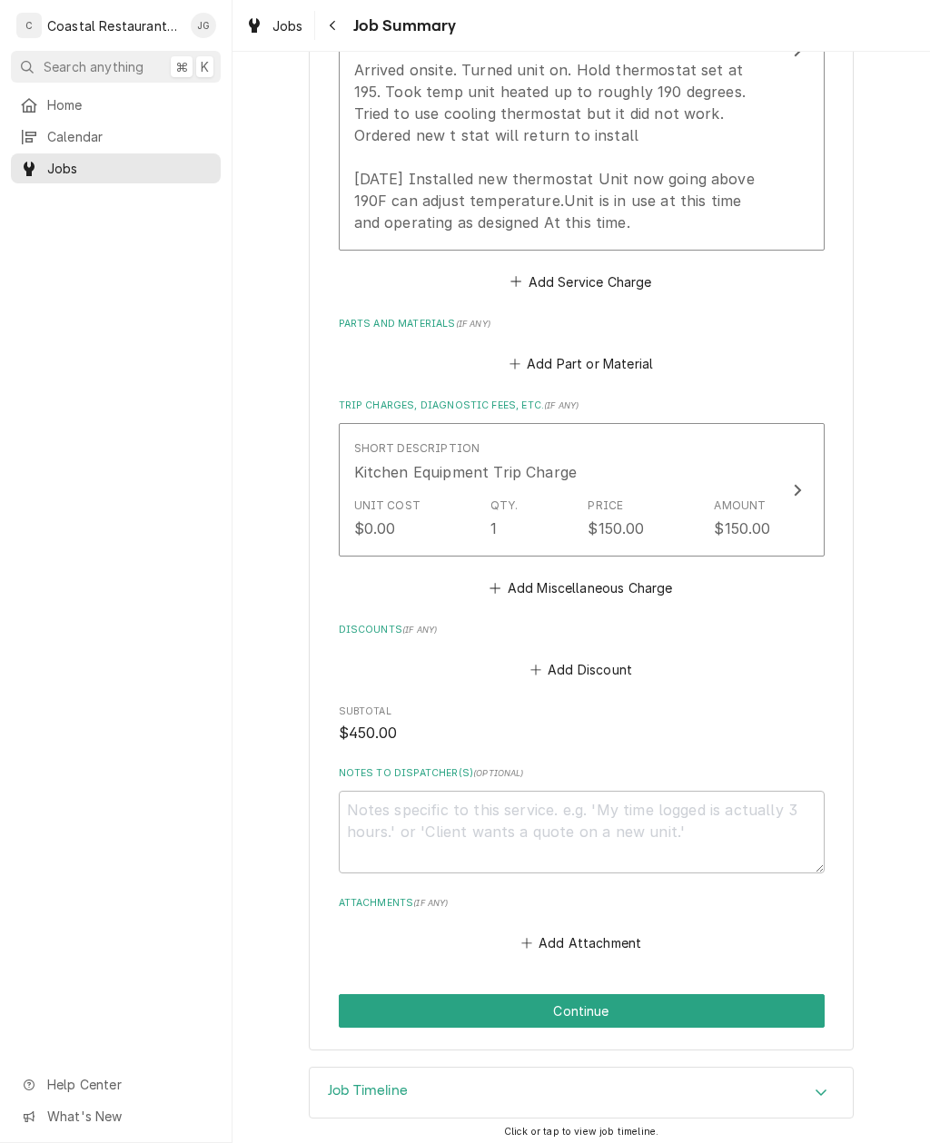
scroll to position [666, 0]
click at [602, 1001] on button "Continue" at bounding box center [582, 1012] width 486 height 34
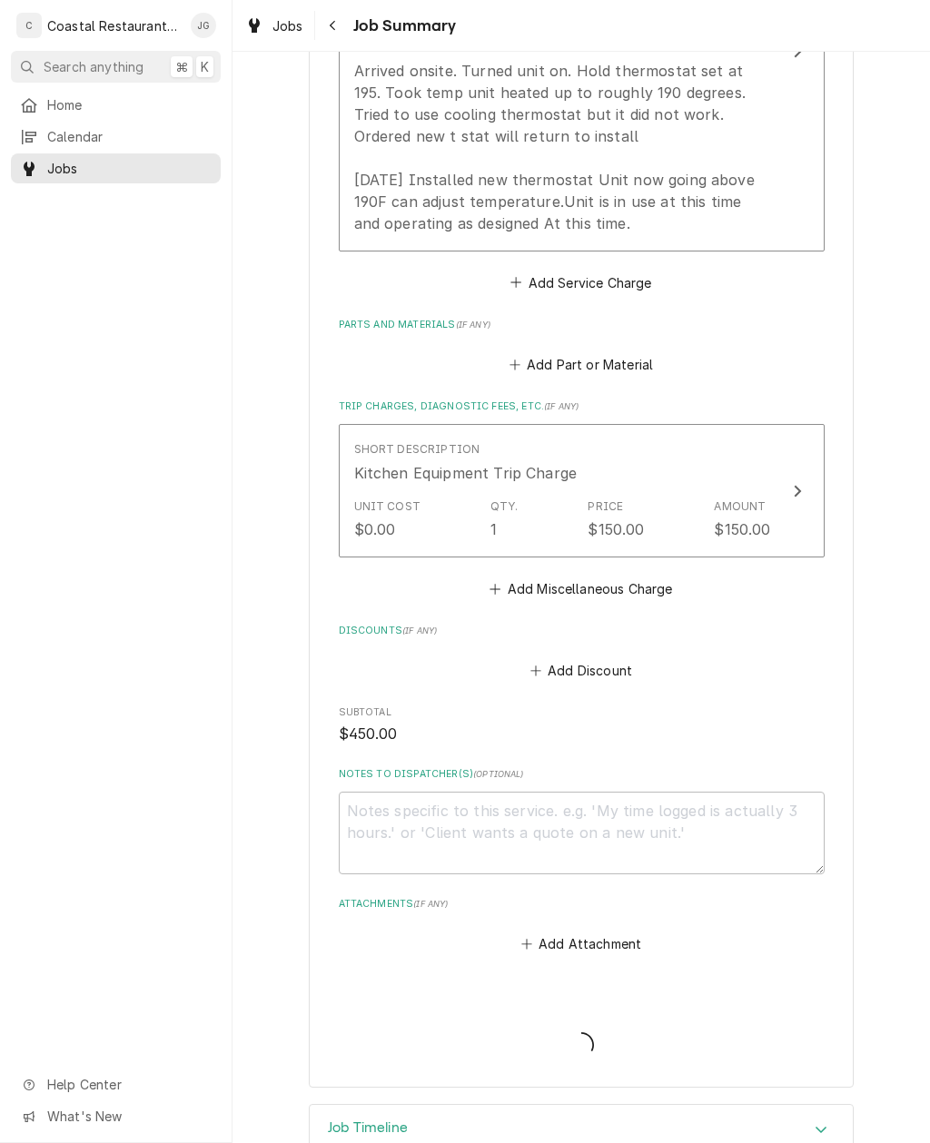
type textarea "x"
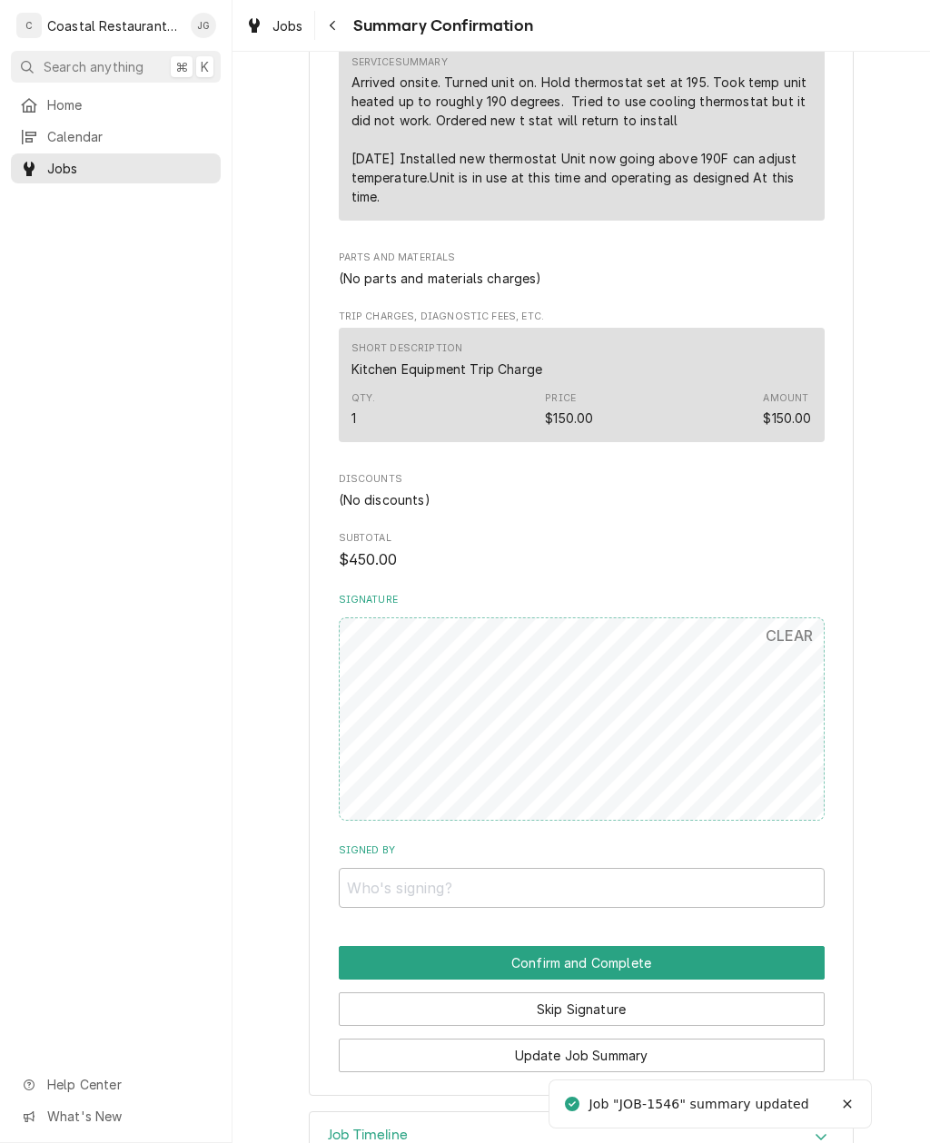
scroll to position [631, 0]
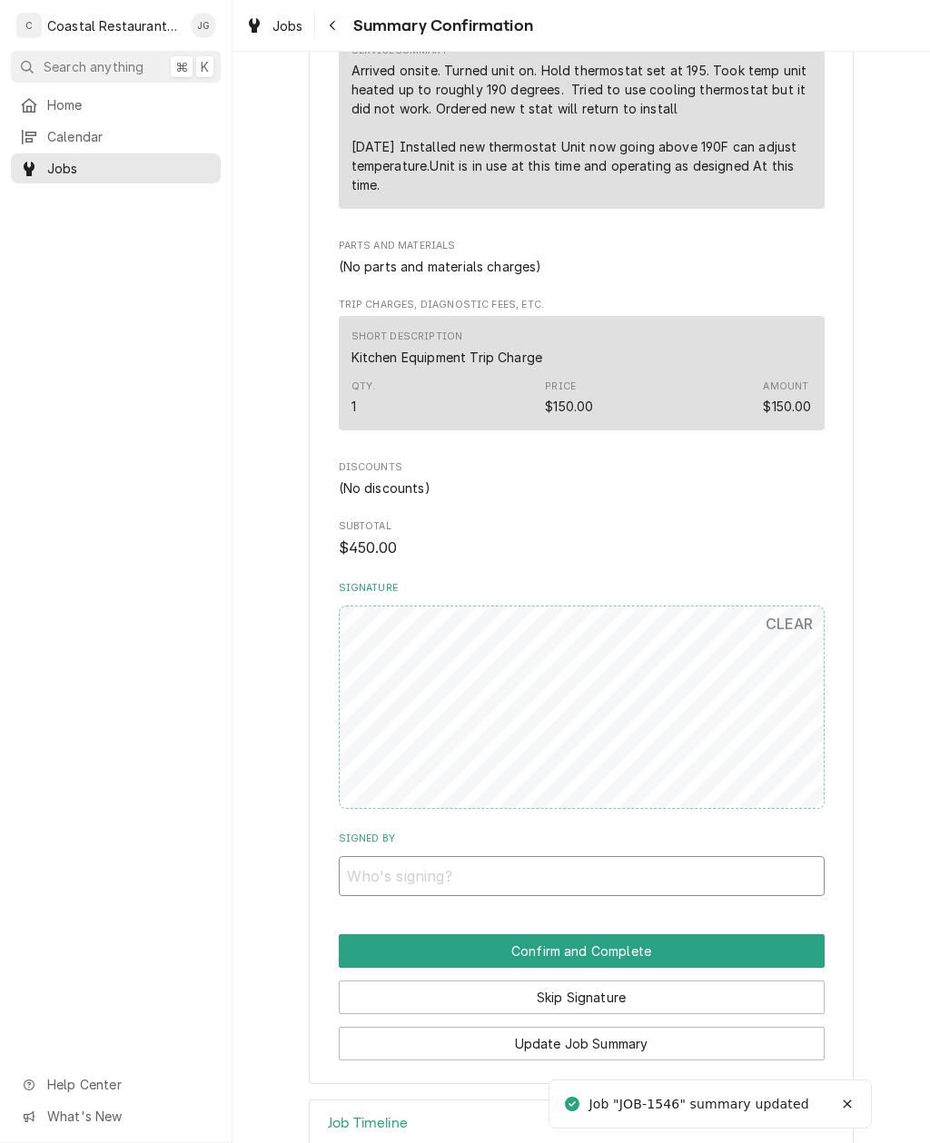
click at [565, 860] on input "Signed By" at bounding box center [582, 876] width 486 height 40
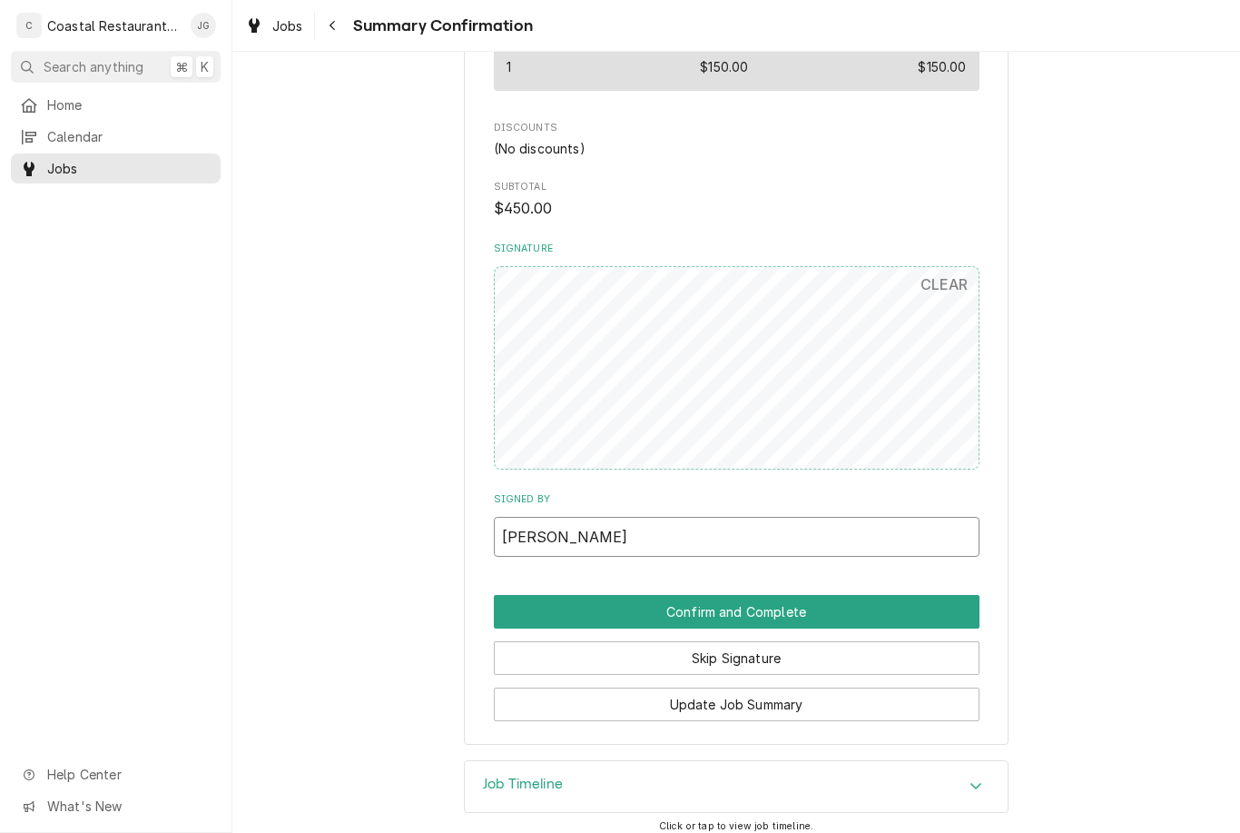
scroll to position [970, 0]
type input "Julia"
click at [722, 596] on button "Confirm and Complete" at bounding box center [737, 613] width 486 height 34
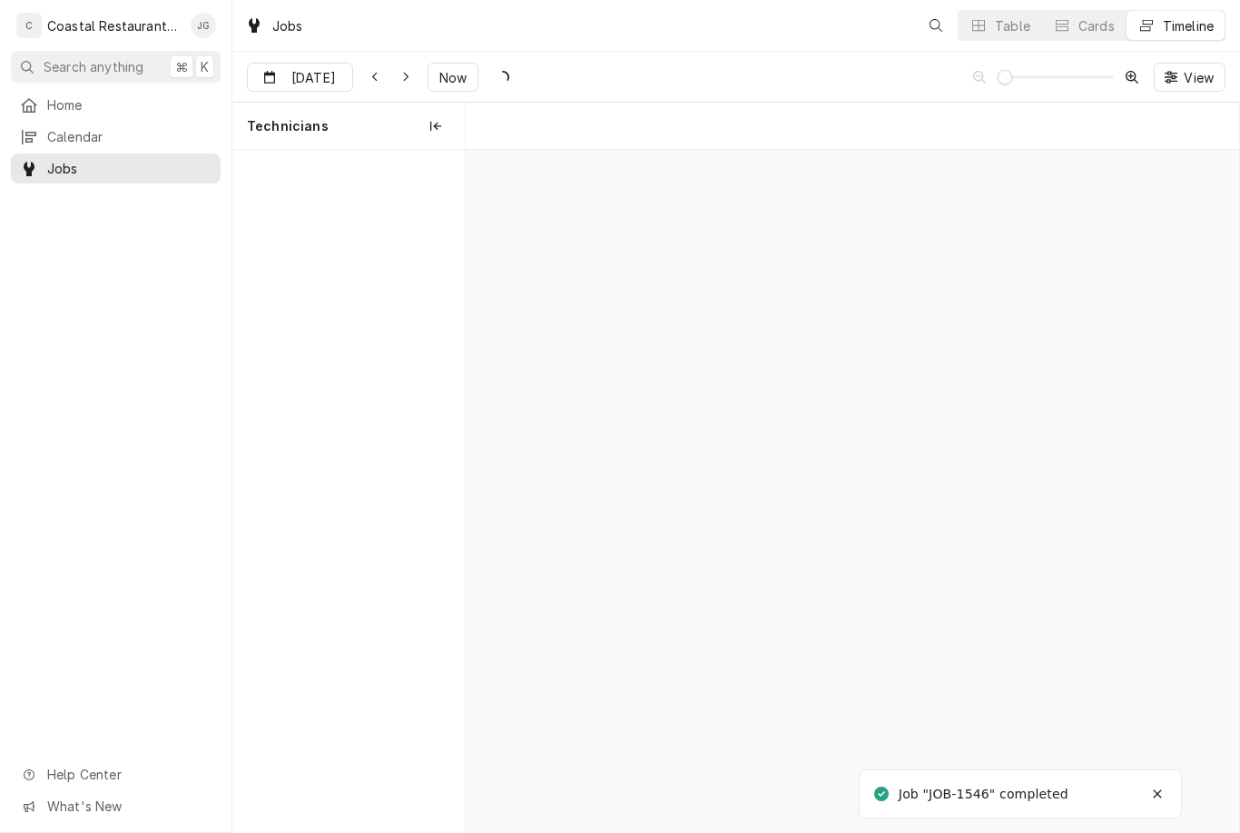
scroll to position [0, 15313]
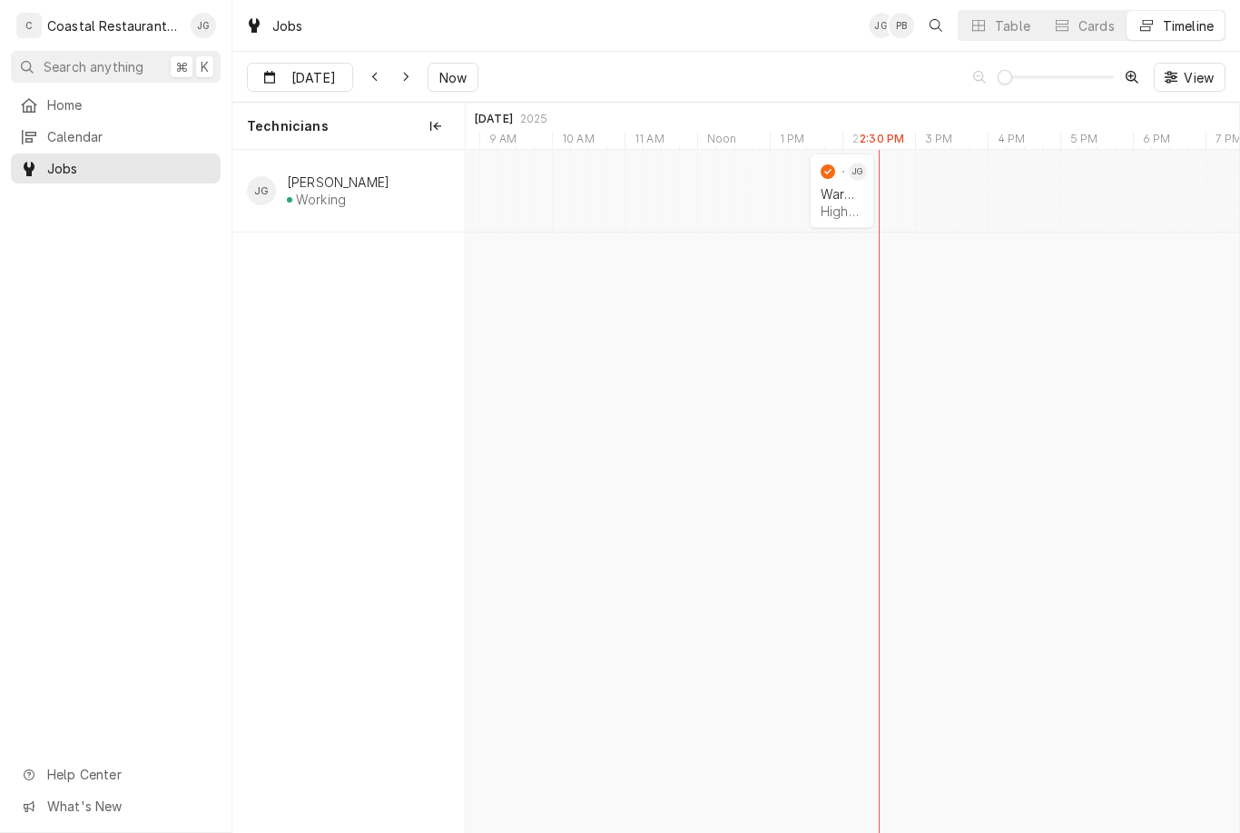
click at [86, 115] on link "Home" at bounding box center [116, 105] width 210 height 30
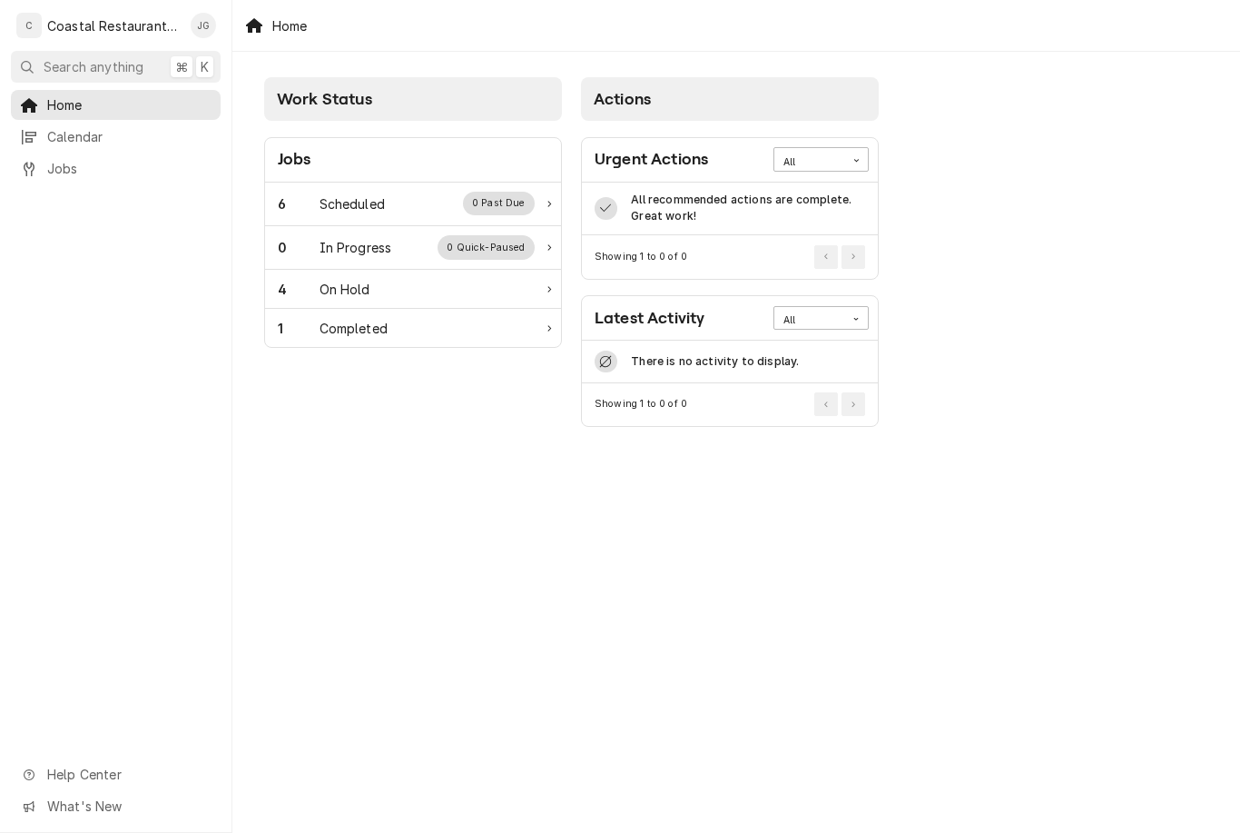
click at [368, 199] on div "Scheduled" at bounding box center [352, 203] width 65 height 19
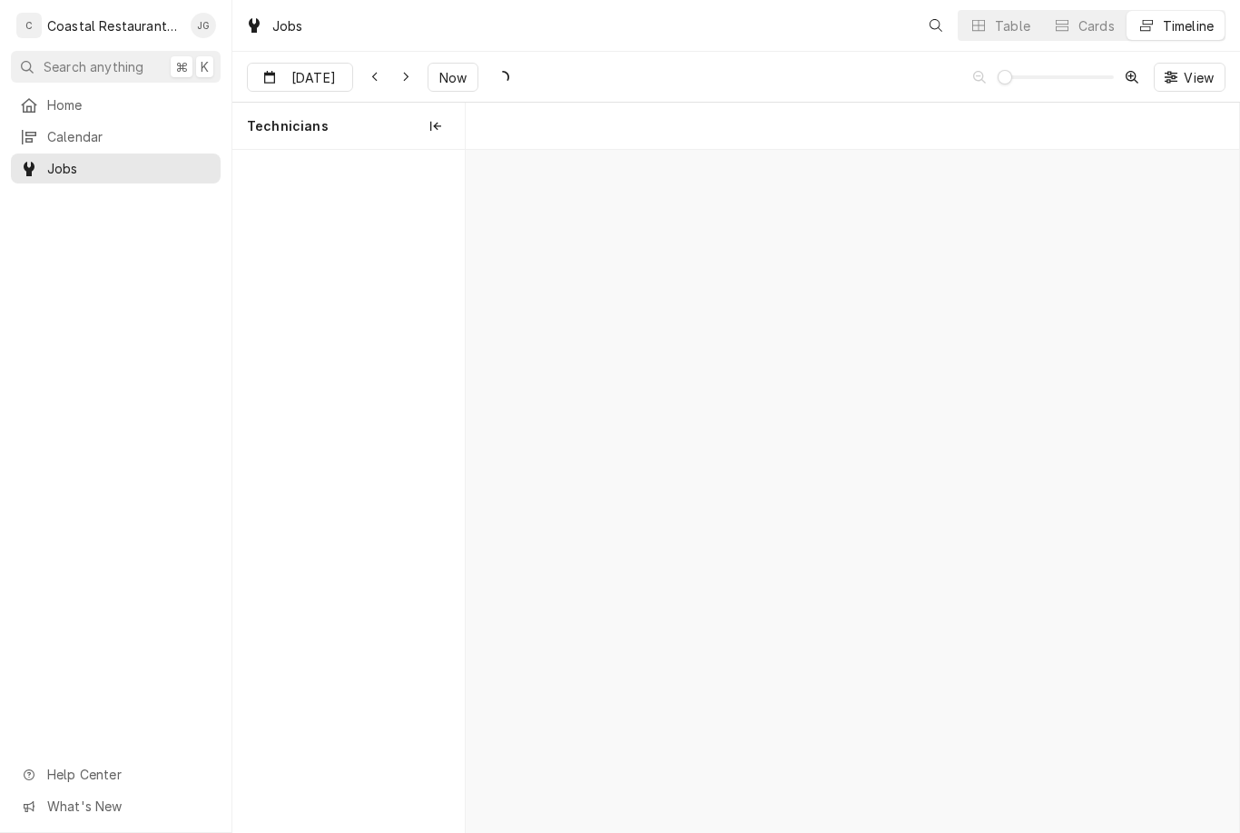
scroll to position [0, 15313]
